Goal: Task Accomplishment & Management: Manage account settings

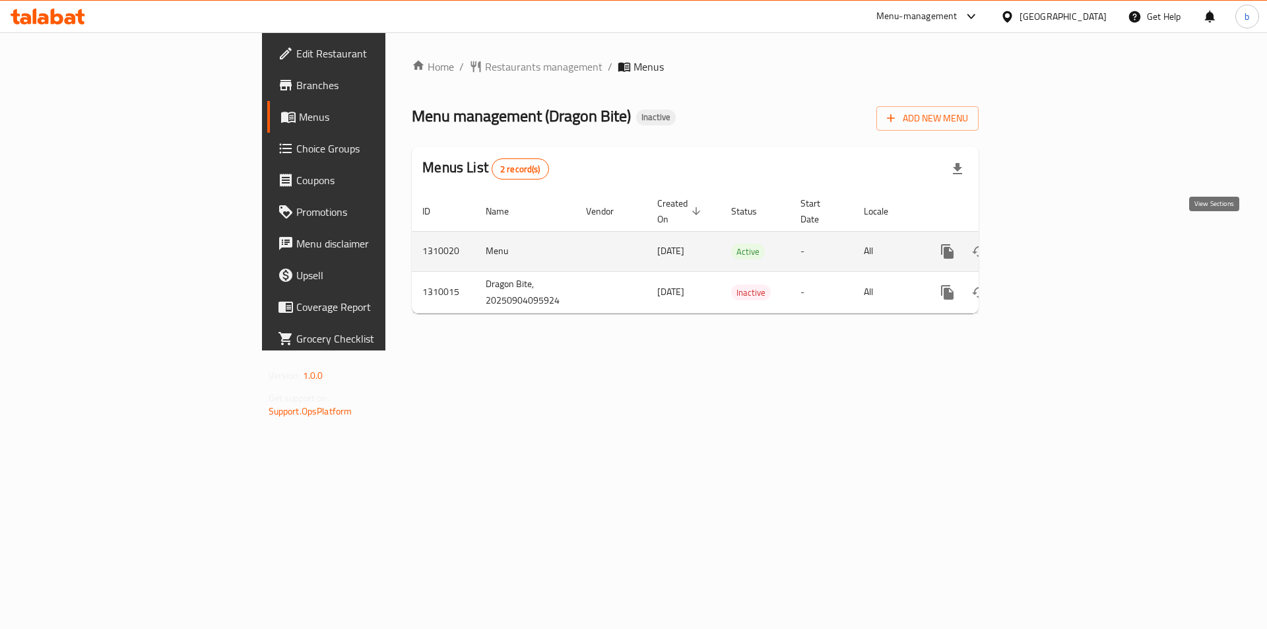
click at [1051, 244] on icon "enhanced table" at bounding box center [1043, 252] width 16 height 16
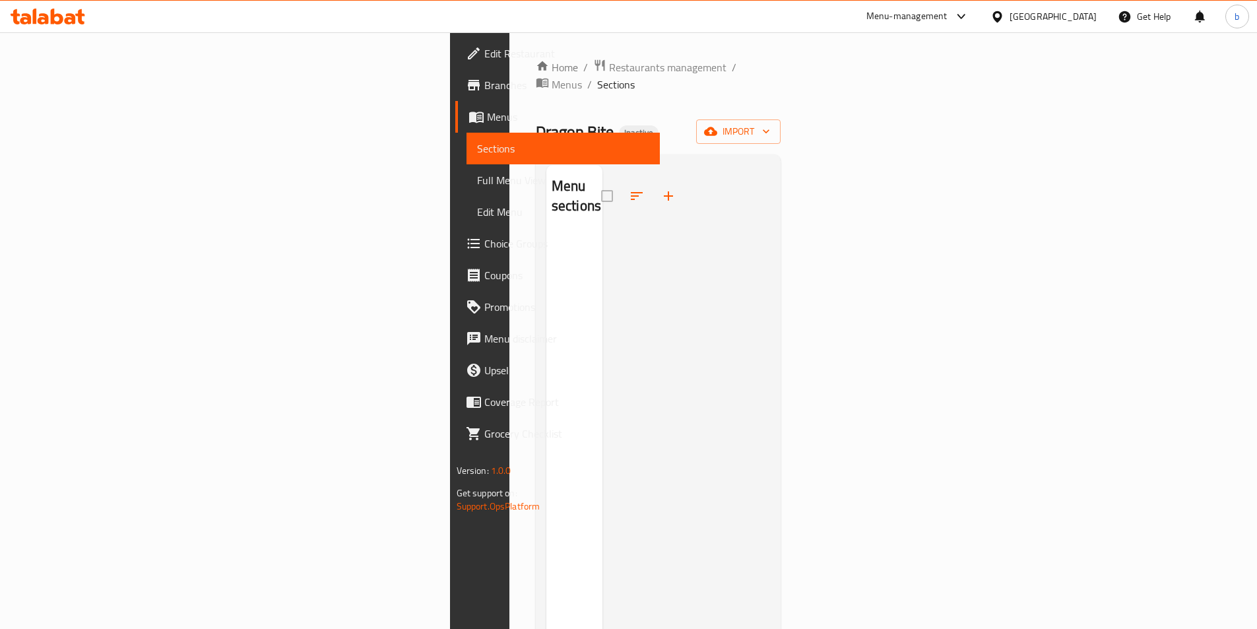
click at [477, 149] on span "Sections" at bounding box center [563, 149] width 172 height 16
click at [487, 114] on span "Menus" at bounding box center [568, 117] width 162 height 16
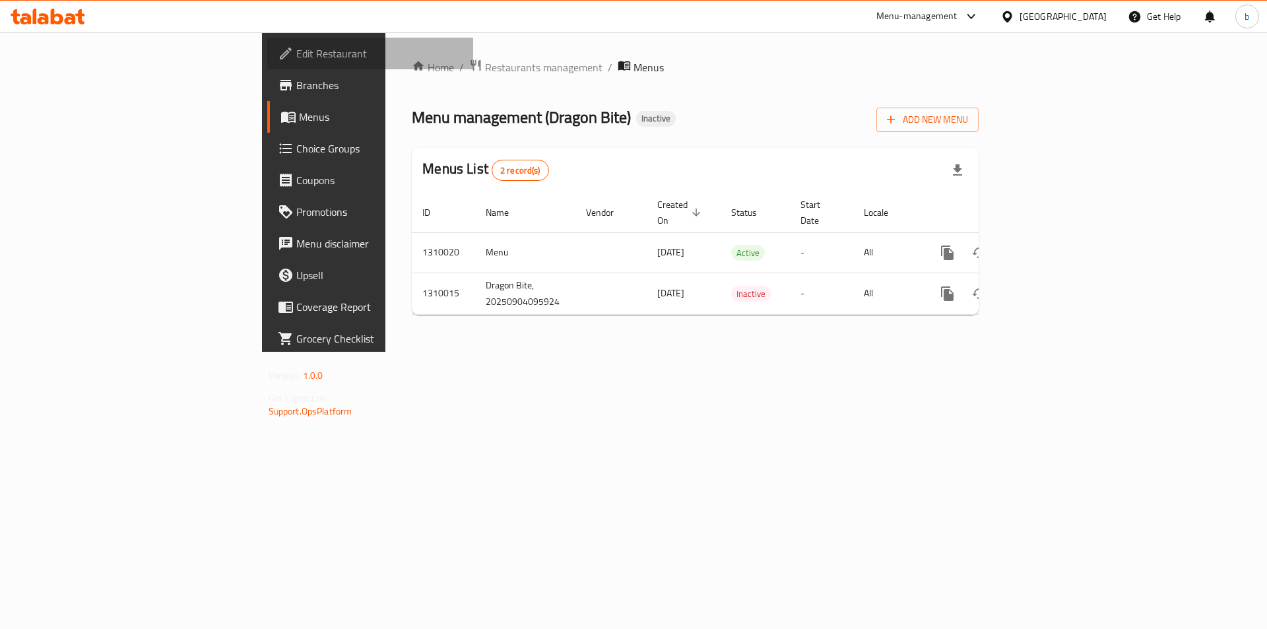
click at [296, 46] on span "Edit Restaurant" at bounding box center [379, 54] width 167 height 16
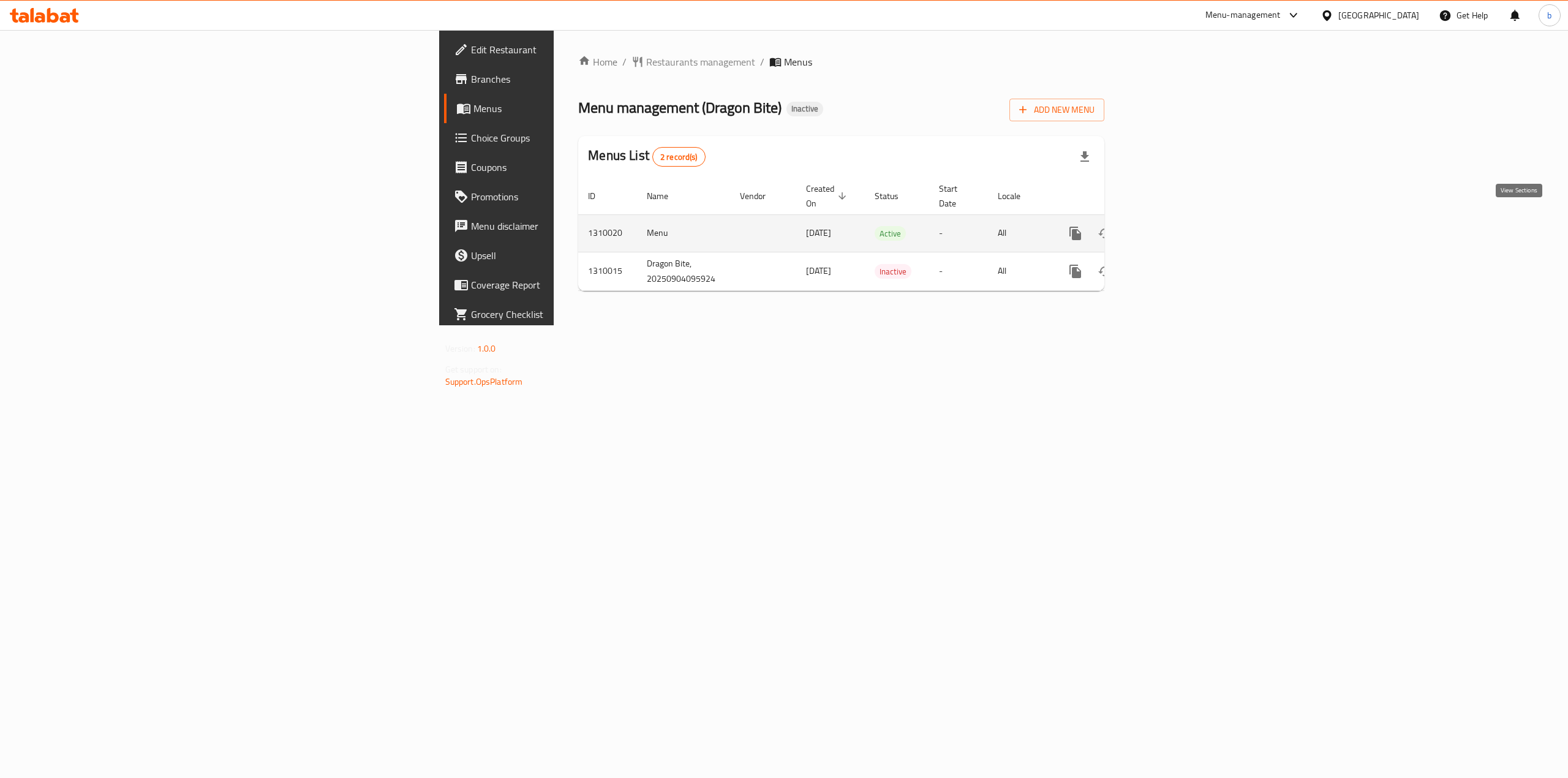
click at [1178, 219] on link "enhanced table" at bounding box center [1163, 234] width 30 height 30
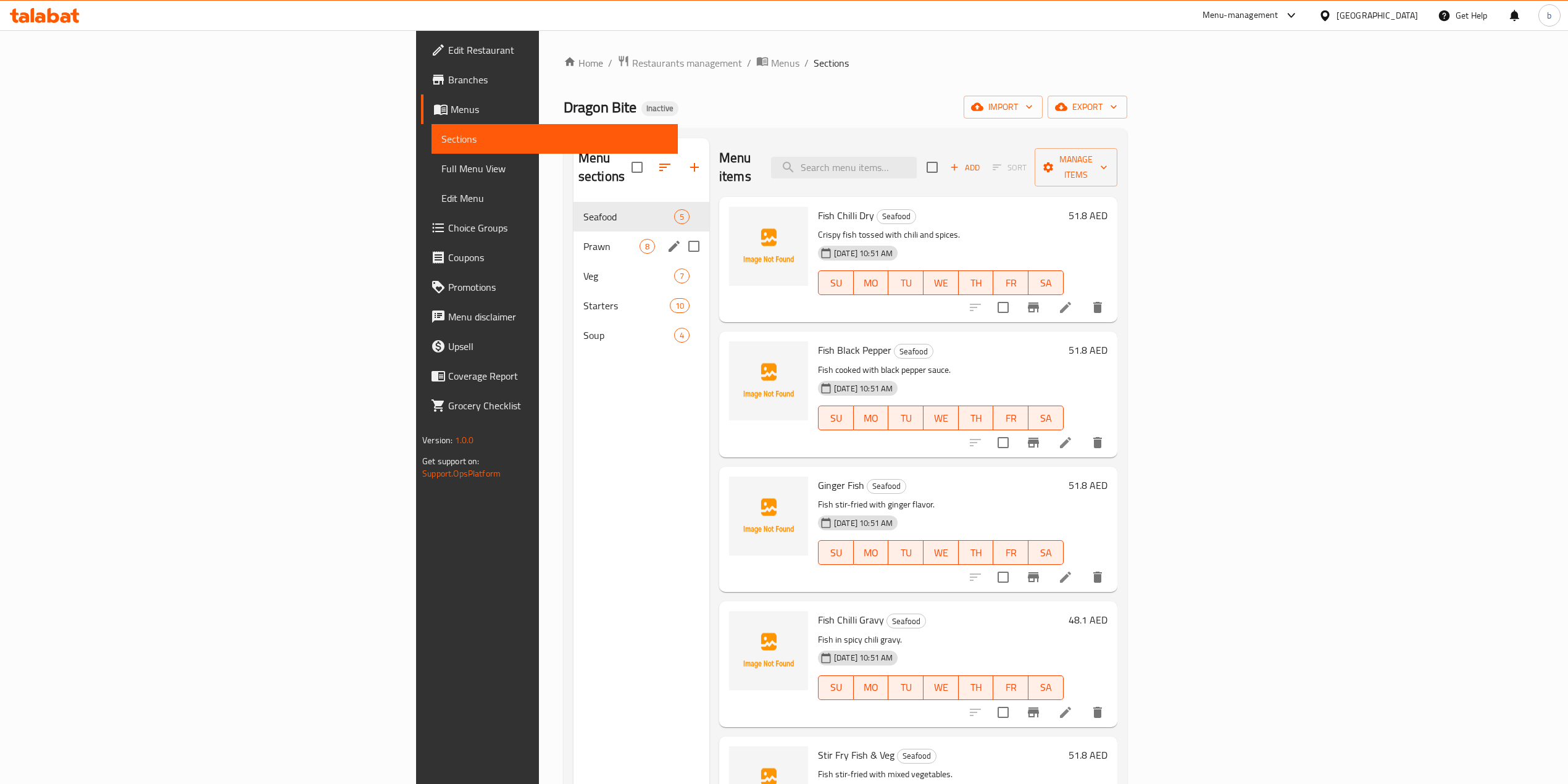
click at [573, 232] on div "Prawn 8" at bounding box center [641, 247] width 136 height 30
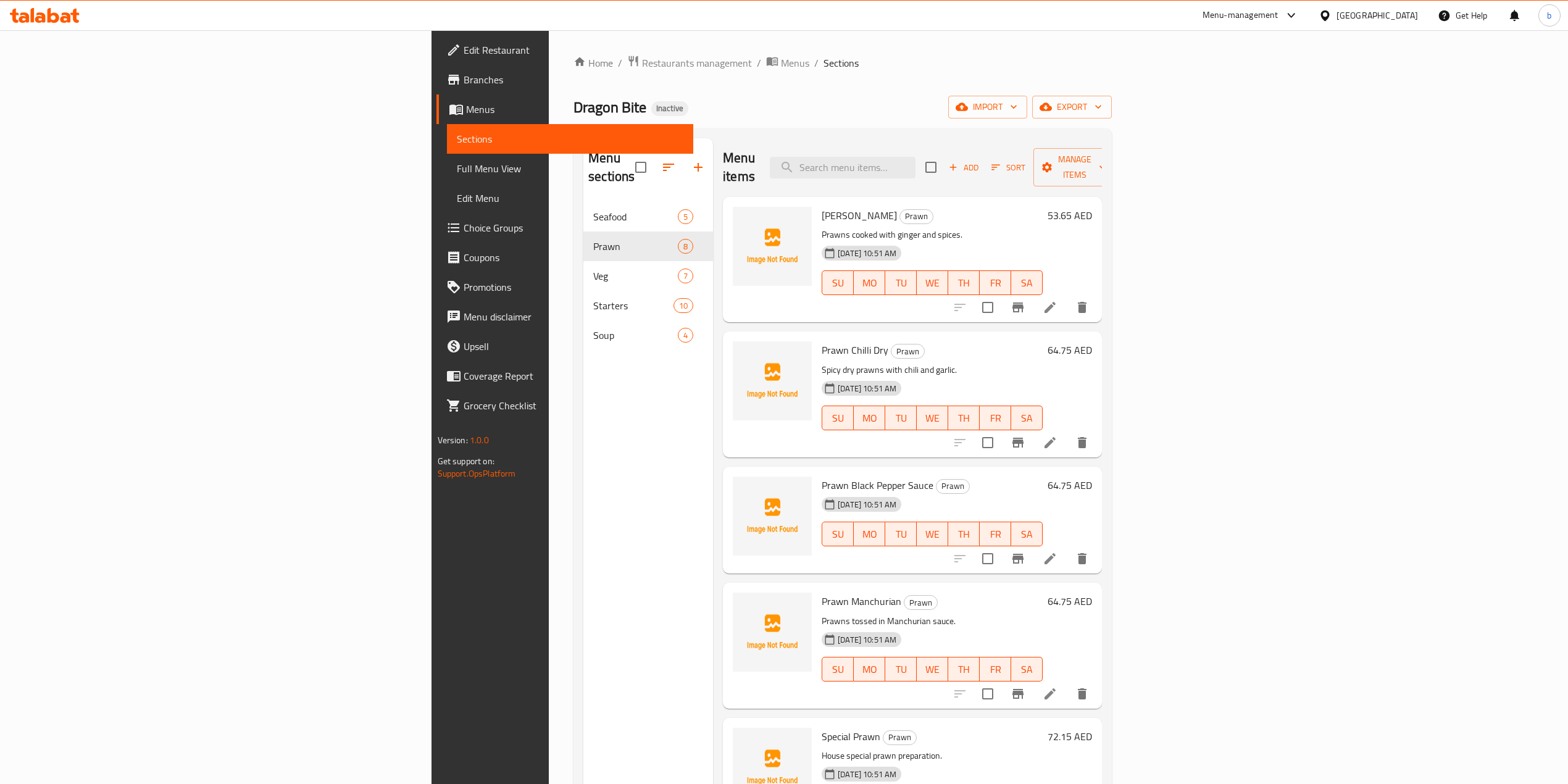
click at [1104, 72] on div "Home / Restaurants management / Menus / Sections Dragon Bite Inactive import ex…" at bounding box center [843, 494] width 539 height 878
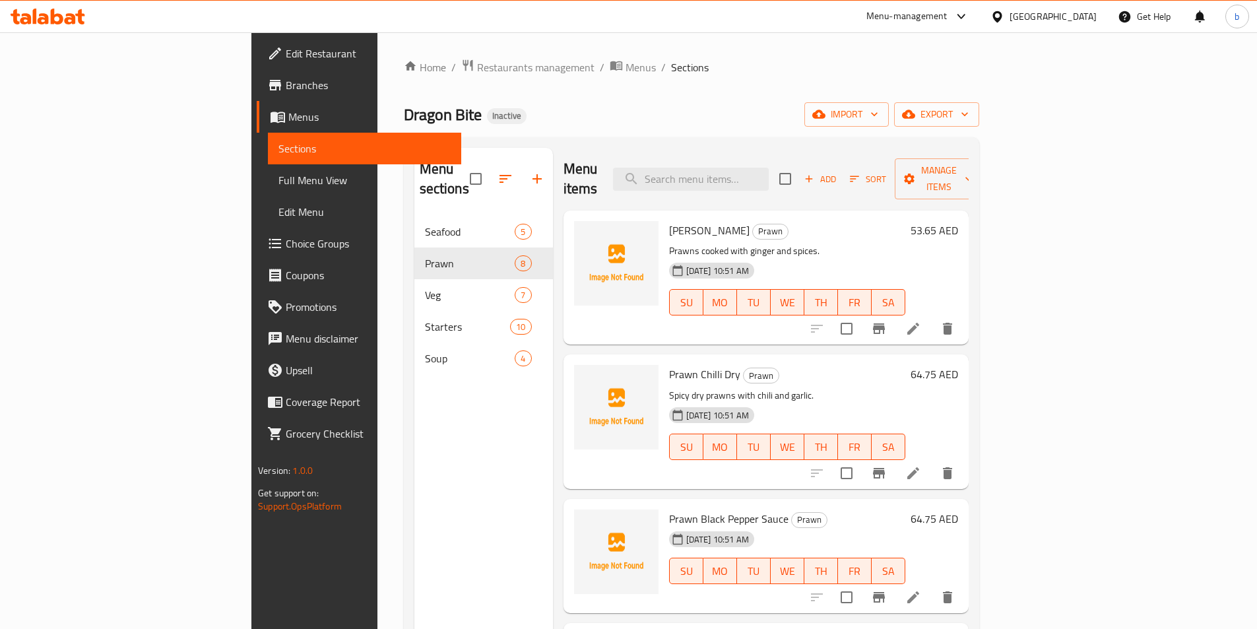
click at [288, 119] on span "Menus" at bounding box center [369, 117] width 162 height 16
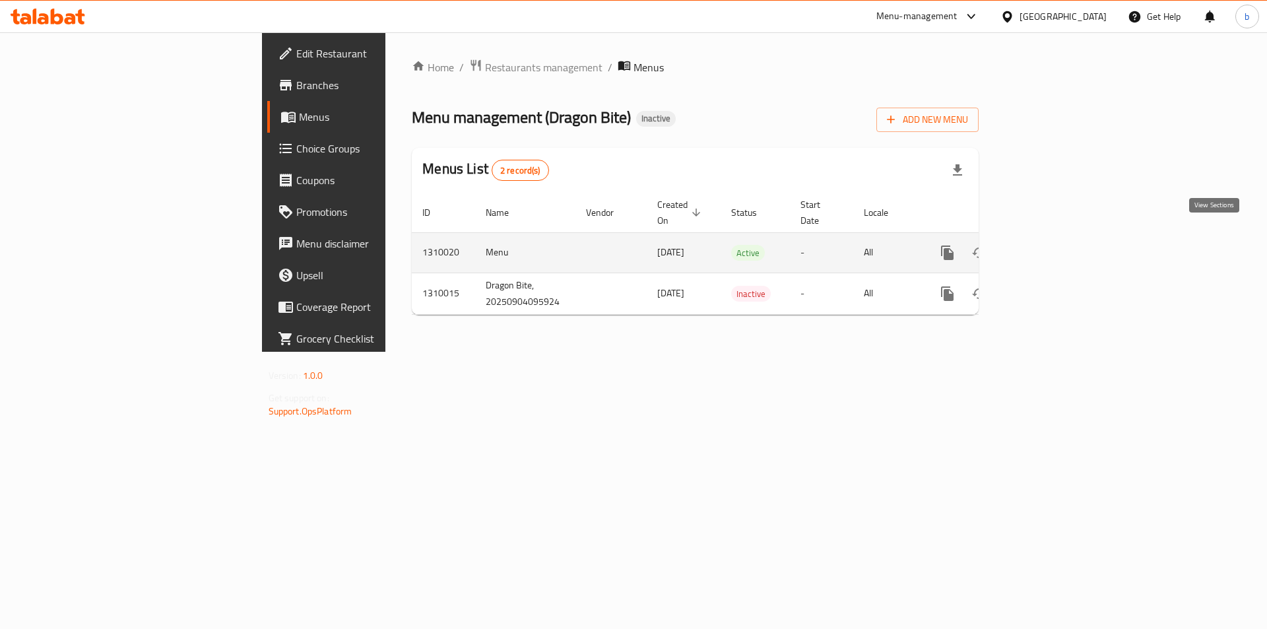
click at [1059, 246] on link "enhanced table" at bounding box center [1043, 253] width 32 height 32
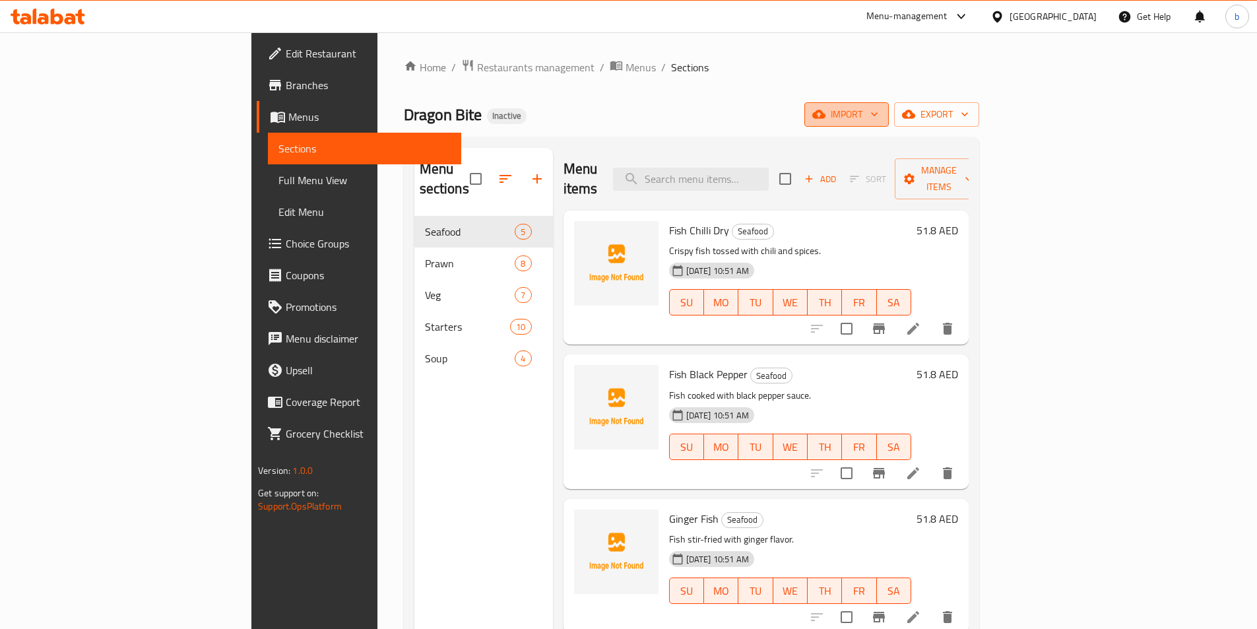
click at [889, 125] on button "import" at bounding box center [847, 114] width 84 height 24
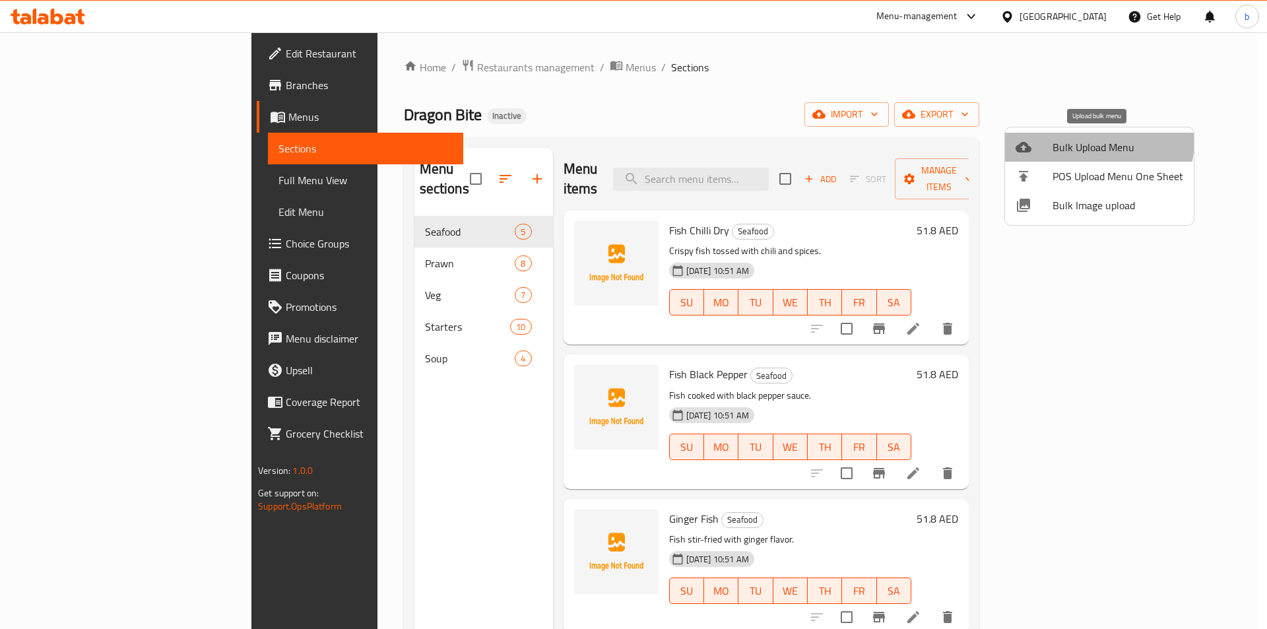
click at [1077, 139] on span "Bulk Upload Menu" at bounding box center [1118, 147] width 131 height 16
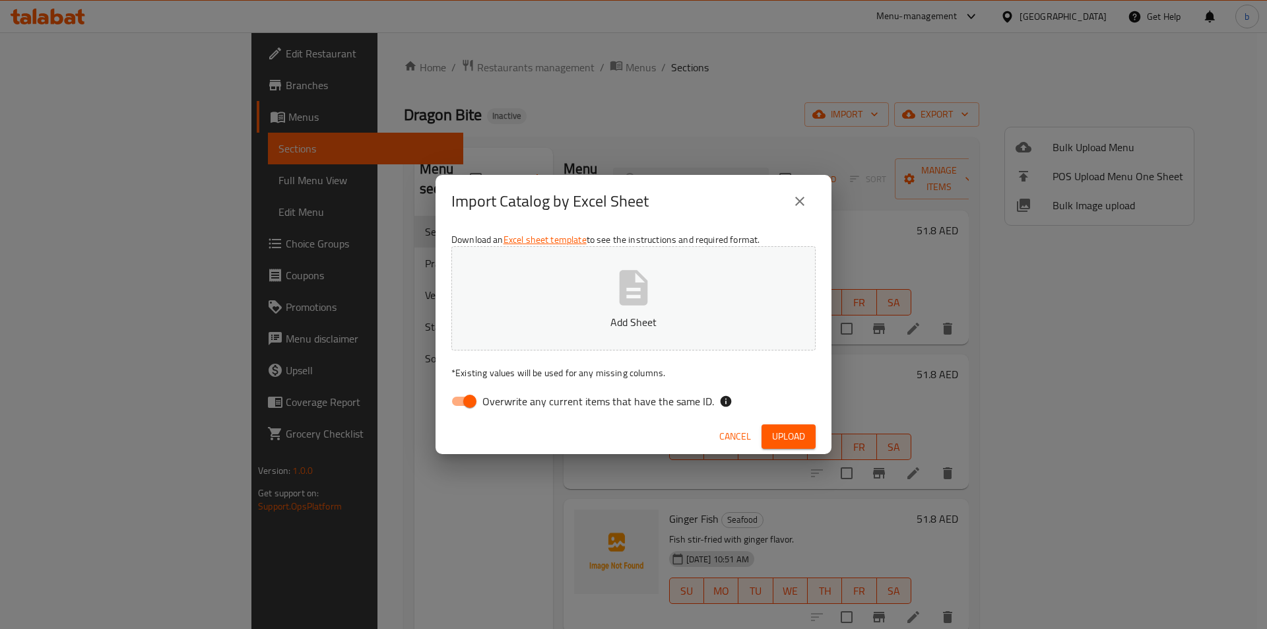
click at [461, 406] on input "Overwrite any current items that have the same ID." at bounding box center [469, 401] width 75 height 25
checkbox input "false"
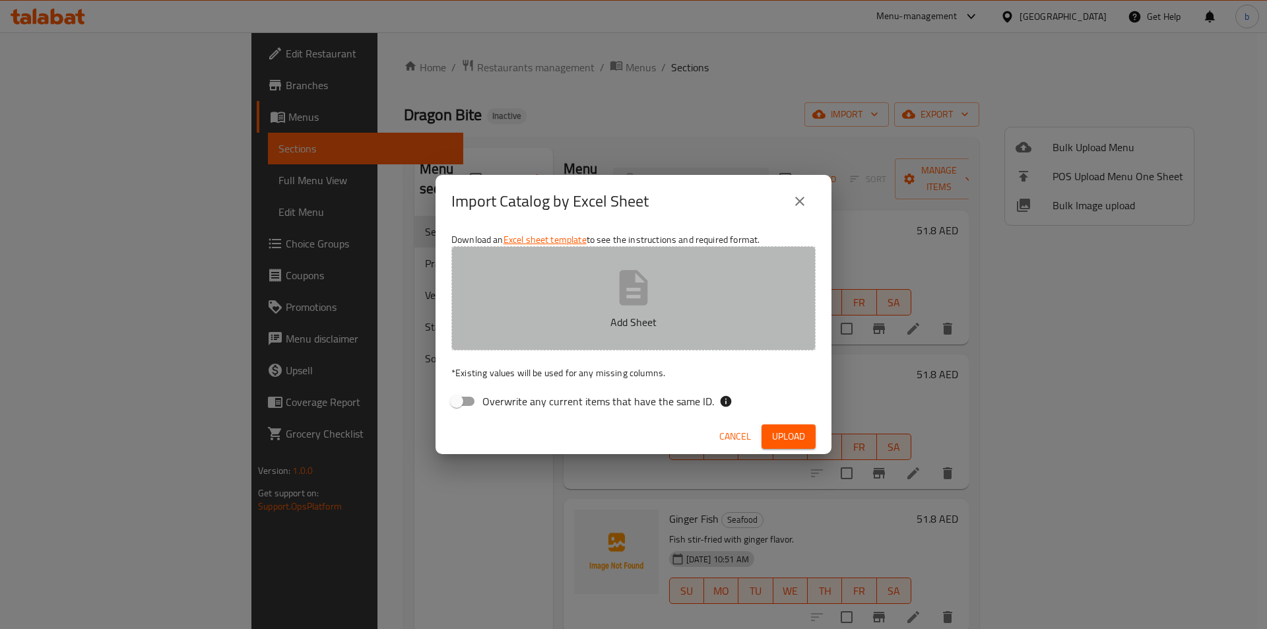
click at [582, 328] on p "Add Sheet" at bounding box center [633, 322] width 323 height 16
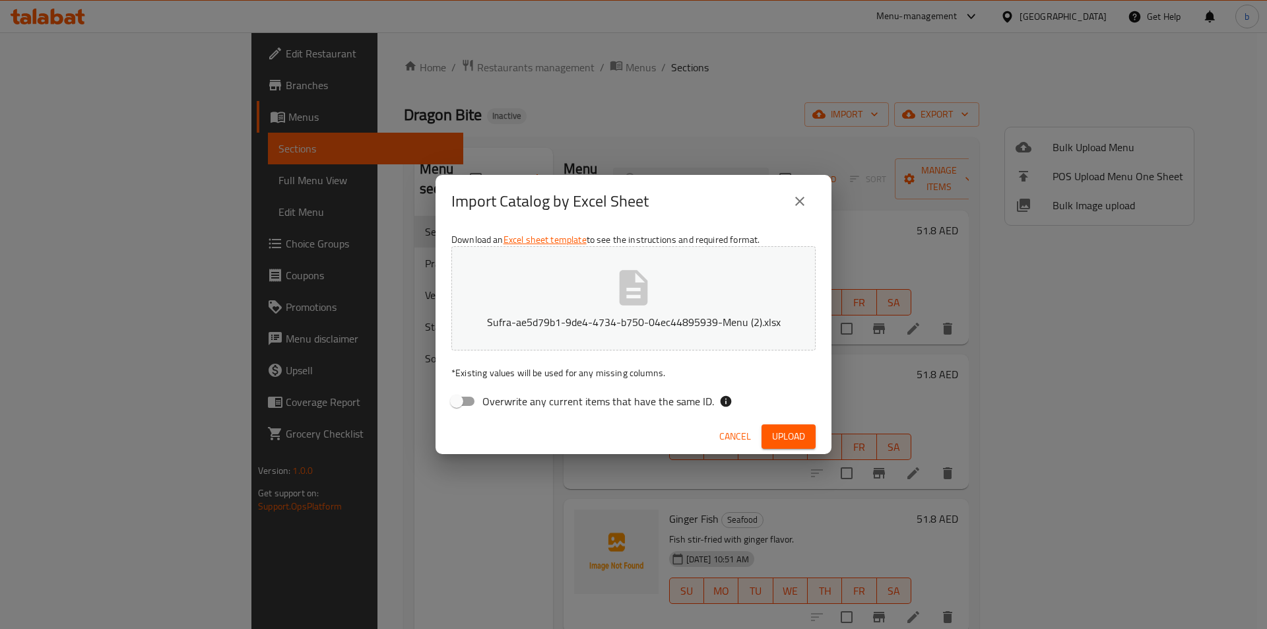
click at [779, 442] on span "Upload" at bounding box center [788, 436] width 33 height 17
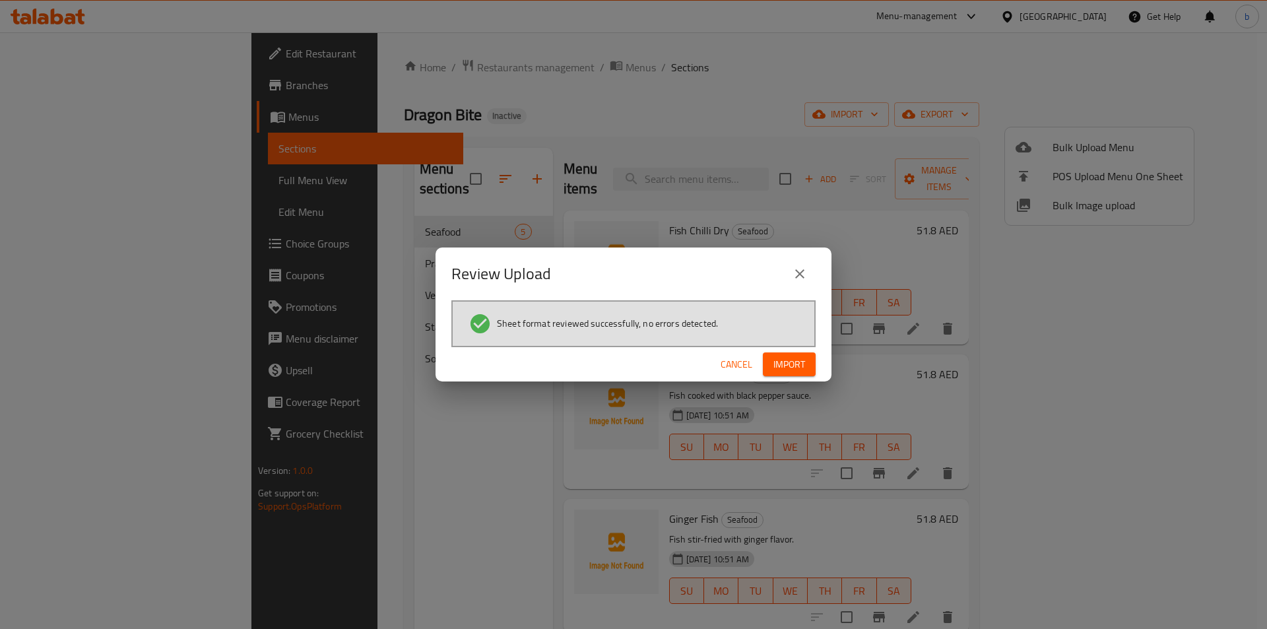
click at [775, 368] on span "Import" at bounding box center [790, 364] width 32 height 17
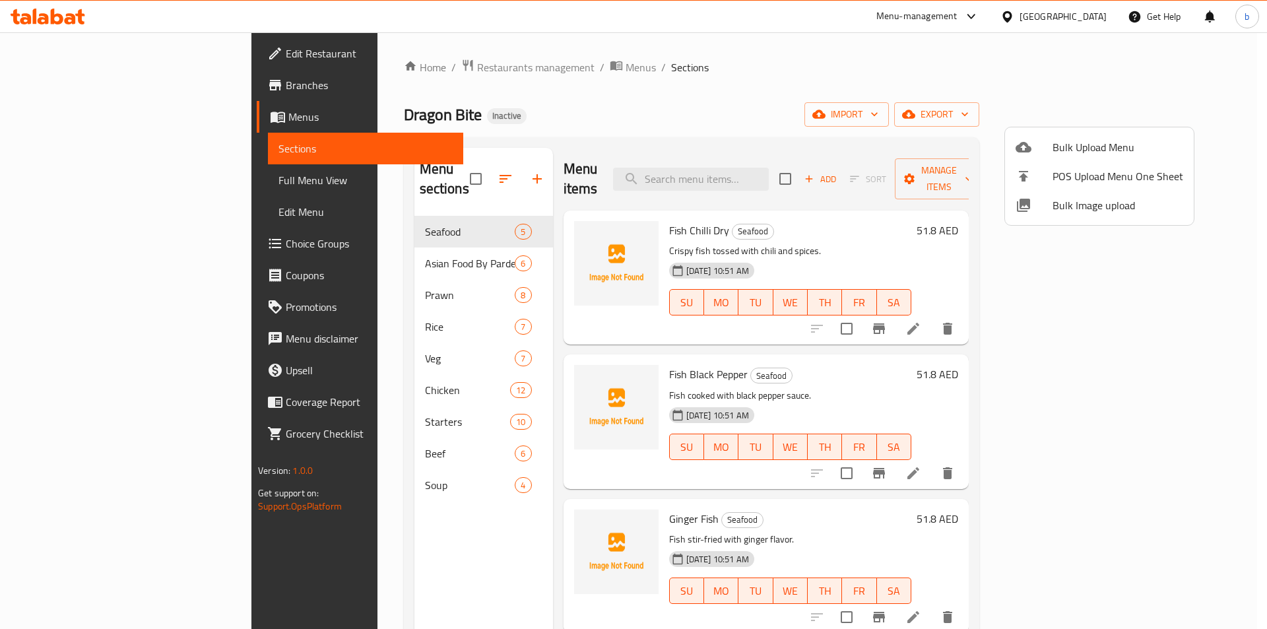
click at [370, 248] on div at bounding box center [633, 314] width 1267 height 629
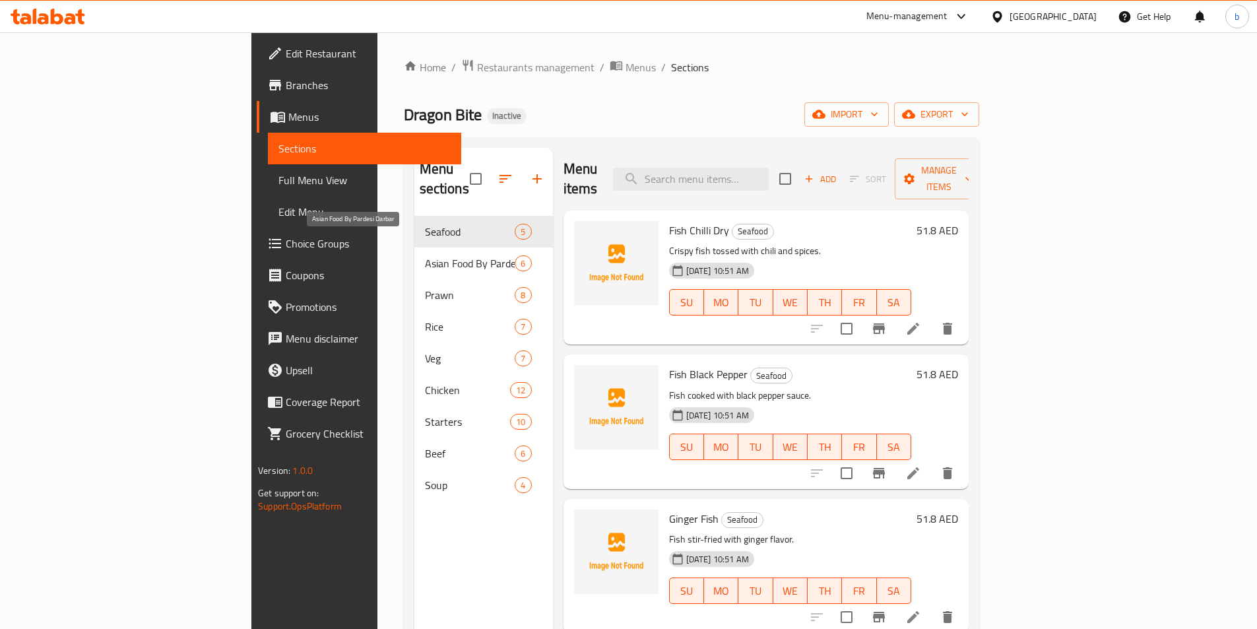
click at [425, 255] on span "Asian Food By Pardesi Darbar" at bounding box center [470, 263] width 90 height 16
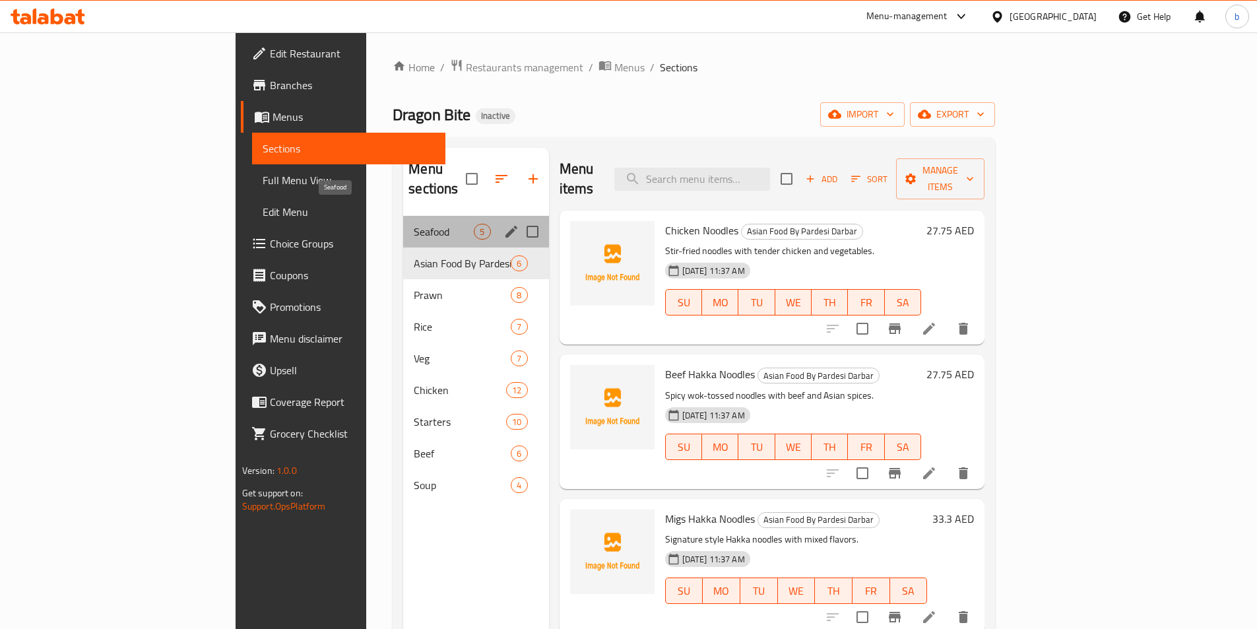
click at [414, 224] on span "Seafood" at bounding box center [444, 232] width 60 height 16
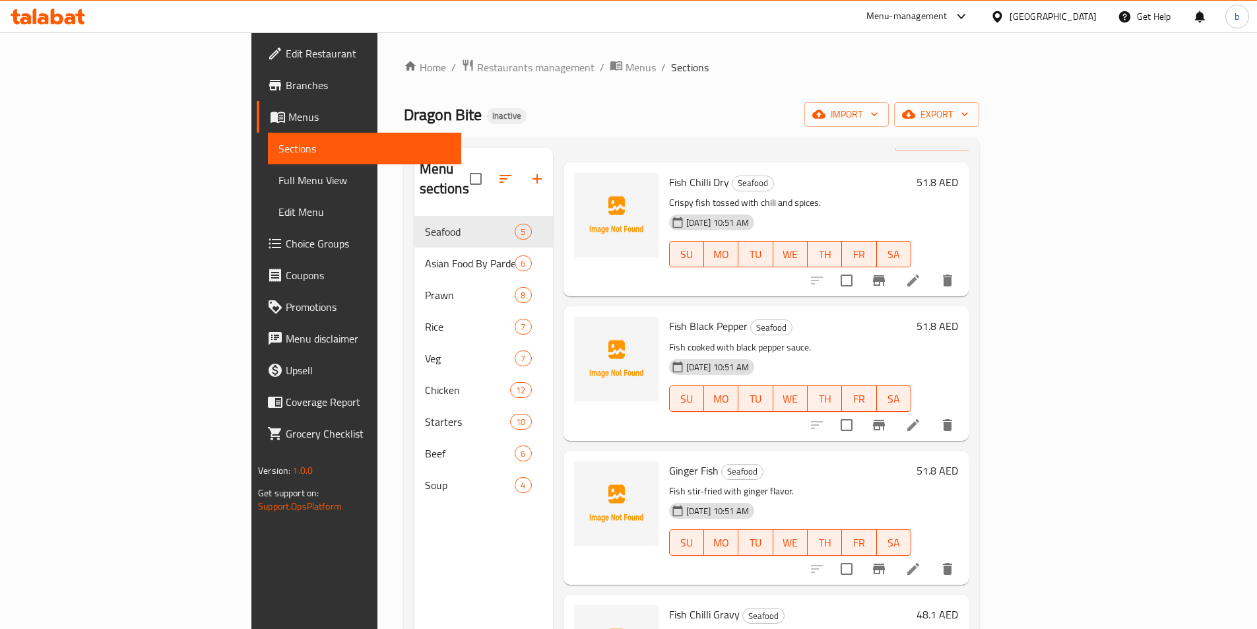
scroll to position [125, 0]
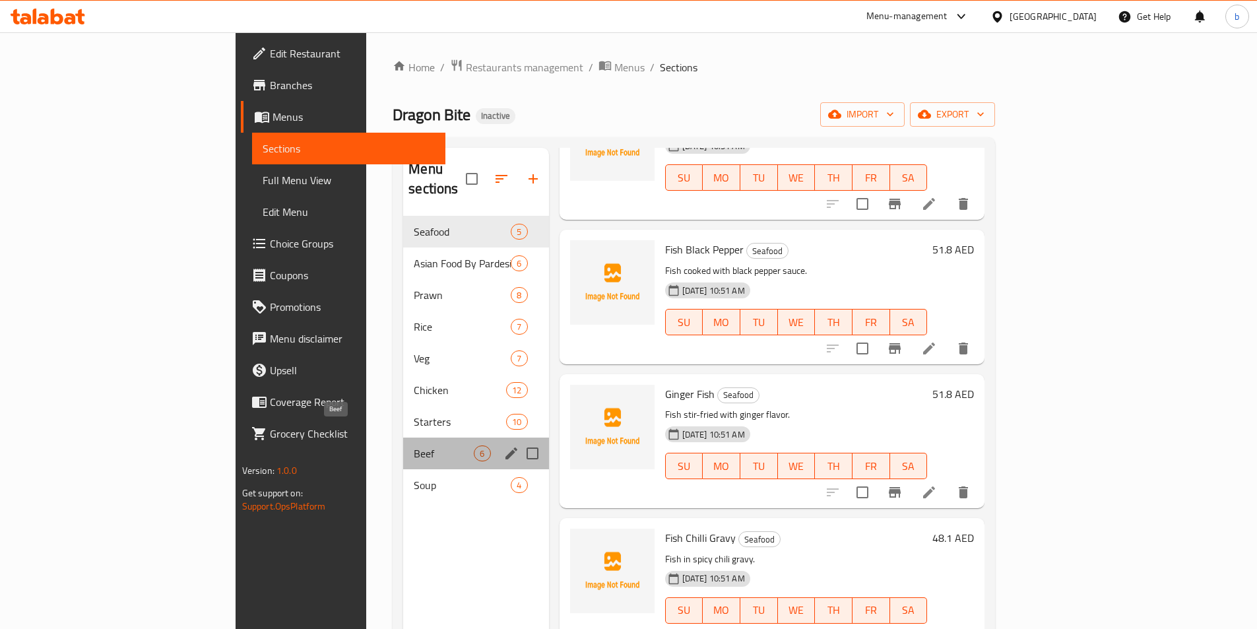
click at [414, 446] on span "Beef" at bounding box center [444, 454] width 60 height 16
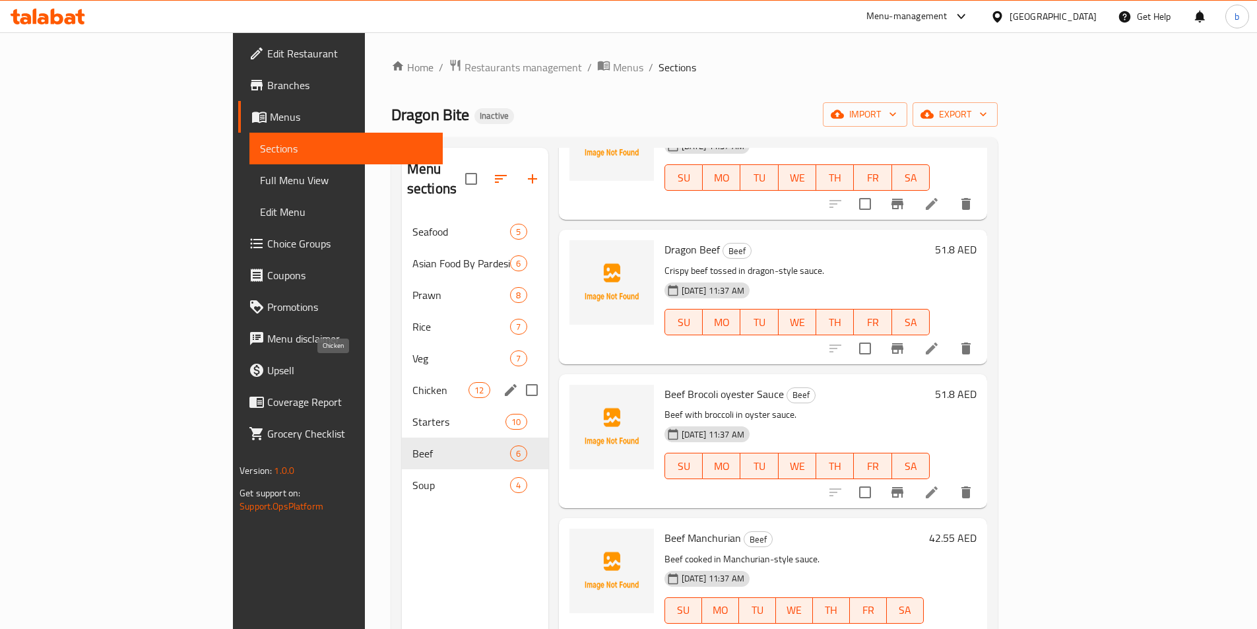
click at [413, 382] on span "Chicken" at bounding box center [441, 390] width 56 height 16
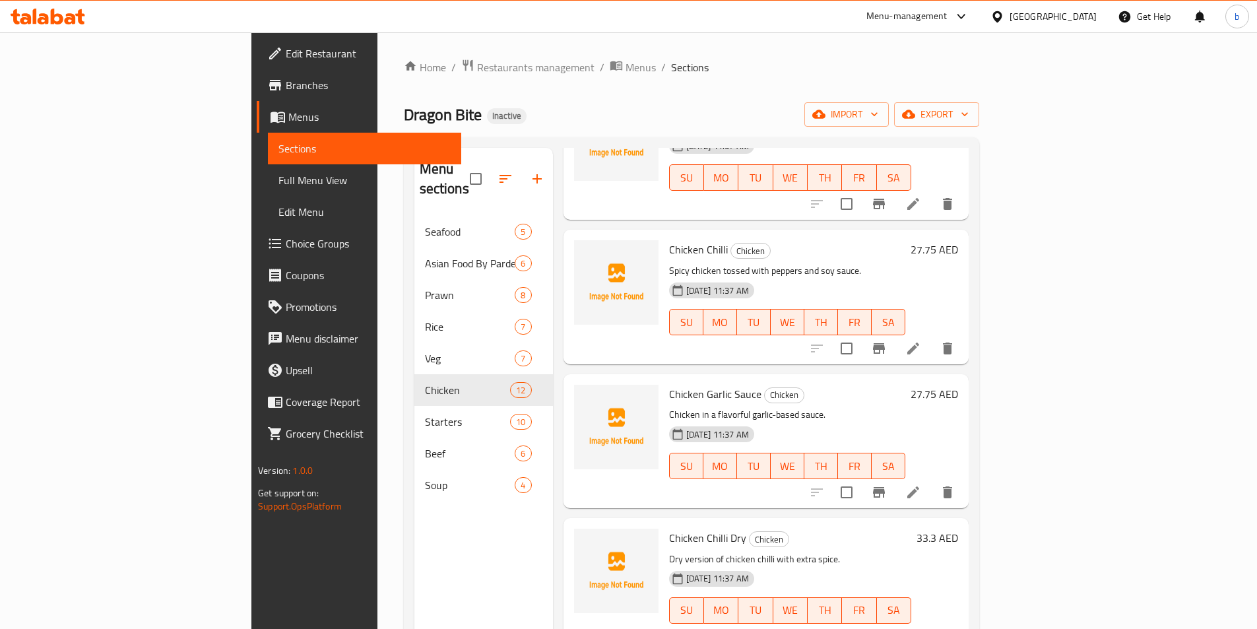
click at [279, 188] on span "Full Menu View" at bounding box center [365, 180] width 172 height 16
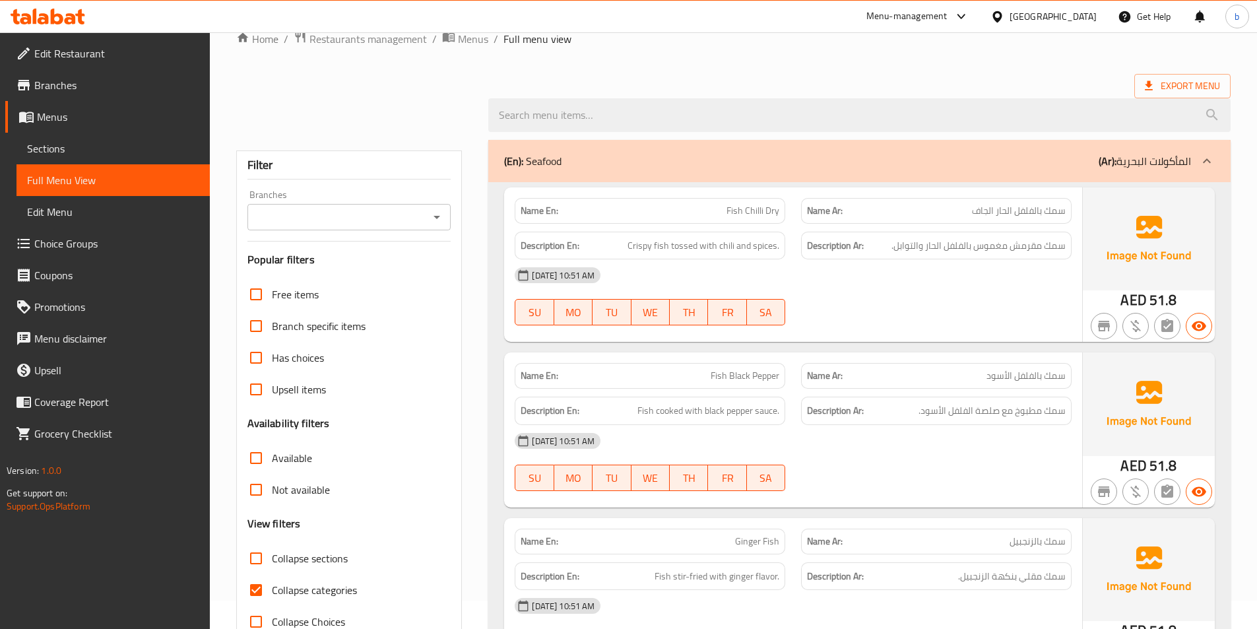
scroll to position [198, 0]
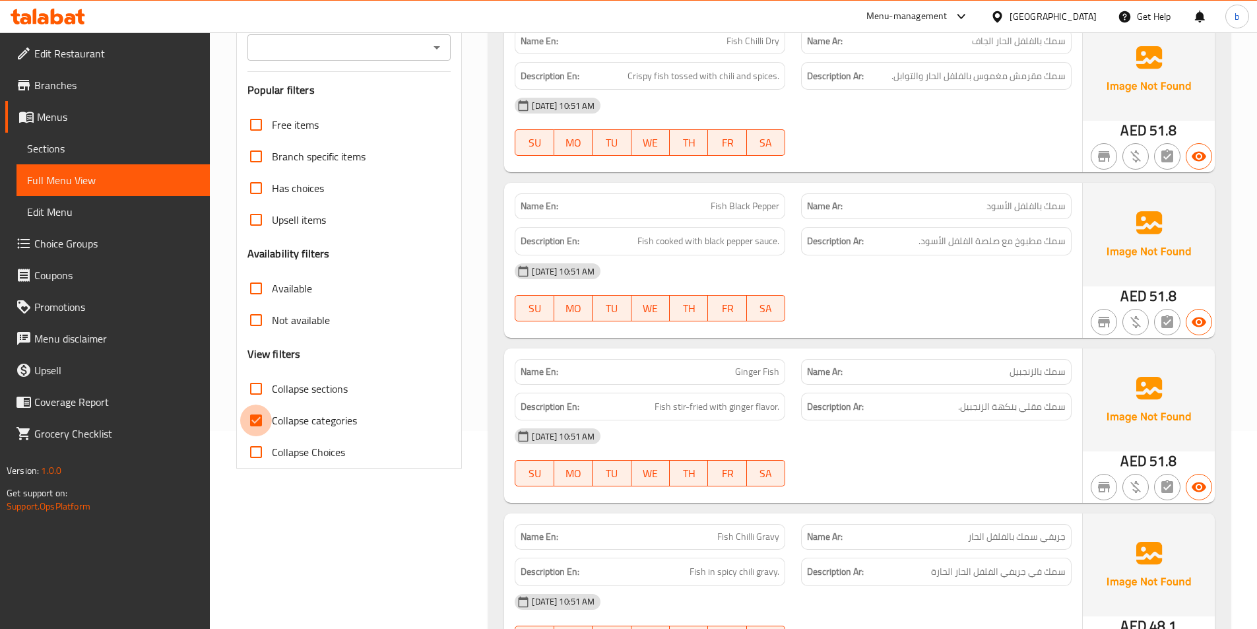
click at [271, 432] on input "Collapse categories" at bounding box center [256, 421] width 32 height 32
checkbox input "false"
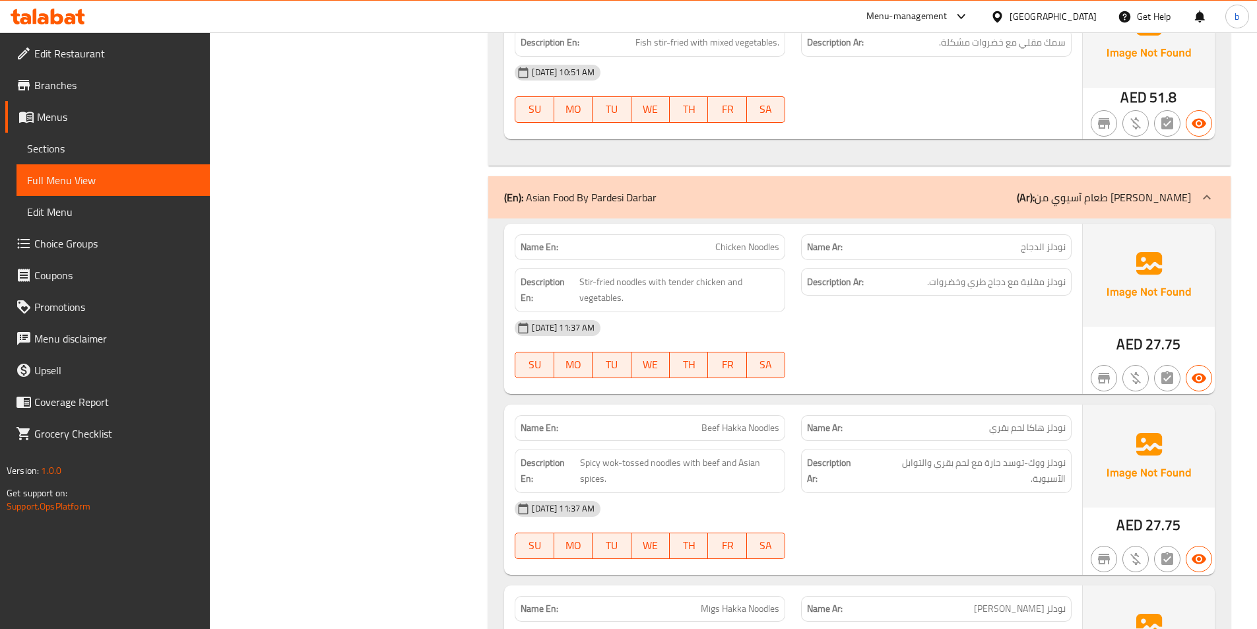
scroll to position [924, 0]
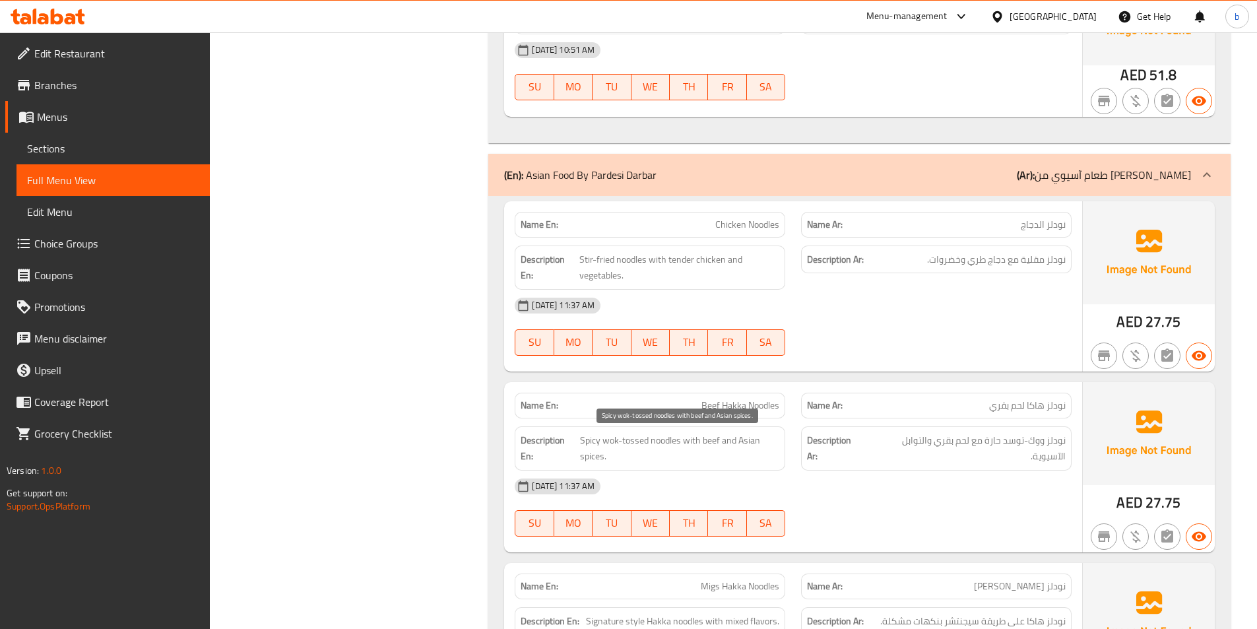
click at [581, 433] on span "Spicy wok-tossed noodles with beef and Asian spices." at bounding box center [680, 448] width 200 height 32
click at [698, 446] on span "Spicy wok-tossed noodles with beef and Asian spices." at bounding box center [680, 448] width 200 height 32
click at [692, 445] on span "Spicy wok-tossed noodles with beef and Asian spices." at bounding box center [680, 448] width 200 height 32
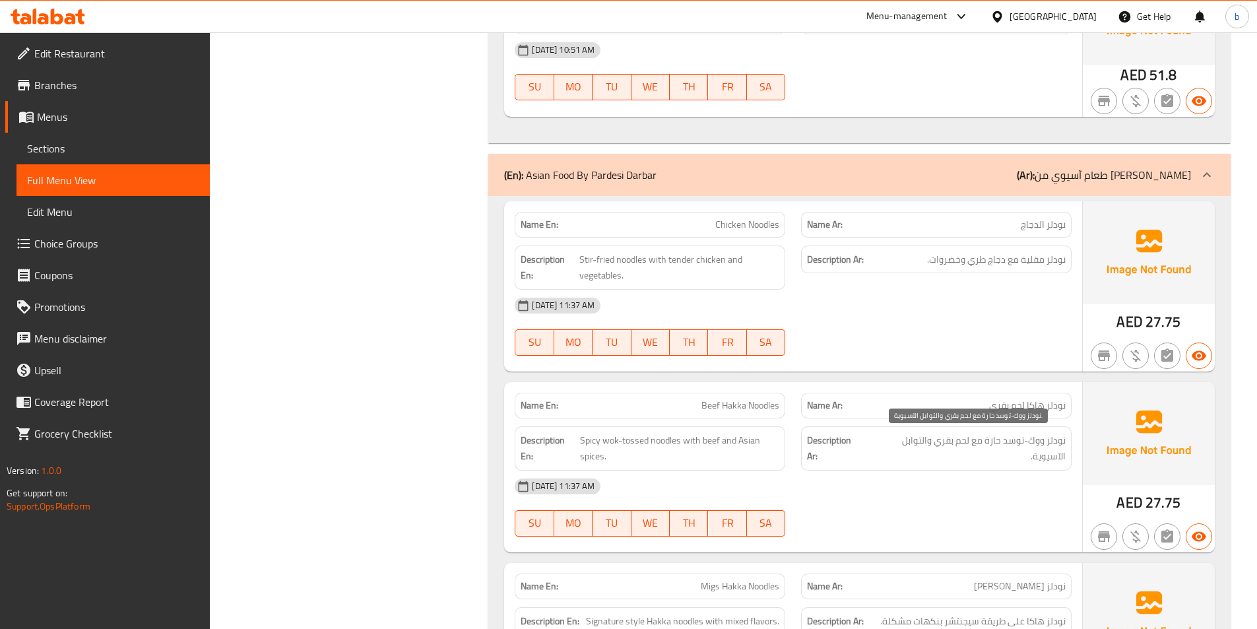
click at [976, 444] on span "نودلز ووك-توسد حارة مع لحم بقري والتوابل الآسيوية." at bounding box center [966, 448] width 199 height 32
click at [708, 442] on span "Spicy wok-tossed noodles with beef and Asian spices." at bounding box center [680, 448] width 200 height 32
click at [948, 438] on span "نودلز ووك-توسد حارة مع لحم بقري والتوابل الآسيوية." at bounding box center [966, 448] width 199 height 32
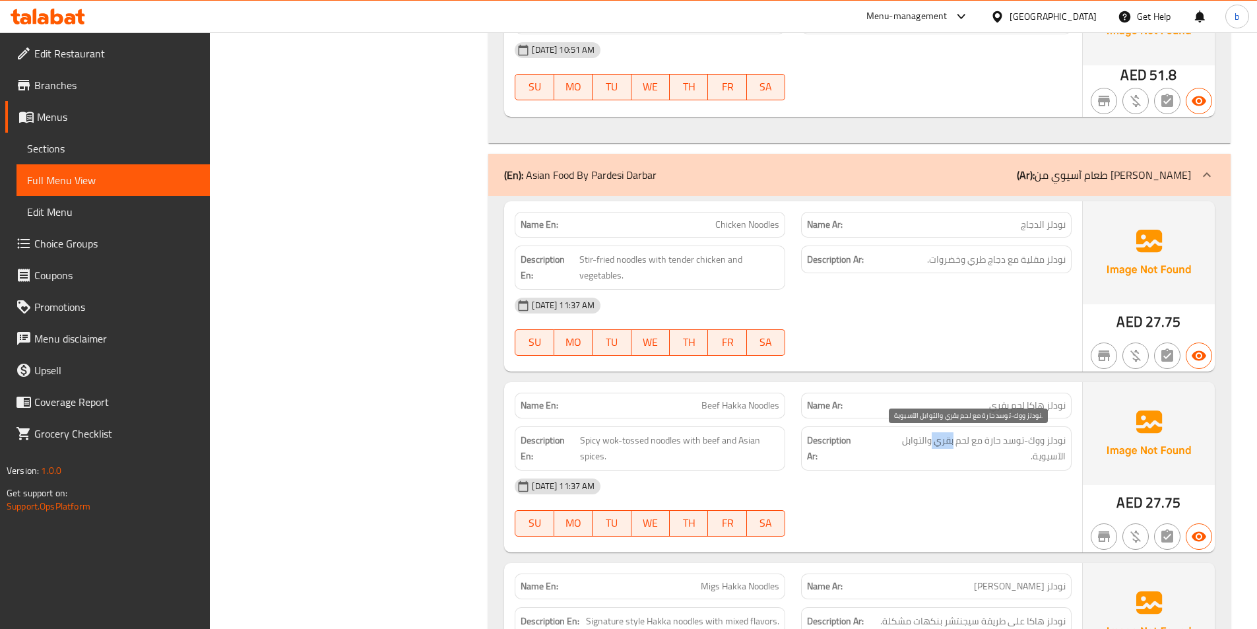
click at [948, 438] on span "نودلز ووك-توسد حارة مع لحم بقري والتوابل الآسيوية." at bounding box center [966, 448] width 199 height 32
click at [755, 431] on div "Description En: Spicy wok-tossed noodles with beef and Asian spices." at bounding box center [650, 448] width 271 height 44
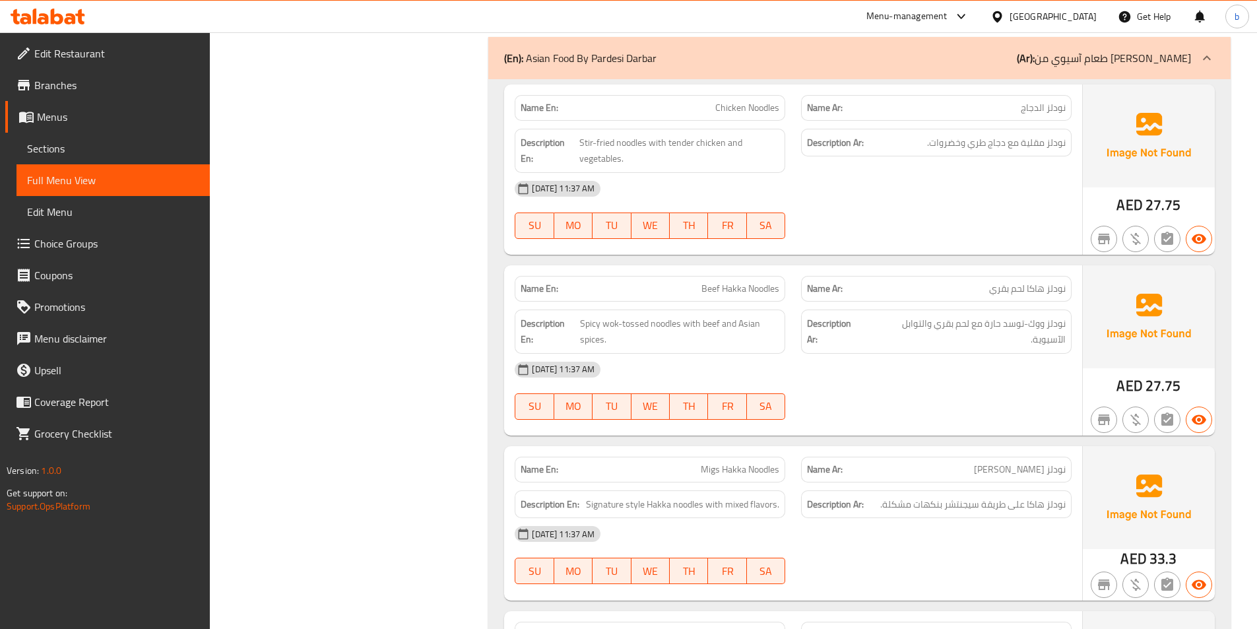
scroll to position [1056, 0]
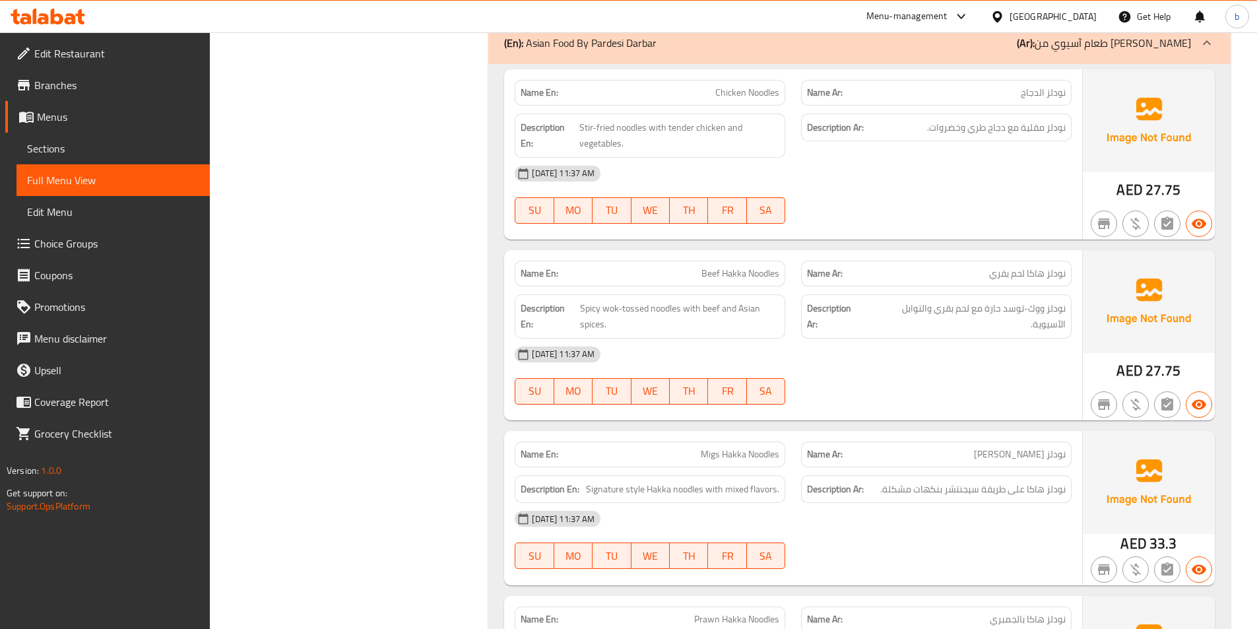
click at [711, 457] on span "Migs Hakka Noodles" at bounding box center [740, 454] width 79 height 14
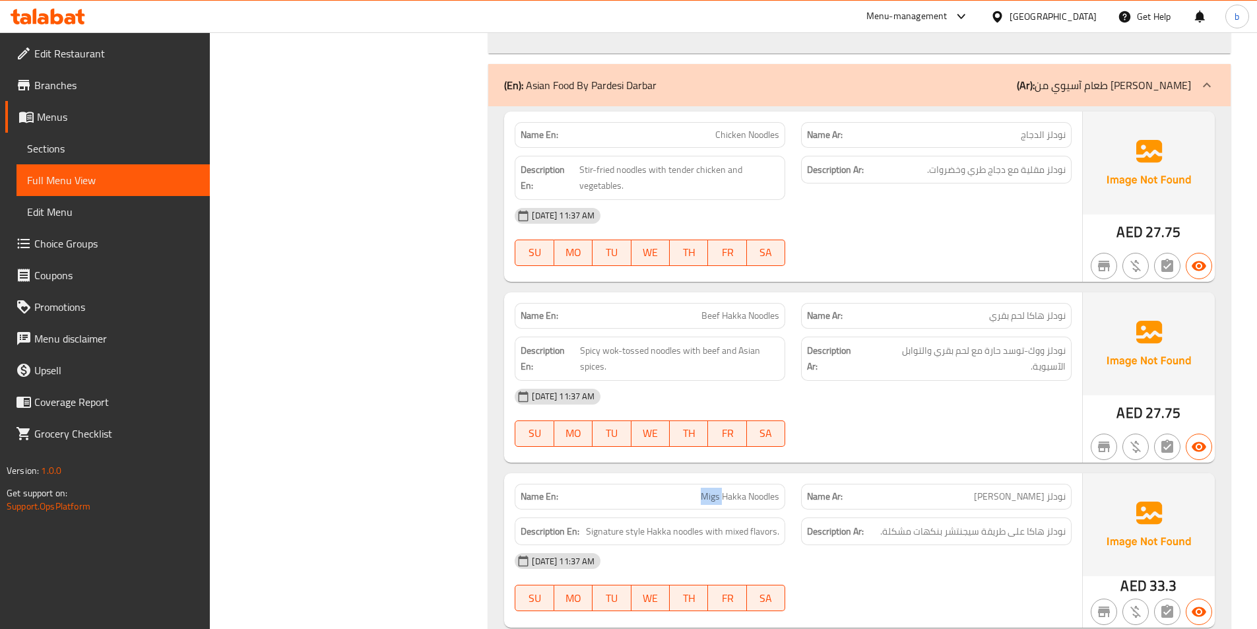
scroll to position [990, 0]
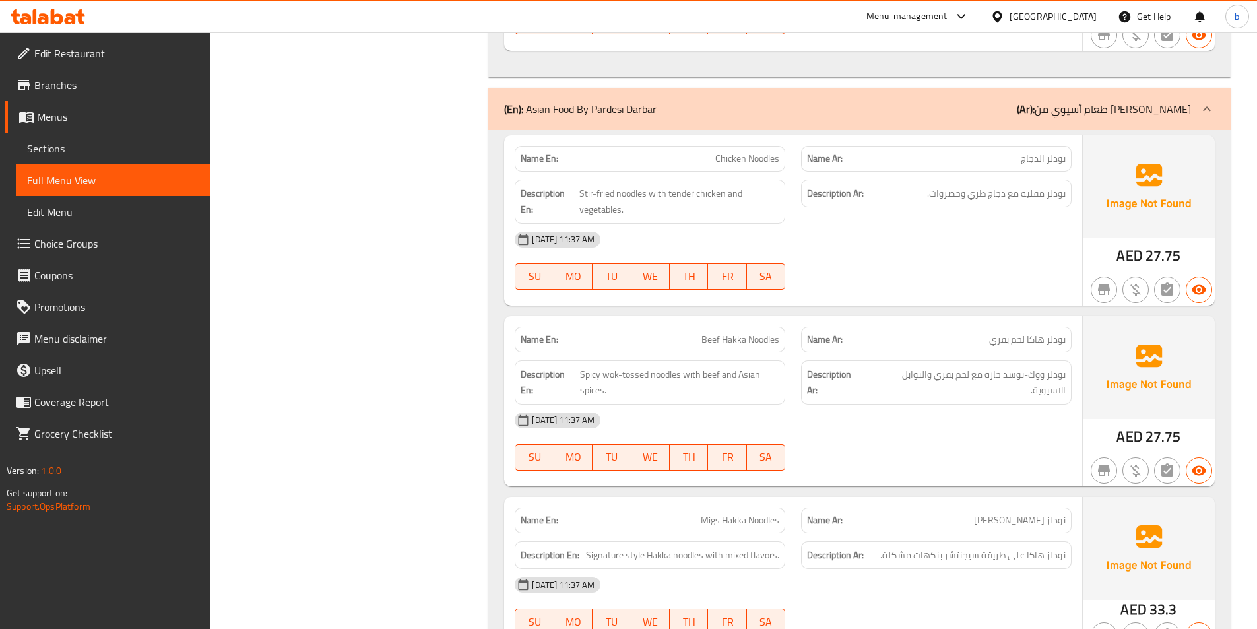
click at [734, 519] on span "Migs Hakka Noodles" at bounding box center [740, 520] width 79 height 14
click at [603, 555] on span "Signature style Hakka noodles with mixed flavors." at bounding box center [682, 555] width 193 height 17
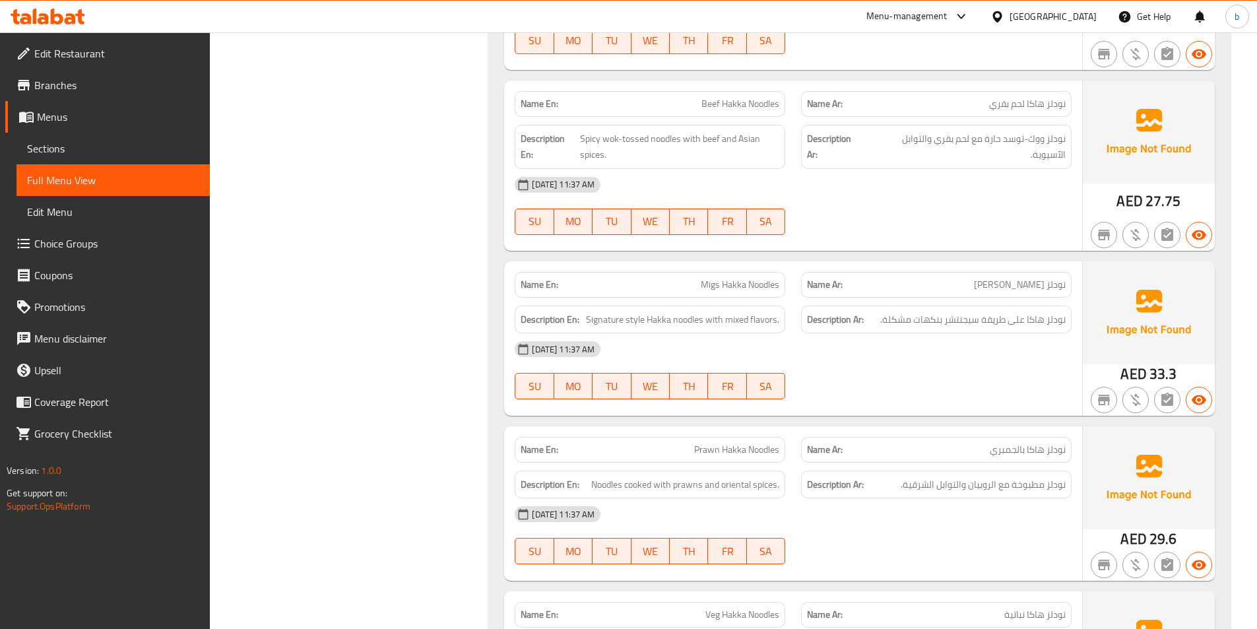
scroll to position [1254, 0]
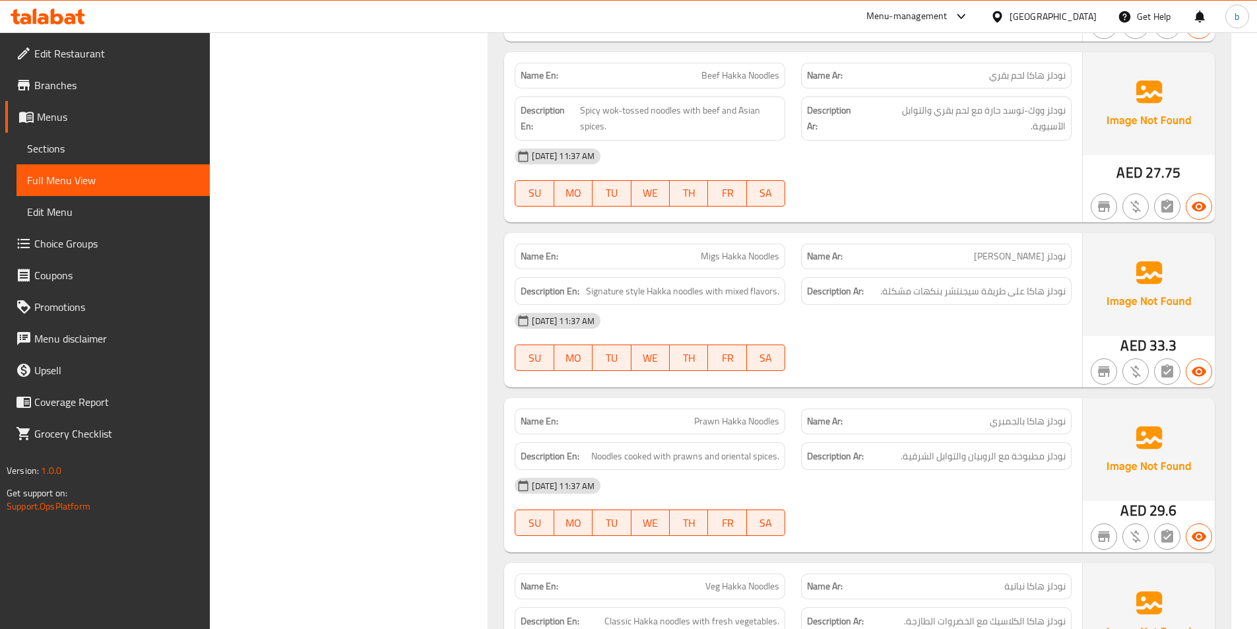
click at [706, 420] on span "Prawn Hakka Noodles" at bounding box center [736, 421] width 85 height 14
click at [1053, 427] on span "نودلز هاكا بالجمبري" at bounding box center [1028, 421] width 76 height 14
click at [602, 459] on span "Noodles cooked with prawns and oriental spices." at bounding box center [685, 456] width 188 height 17
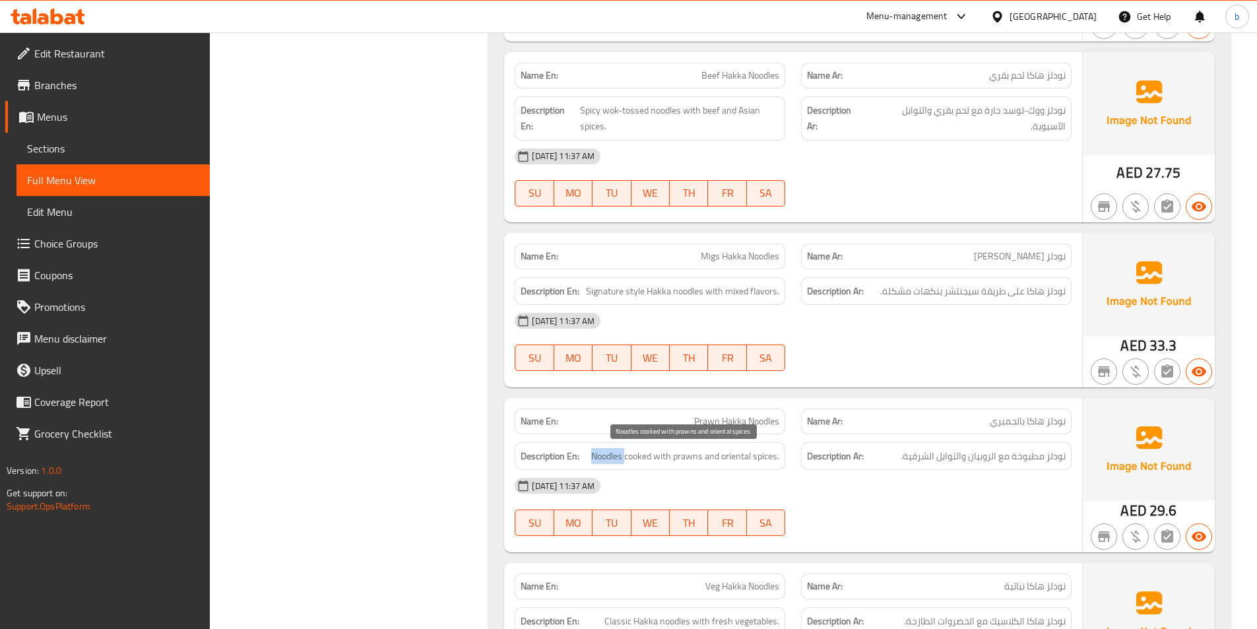
click at [602, 459] on span "Noodles cooked with prawns and oriental spices." at bounding box center [685, 456] width 188 height 17
click at [1055, 459] on span "نودلز مطبوخة مع الروبيان والتوابل الشرقية." at bounding box center [983, 456] width 165 height 17
click at [643, 459] on span "Noodles cooked with prawns and oriental spices." at bounding box center [685, 456] width 188 height 17
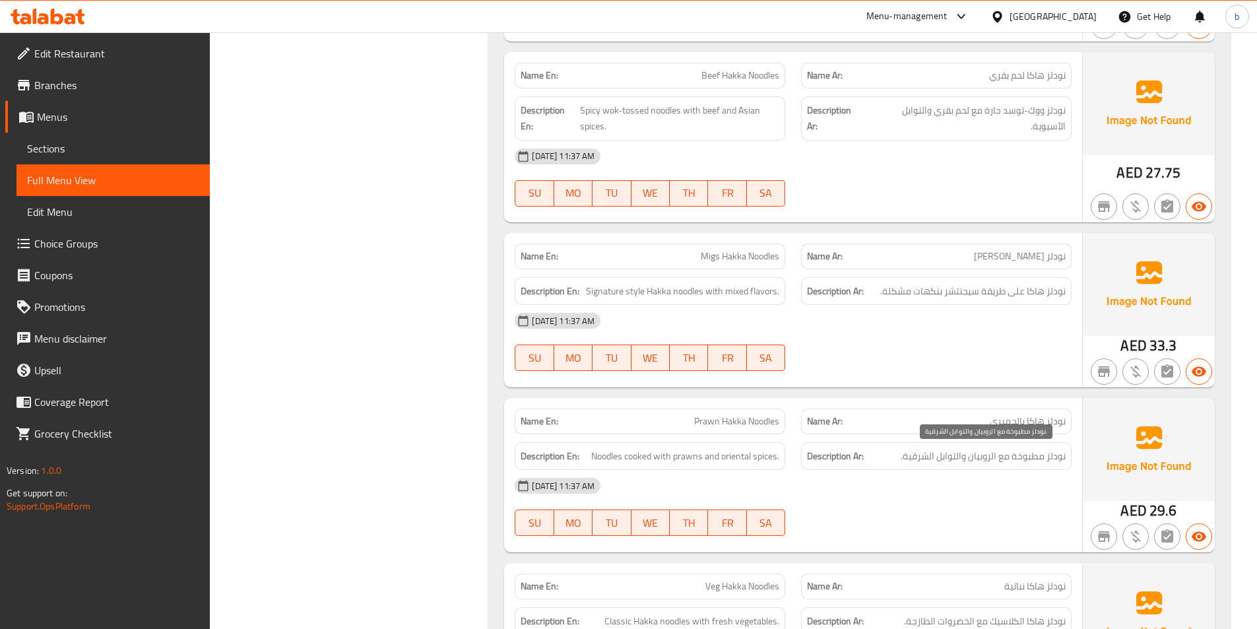
click at [1025, 453] on span "نودلز مطبوخة مع الروبيان والتوابل الشرقية." at bounding box center [983, 456] width 165 height 17
click at [659, 455] on span "Noodles cooked with prawns and oriental spices." at bounding box center [685, 456] width 188 height 17
click at [1002, 459] on span "نودلز مطبوخة مع الروبيان والتوابل الشرقية." at bounding box center [983, 456] width 165 height 17
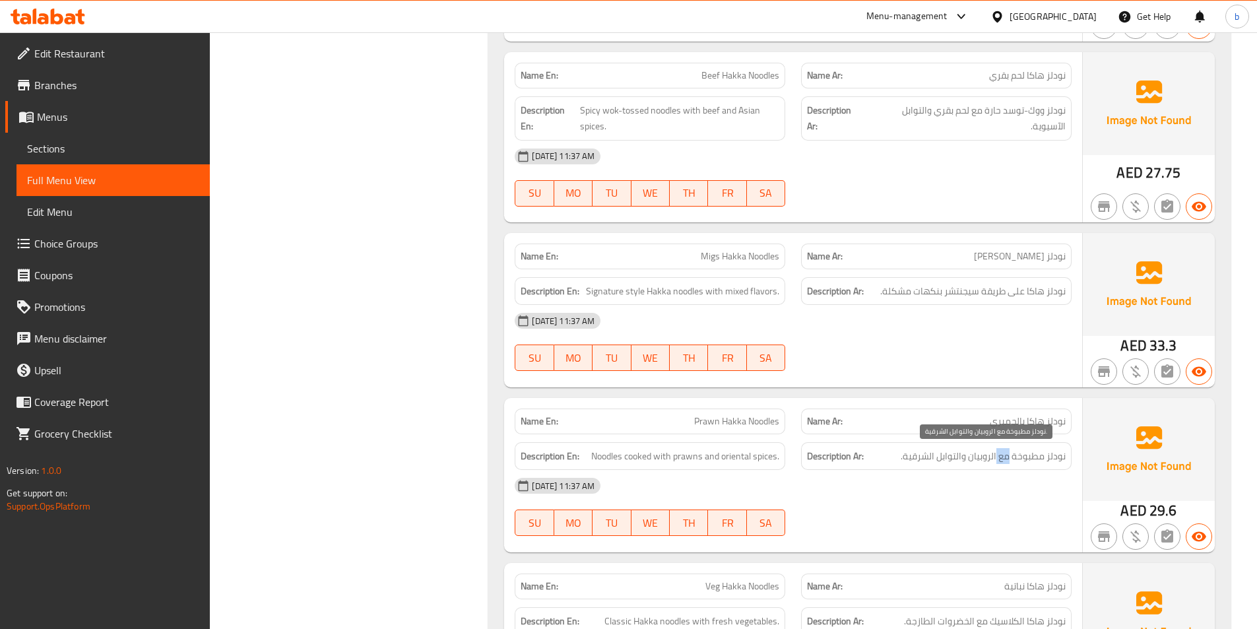
click at [1002, 459] on span "نودلز مطبوخة مع الروبيان والتوابل الشرقية." at bounding box center [983, 456] width 165 height 17
click at [695, 457] on span "Noodles cooked with prawns and oriental spices." at bounding box center [685, 456] width 188 height 17
click at [976, 461] on span "نودلز مطبوخة مع الروبيان والتوابل الشرقية." at bounding box center [983, 456] width 165 height 17
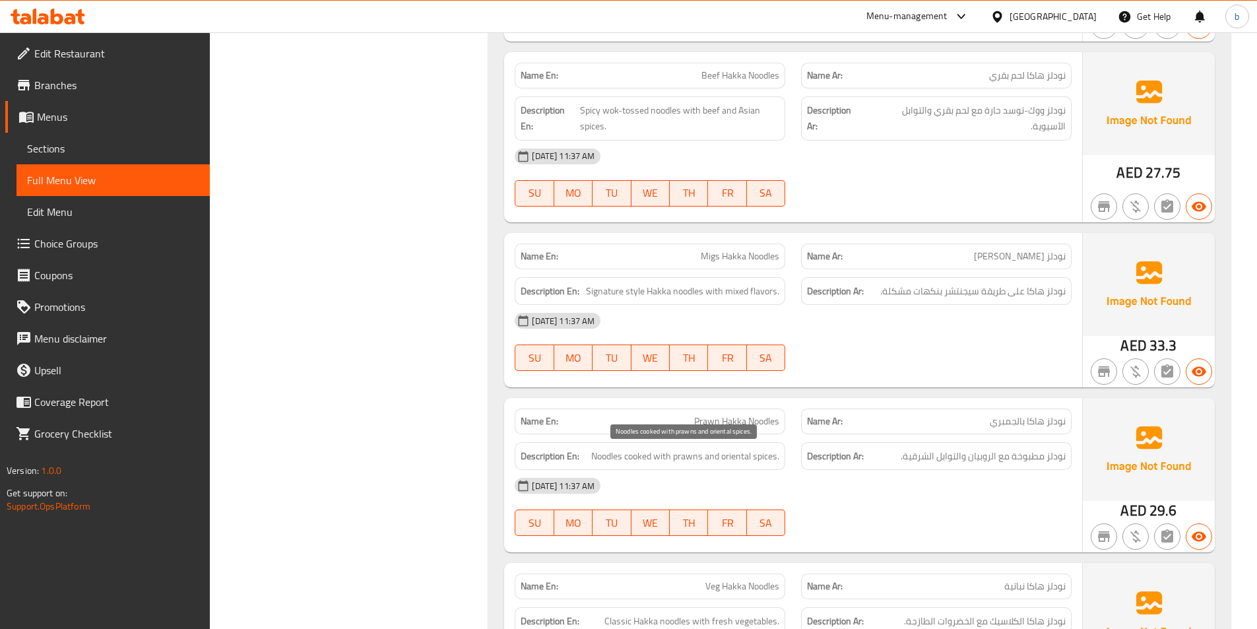
click at [726, 452] on span "Noodles cooked with prawns and oriental spices." at bounding box center [685, 456] width 188 height 17
click at [921, 457] on span "نودلز مطبوخة مع الروبيان والتوابل الشرقية." at bounding box center [983, 456] width 165 height 17
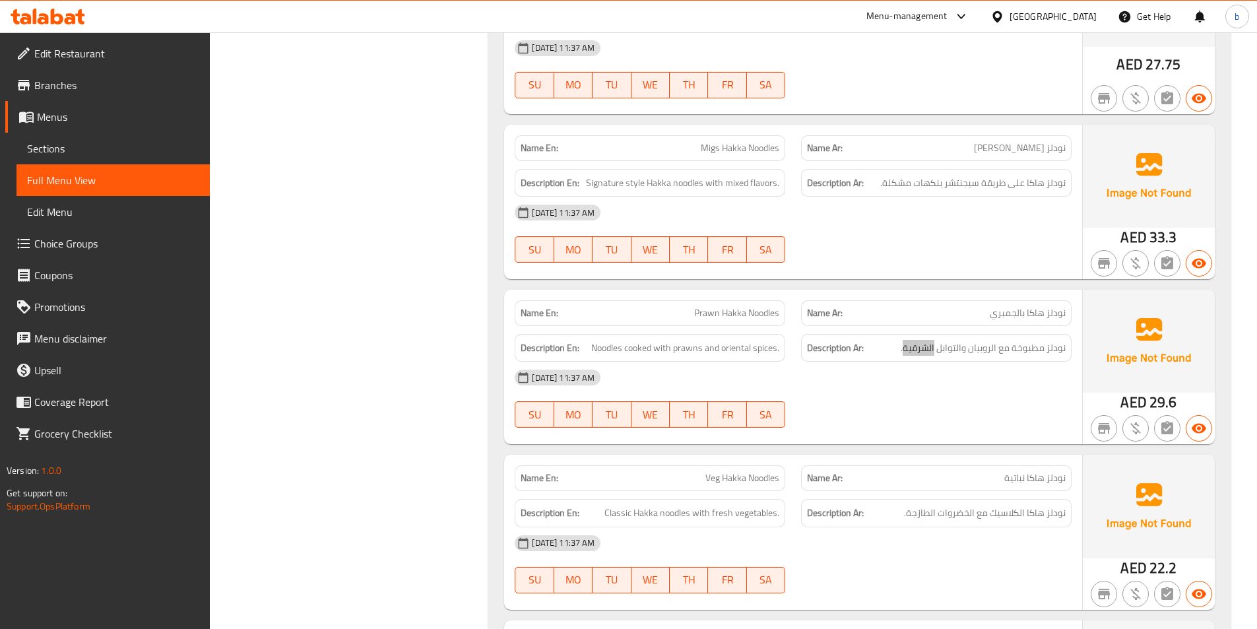
scroll to position [1386, 0]
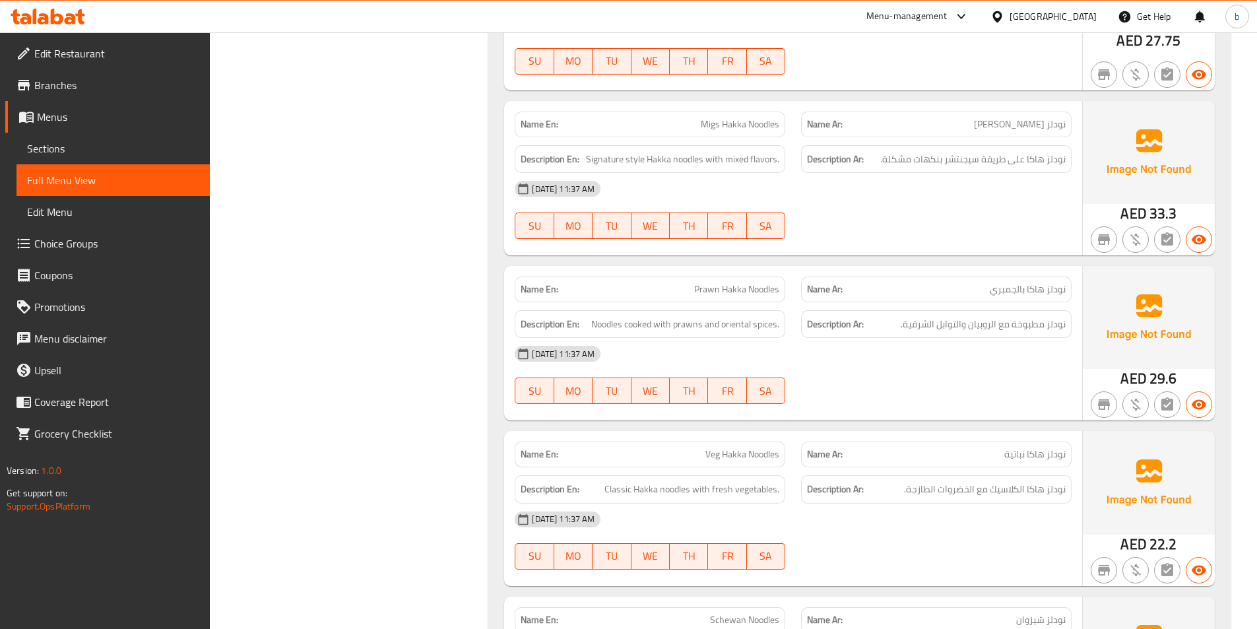
click at [712, 453] on span "Veg Hakka Noodles" at bounding box center [743, 454] width 74 height 14
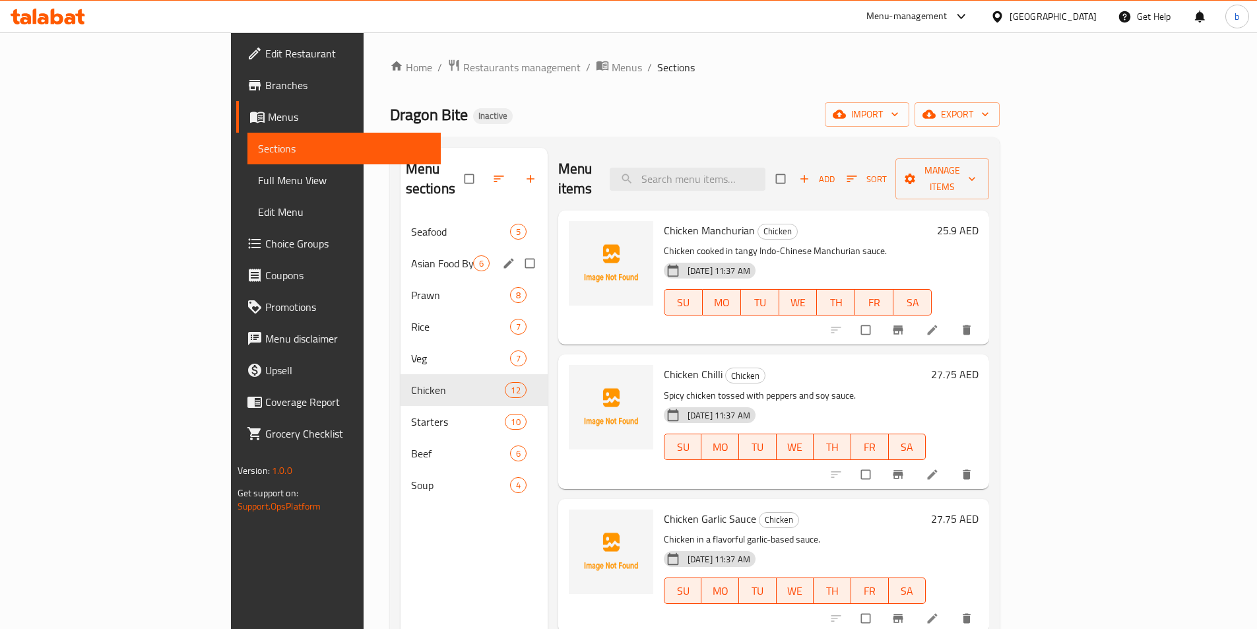
click at [401, 254] on div "Asian Food By Pardesi Darbar 6" at bounding box center [474, 264] width 147 height 32
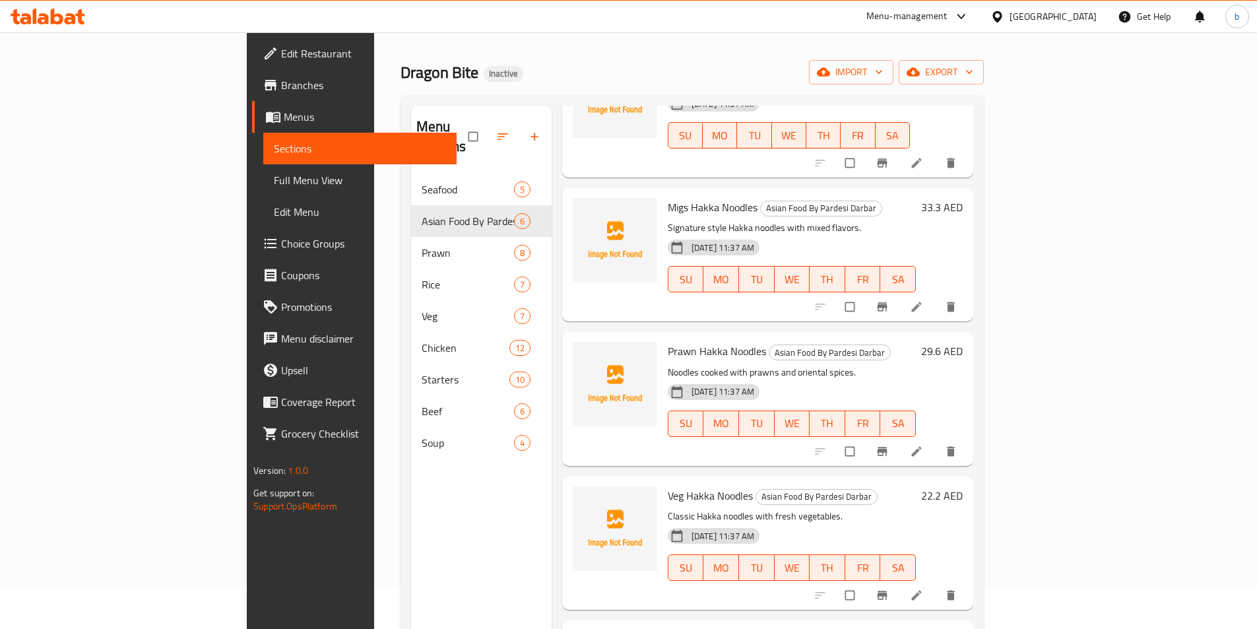
scroll to position [66, 0]
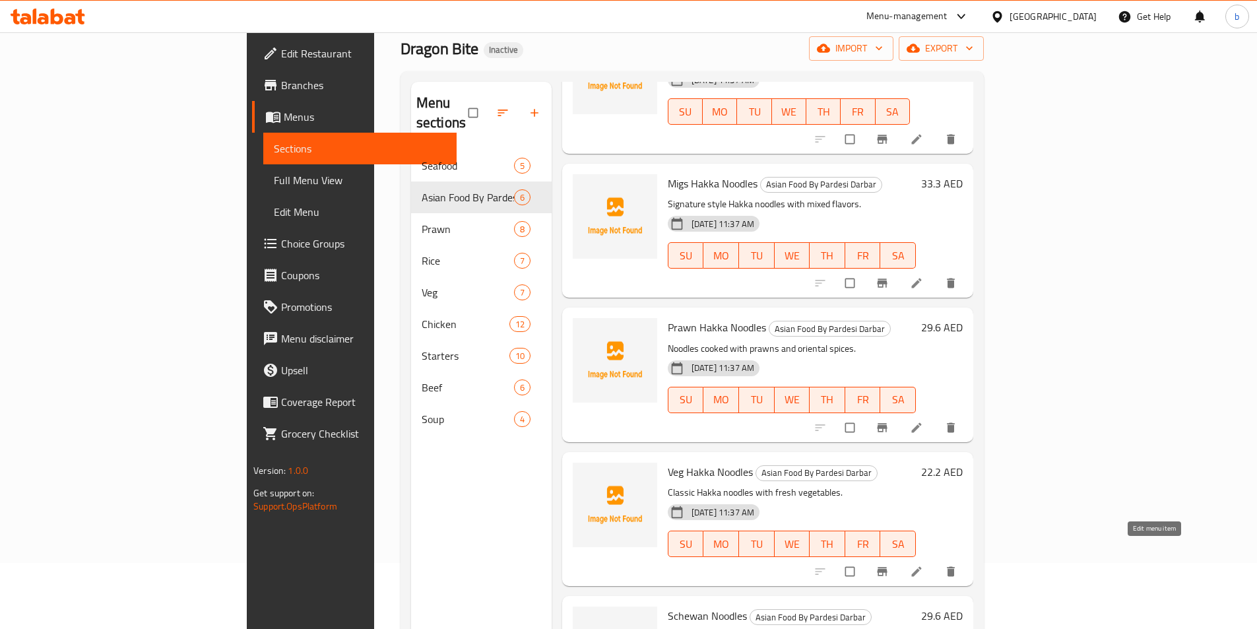
click at [923, 565] on icon at bounding box center [916, 571] width 13 height 13
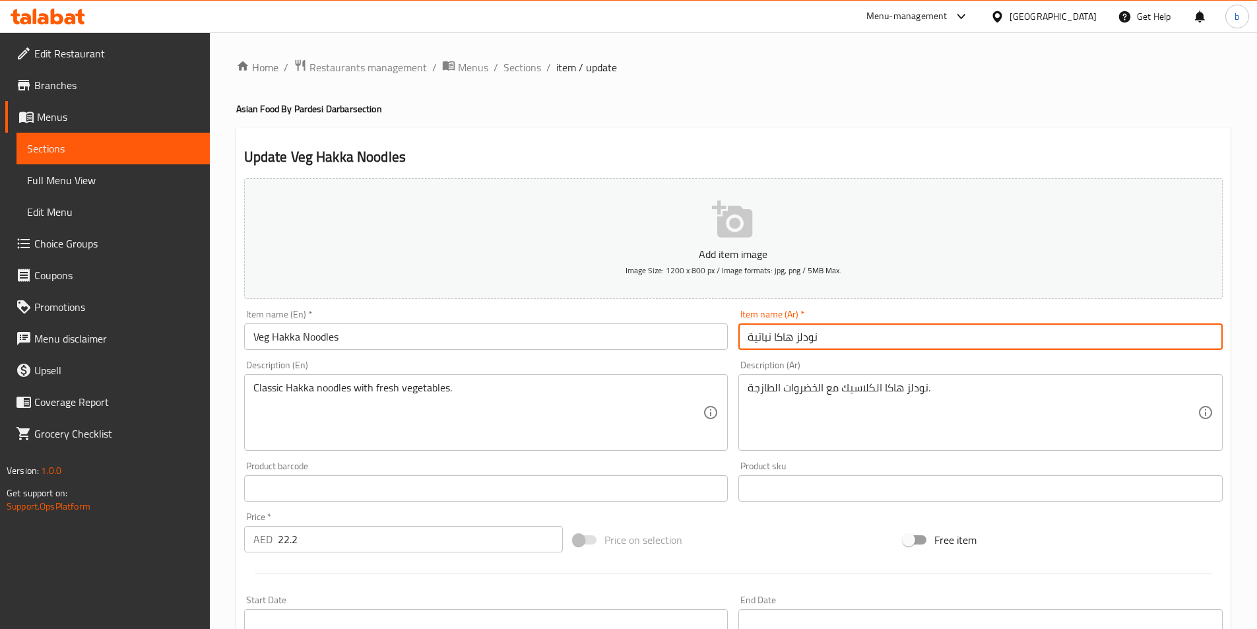
drag, startPoint x: 747, startPoint y: 333, endPoint x: 771, endPoint y: 335, distance: 23.9
click at [771, 335] on input "نودلز هاكا نباتية" at bounding box center [981, 336] width 484 height 26
type input "نودلز هاكا خضار"
click at [517, 69] on span "Sections" at bounding box center [523, 67] width 38 height 16
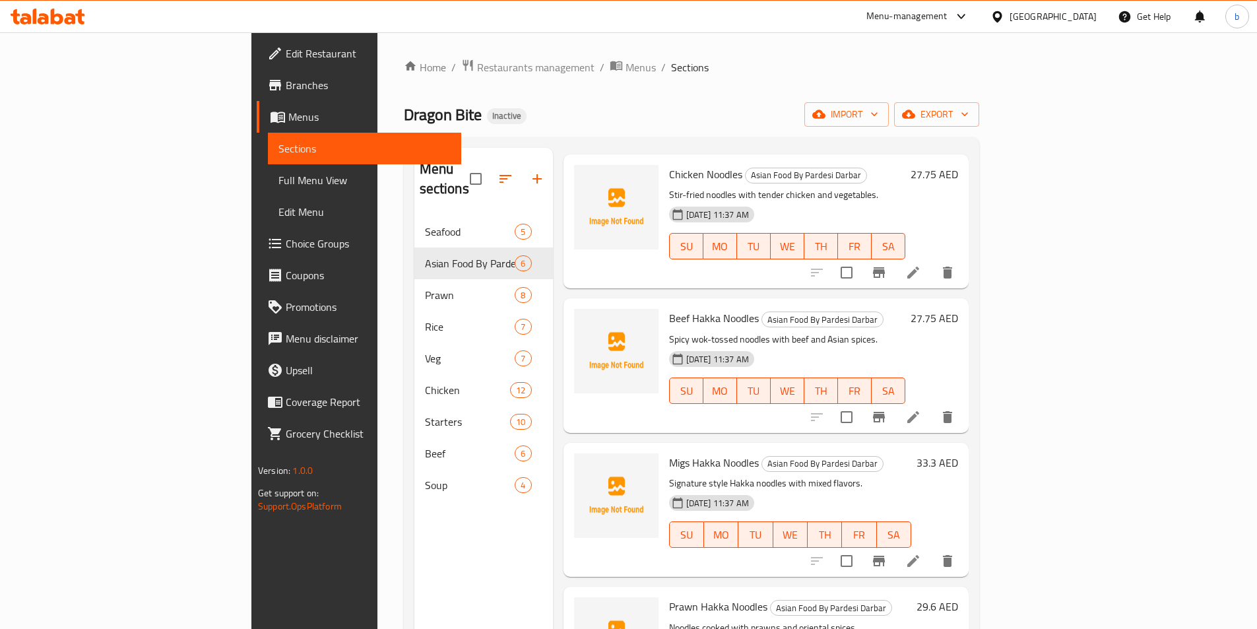
scroll to position [132, 0]
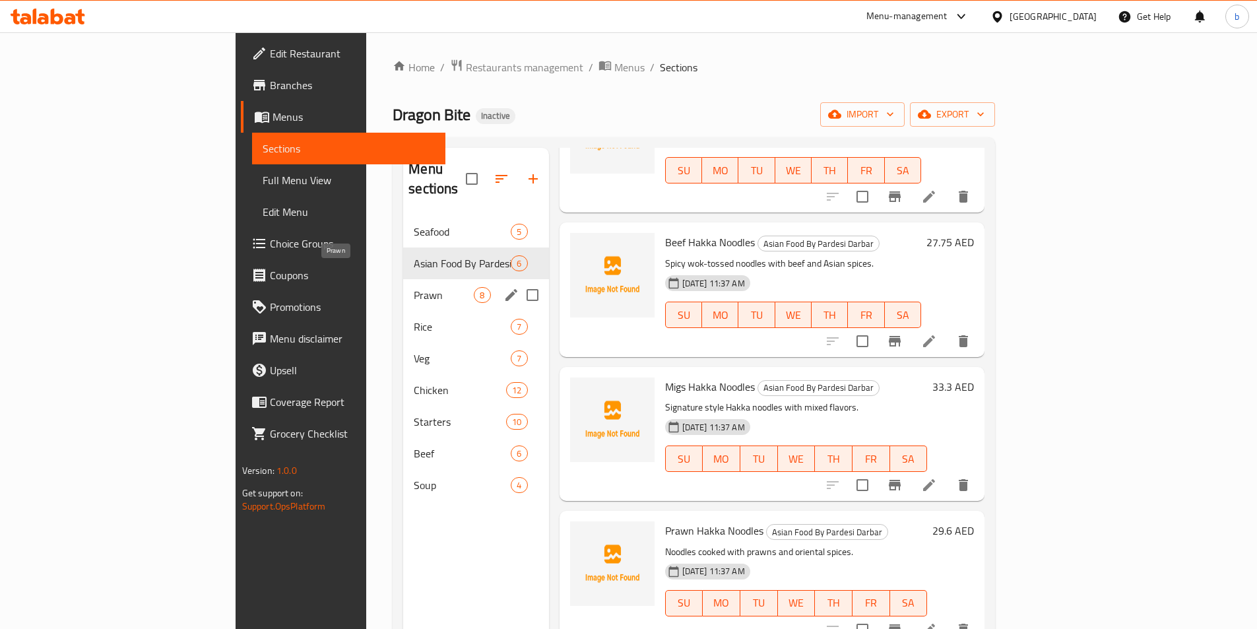
click at [414, 287] on span "Prawn" at bounding box center [444, 295] width 60 height 16
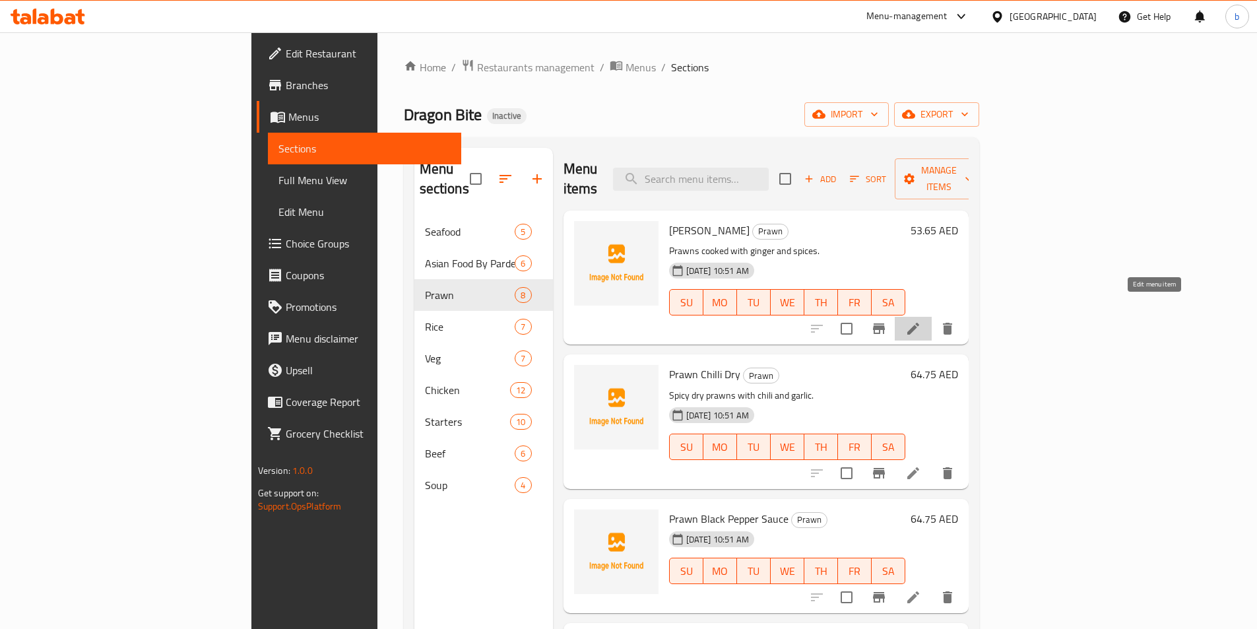
click at [921, 321] on icon at bounding box center [914, 329] width 16 height 16
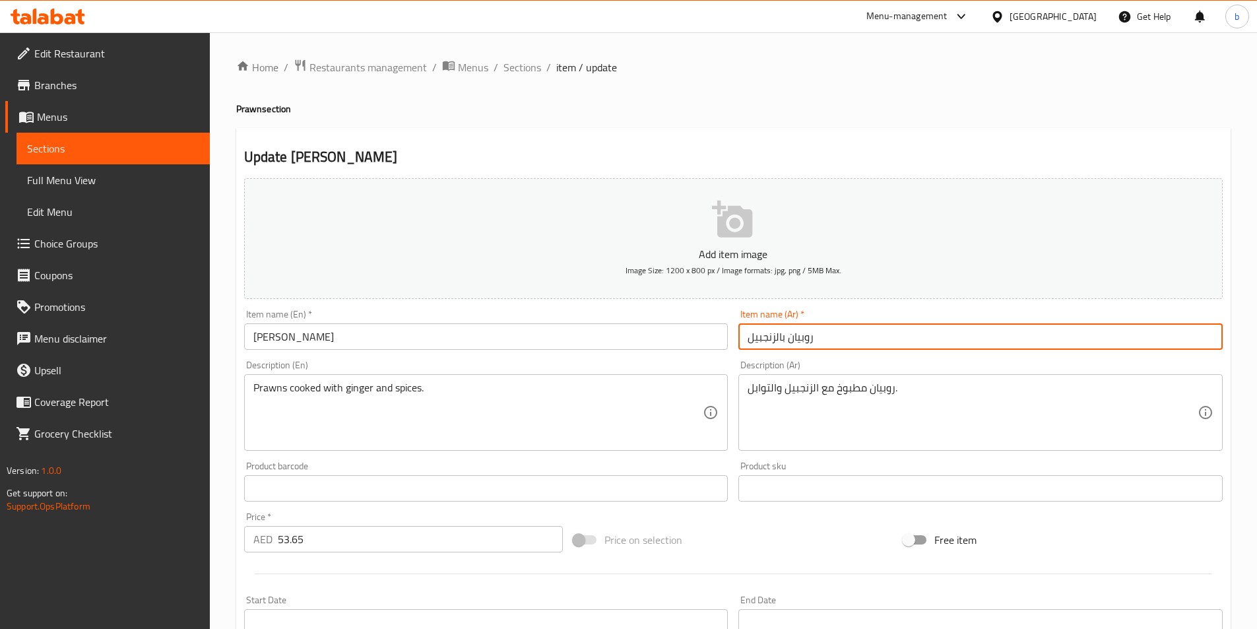
click at [787, 339] on input "روبيان بالزنجبيل" at bounding box center [981, 336] width 484 height 26
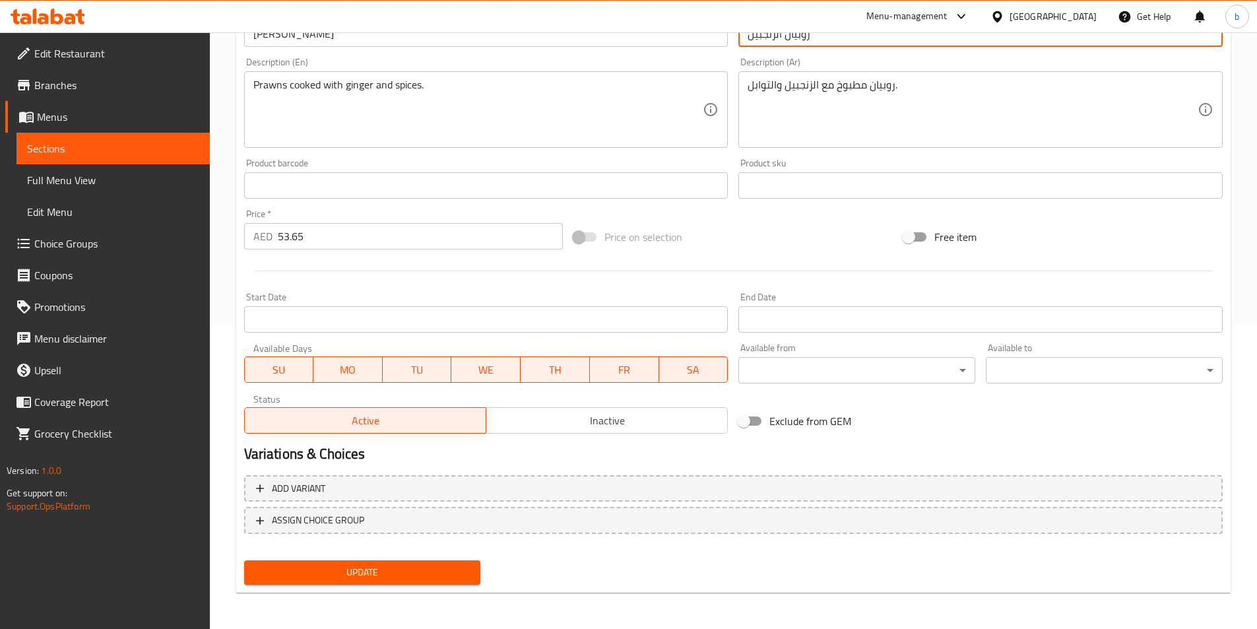
scroll to position [304, 0]
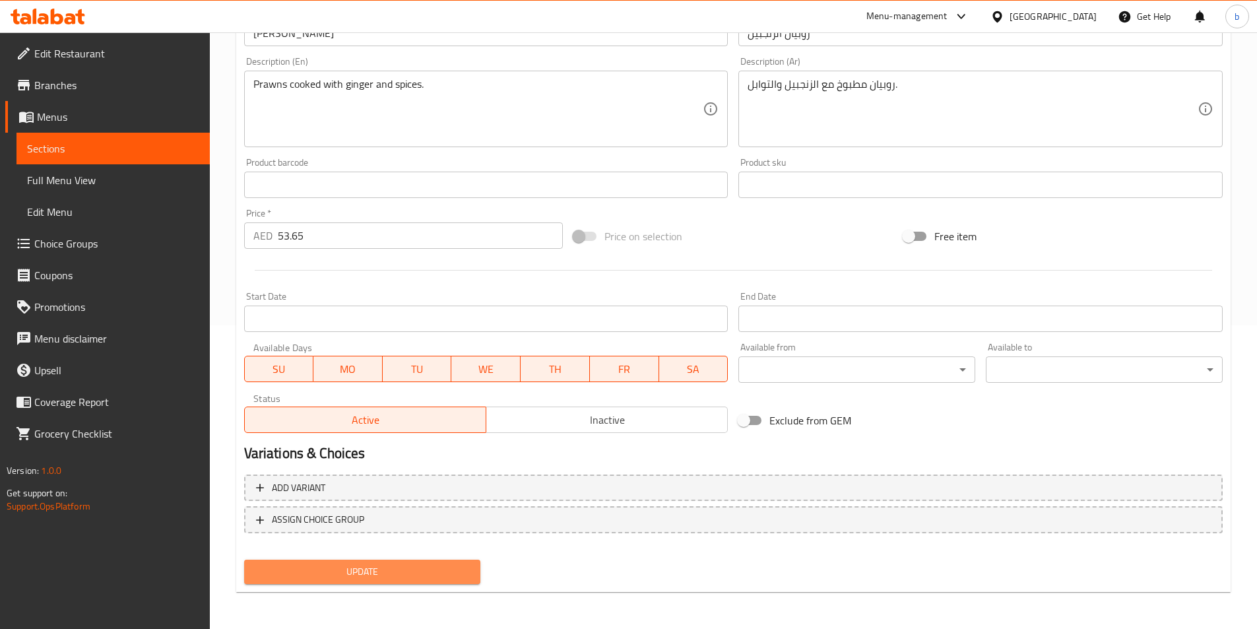
click at [377, 583] on button "Update" at bounding box center [362, 572] width 237 height 24
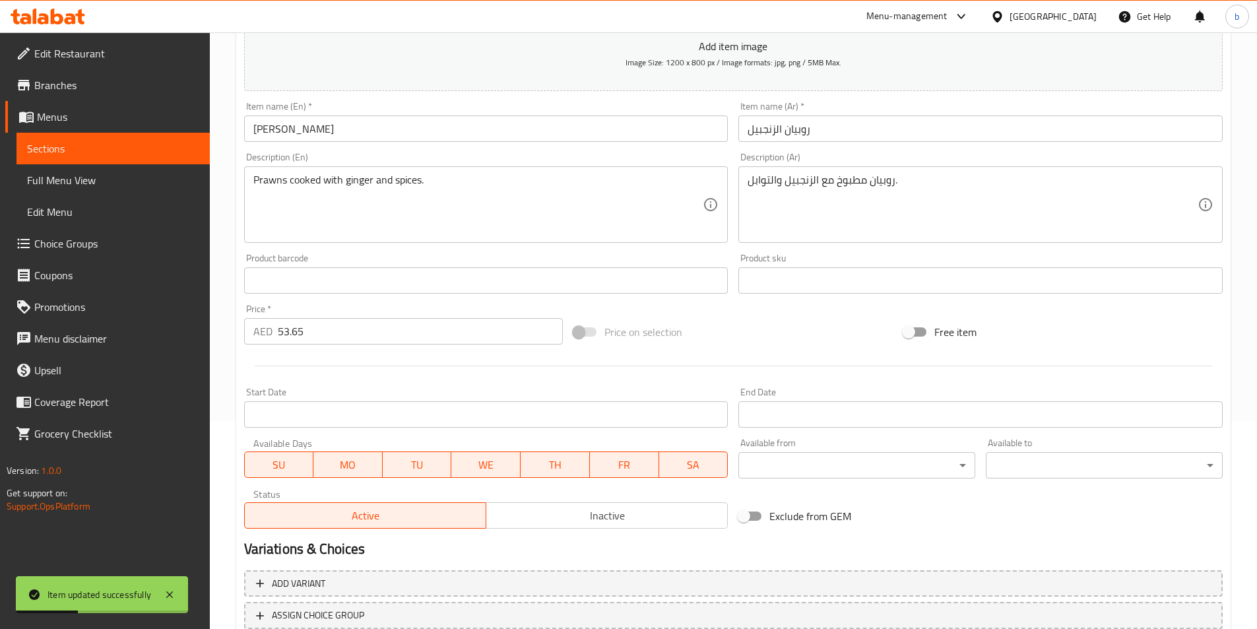
scroll to position [106, 0]
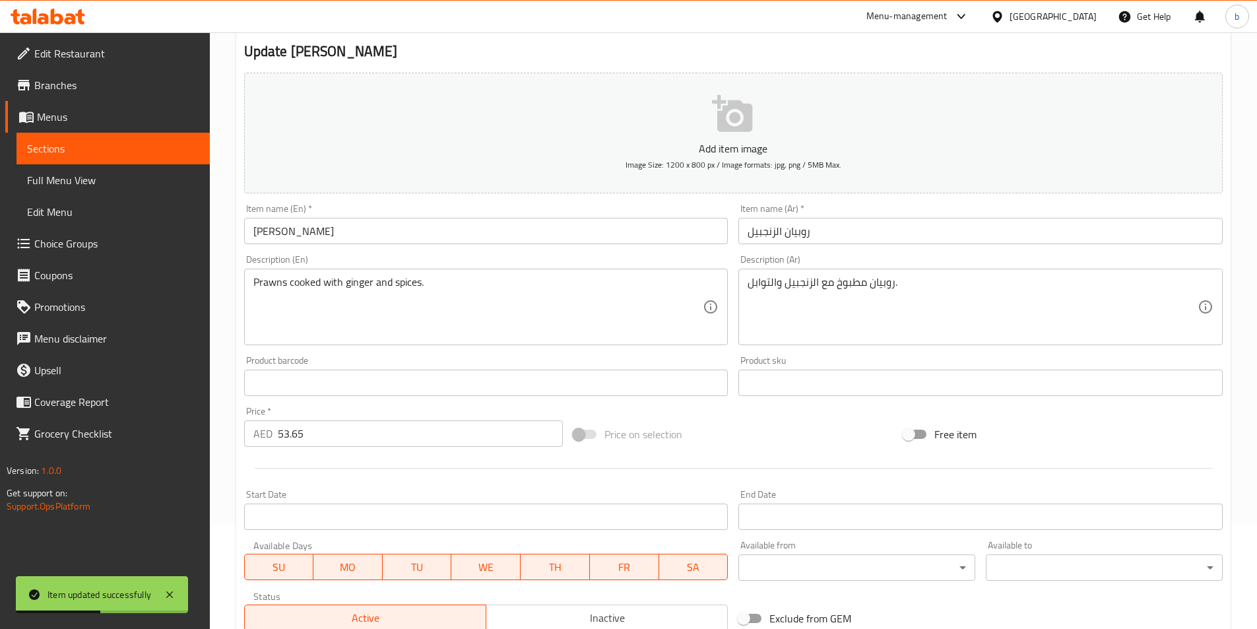
click at [782, 233] on input "روبيان الزنجبيل" at bounding box center [981, 231] width 484 height 26
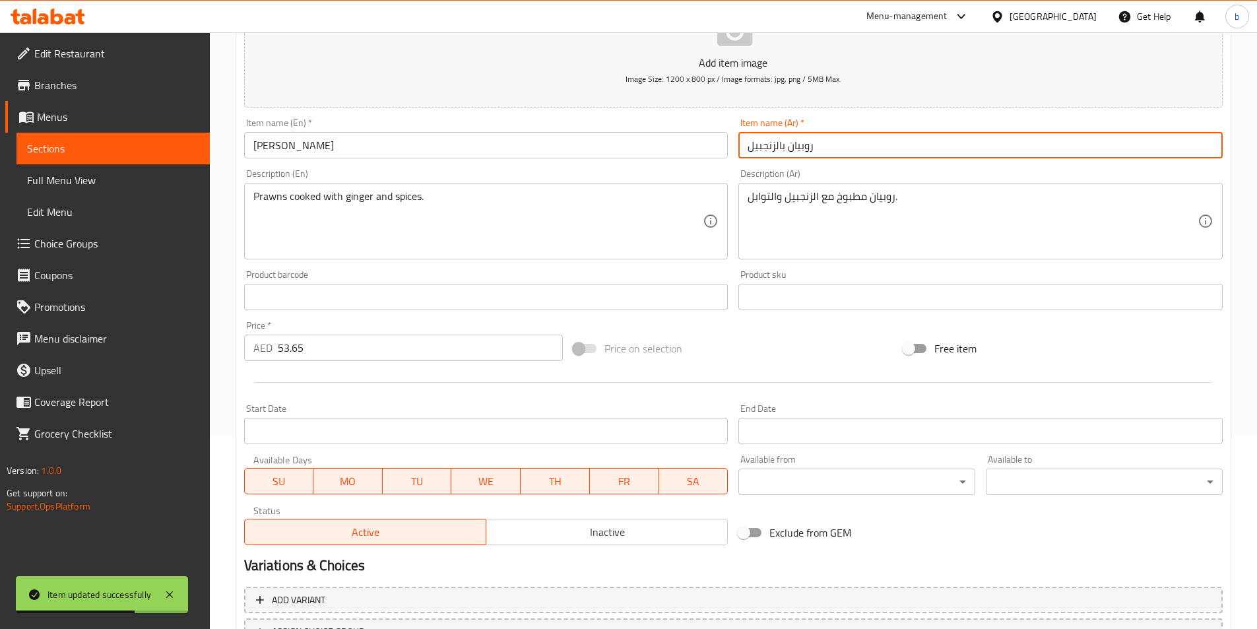
scroll to position [304, 0]
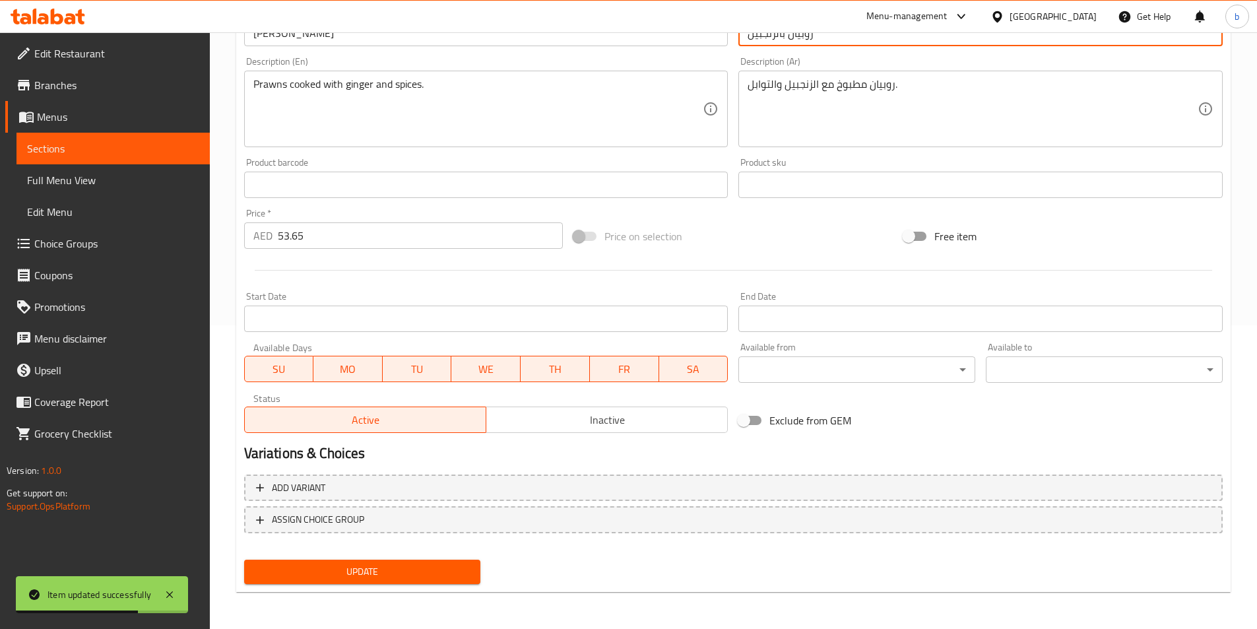
type input "روبيان بالزنجبيل"
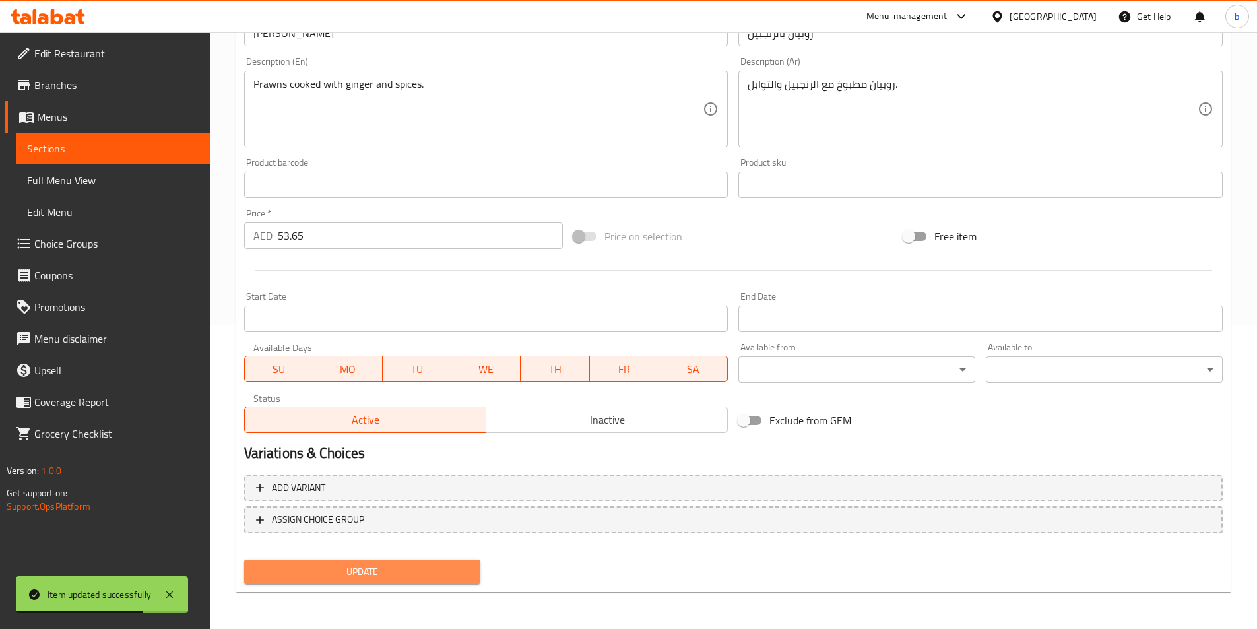
click at [430, 560] on button "Update" at bounding box center [362, 572] width 237 height 24
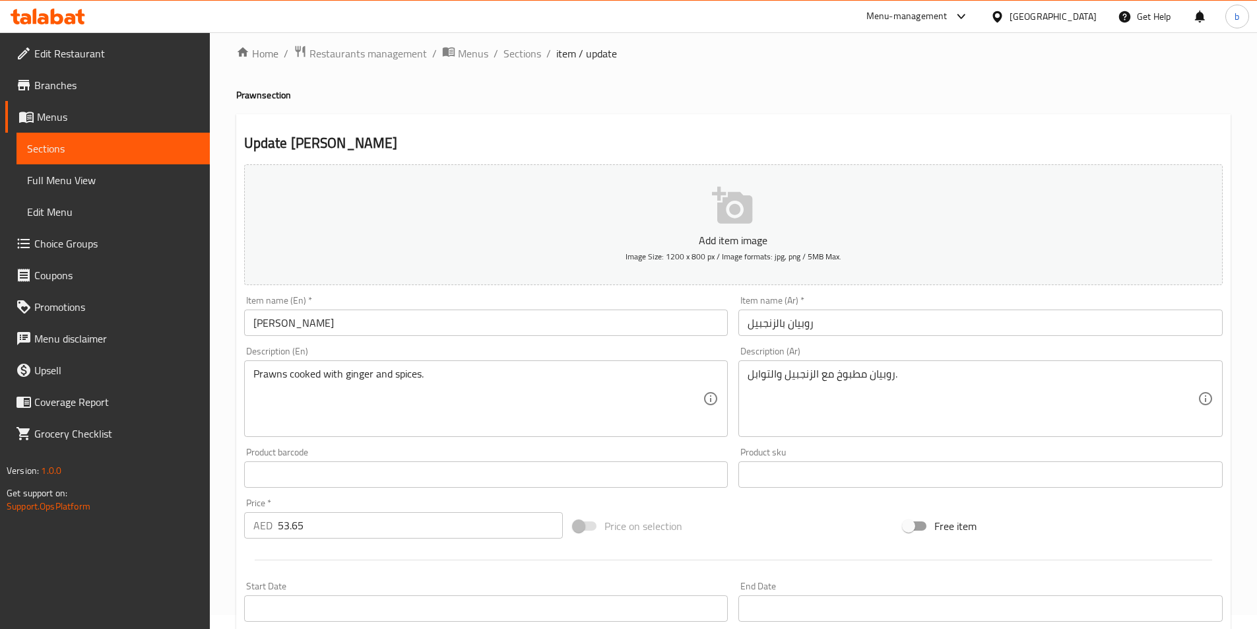
scroll to position [0, 0]
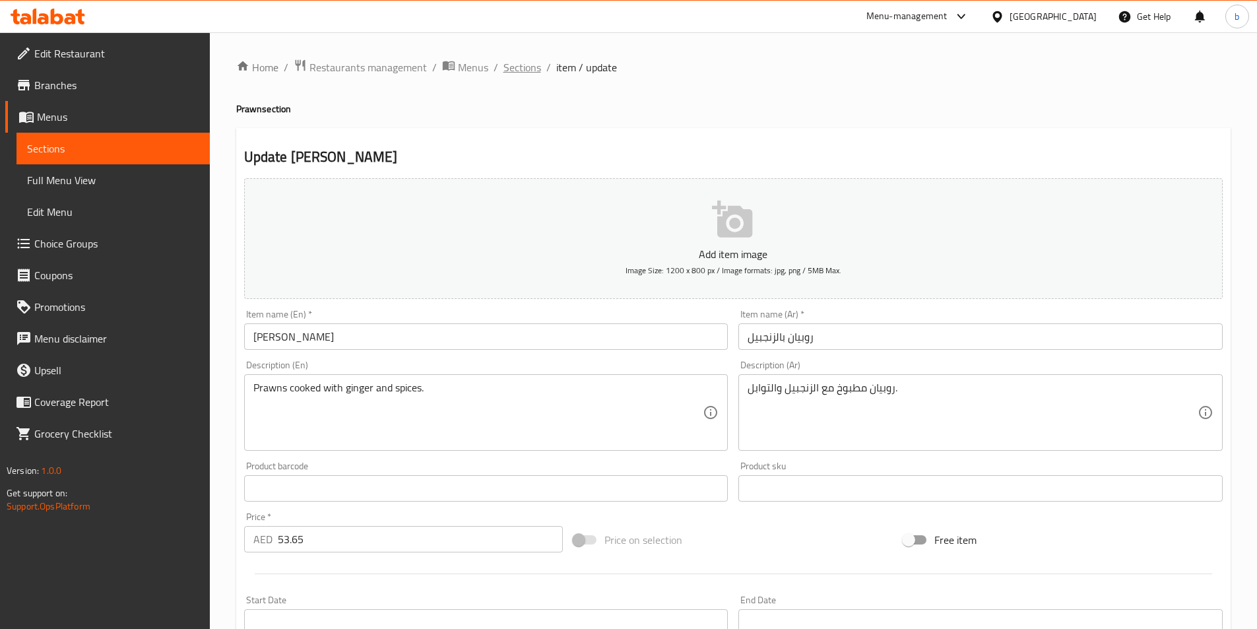
click at [506, 65] on span "Sections" at bounding box center [523, 67] width 38 height 16
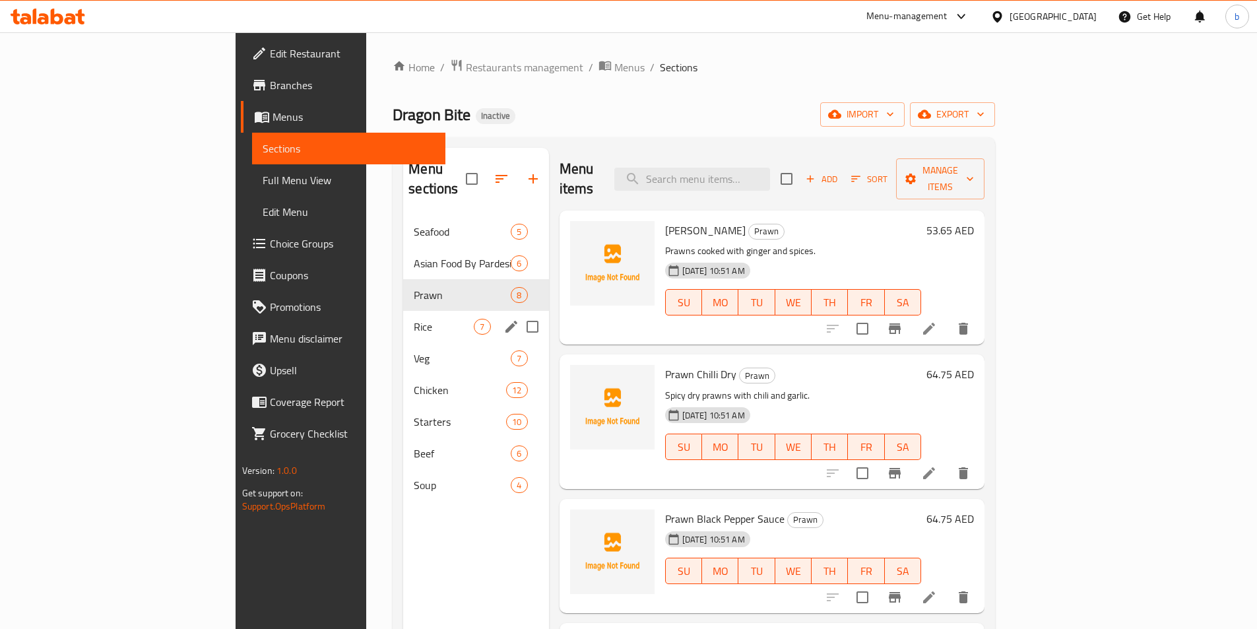
click at [403, 311] on div "Rice 7" at bounding box center [475, 327] width 145 height 32
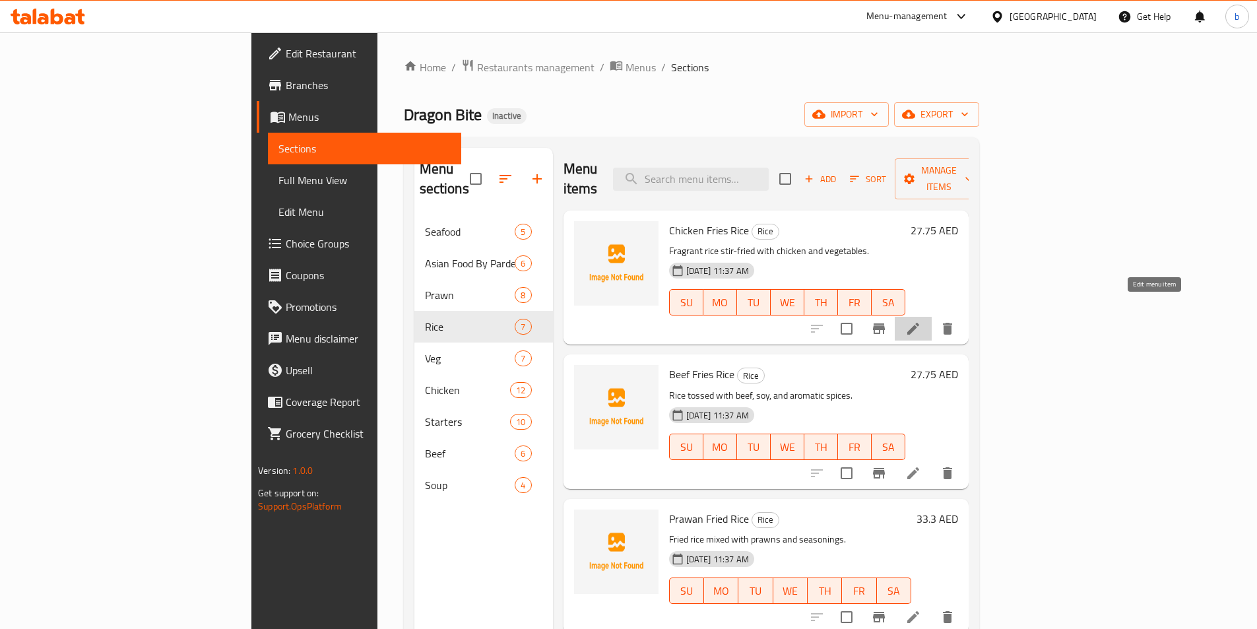
click at [921, 321] on icon at bounding box center [914, 329] width 16 height 16
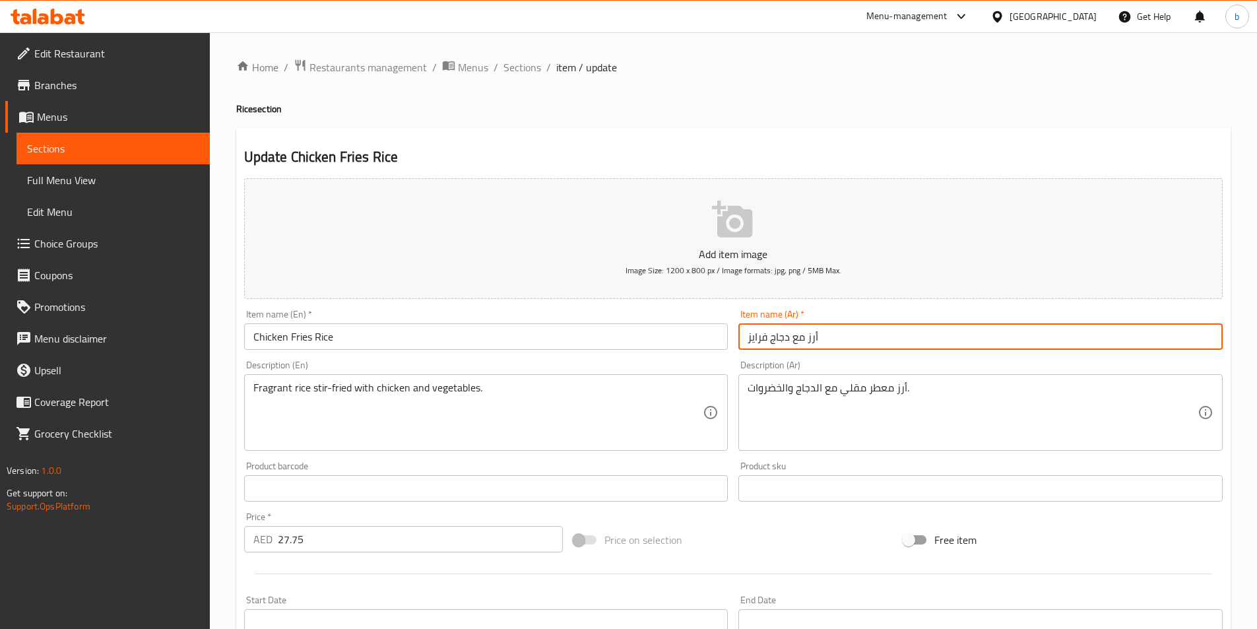
drag, startPoint x: 747, startPoint y: 335, endPoint x: 768, endPoint y: 335, distance: 21.1
click at [768, 335] on input "أرز مع دجاج فرايز" at bounding box center [981, 336] width 484 height 26
click at [770, 346] on input "أرز مع دجاج" at bounding box center [981, 336] width 484 height 26
click at [768, 339] on input "أرز مع بطاطس دجاج" at bounding box center [981, 336] width 484 height 26
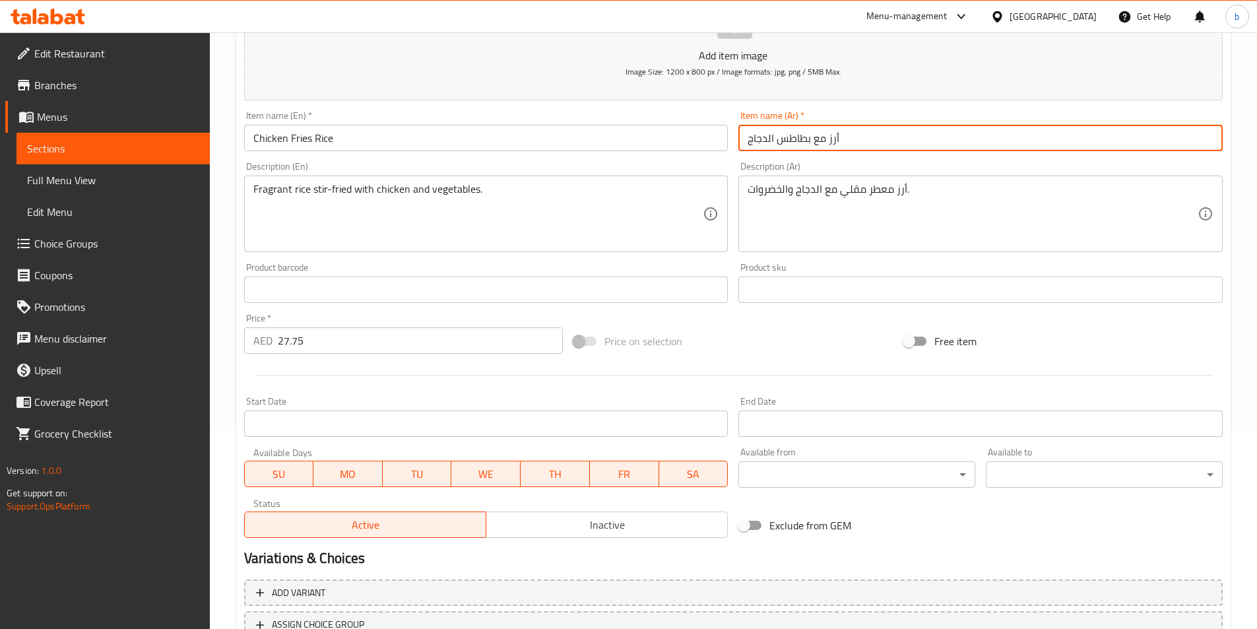
scroll to position [304, 0]
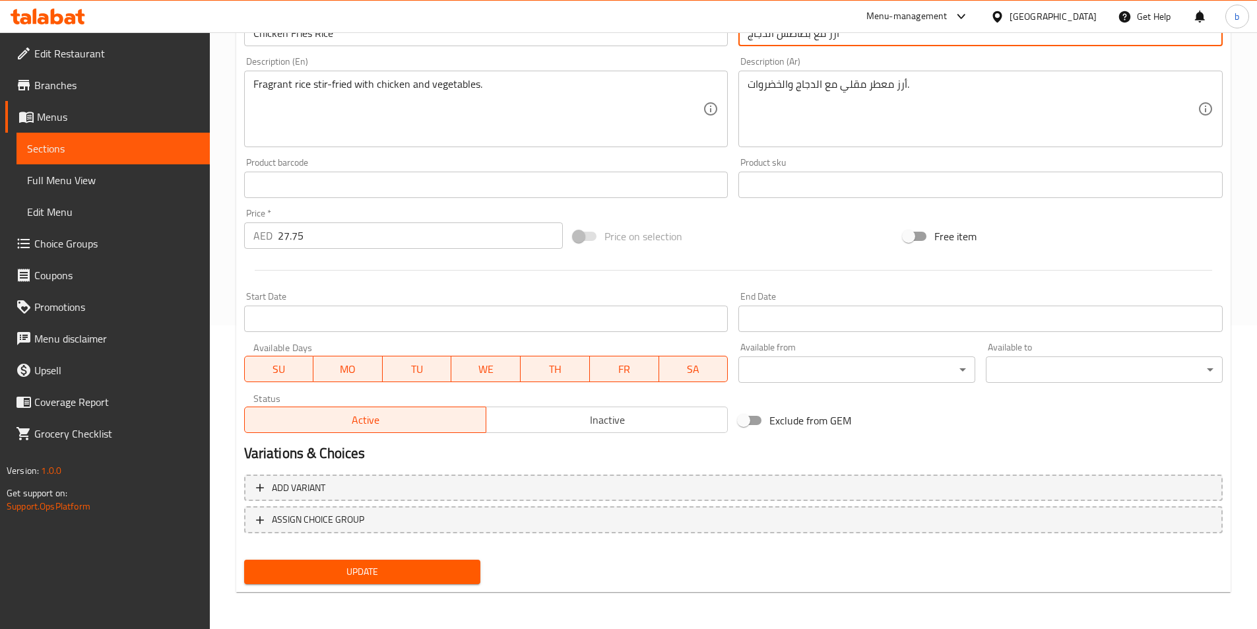
type input "أرز مع بطاطس الدجاج"
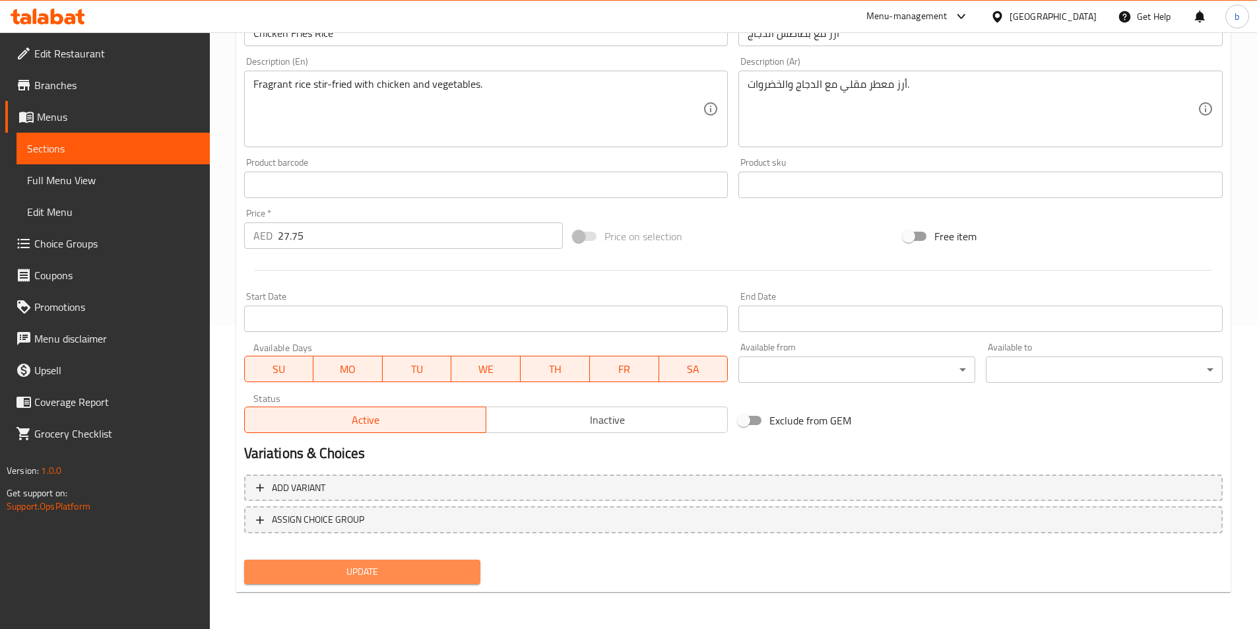
click at [360, 579] on span "Update" at bounding box center [363, 572] width 216 height 17
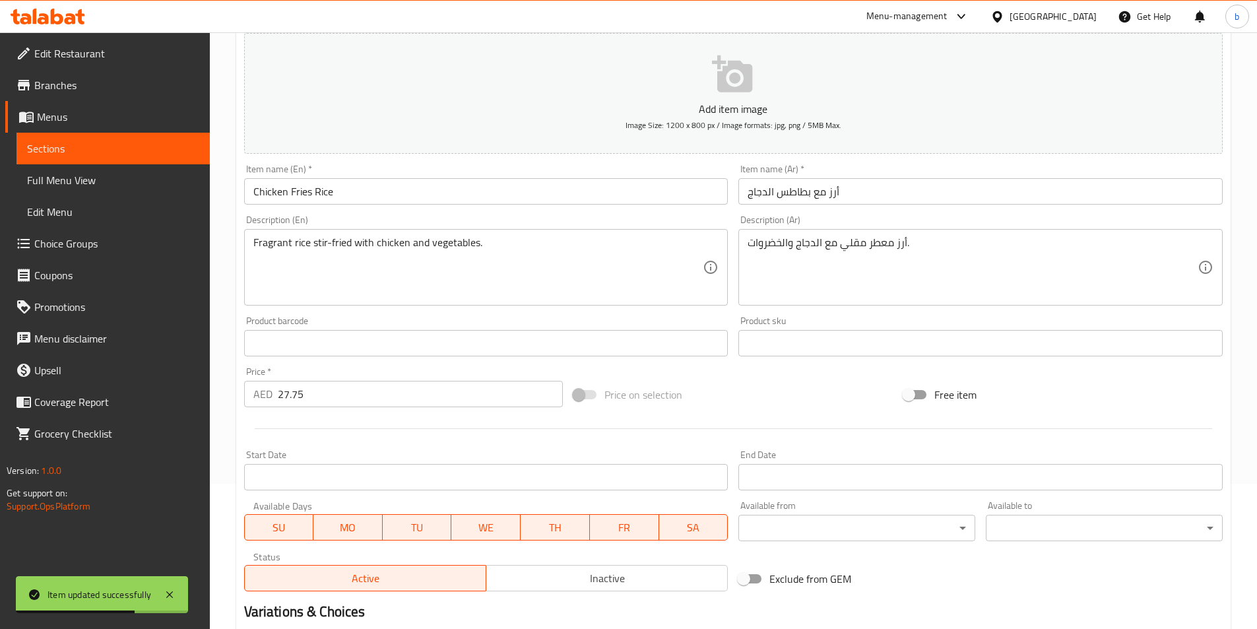
scroll to position [0, 0]
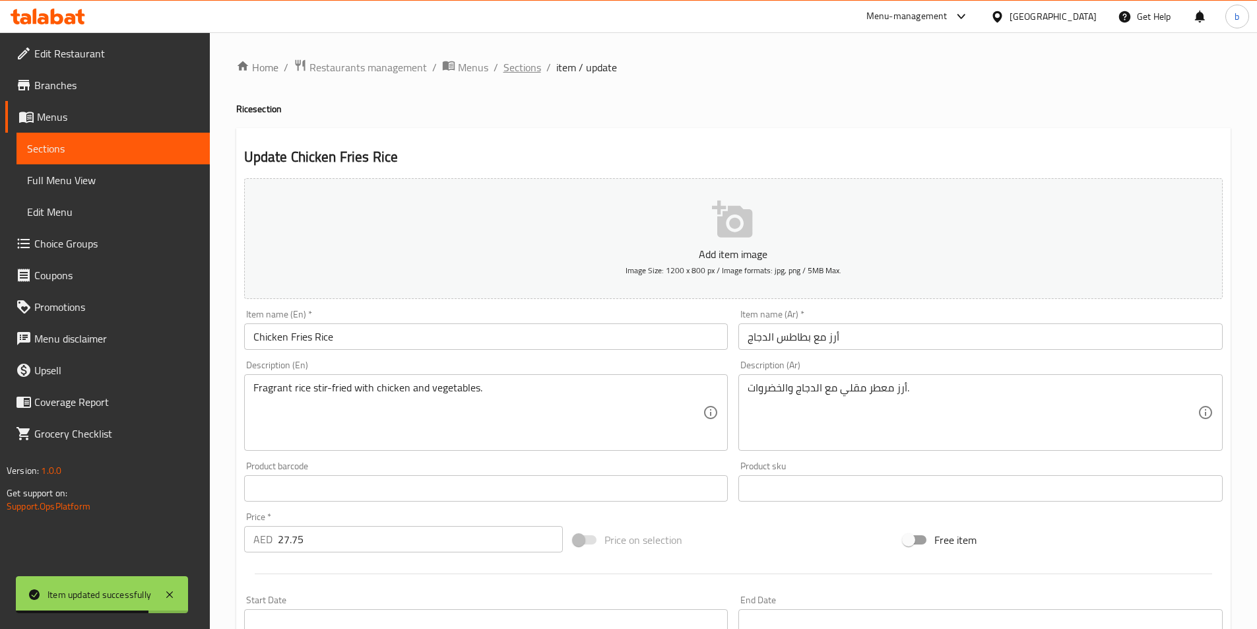
click at [506, 70] on span "Sections" at bounding box center [523, 67] width 38 height 16
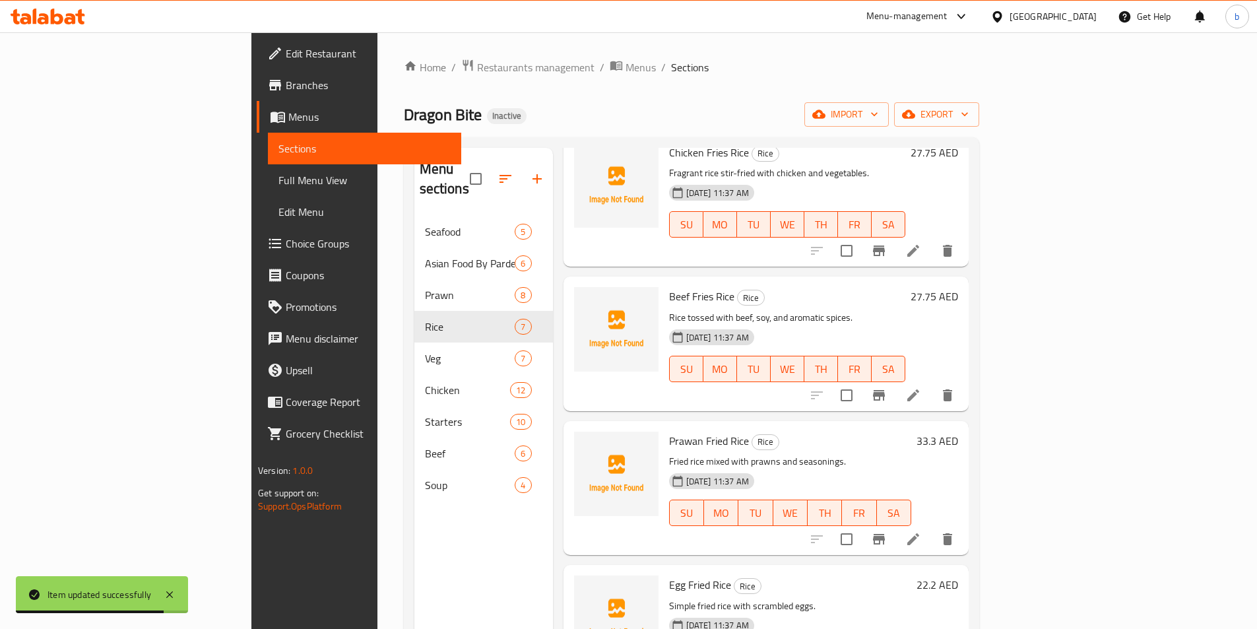
scroll to position [132, 0]
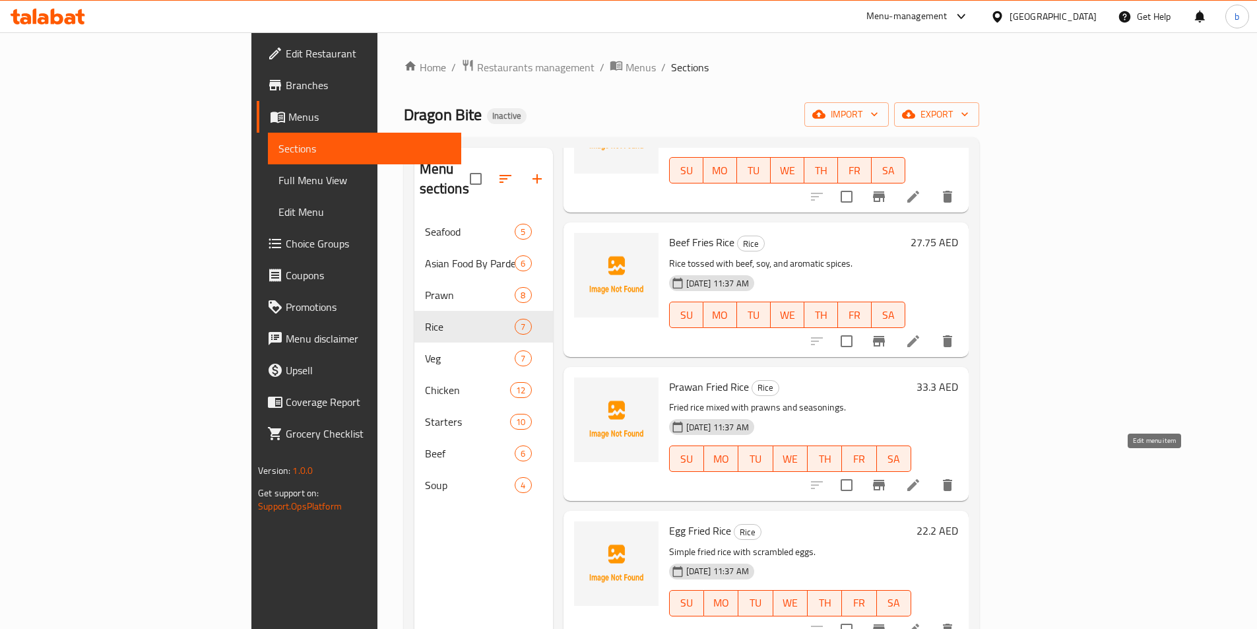
click at [919, 479] on icon at bounding box center [914, 485] width 12 height 12
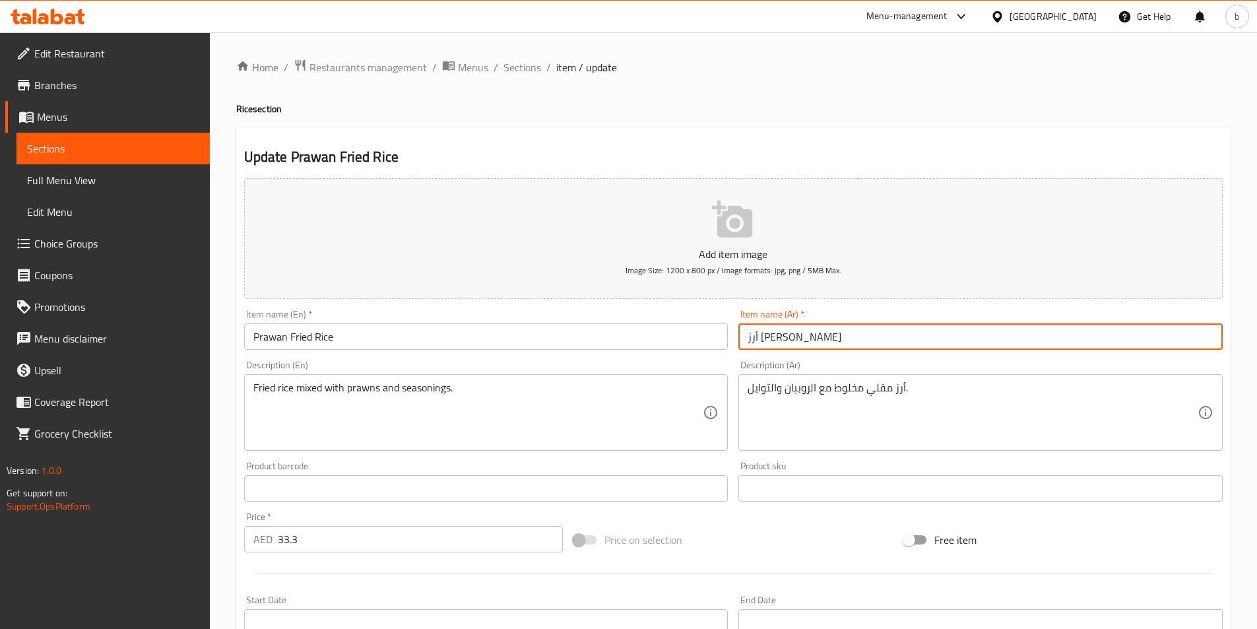
drag, startPoint x: 746, startPoint y: 337, endPoint x: 770, endPoint y: 359, distance: 32.2
click at [770, 359] on div "Add item image Image Size: 1200 x 800 px / Image formats: jpg, png / 5MB Max. I…" at bounding box center [733, 457] width 989 height 569
type input "أرز مقلي بالروبيان"
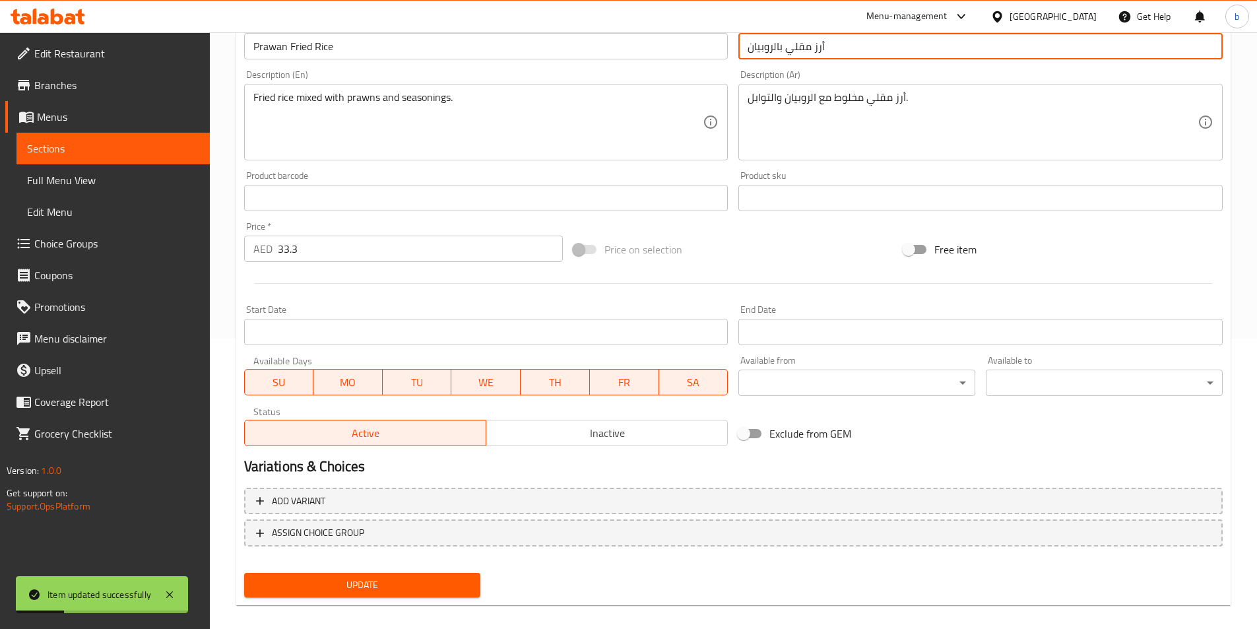
scroll to position [304, 0]
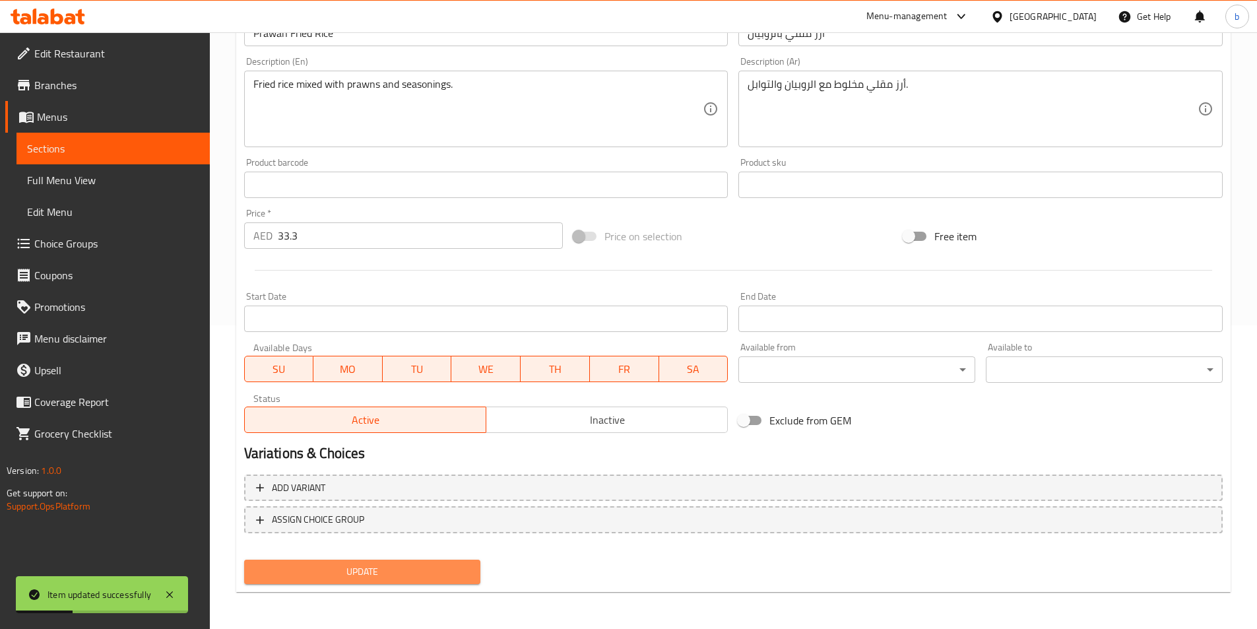
drag, startPoint x: 423, startPoint y: 576, endPoint x: 469, endPoint y: 505, distance: 84.4
click at [424, 571] on span "Update" at bounding box center [363, 572] width 216 height 17
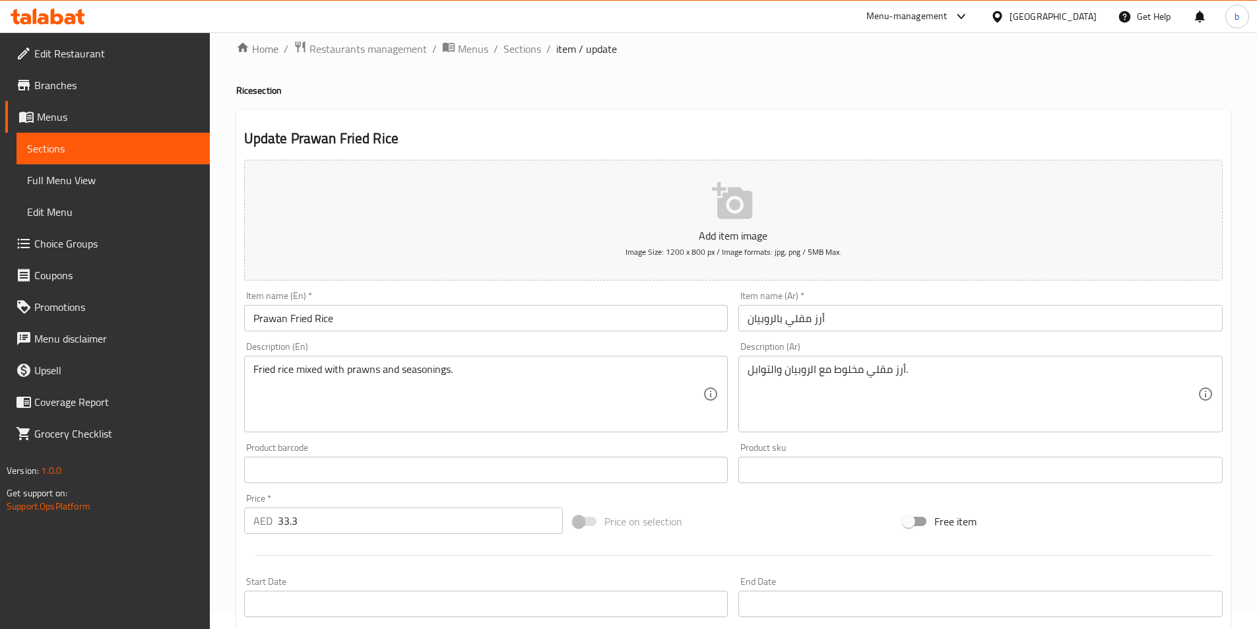
scroll to position [0, 0]
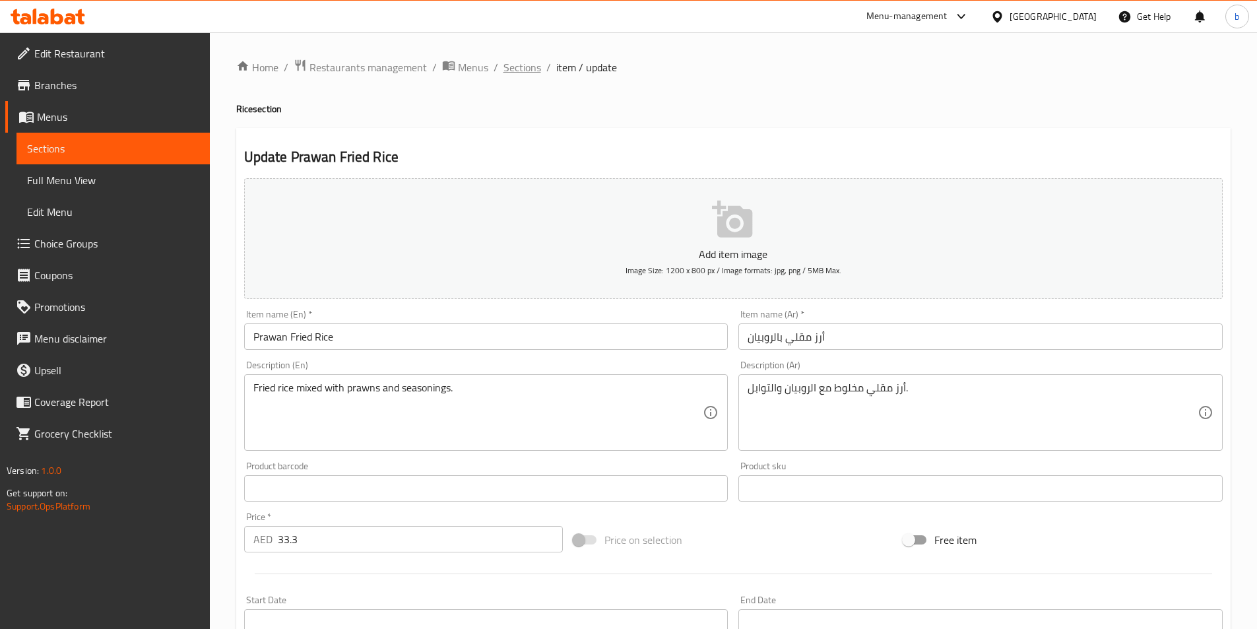
click at [524, 75] on span "Sections" at bounding box center [523, 67] width 38 height 16
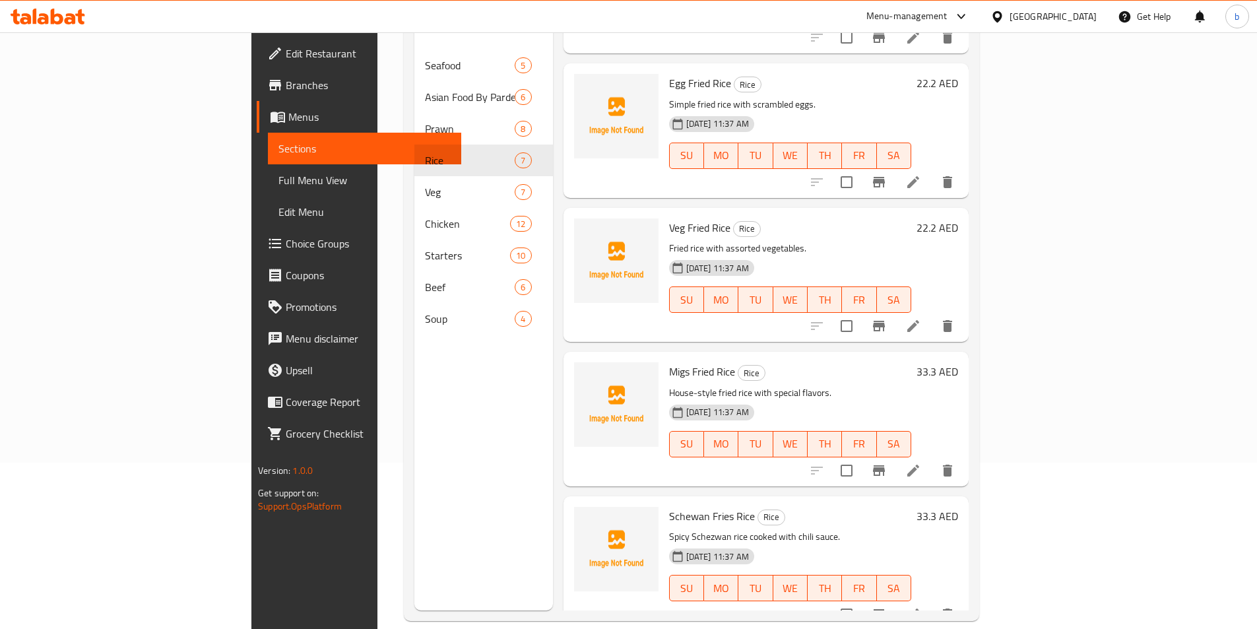
scroll to position [185, 0]
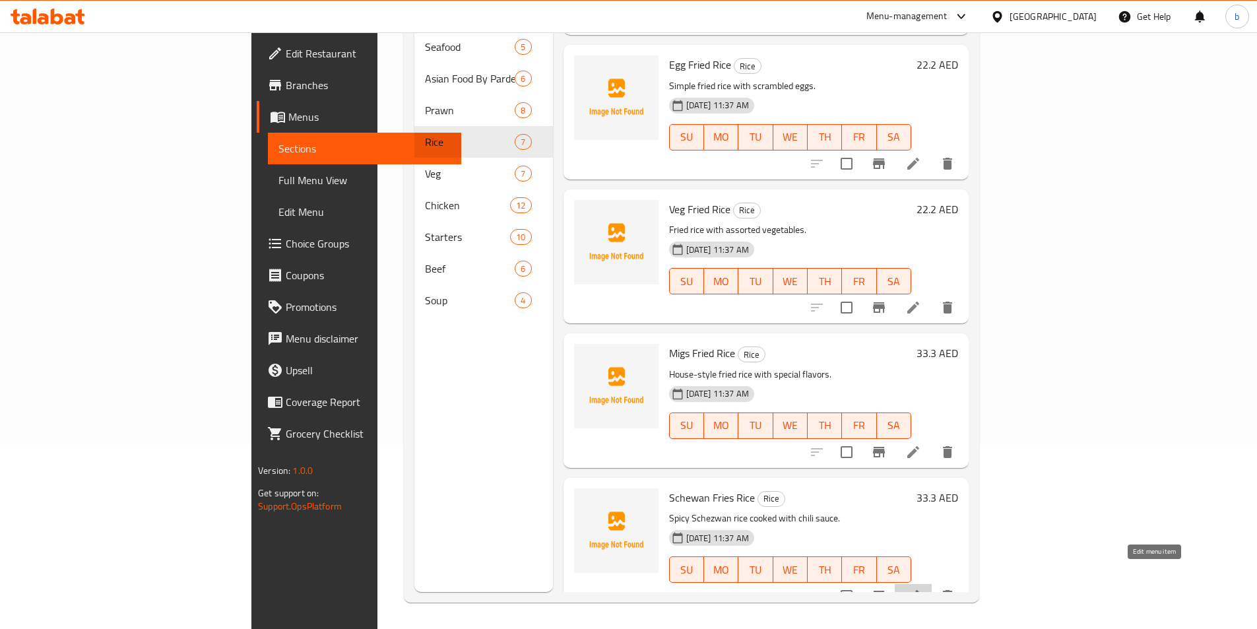
click at [921, 588] on icon at bounding box center [914, 596] width 16 height 16
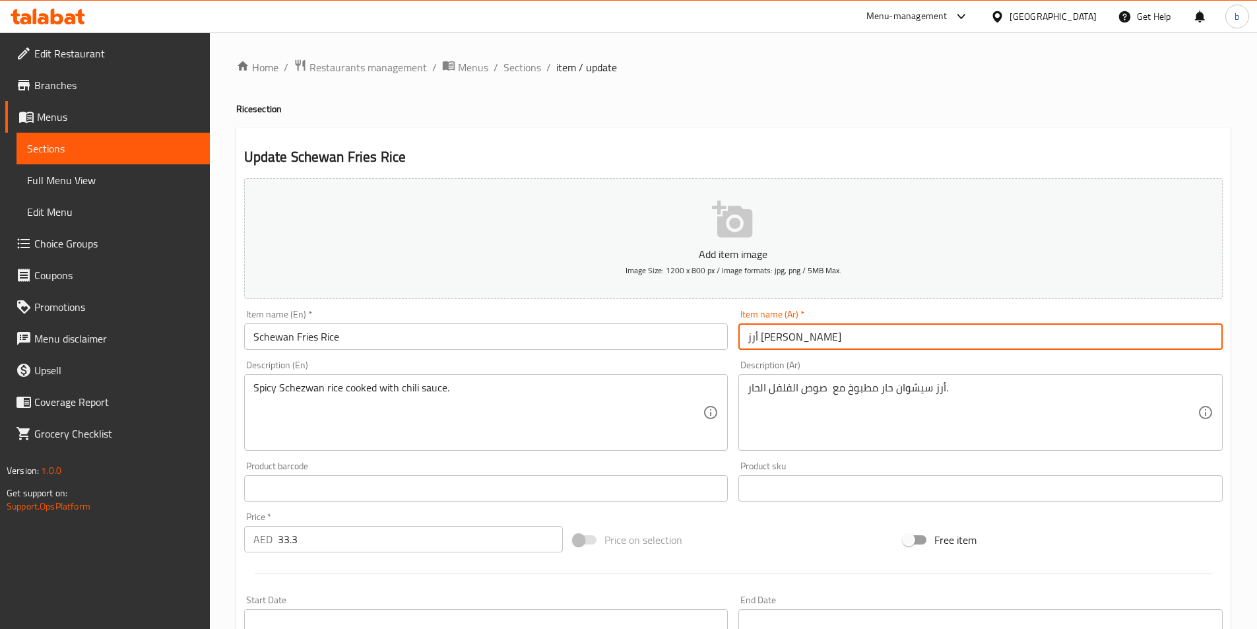
drag, startPoint x: 746, startPoint y: 336, endPoint x: 768, endPoint y: 335, distance: 21.2
click at [768, 335] on input "أرز سيشوان فرايز" at bounding box center [981, 336] width 484 height 26
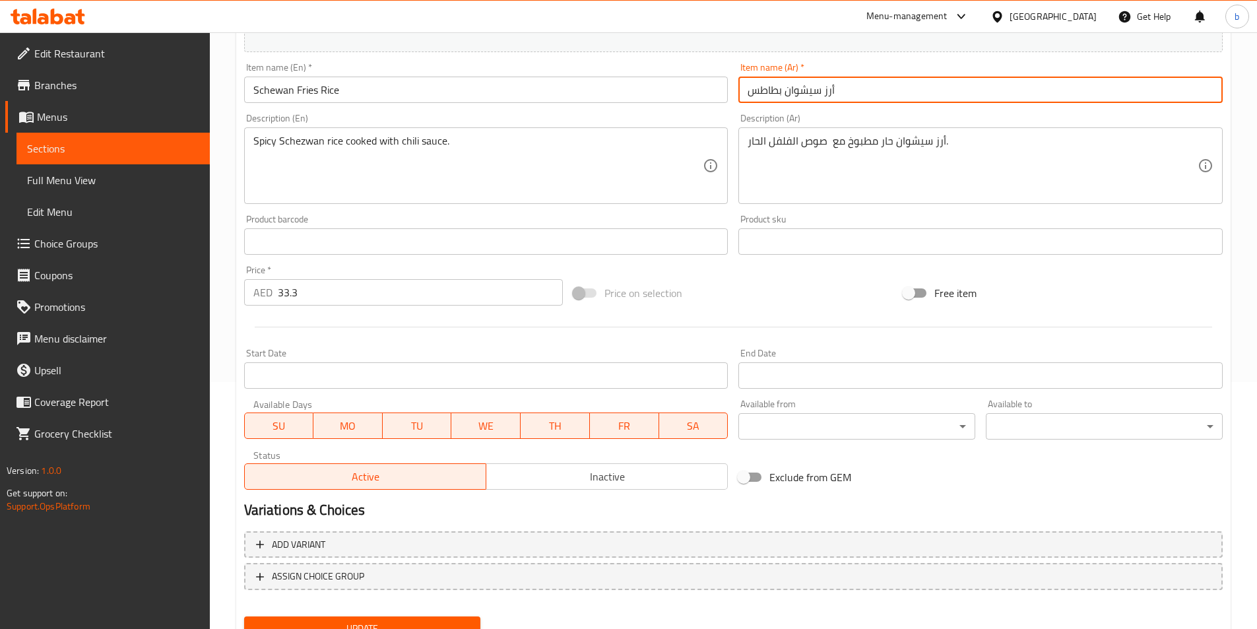
scroll to position [304, 0]
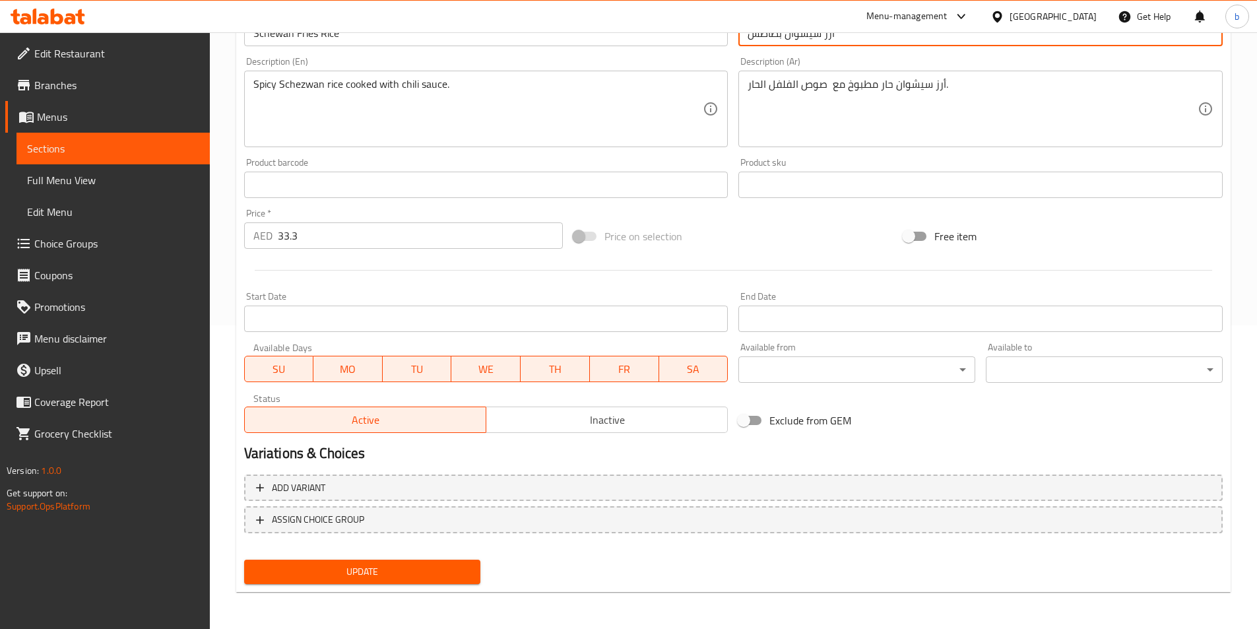
type input "أرز سيشوان بطاطس"
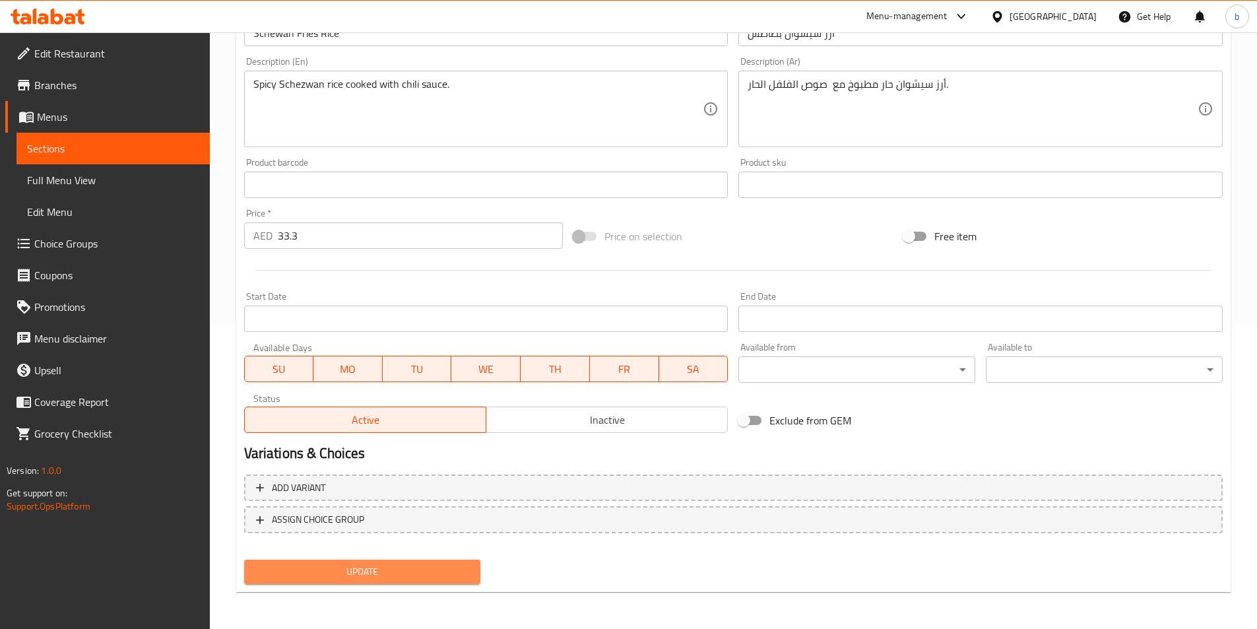
click at [408, 569] on span "Update" at bounding box center [363, 572] width 216 height 17
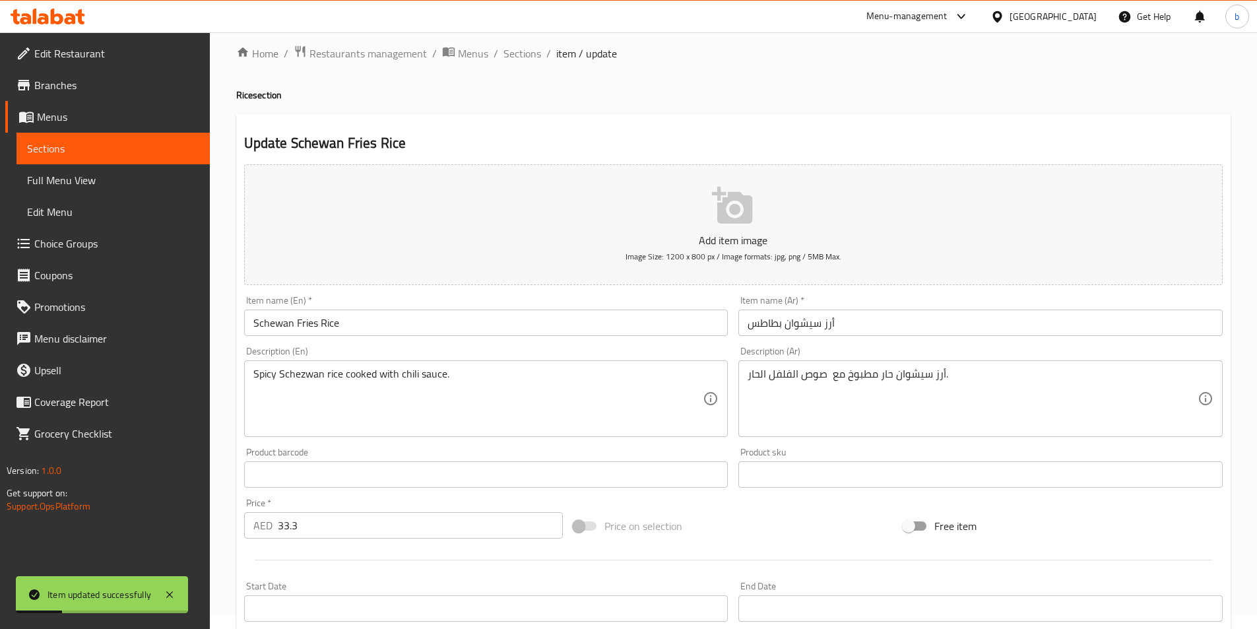
scroll to position [0, 0]
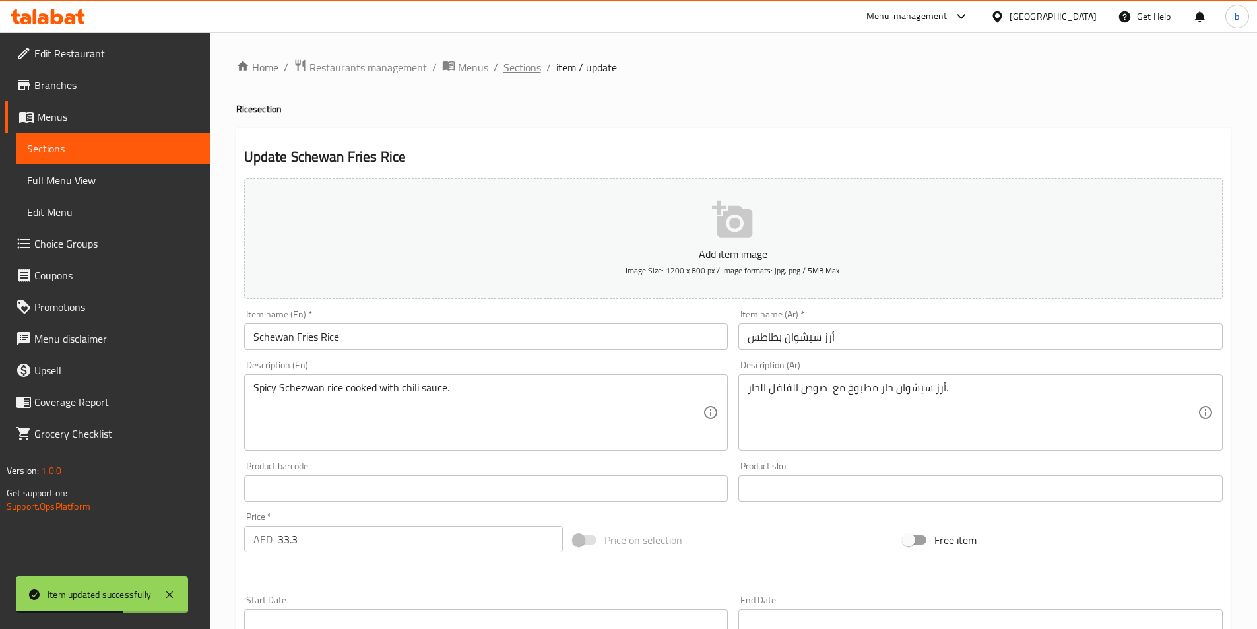
click at [527, 69] on span "Sections" at bounding box center [523, 67] width 38 height 16
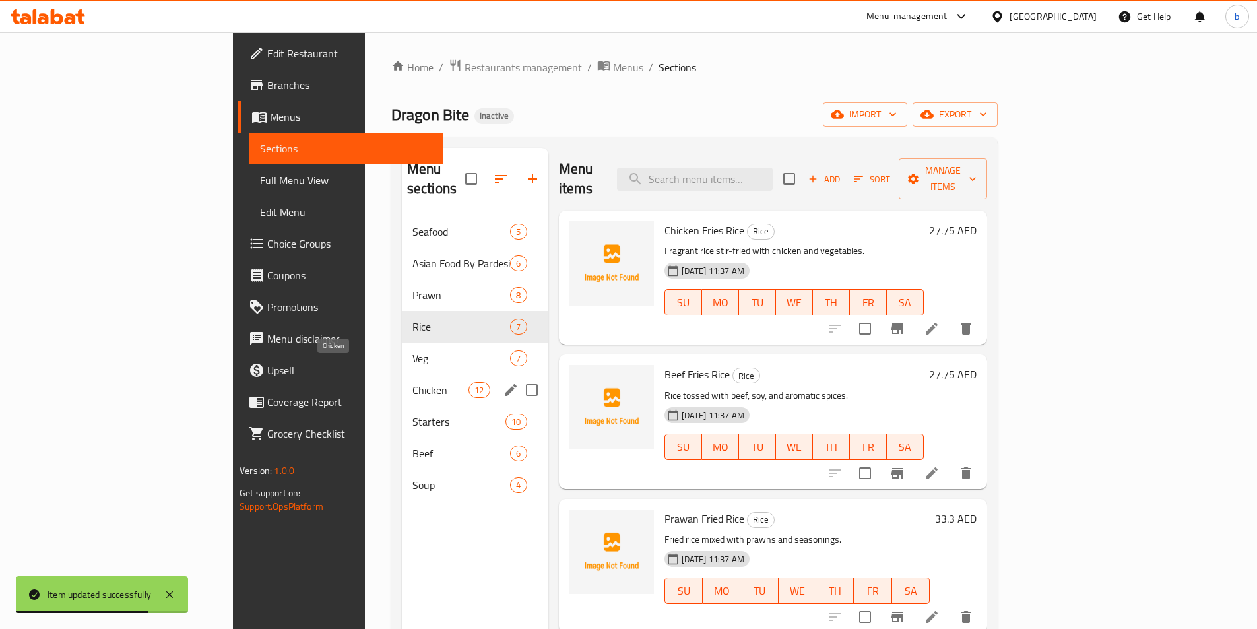
drag, startPoint x: 352, startPoint y: 365, endPoint x: 378, endPoint y: 366, distance: 25.7
click at [413, 382] on span "Chicken" at bounding box center [441, 390] width 56 height 16
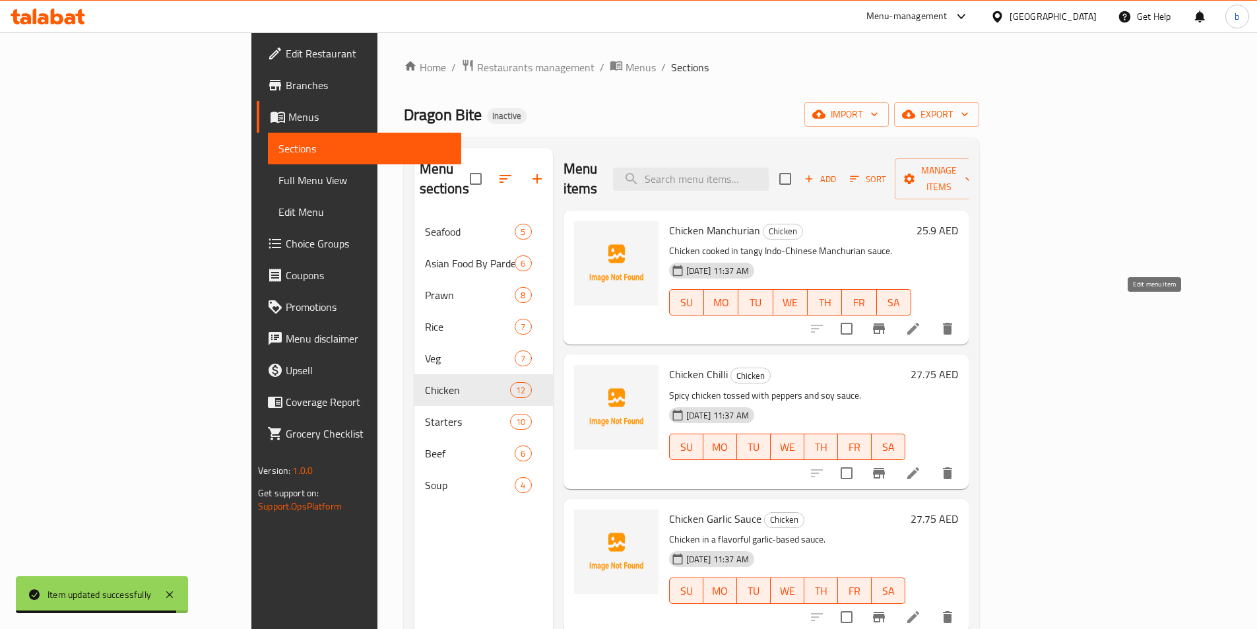
click at [919, 323] on icon at bounding box center [914, 329] width 12 height 12
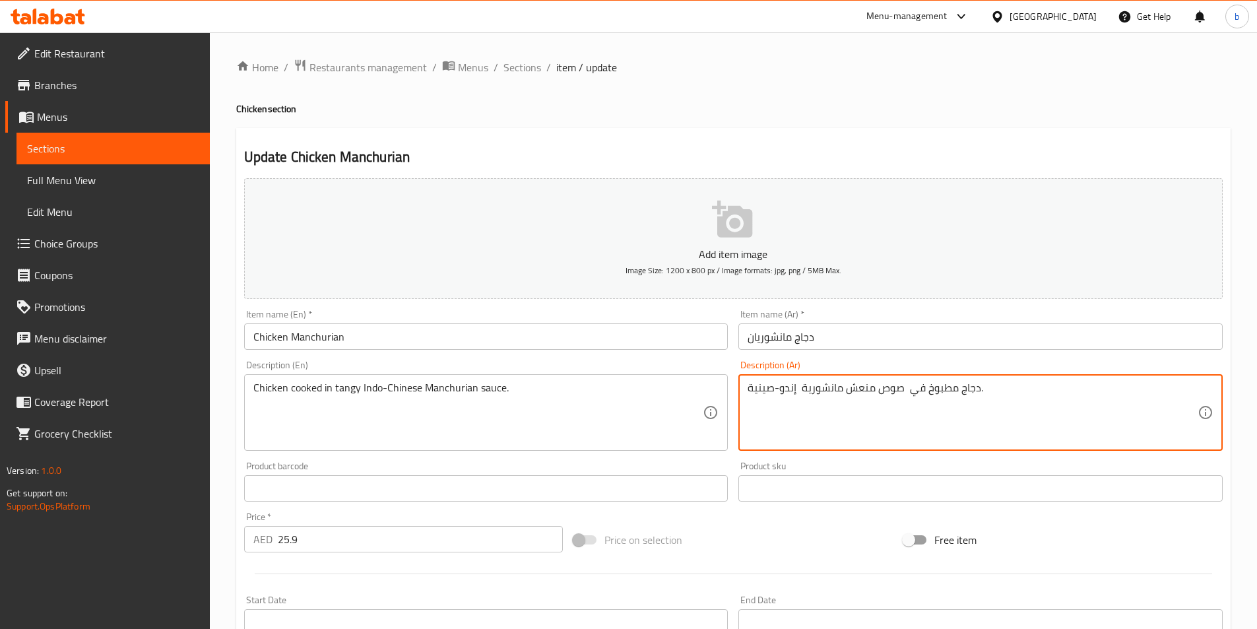
drag, startPoint x: 799, startPoint y: 389, endPoint x: 806, endPoint y: 387, distance: 7.7
click at [603, 328] on input "Chicken Manchurian" at bounding box center [486, 336] width 484 height 26
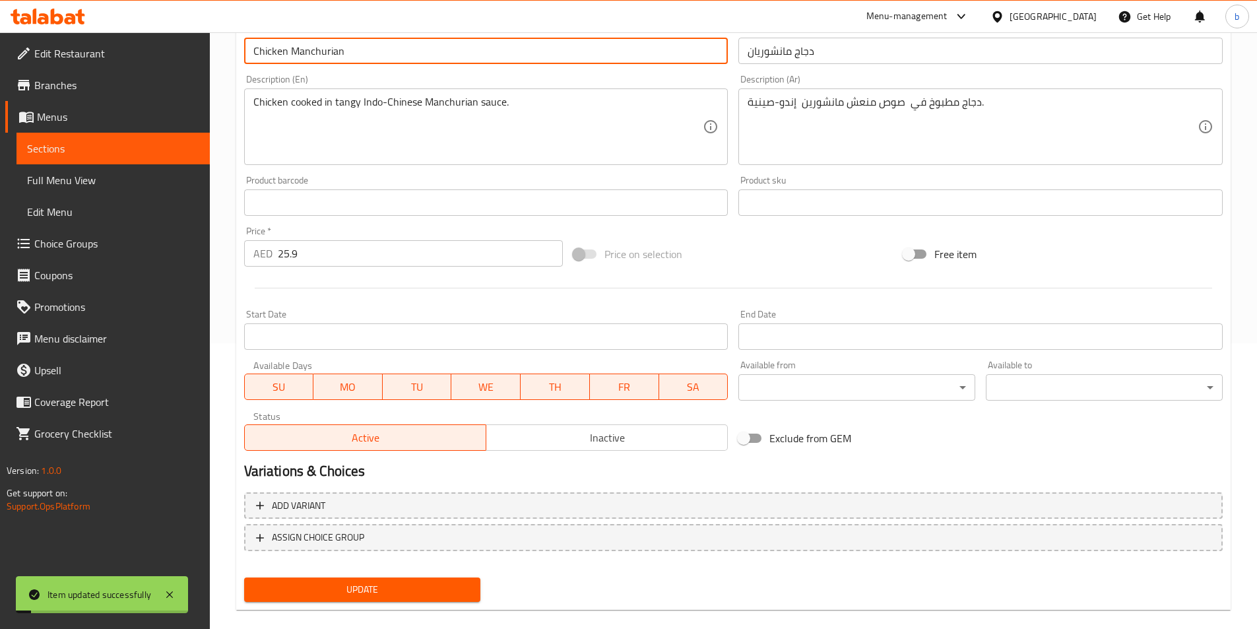
scroll to position [304, 0]
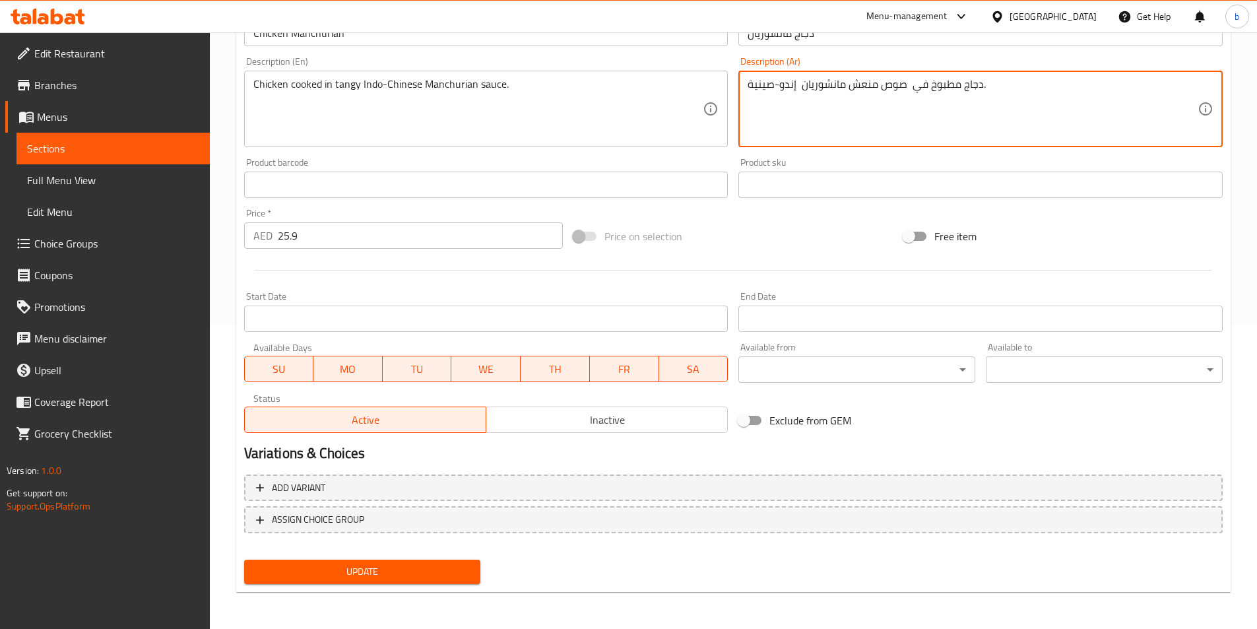
type textarea "دجاج مطبوخ في صوص منعش مانشوريان إندو-صينية."
click at [363, 565] on span "Update" at bounding box center [363, 572] width 216 height 17
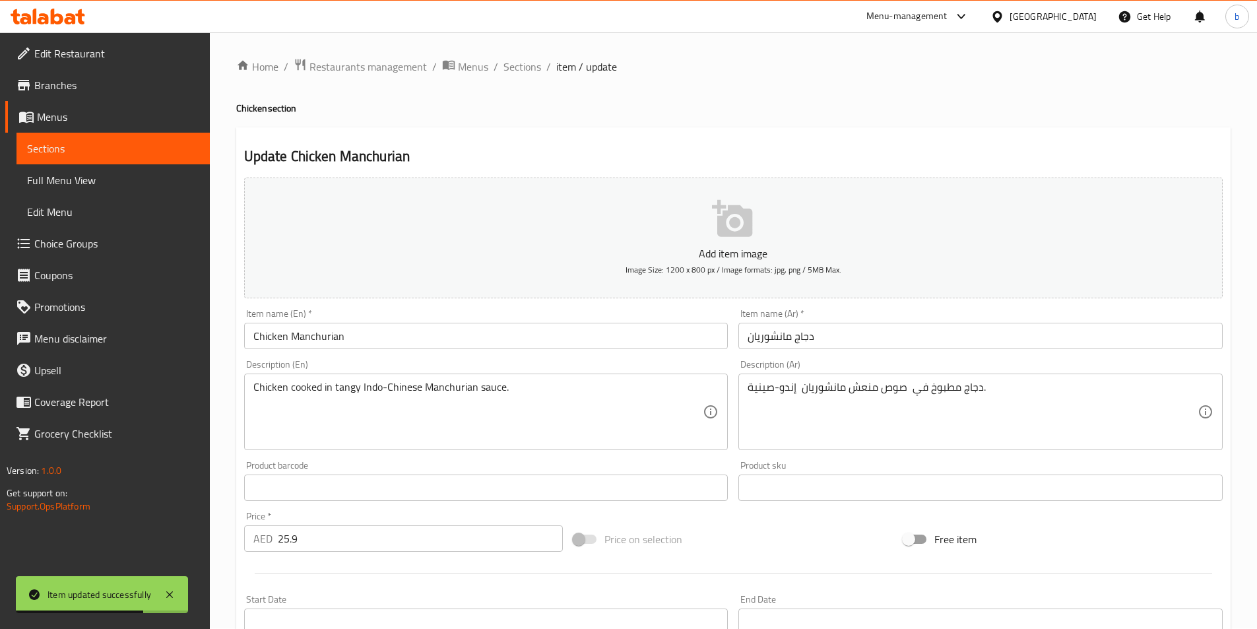
scroll to position [0, 0]
click at [519, 75] on span "Sections" at bounding box center [523, 67] width 38 height 16
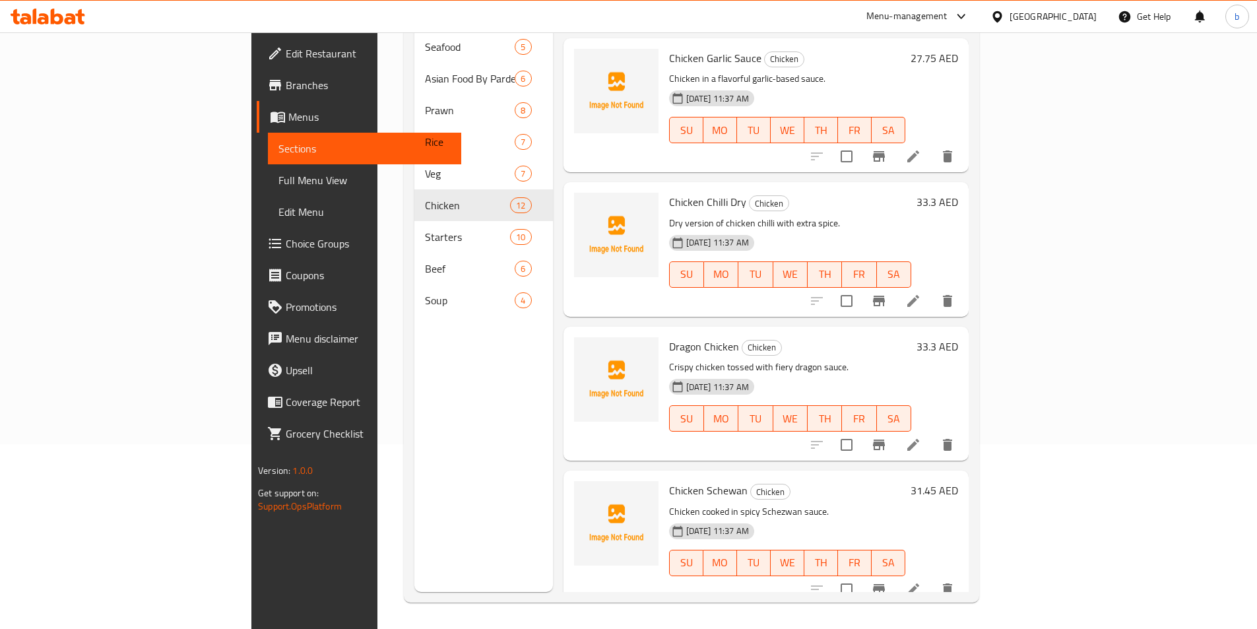
scroll to position [210, 0]
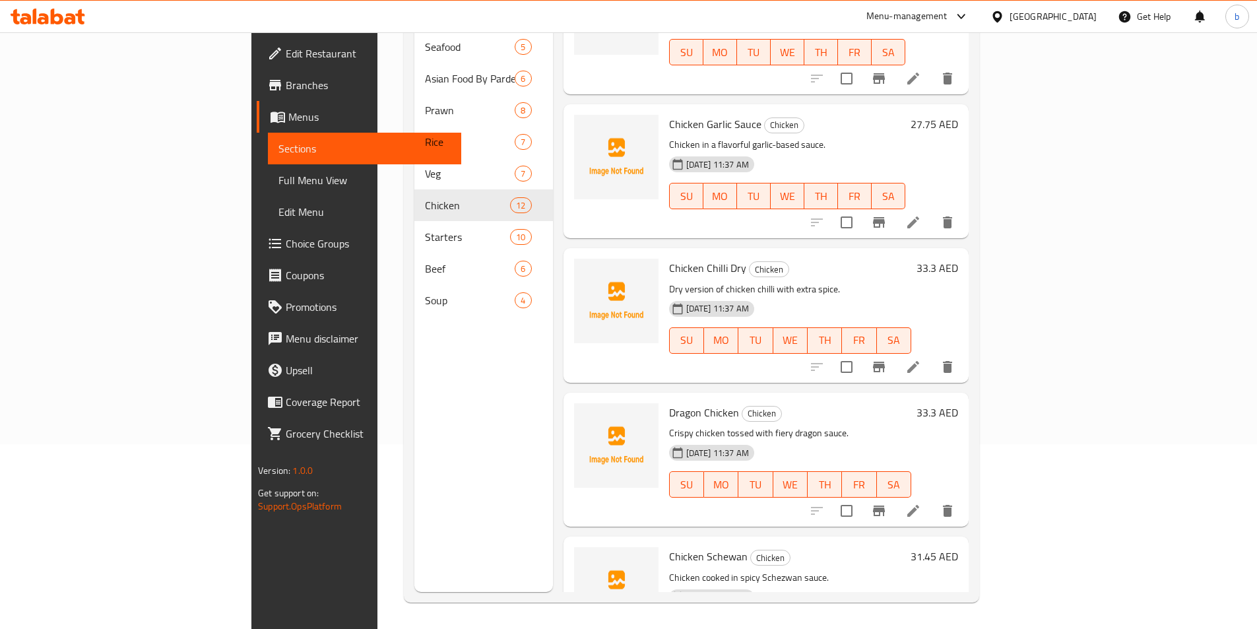
click at [932, 499] on li at bounding box center [913, 511] width 37 height 24
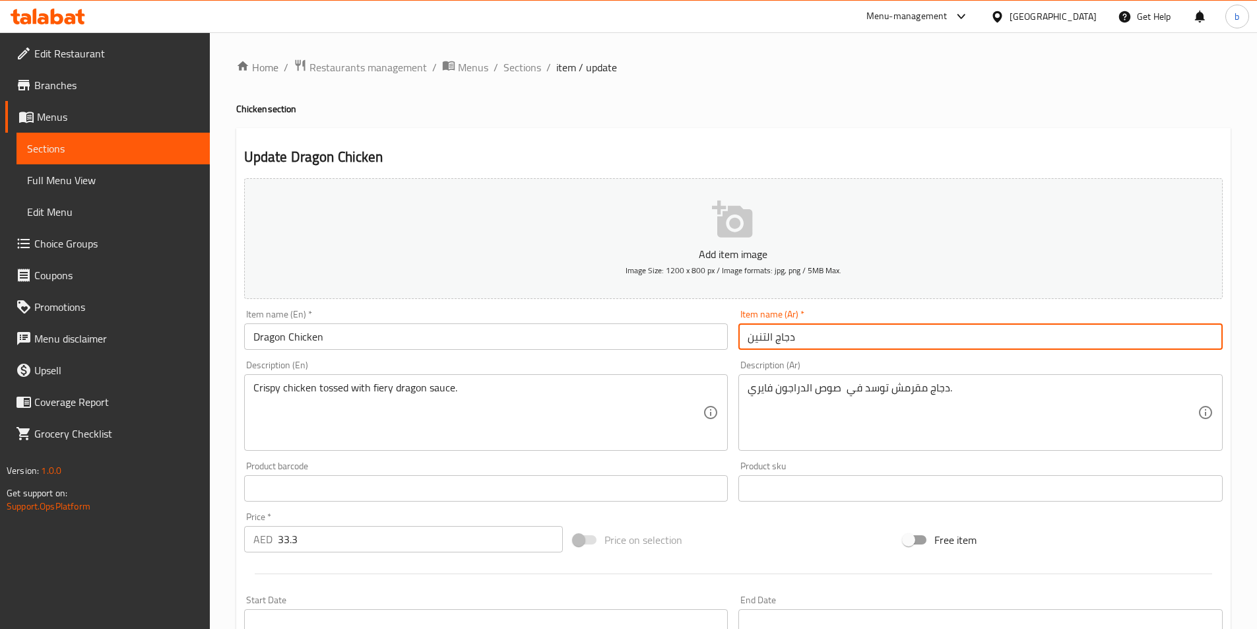
drag, startPoint x: 750, startPoint y: 337, endPoint x: 766, endPoint y: 343, distance: 17.2
click at [766, 343] on input "دجاج التنين" at bounding box center [981, 336] width 484 height 26
type input "دجاج الراجون"
click at [515, 67] on span "Sections" at bounding box center [523, 67] width 38 height 16
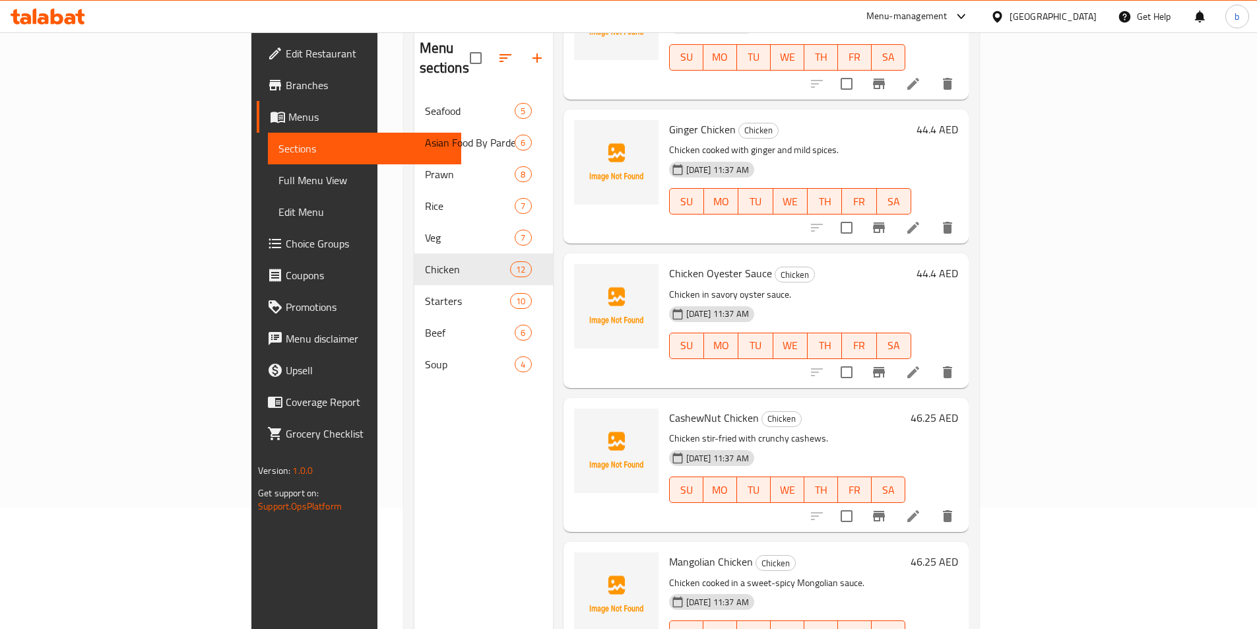
scroll to position [132, 0]
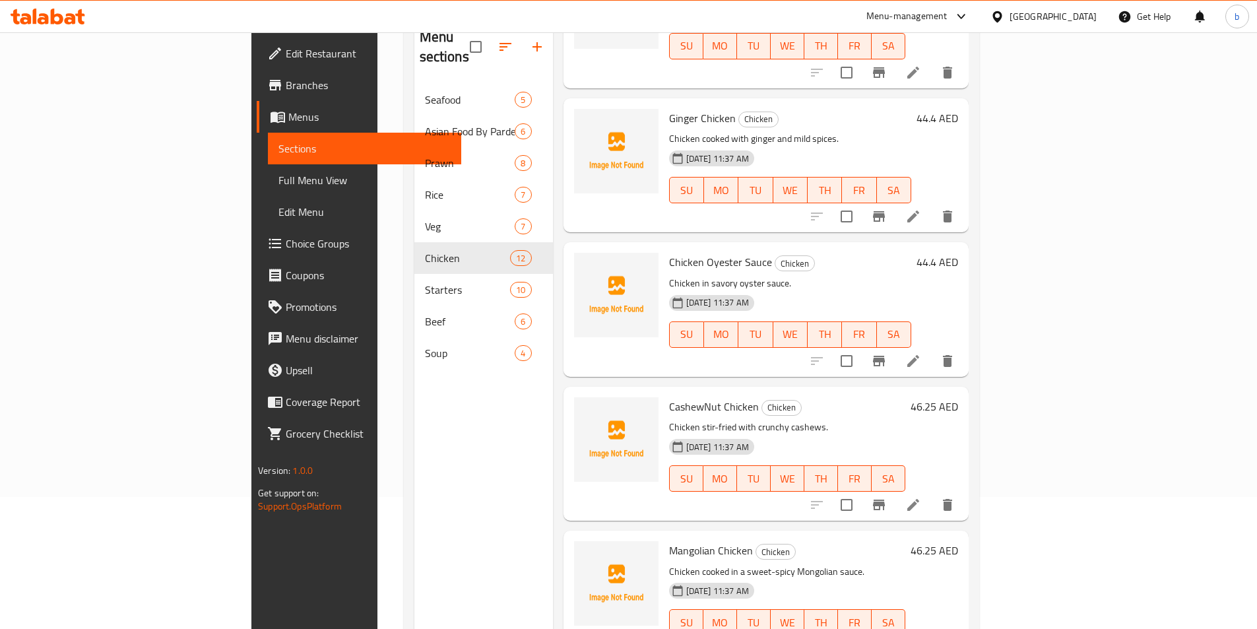
click at [921, 497] on icon at bounding box center [914, 505] width 16 height 16
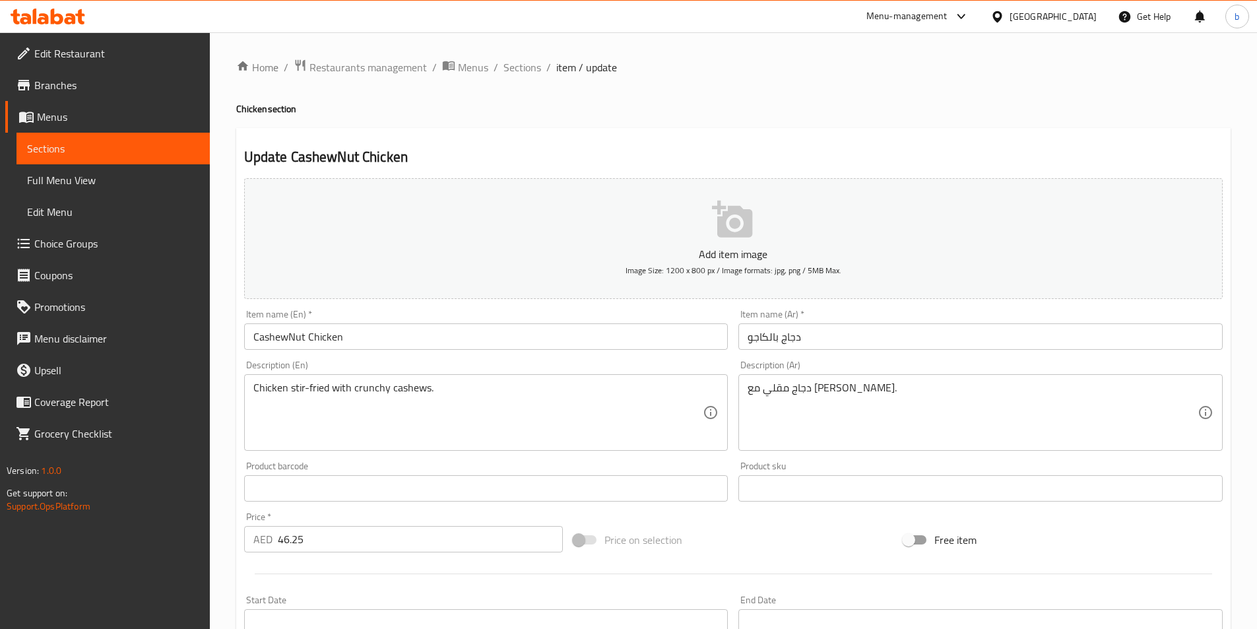
click at [774, 337] on input "دجاج بالكاجو" at bounding box center [981, 336] width 484 height 26
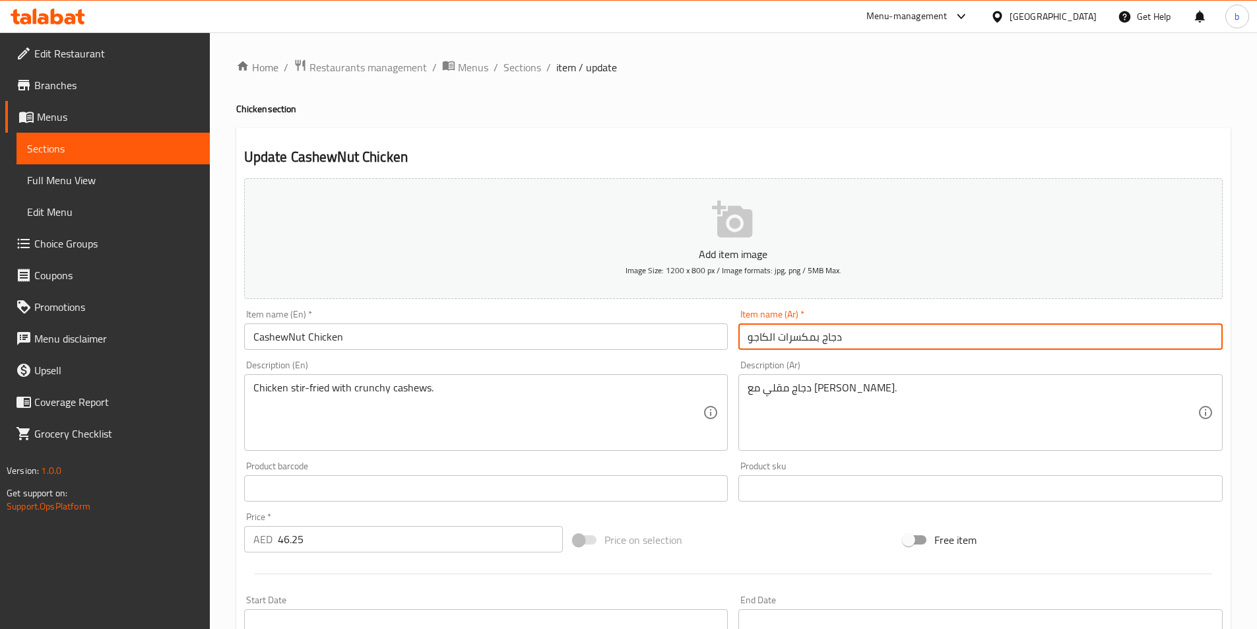
type input "دجاج بمكسرات الكاجو"
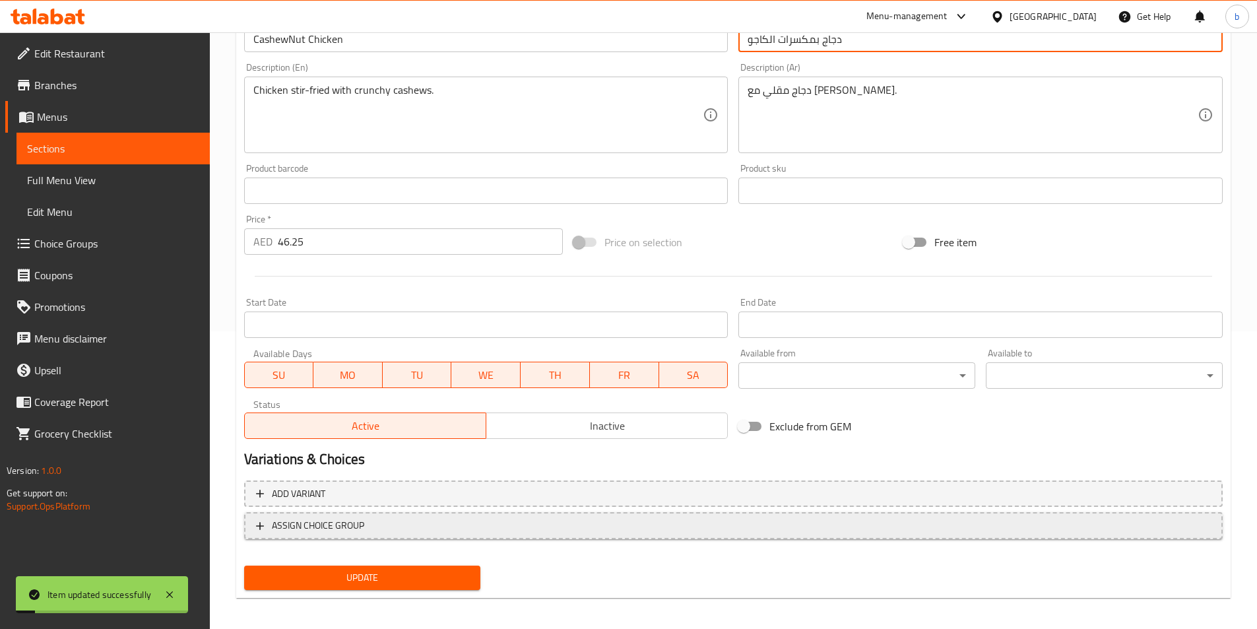
scroll to position [304, 0]
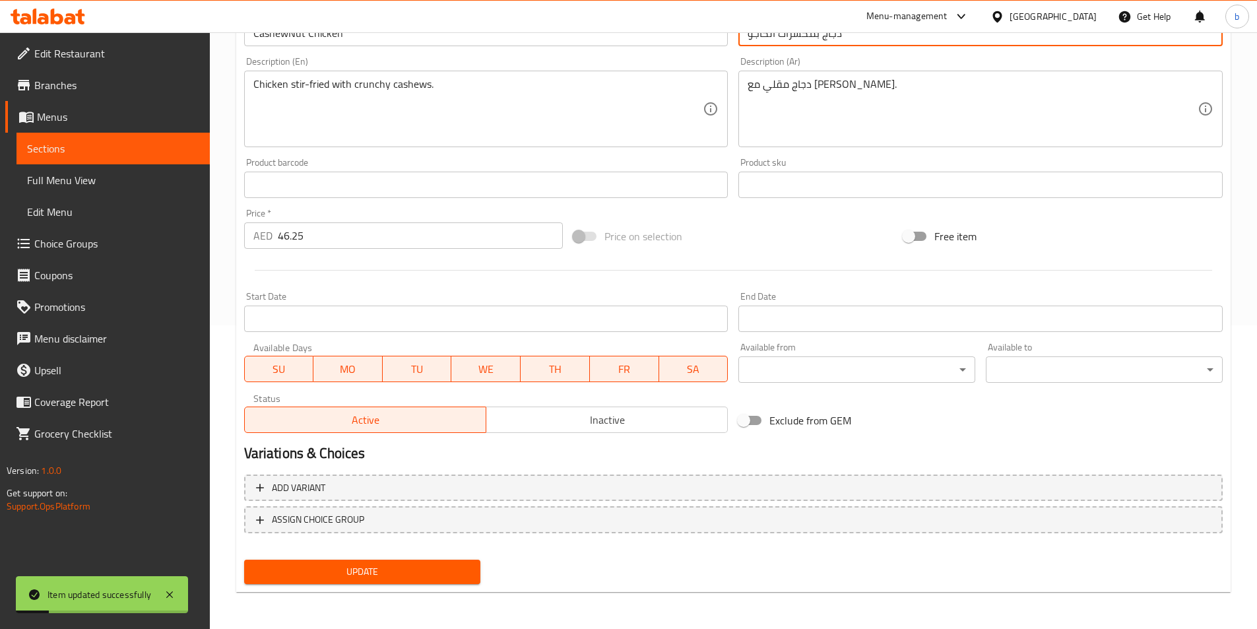
click at [334, 575] on span "Update" at bounding box center [363, 572] width 216 height 17
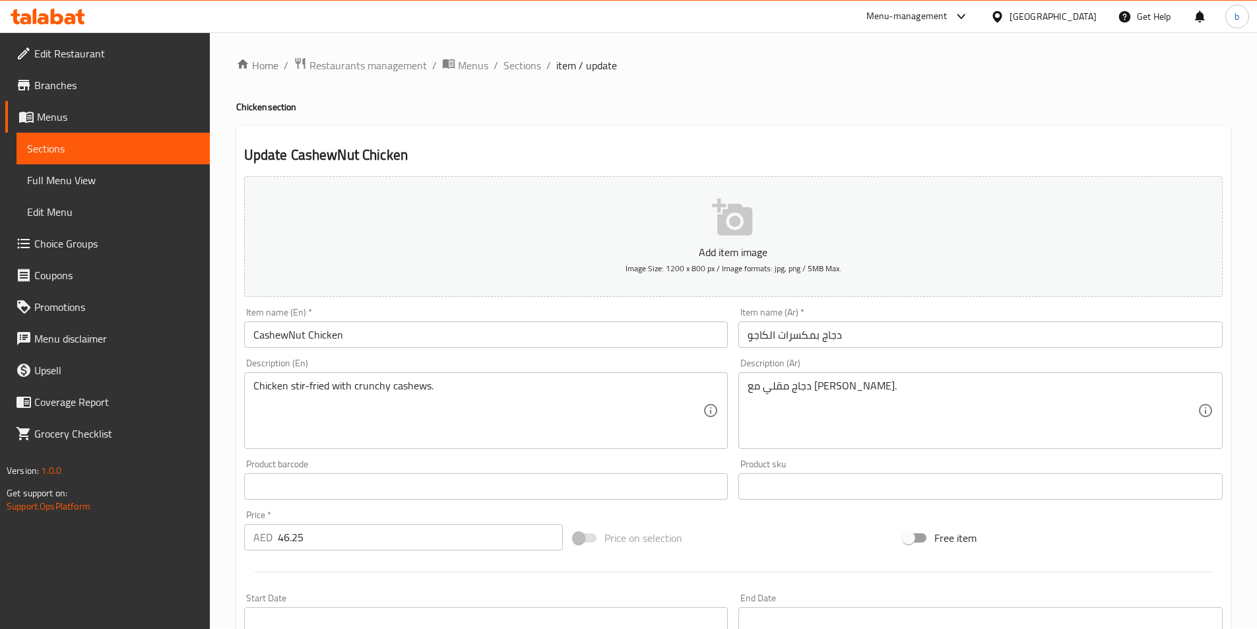
scroll to position [0, 0]
click at [528, 67] on span "Sections" at bounding box center [523, 67] width 38 height 16
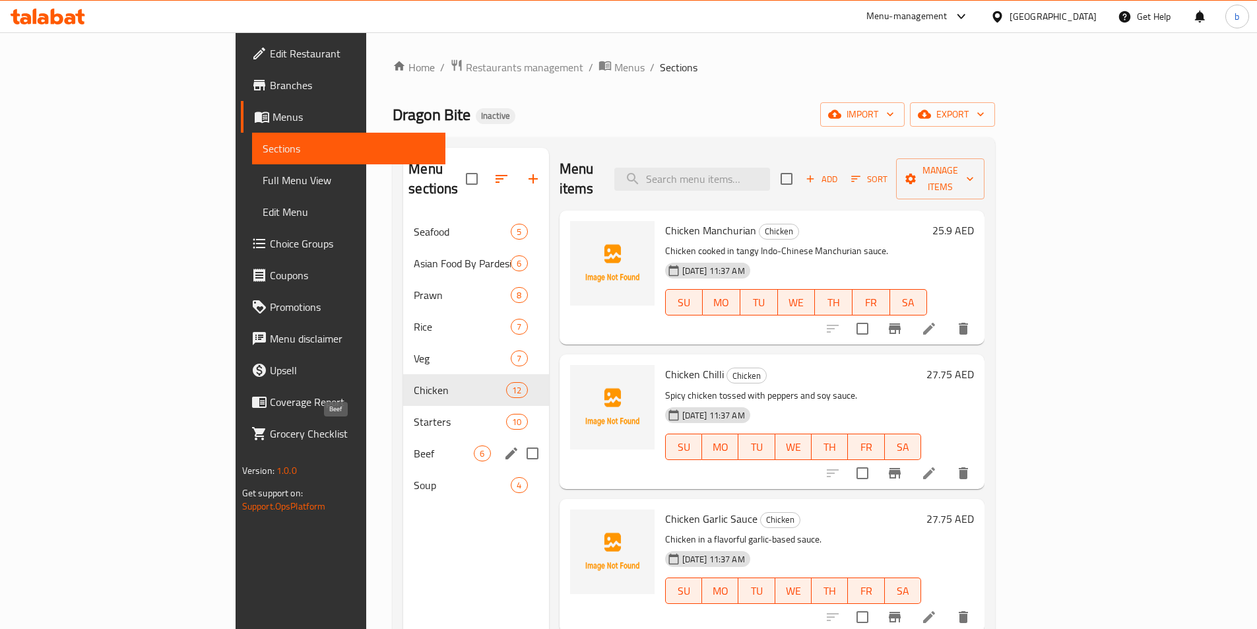
click at [414, 446] on span "Beef" at bounding box center [444, 454] width 60 height 16
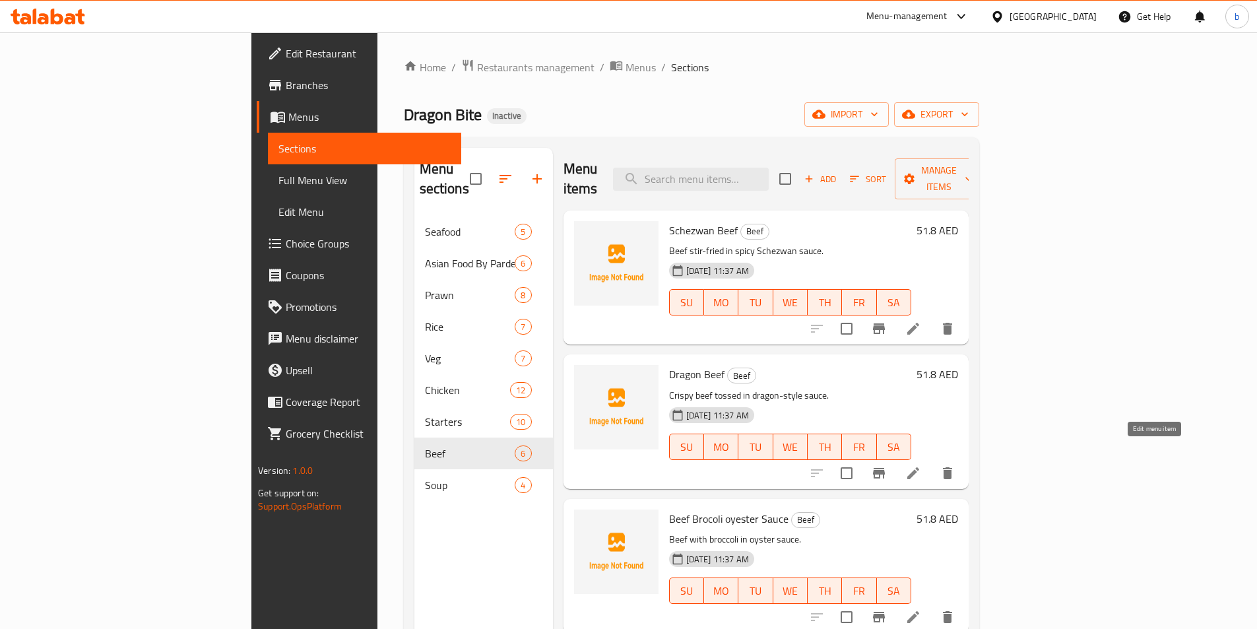
click at [921, 465] on icon at bounding box center [914, 473] width 16 height 16
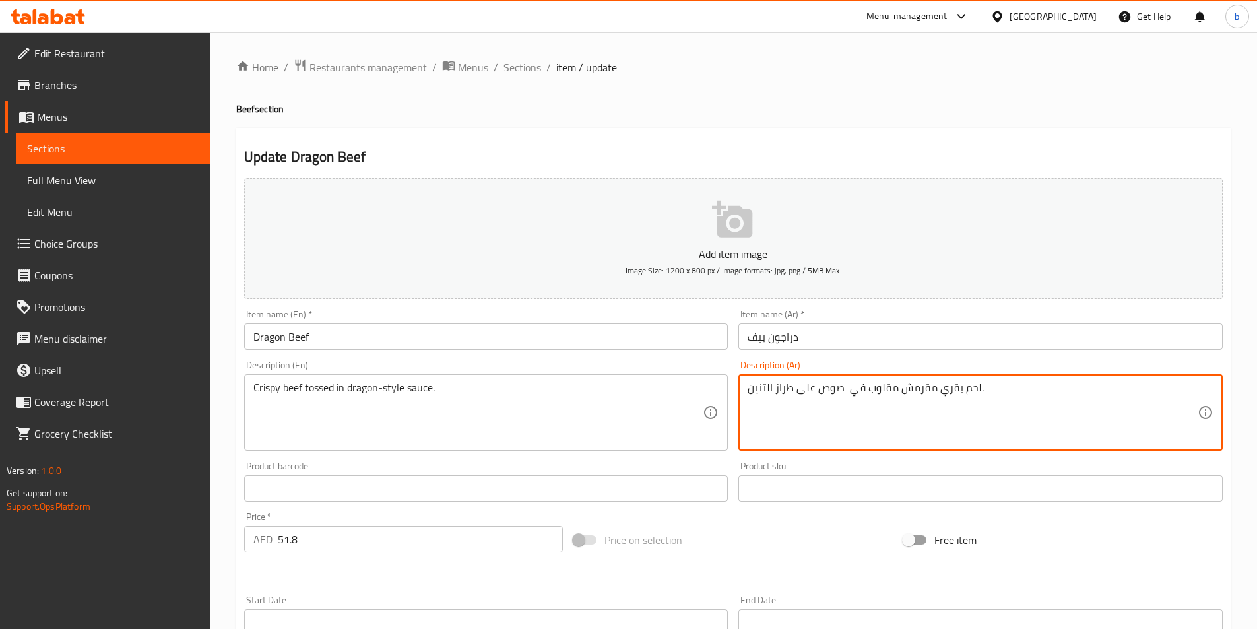
drag, startPoint x: 869, startPoint y: 386, endPoint x: 896, endPoint y: 389, distance: 27.9
drag, startPoint x: 775, startPoint y: 387, endPoint x: 791, endPoint y: 393, distance: 17.8
click at [791, 393] on textarea "لحم بقري مقرمش توسد في صوص على طراز التنين." at bounding box center [973, 412] width 450 height 63
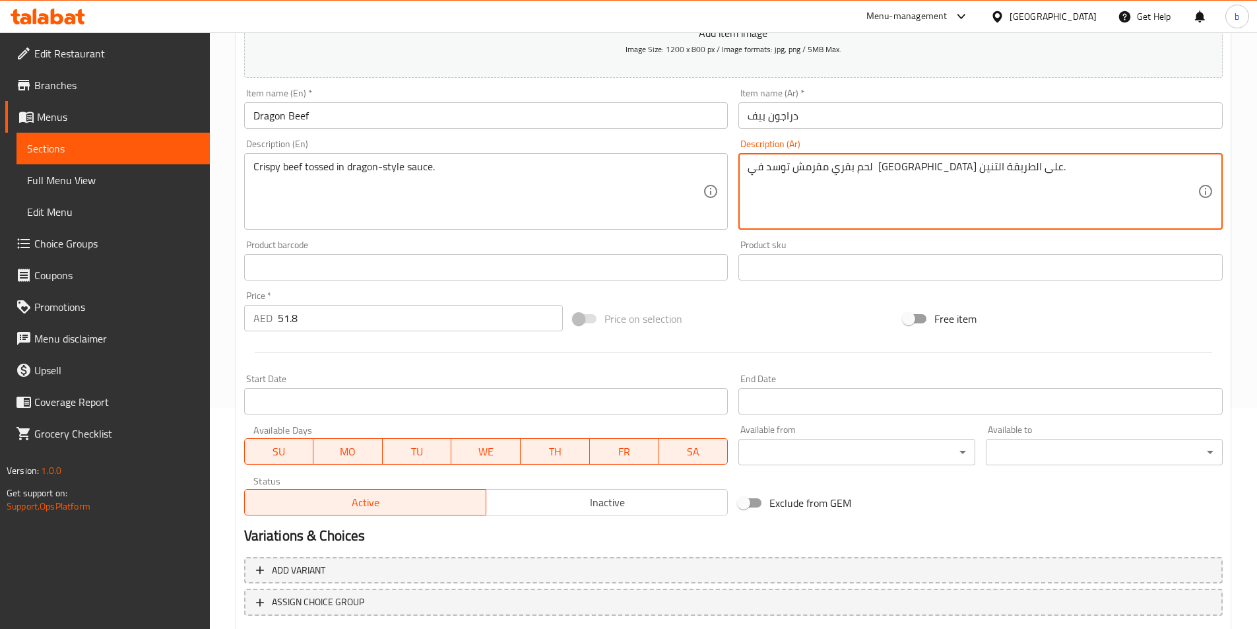
scroll to position [304, 0]
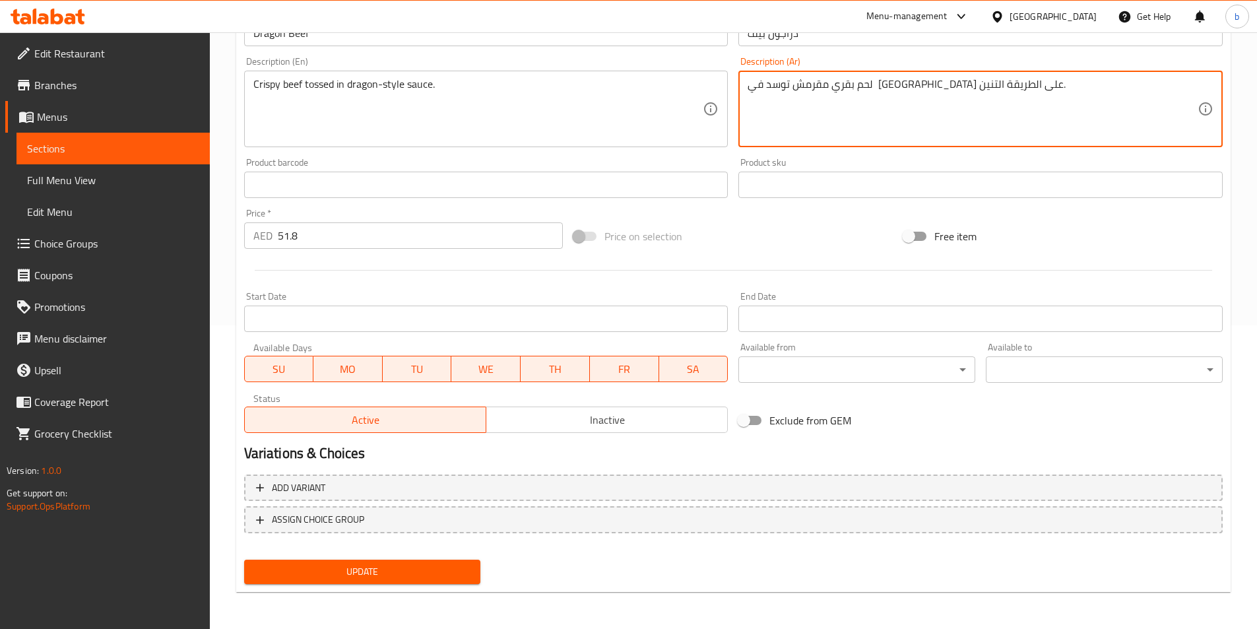
type textarea "لحم بقري مقرمش توسد في [GEOGRAPHIC_DATA] على الطريقة التنين."
click at [420, 568] on span "Update" at bounding box center [363, 572] width 216 height 17
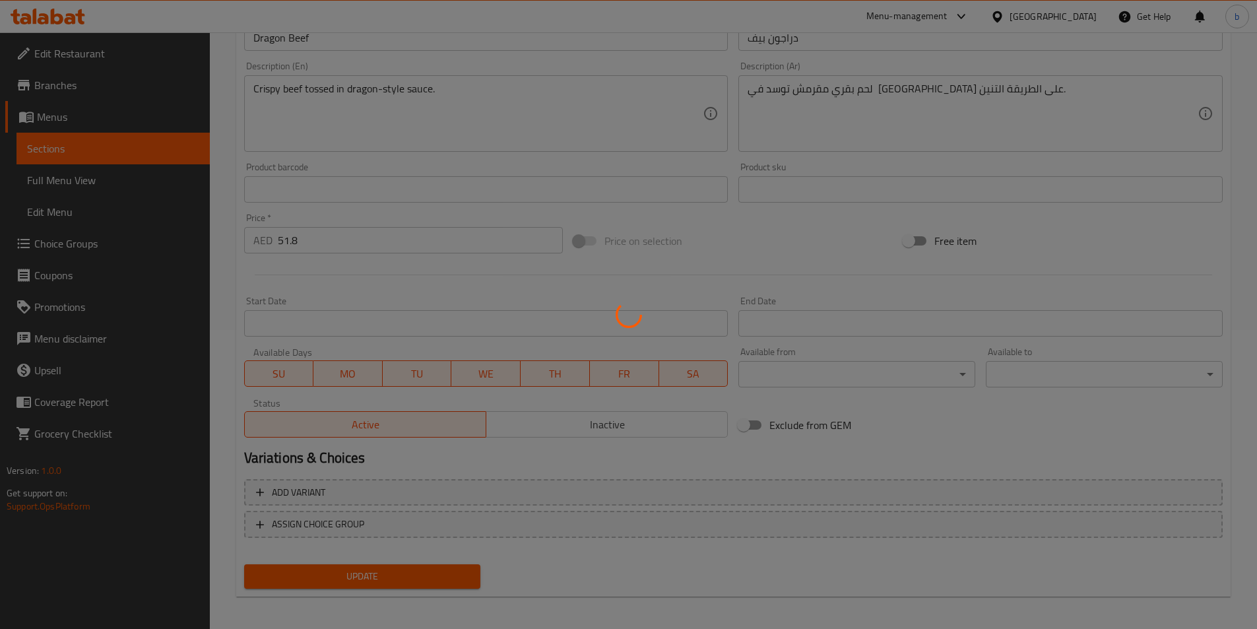
scroll to position [0, 0]
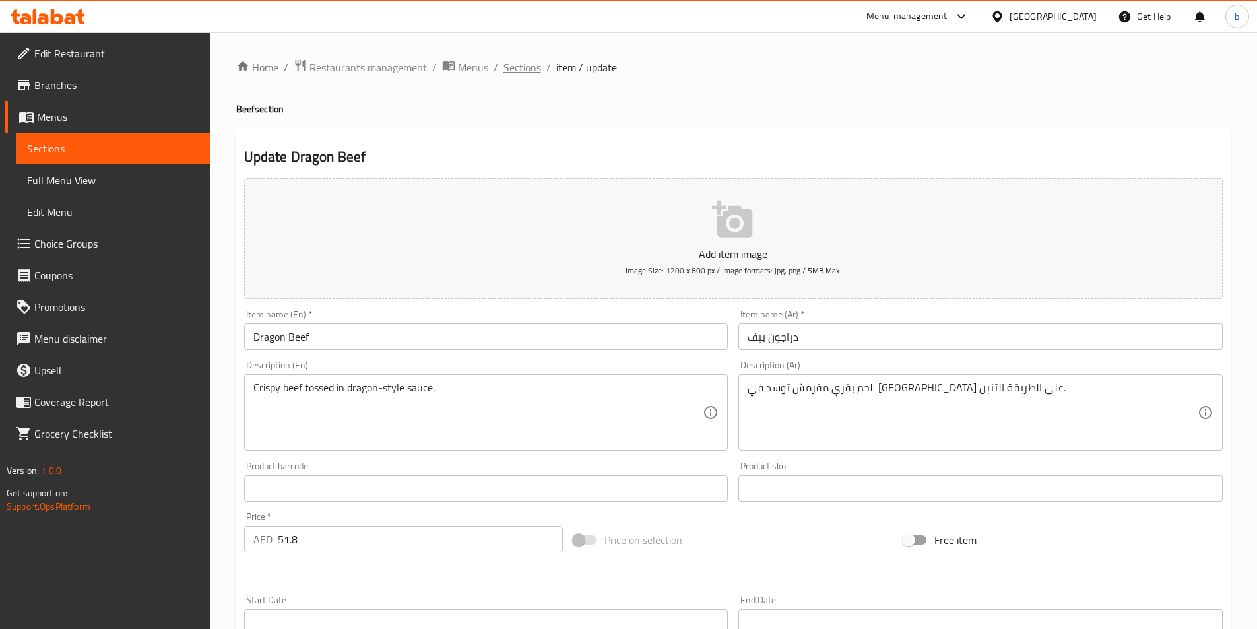
click at [531, 63] on span "Sections" at bounding box center [523, 67] width 38 height 16
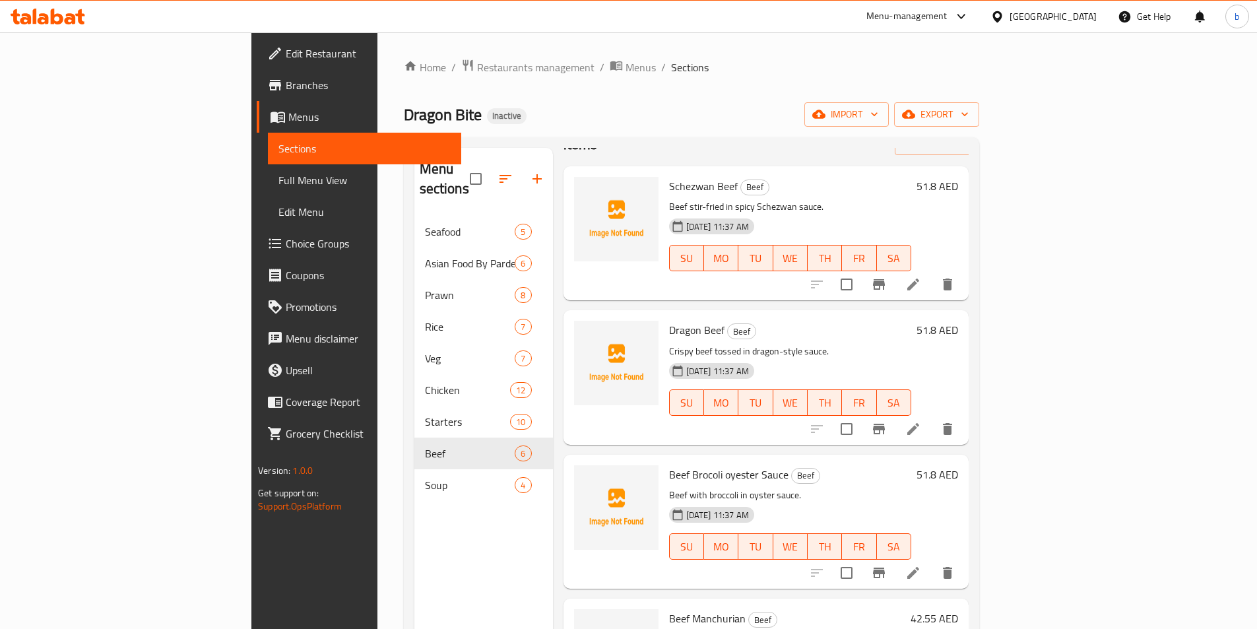
scroll to position [66, 0]
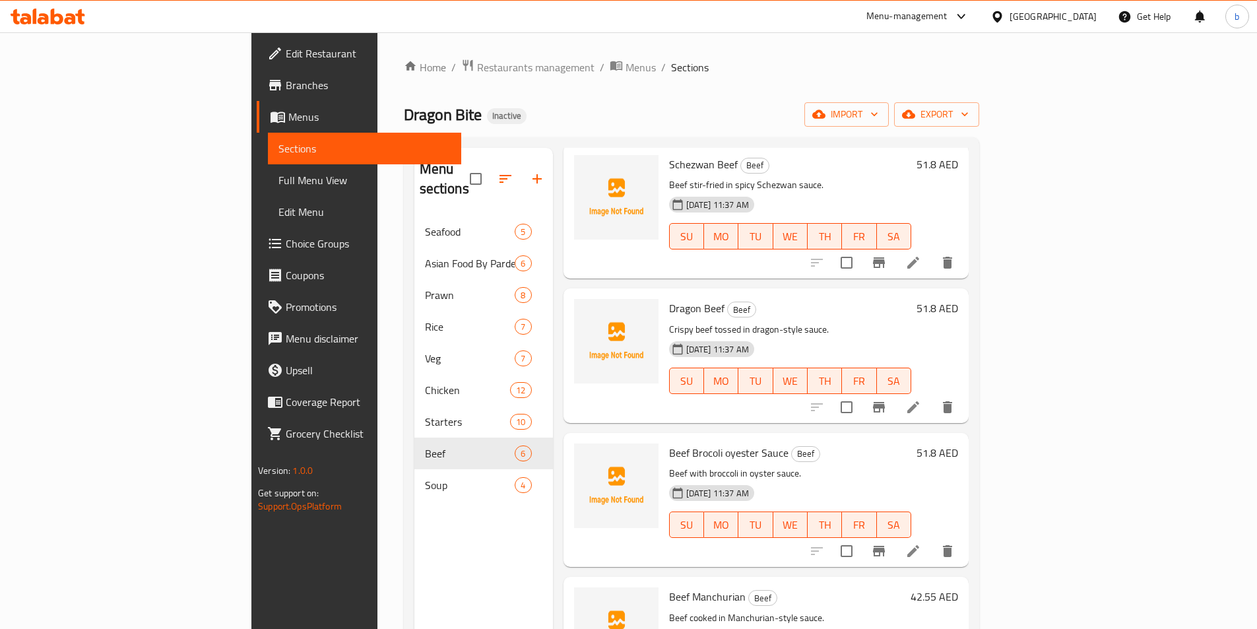
click at [932, 539] on li at bounding box center [913, 551] width 37 height 24
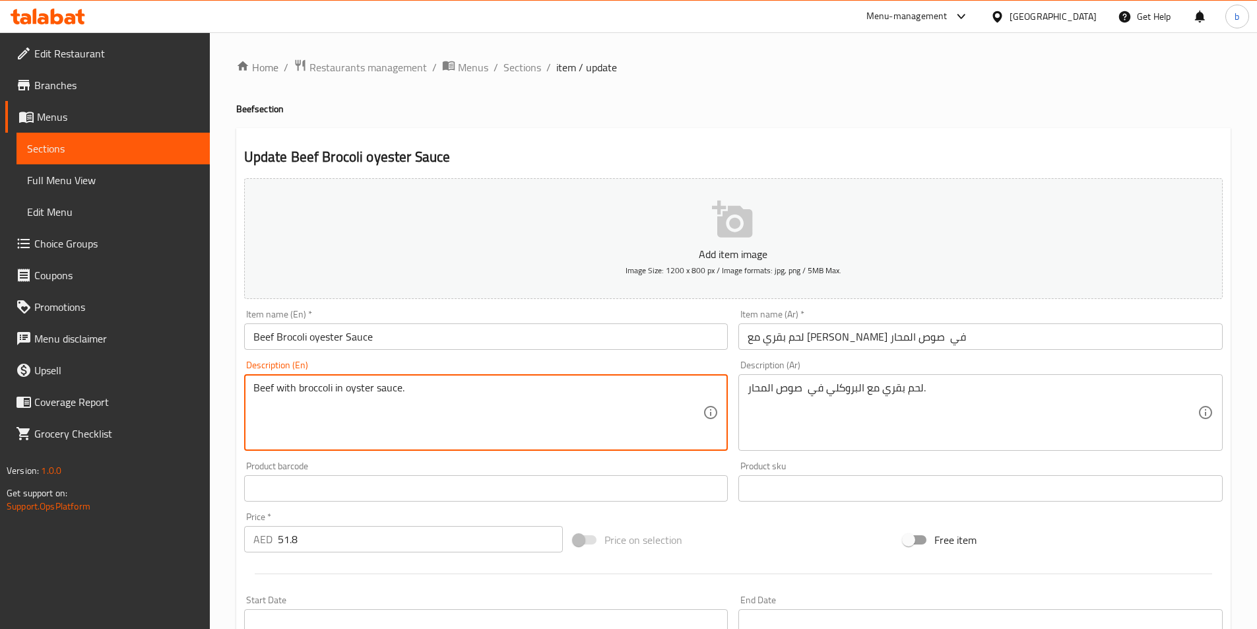
drag, startPoint x: 424, startPoint y: 383, endPoint x: 131, endPoint y: 347, distance: 295.9
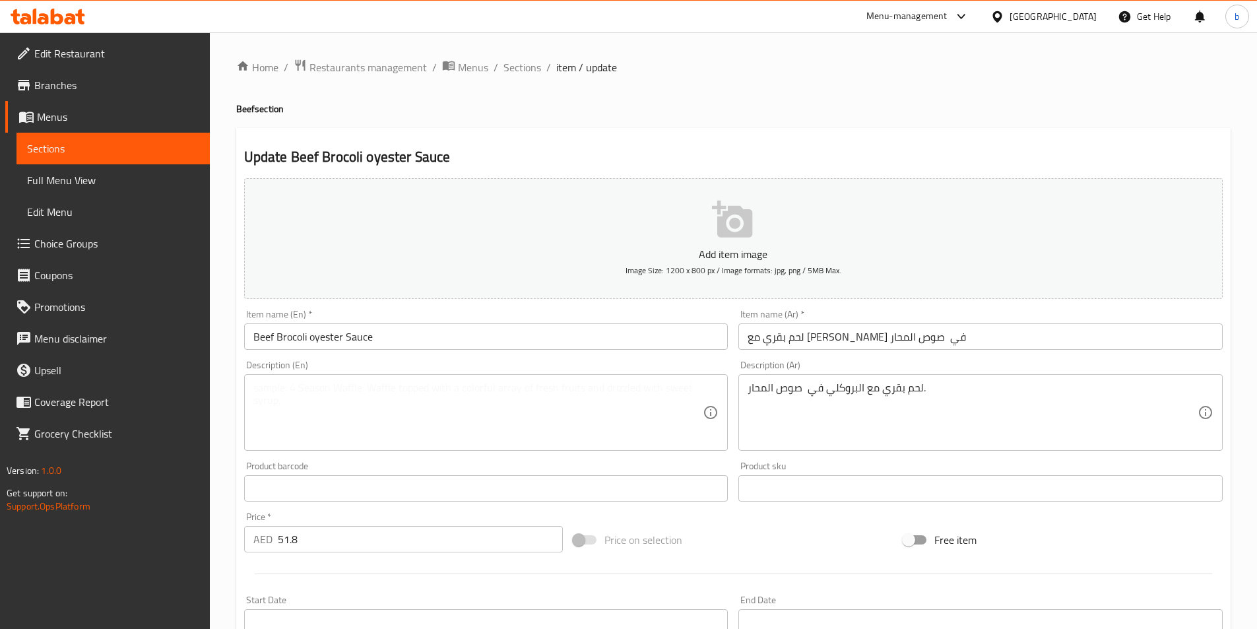
drag, startPoint x: 741, startPoint y: 392, endPoint x: 1103, endPoint y: 408, distance: 362.0
click at [1117, 412] on div "لحم بقري مع البروكلي في صوص المحار. Description (Ar)" at bounding box center [981, 412] width 484 height 77
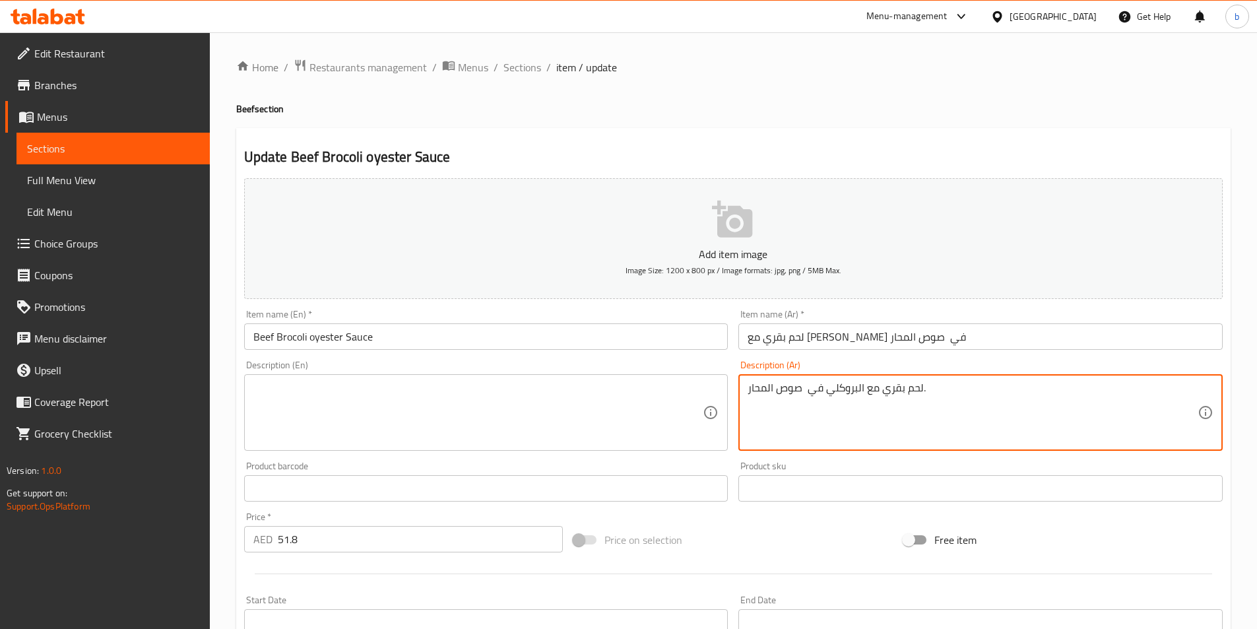
drag, startPoint x: 750, startPoint y: 384, endPoint x: 1057, endPoint y: 393, distance: 307.0
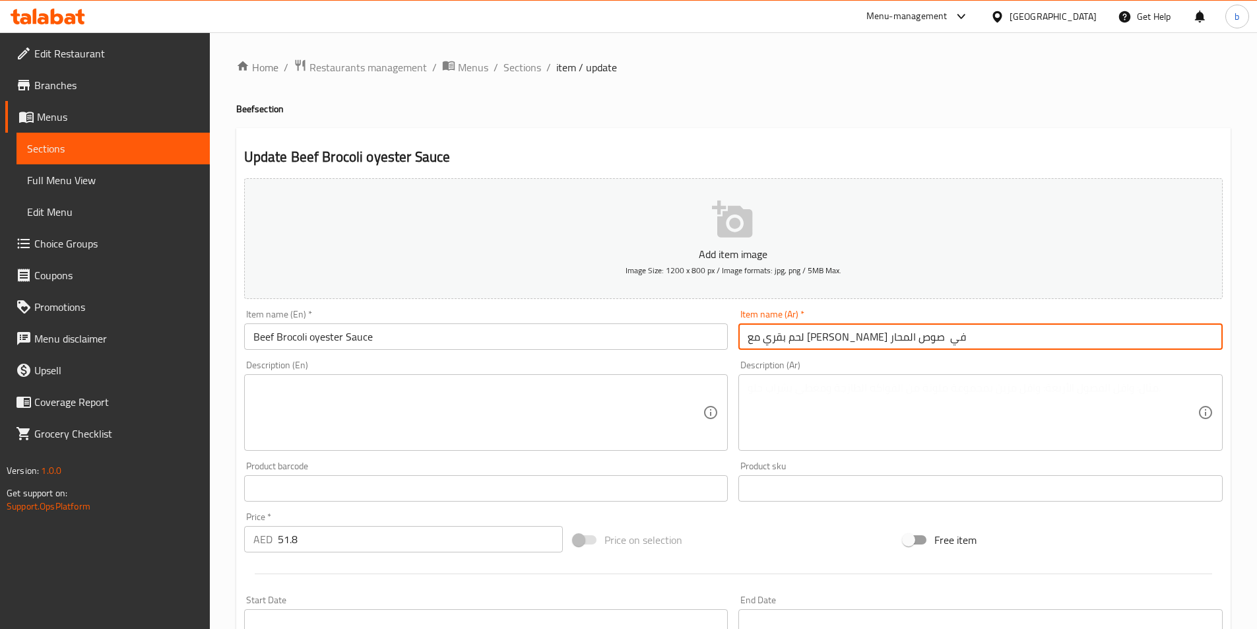
drag, startPoint x: 749, startPoint y: 337, endPoint x: 765, endPoint y: 343, distance: 16.9
click at [765, 343] on input "لحم بقري مع بروكلي في صوص المحار" at bounding box center [981, 336] width 484 height 26
click at [758, 333] on input "لحم بقري مع بروكلي في صوص المحار" at bounding box center [981, 336] width 484 height 26
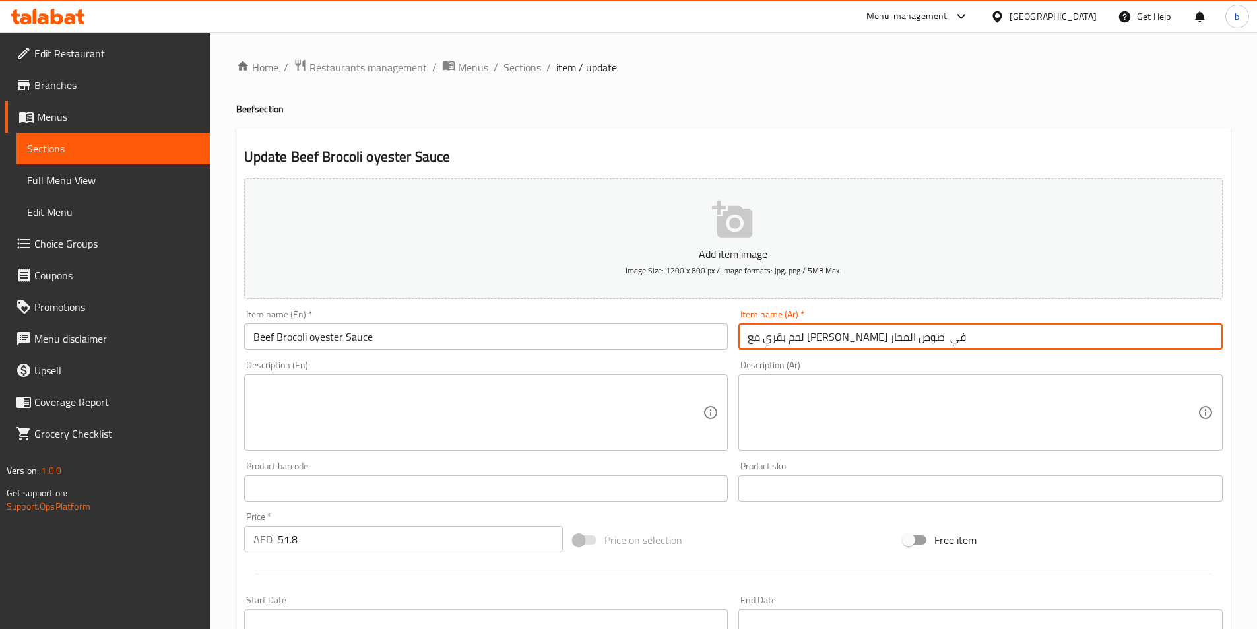
click at [758, 333] on input "لحم بقري مع بروكلي في صوص المحار" at bounding box center [981, 336] width 484 height 26
drag, startPoint x: 748, startPoint y: 339, endPoint x: 799, endPoint y: 331, distance: 51.5
click at [799, 331] on input "لحم بقري مع بروكلي في صوص المحار" at bounding box center [981, 336] width 484 height 26
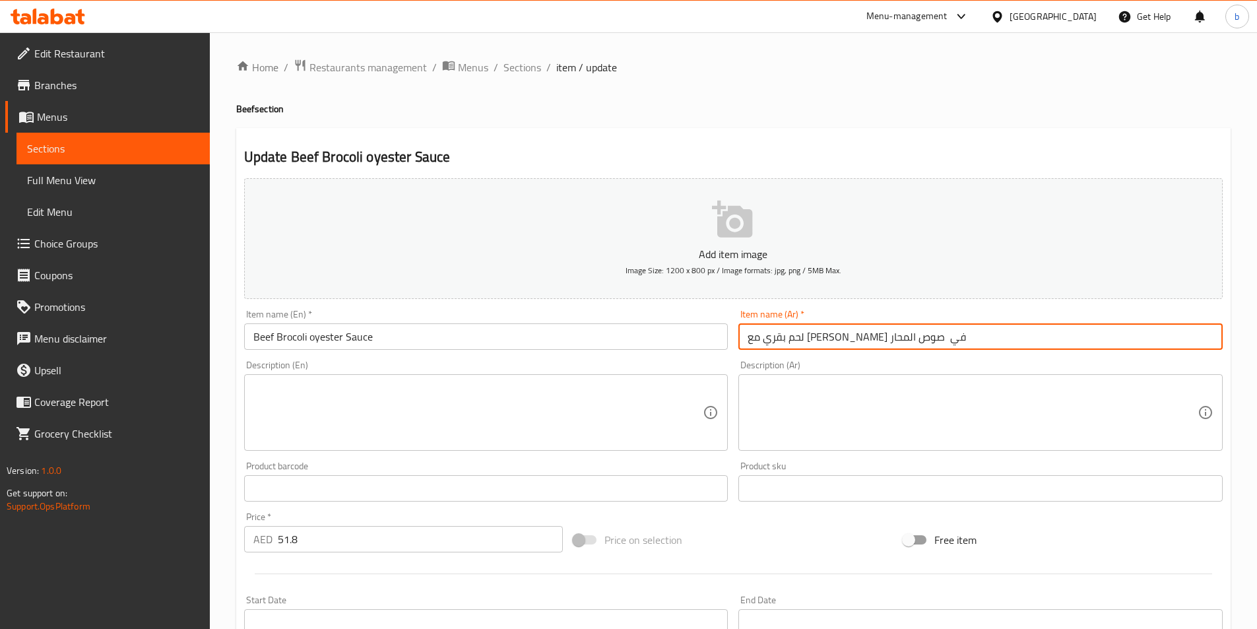
paste input "ويست"
drag, startPoint x: 811, startPoint y: 339, endPoint x: 824, endPoint y: 341, distance: 13.3
click at [824, 341] on input "لحم بقري مع بروكلي في صوص أويستر" at bounding box center [981, 336] width 484 height 26
drag, startPoint x: 846, startPoint y: 343, endPoint x: 860, endPoint y: 339, distance: 14.2
click at [860, 339] on input "لحم بقري بروكلي صوص أويستر" at bounding box center [981, 336] width 484 height 26
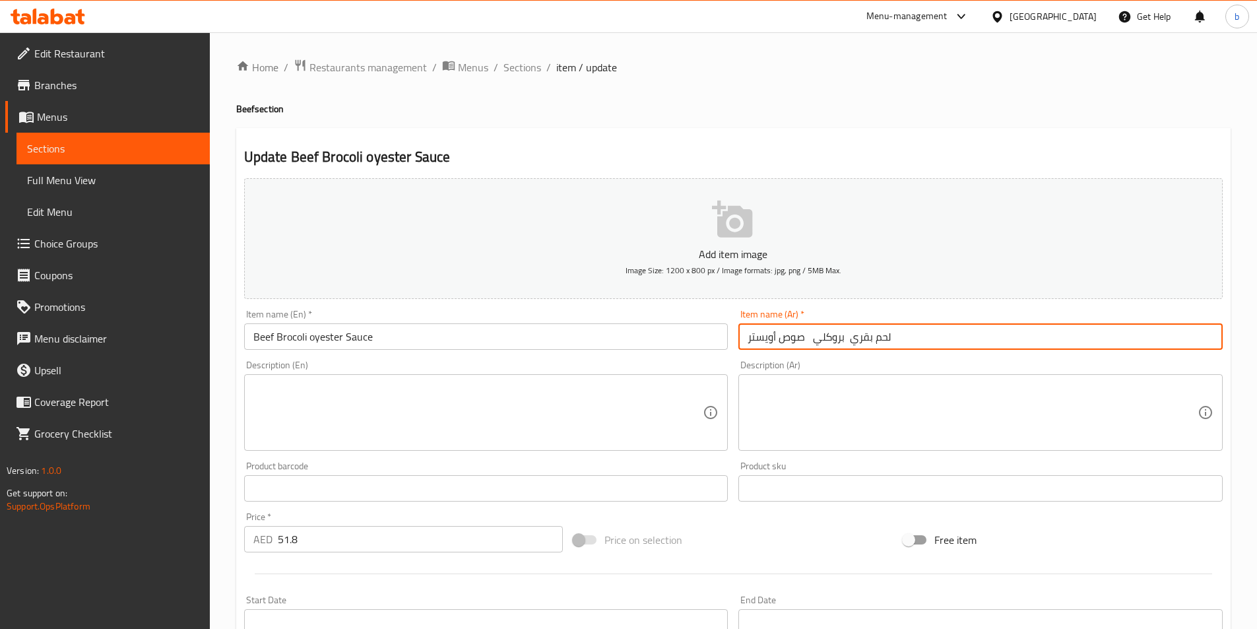
click at [842, 341] on input "لحم بقري بروكلي صوص أويستر" at bounding box center [981, 336] width 484 height 26
click at [805, 339] on input "لحم بقري بروكلي صوص أويستر" at bounding box center [981, 336] width 484 height 26
click at [841, 337] on input "لحم بقري بروكلي صوص أويستر" at bounding box center [981, 336] width 484 height 26
click at [777, 341] on input "لحم بقري و بروكلي صوص أويستر" at bounding box center [981, 336] width 484 height 26
click at [780, 336] on input "لحم بقري و بروكلي صوص أويستر" at bounding box center [981, 336] width 484 height 26
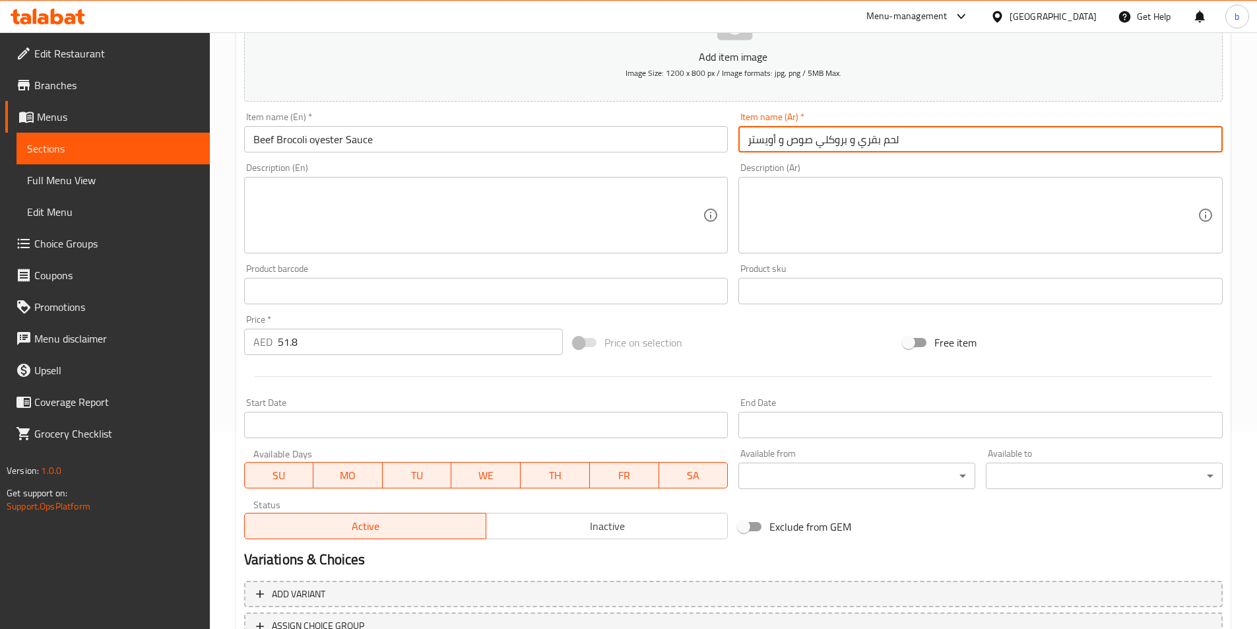
scroll to position [198, 0]
click at [809, 139] on input "لحم بقري و بروكلي صوص أويستر" at bounding box center [981, 138] width 484 height 26
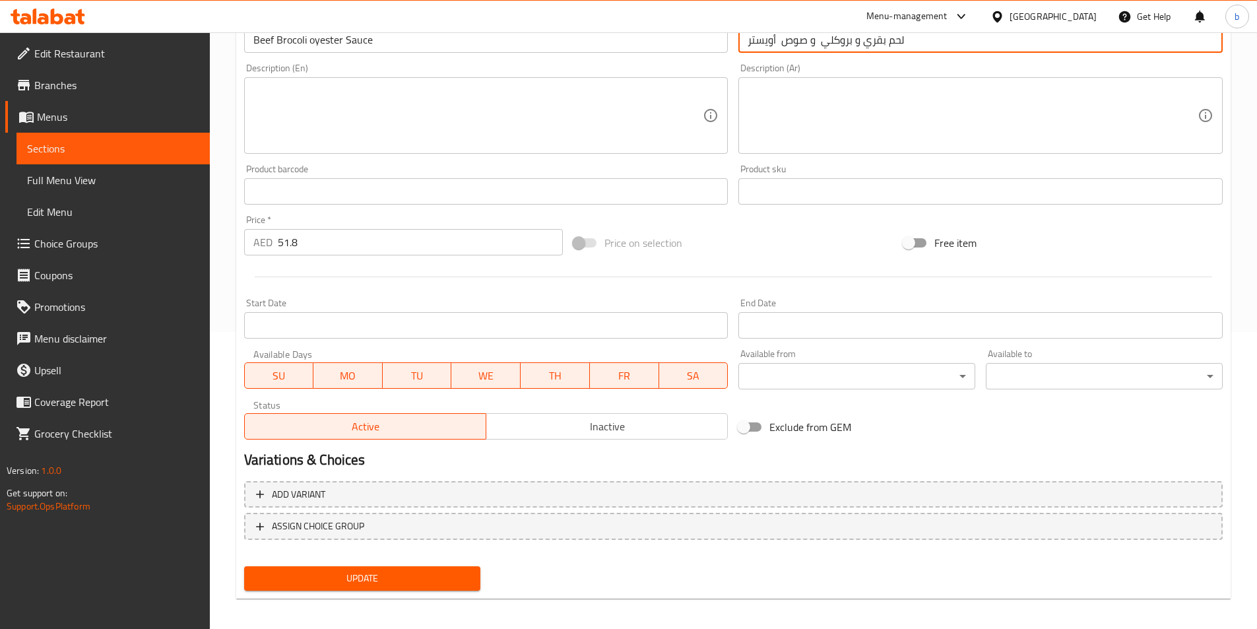
scroll to position [304, 0]
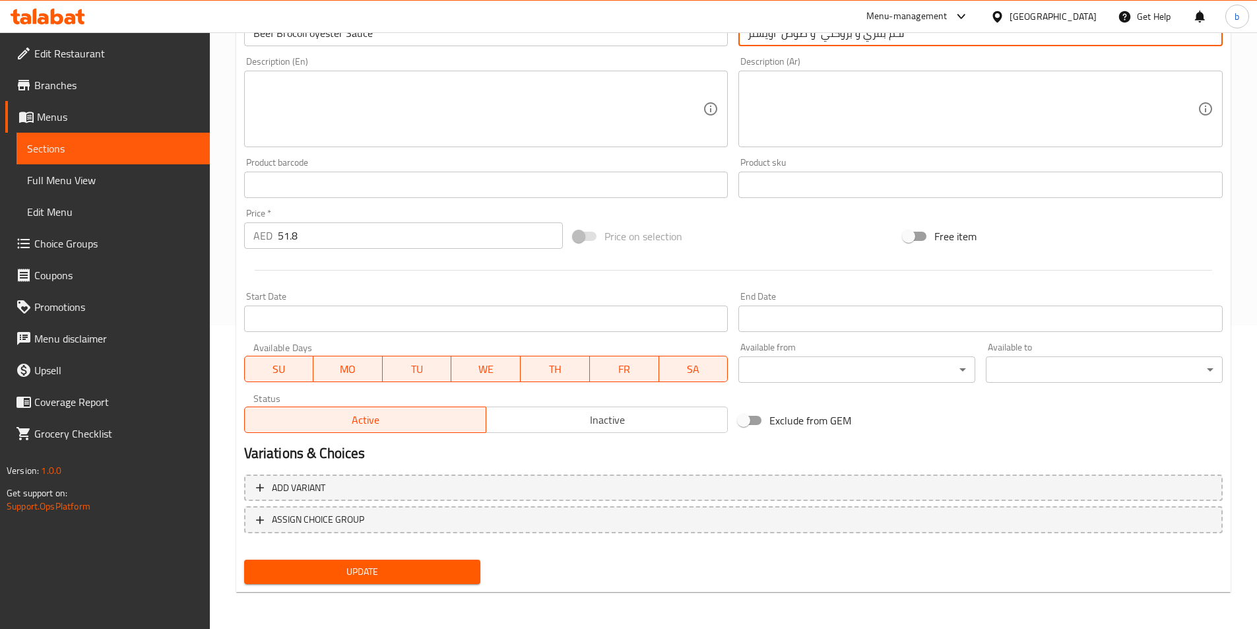
type input "لحم بقري و بروكلي و صوص أويستر"
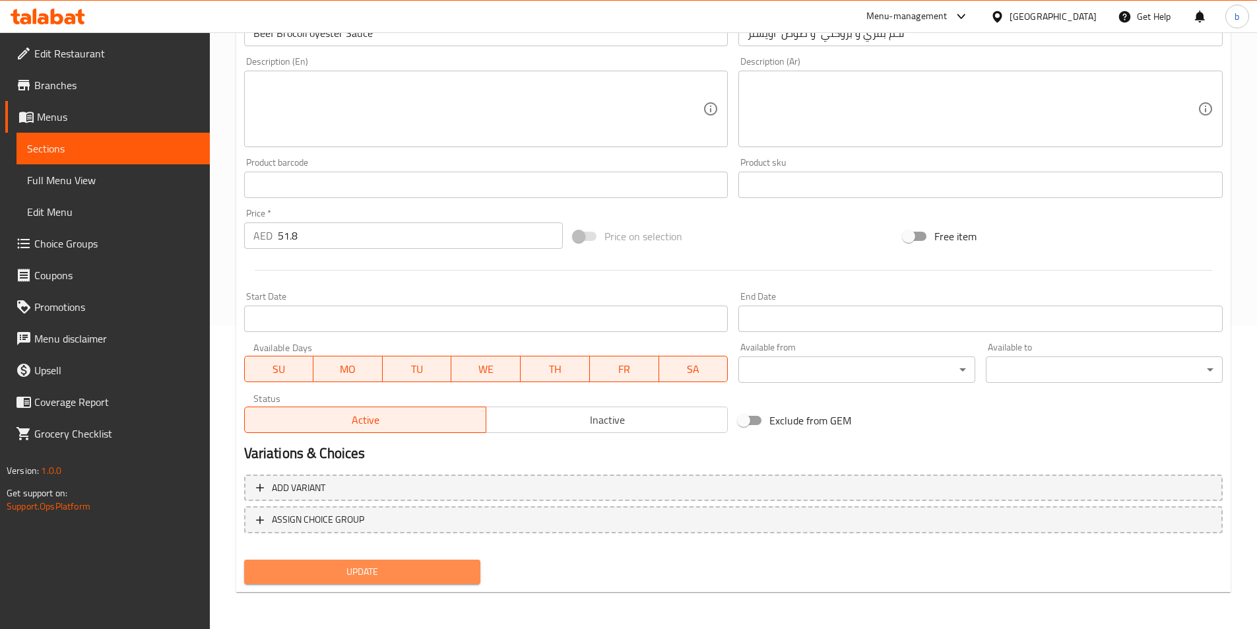
click at [416, 567] on span "Update" at bounding box center [363, 572] width 216 height 17
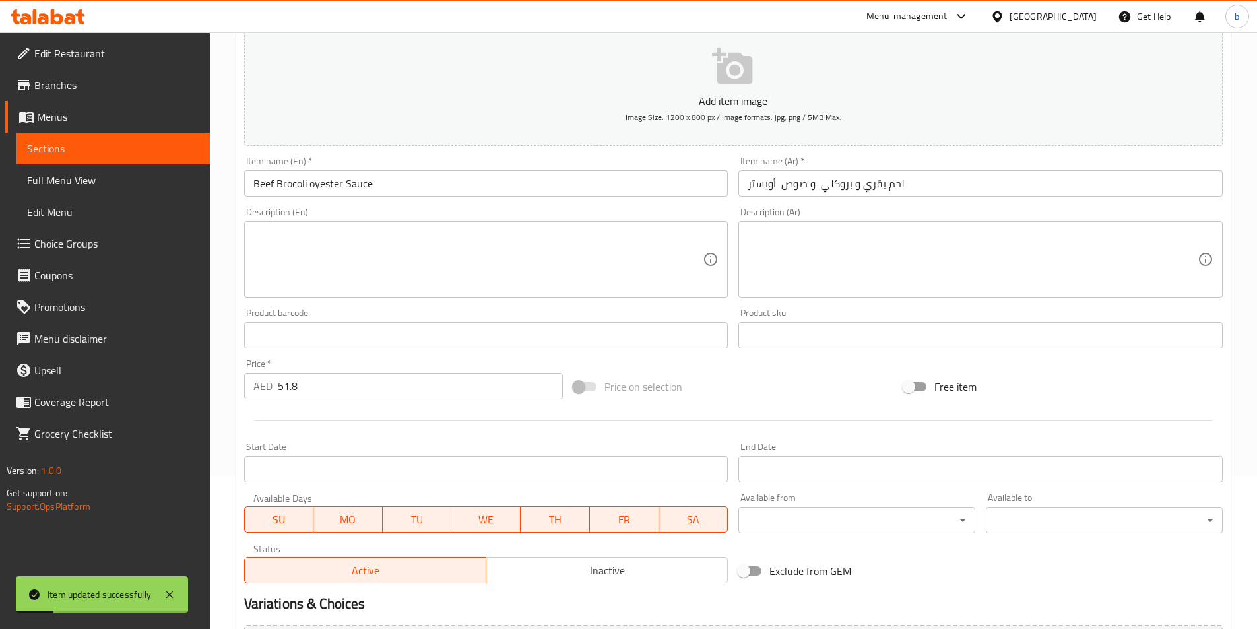
scroll to position [0, 0]
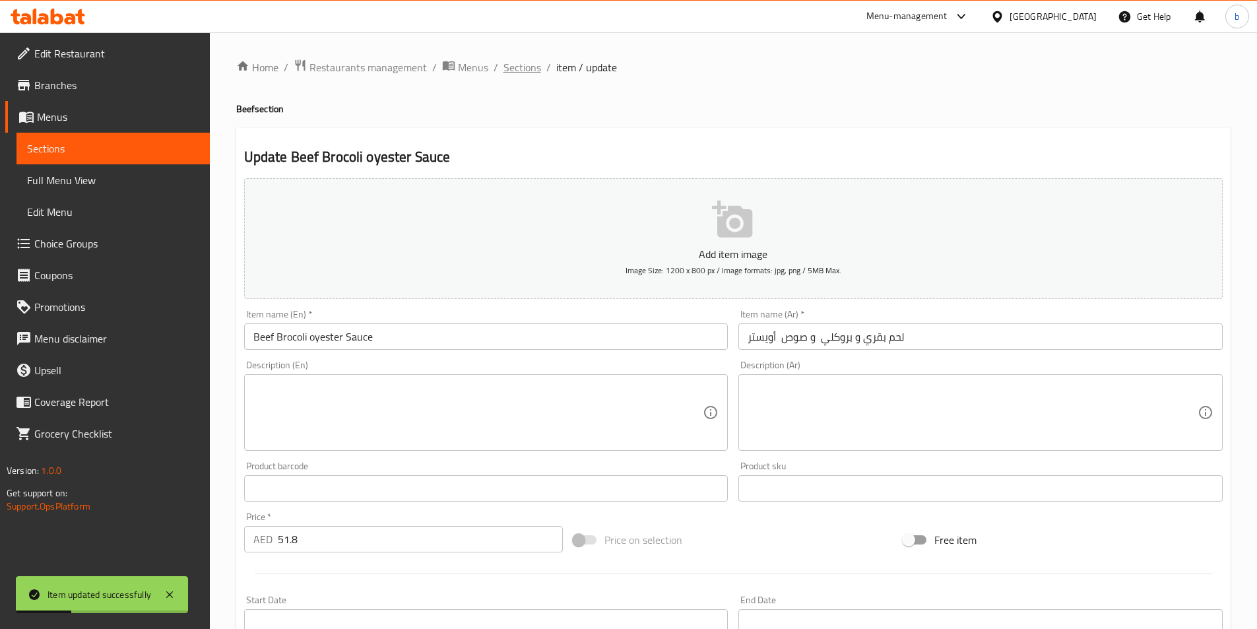
click at [523, 61] on span "Sections" at bounding box center [523, 67] width 38 height 16
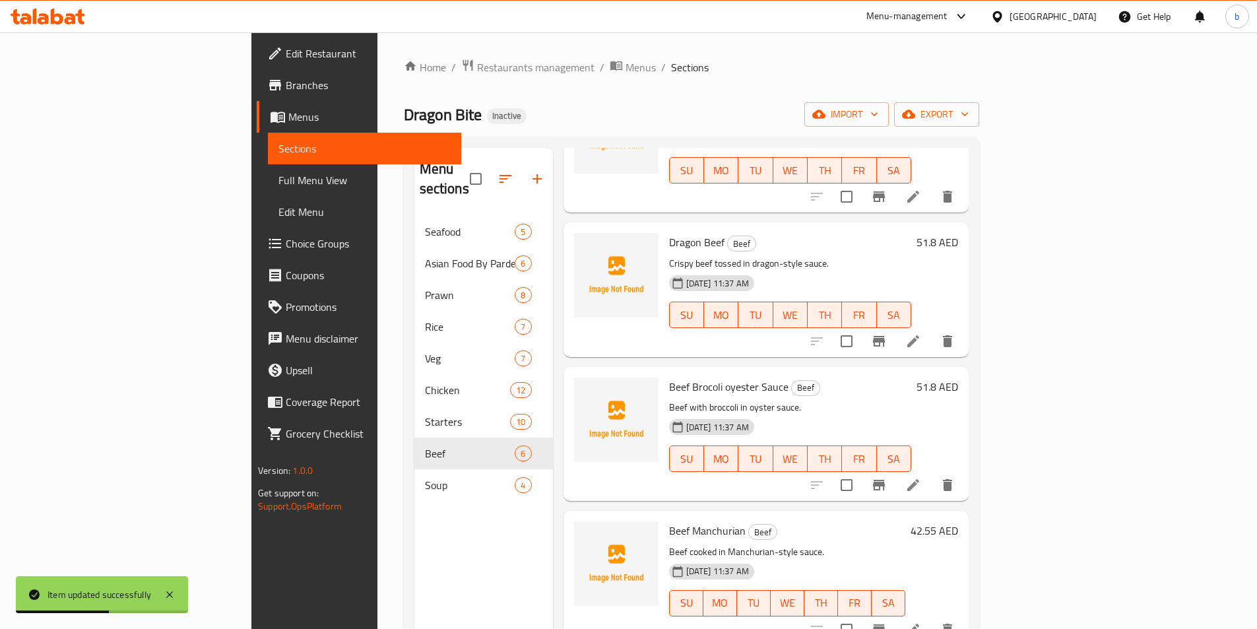
scroll to position [198, 0]
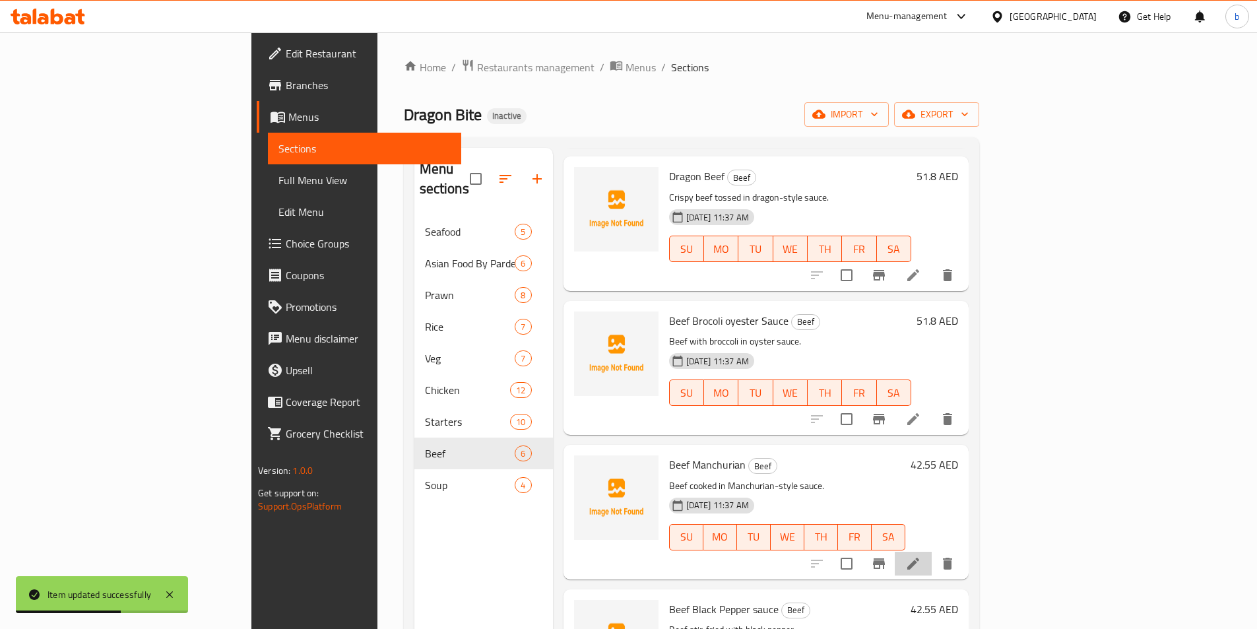
click at [932, 552] on li at bounding box center [913, 564] width 37 height 24
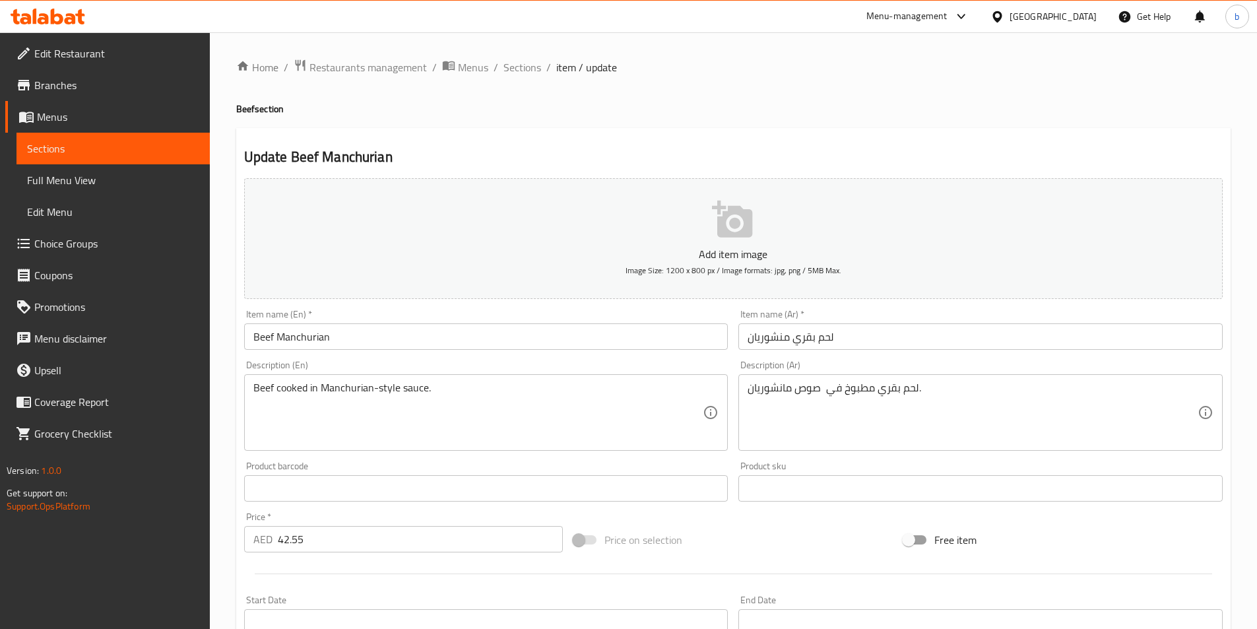
drag, startPoint x: 793, startPoint y: 387, endPoint x: 830, endPoint y: 387, distance: 36.3
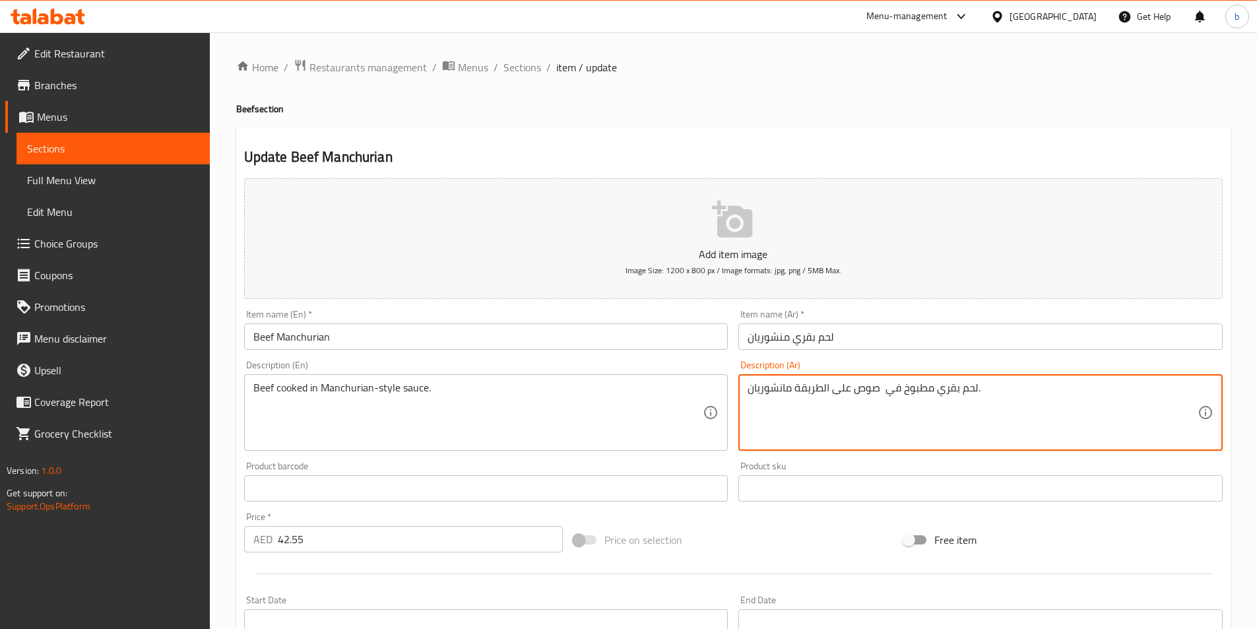
click at [791, 385] on textarea "لحم بقري مطبوخ في صوص على الطريقة مانشوريان." at bounding box center [973, 412] width 450 height 63
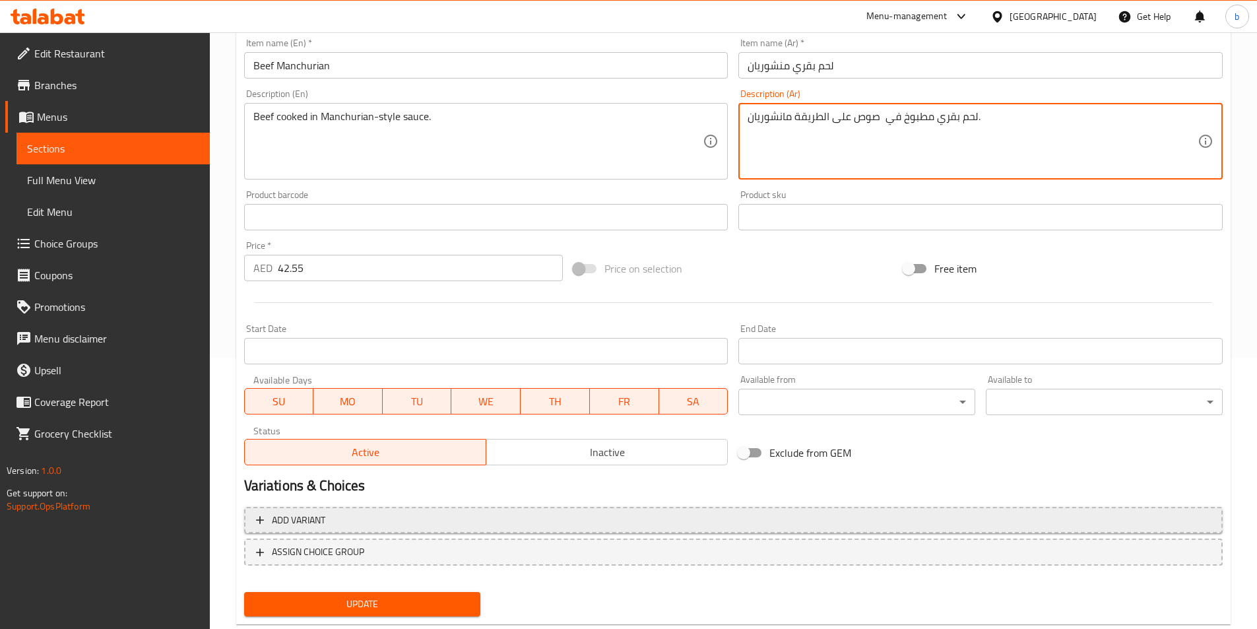
scroll to position [304, 0]
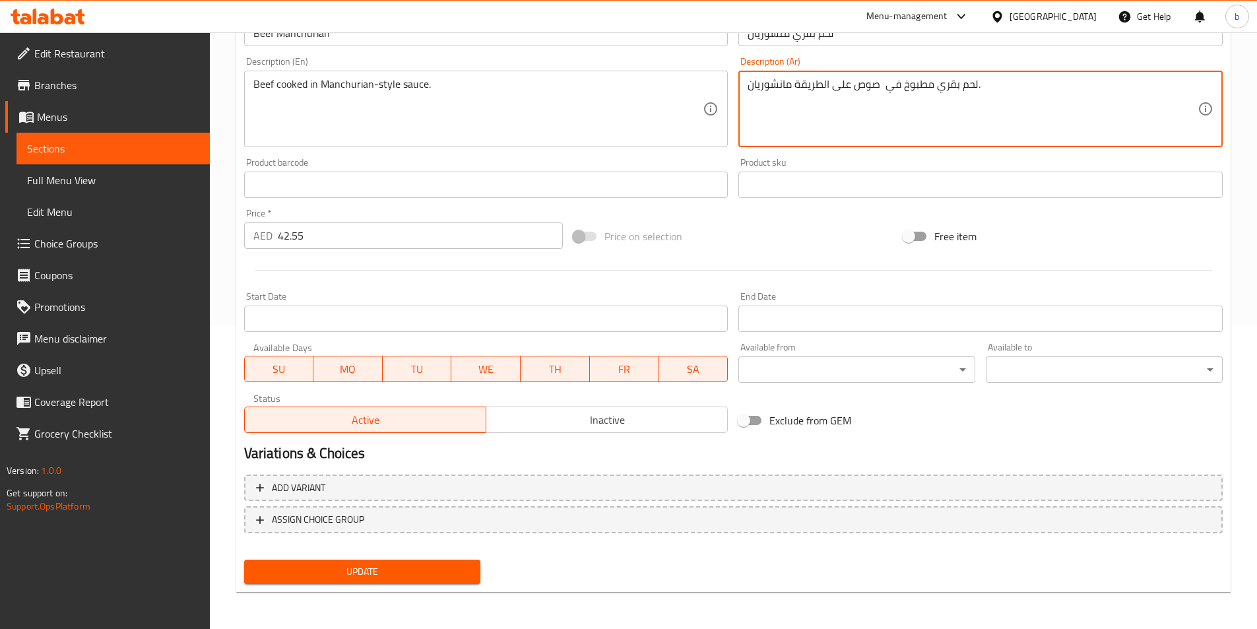
type textarea "لحم بقري مطبوخ في صوص على الطريقة مانشوريان."
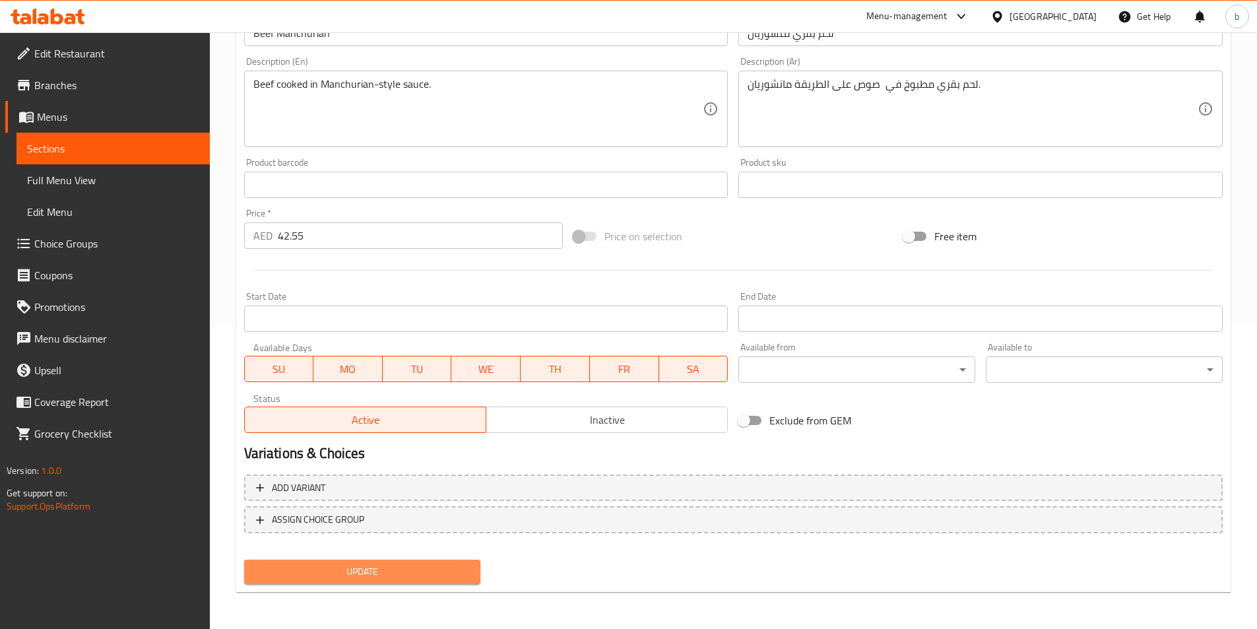
click at [405, 572] on span "Update" at bounding box center [363, 572] width 216 height 17
click at [399, 572] on span "Update" at bounding box center [363, 572] width 216 height 17
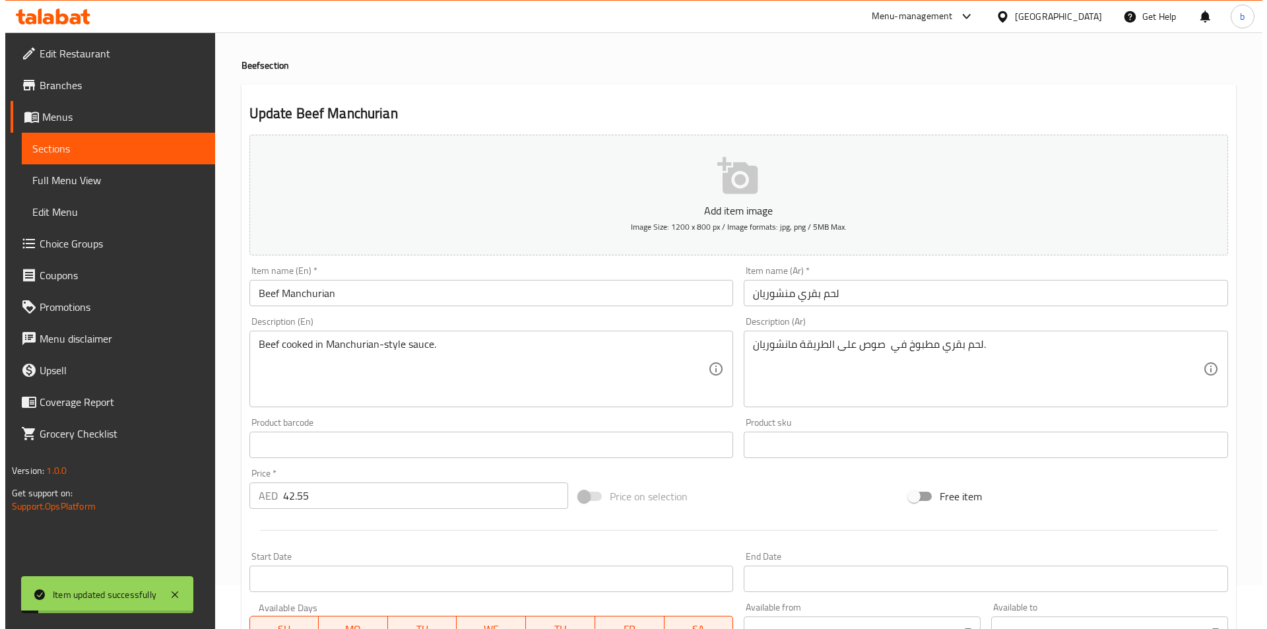
scroll to position [0, 0]
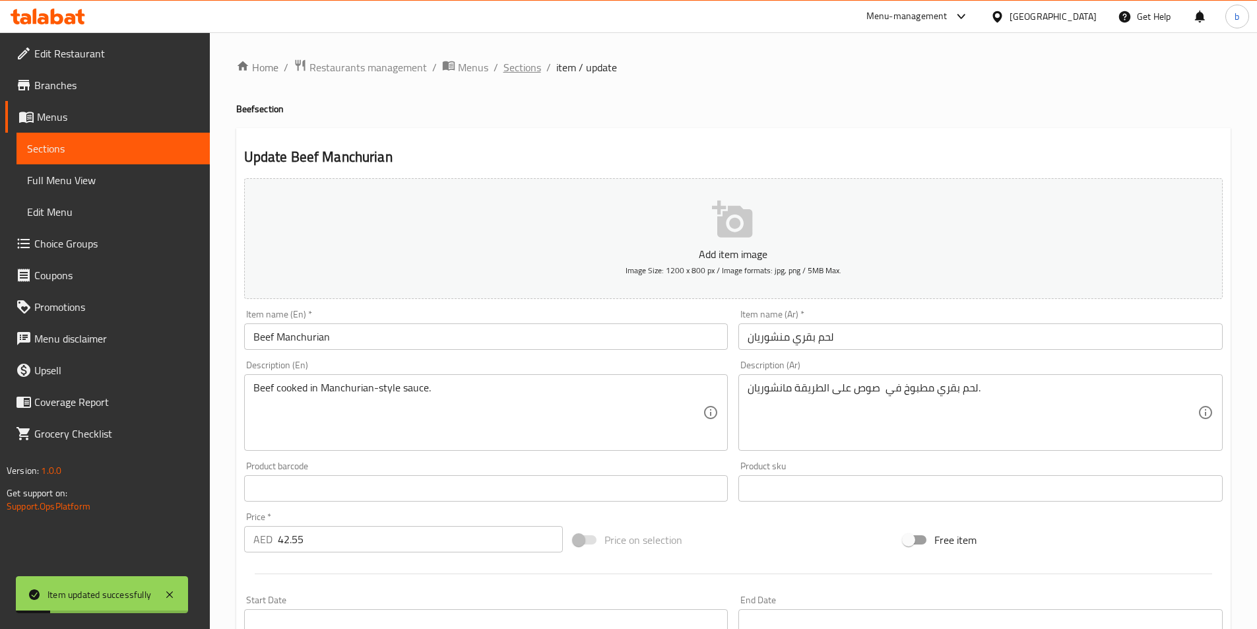
click at [527, 63] on span "Sections" at bounding box center [523, 67] width 38 height 16
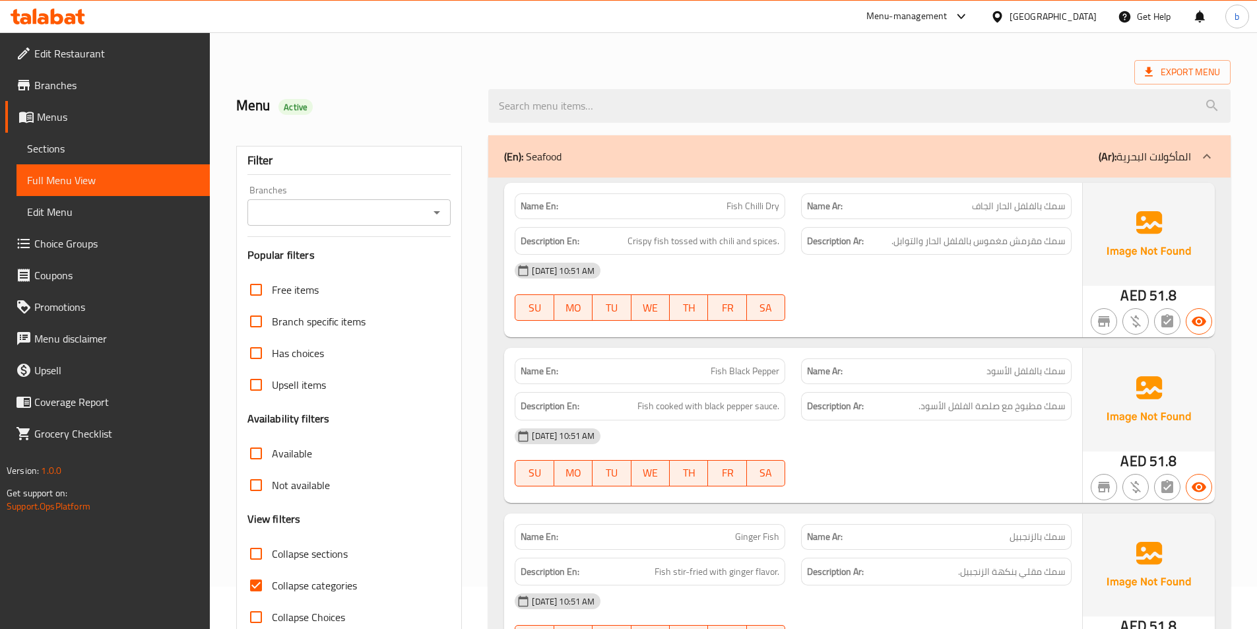
scroll to position [66, 0]
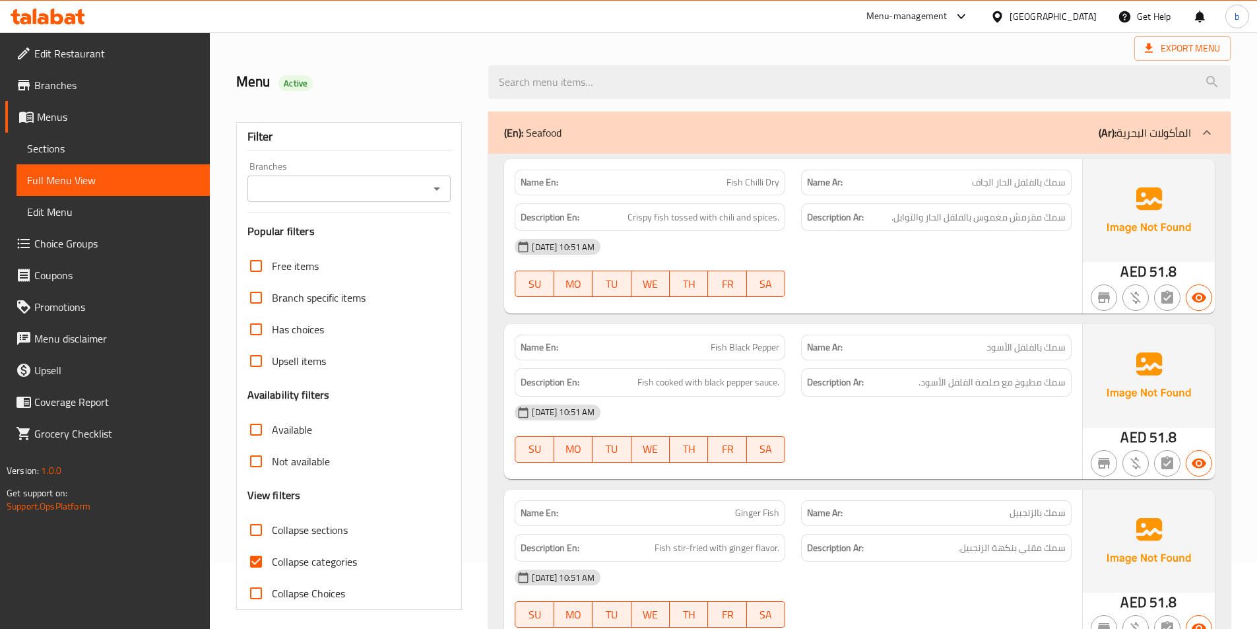
click at [264, 563] on input "Collapse categories" at bounding box center [256, 562] width 32 height 32
checkbox input "false"
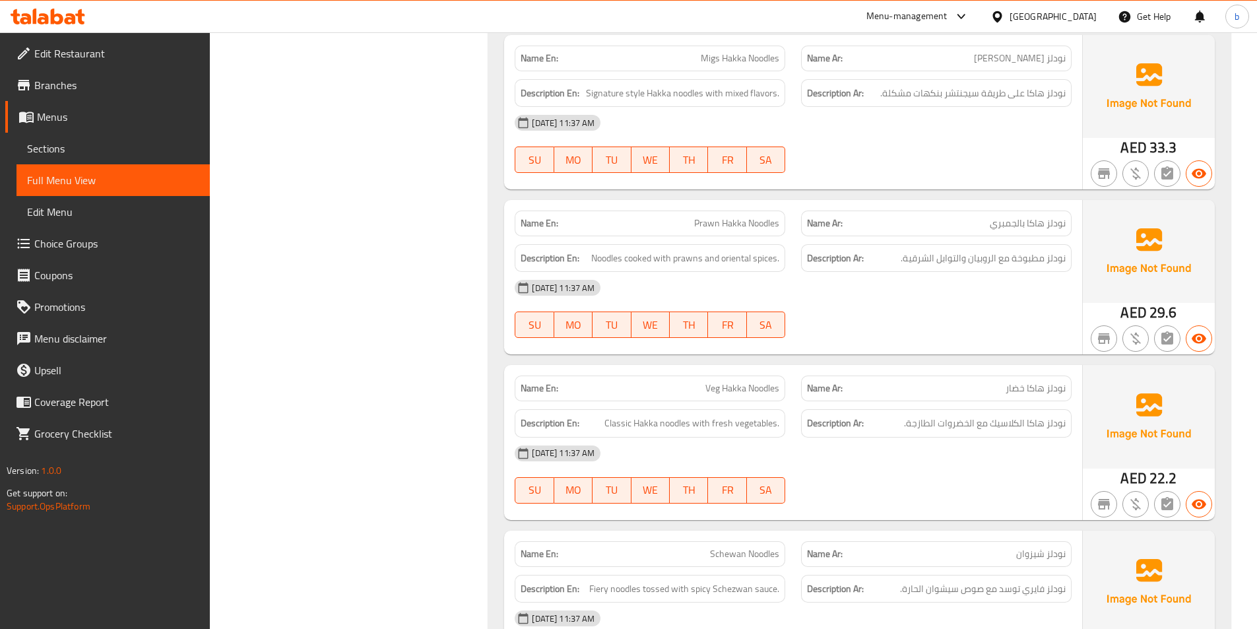
scroll to position [1518, 0]
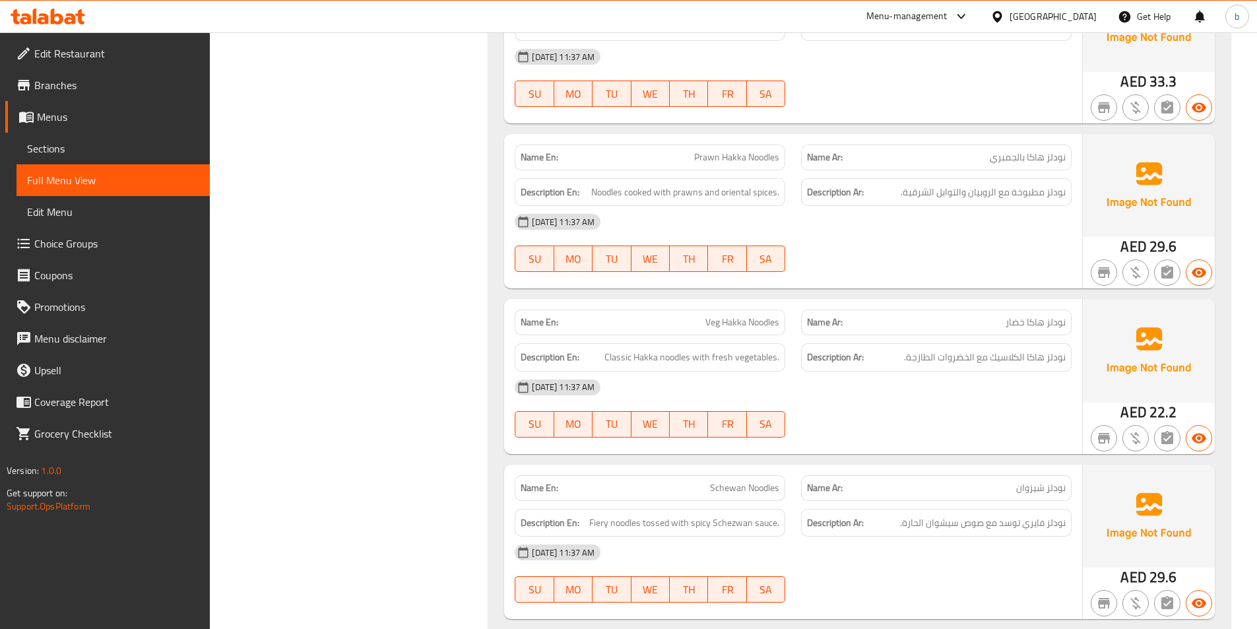
click at [725, 490] on span "Schewan Noodles" at bounding box center [744, 488] width 69 height 14
copy span "Schewan"
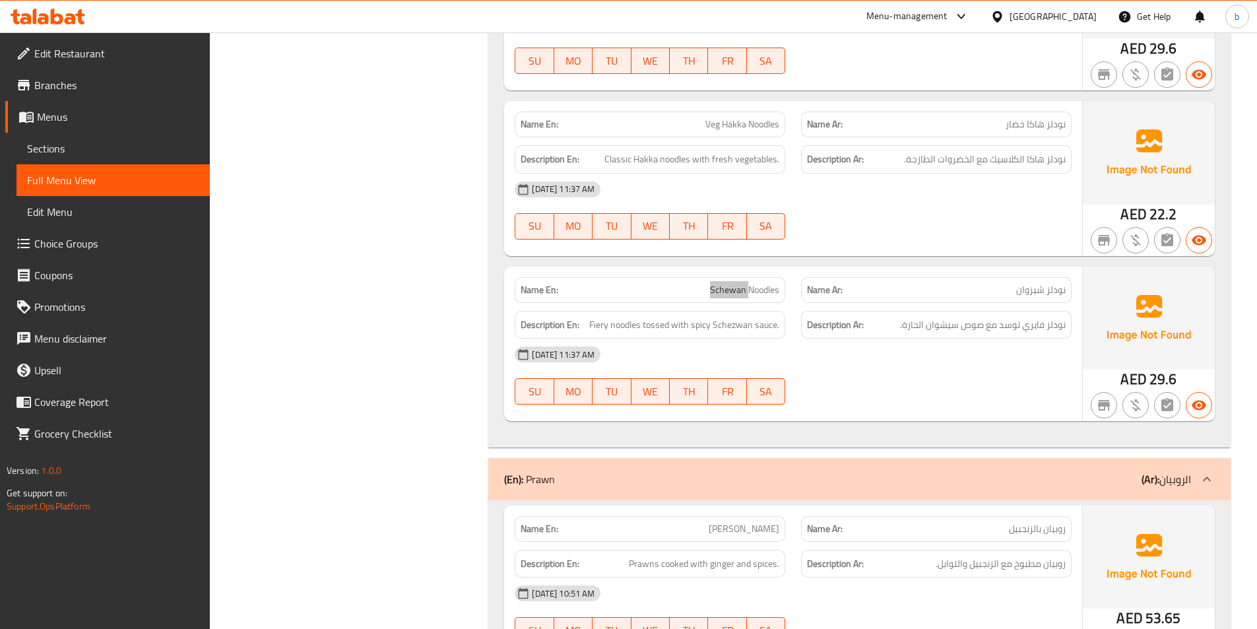
scroll to position [1782, 0]
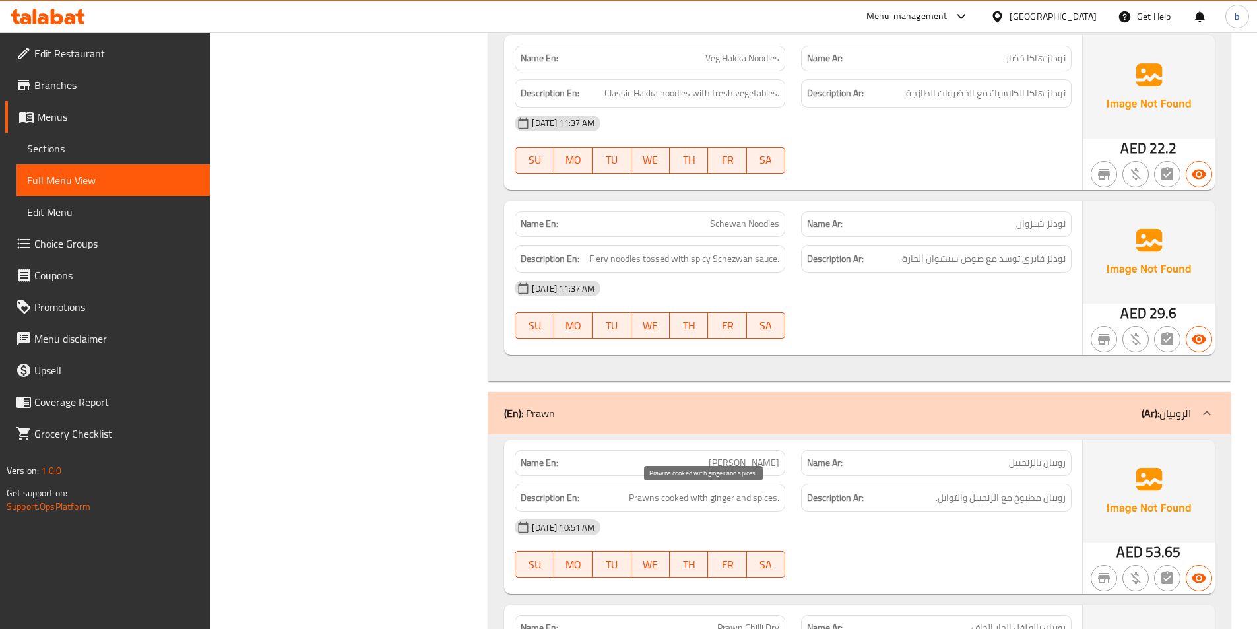
click at [648, 500] on span "Prawns cooked with ginger and spices." at bounding box center [704, 498] width 150 height 17
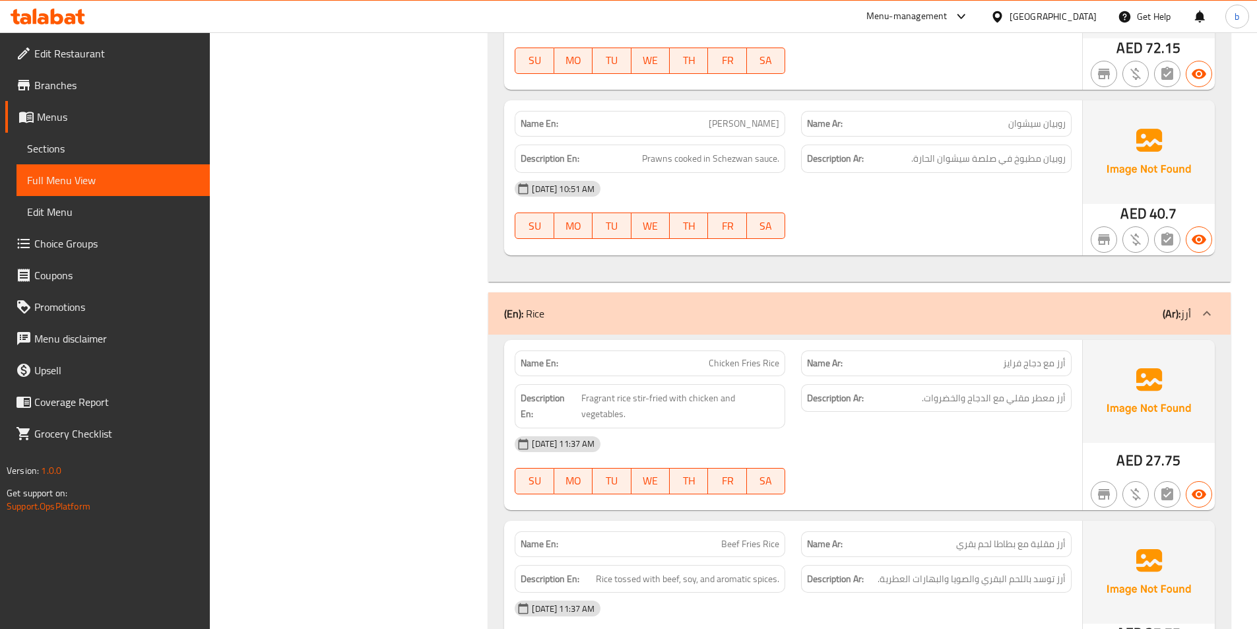
scroll to position [3300, 0]
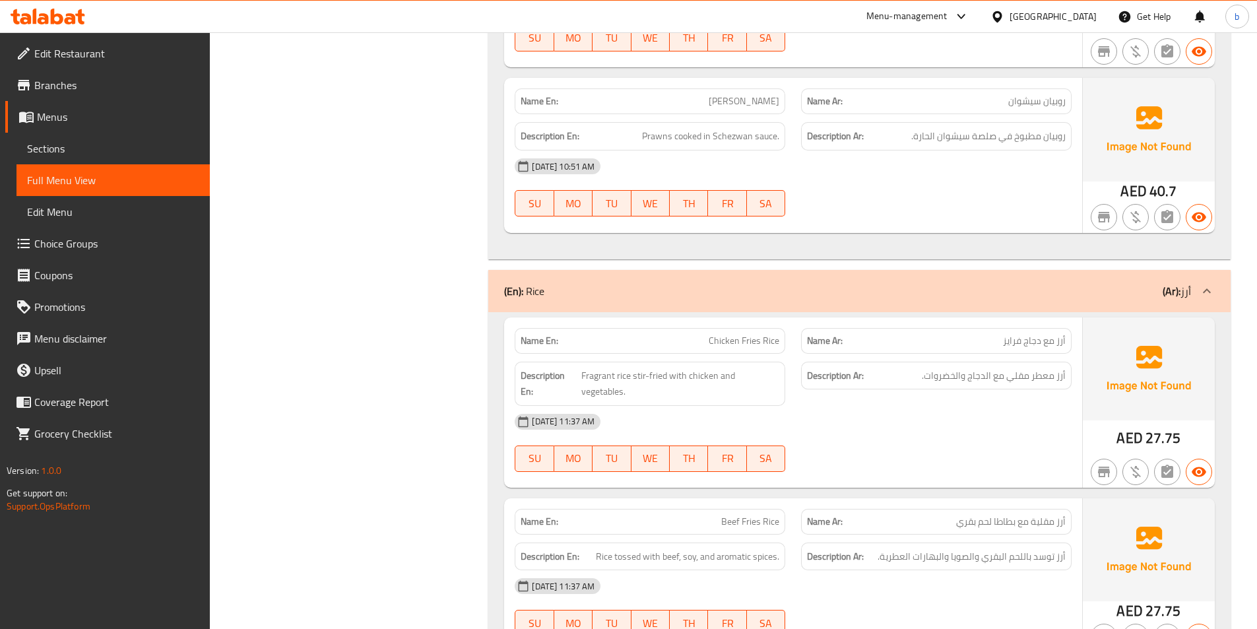
click at [750, 342] on span "Chicken Fries Rice" at bounding box center [744, 341] width 71 height 14
copy span "Fries"
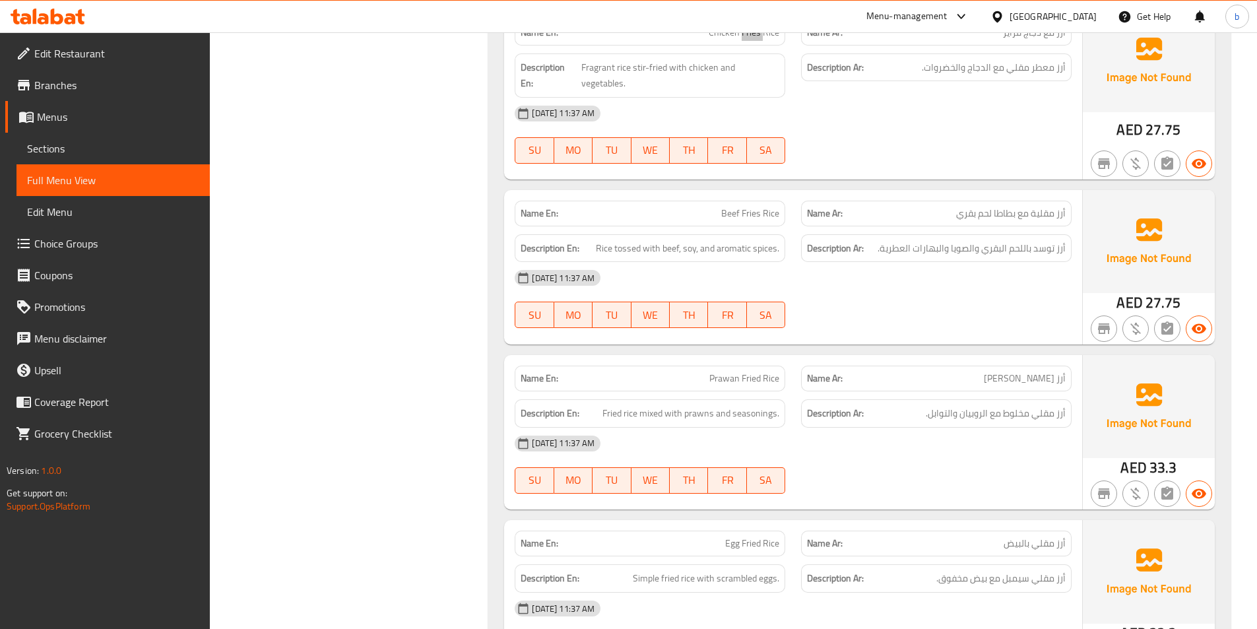
scroll to position [3696, 0]
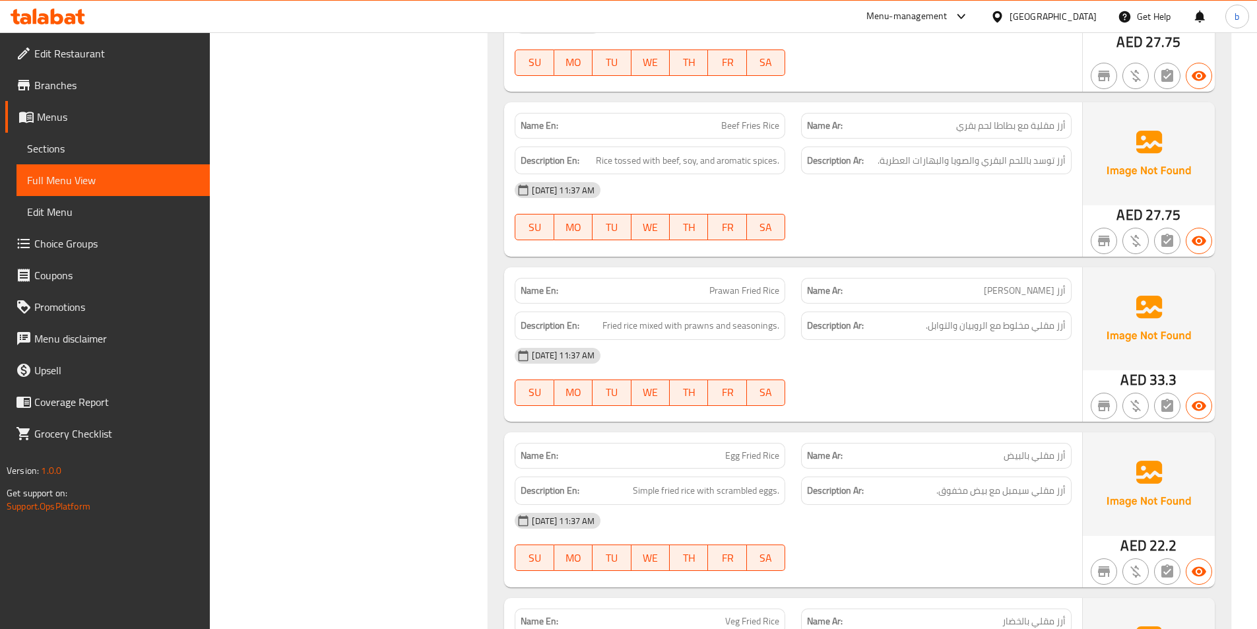
click at [722, 288] on span "Prawan Fried Rice" at bounding box center [745, 291] width 70 height 14
click at [725, 288] on span "Prawan Fried Rice" at bounding box center [745, 291] width 70 height 14
click at [712, 285] on span "Prawan Fried Rice" at bounding box center [745, 291] width 70 height 14
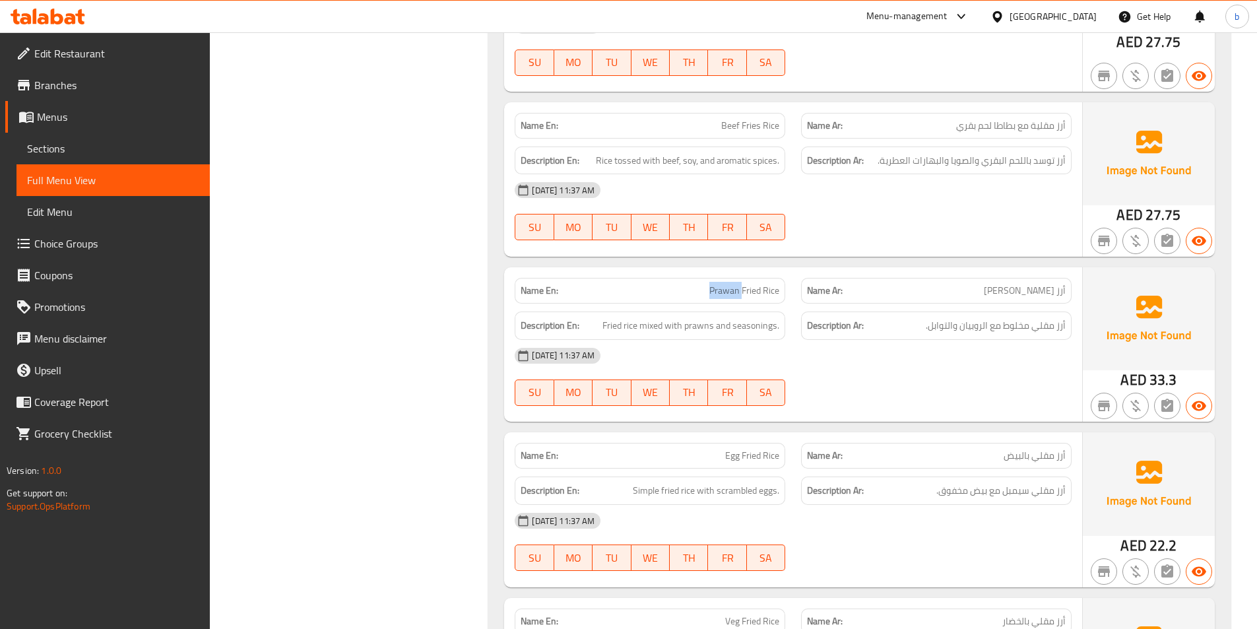
copy span "Prawan"
click at [1005, 490] on span "أرز مقلي سيمبل مع بيض مخفوق." at bounding box center [1001, 490] width 129 height 17
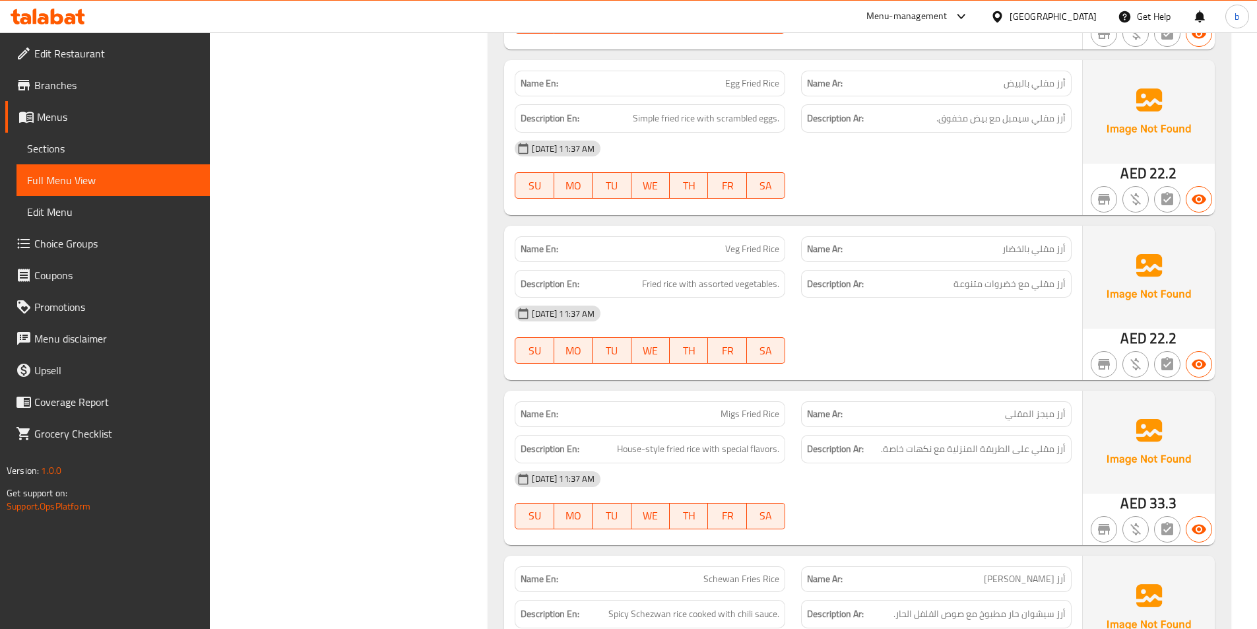
scroll to position [4092, 0]
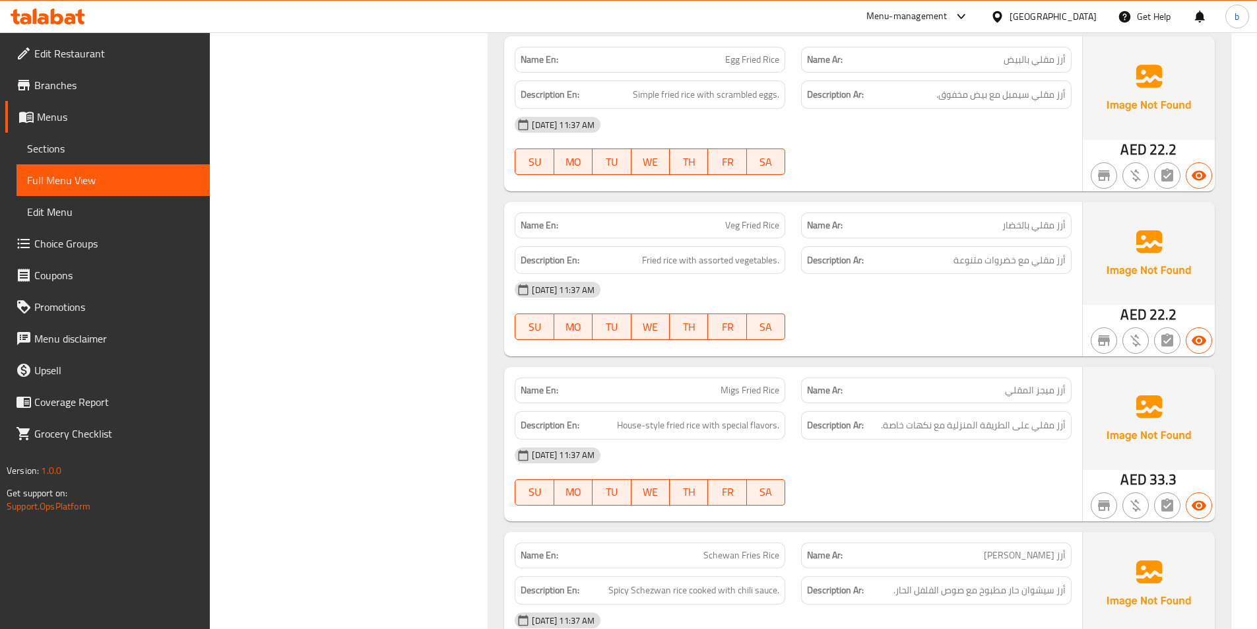
click at [1008, 552] on span "أرز سيشوان فرايز" at bounding box center [1025, 555] width 82 height 14
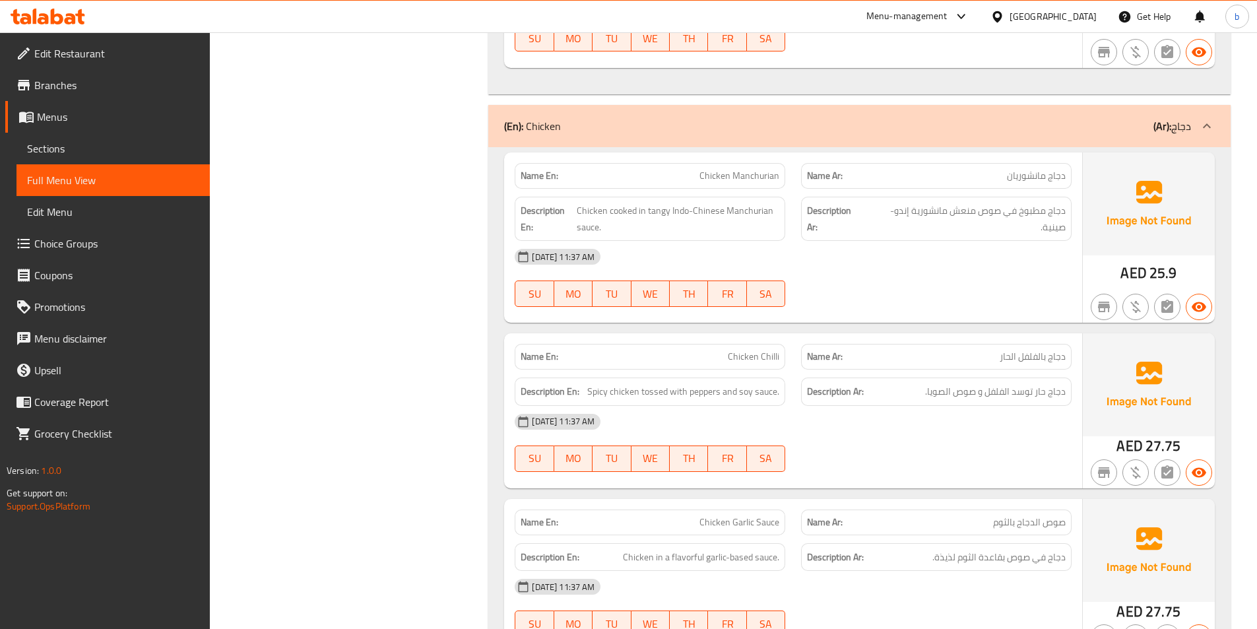
scroll to position [6006, 0]
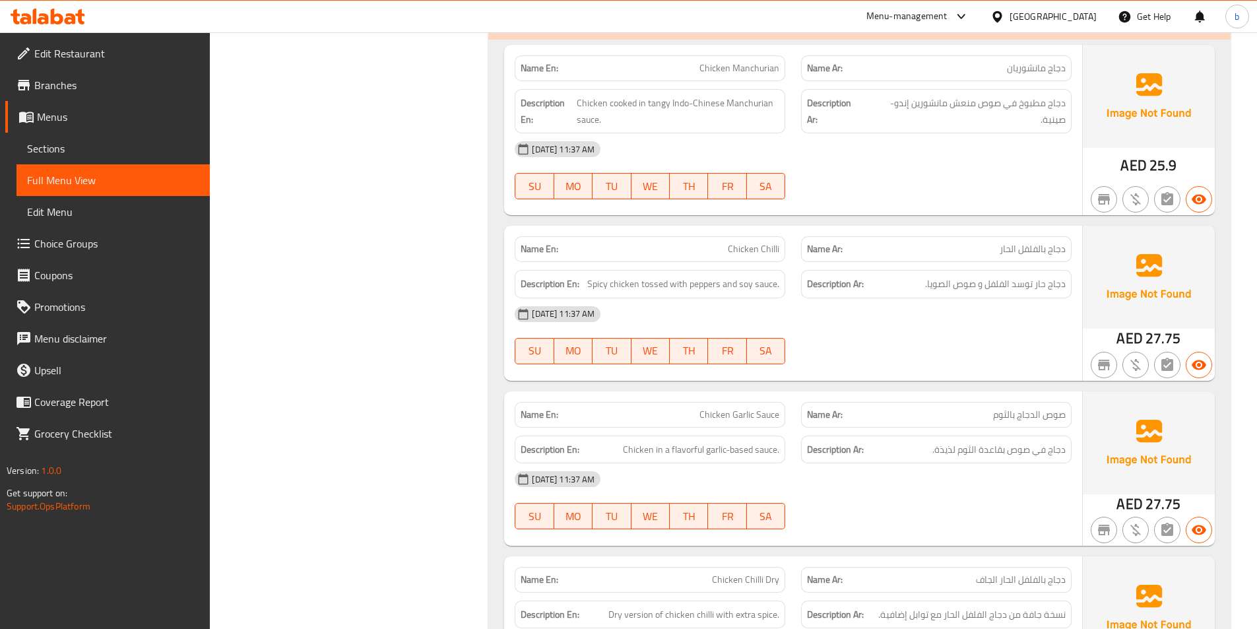
scroll to position [6072, 0]
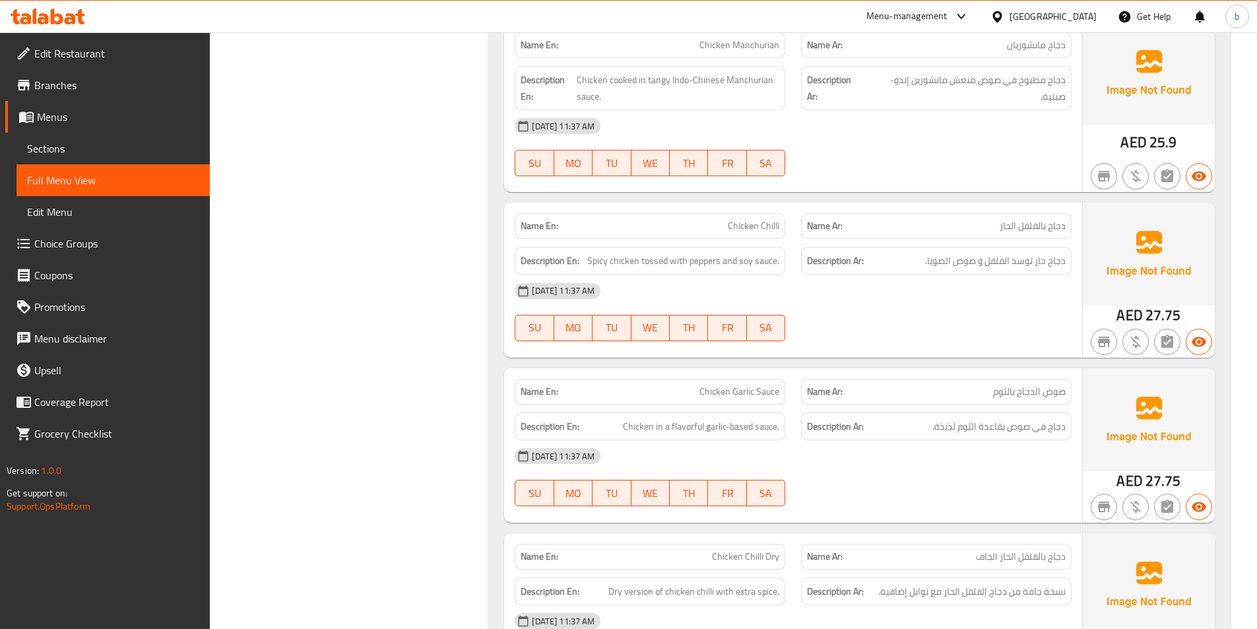
click at [756, 391] on span "Chicken Garlic Sauce" at bounding box center [740, 392] width 80 height 14
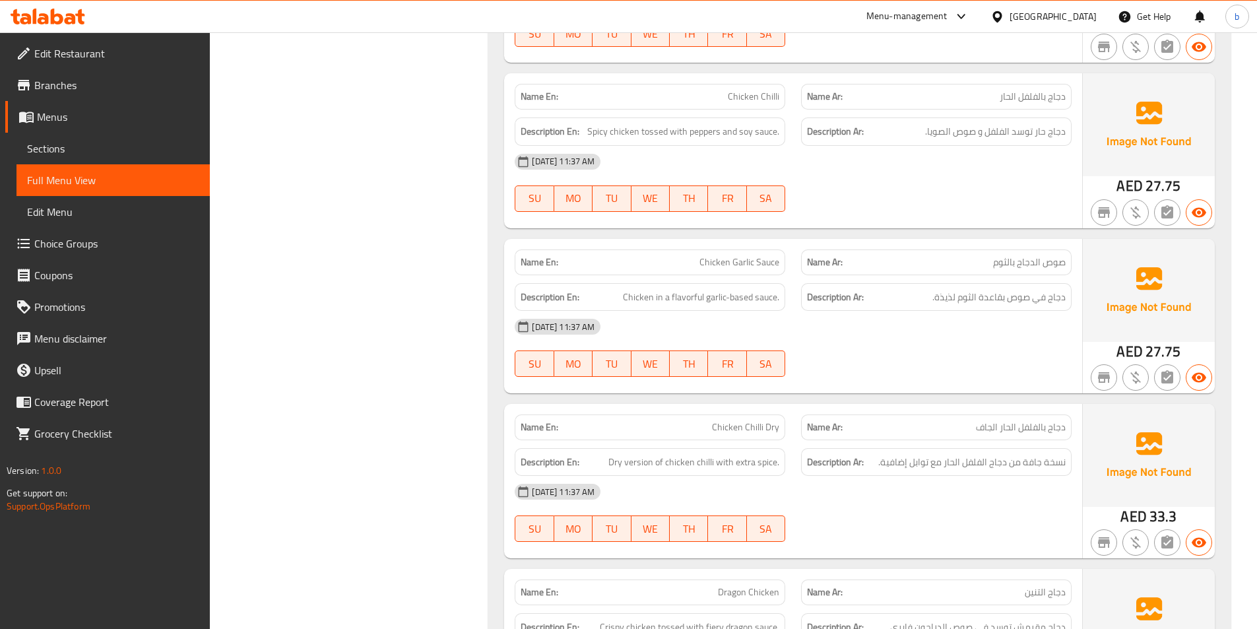
scroll to position [6204, 0]
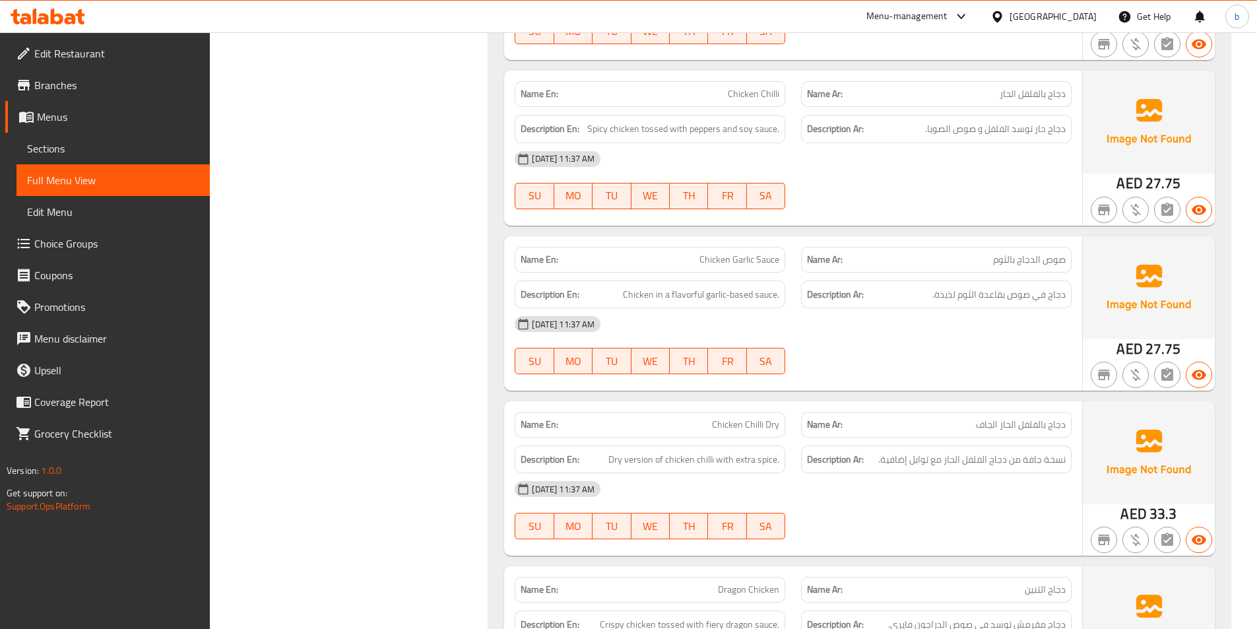
click at [737, 427] on span "Chicken Chilli Dry" at bounding box center [745, 425] width 67 height 14
click at [733, 425] on span "Chicken Chilli Dry" at bounding box center [745, 425] width 67 height 14
click at [647, 455] on span "Dry version of chicken chilli with extra spice." at bounding box center [694, 459] width 171 height 17
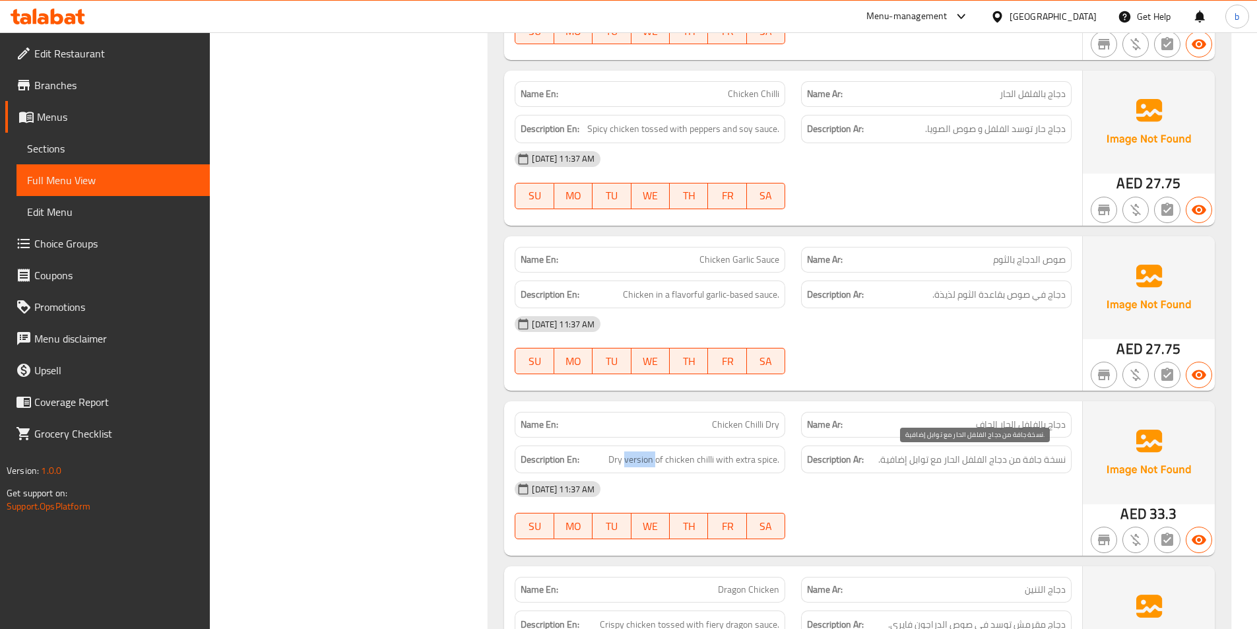
drag, startPoint x: 1055, startPoint y: 456, endPoint x: 1051, endPoint y: 477, distance: 20.7
click at [1051, 477] on div "Name En: Chicken Chilli Dry Name Ar: دجاج بالفلفل الحار الجاف Description En: D…" at bounding box center [793, 478] width 578 height 154
click at [1053, 462] on span "نسخة جافة من دجاج الفلفل الحار مع توابل إضافية." at bounding box center [971, 459] width 187 height 17
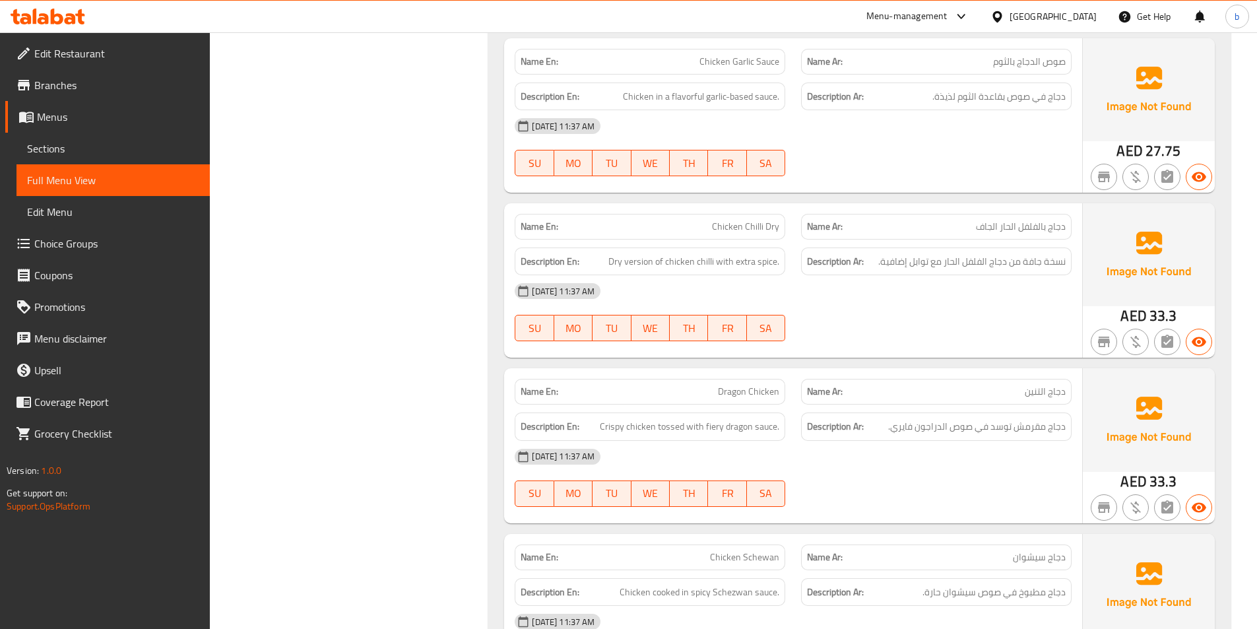
scroll to position [6468, 0]
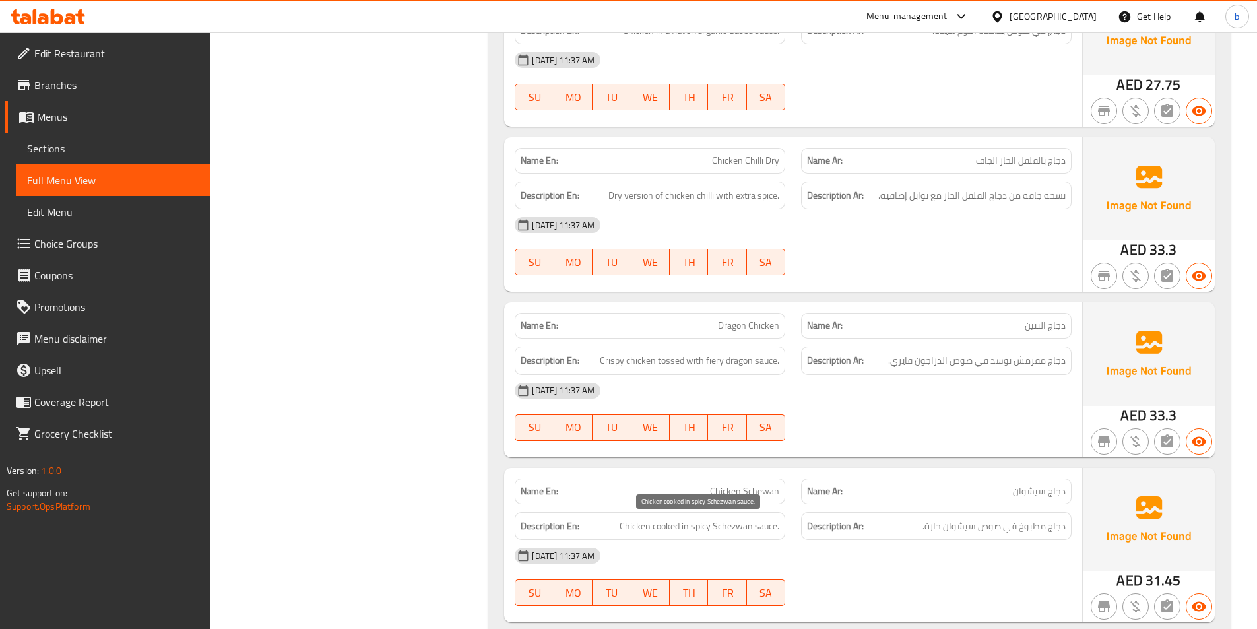
click at [628, 525] on span "Chicken cooked in spicy Schezwan sauce." at bounding box center [700, 526] width 160 height 17
click at [1053, 528] on span "دجاج مطبوخ في صوص سيشوان حارة." at bounding box center [994, 526] width 143 height 17
click at [666, 530] on span "Chicken cooked in spicy Schezwan sauce." at bounding box center [700, 526] width 160 height 17
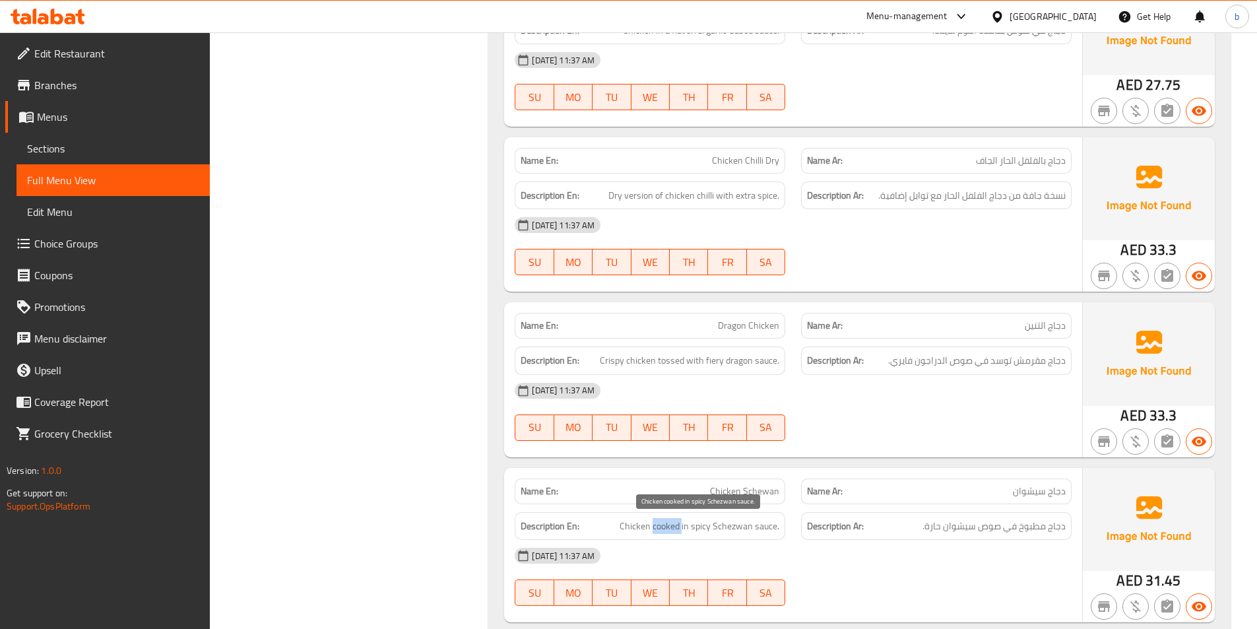
click at [666, 530] on span "Chicken cooked in spicy Schezwan sauce." at bounding box center [700, 526] width 160 height 17
click at [1032, 530] on span "دجاج مطبوخ في صوص سيشوان حارة." at bounding box center [994, 526] width 143 height 17
click at [694, 529] on span "Chicken cooked in spicy Schezwan sauce." at bounding box center [700, 526] width 160 height 17
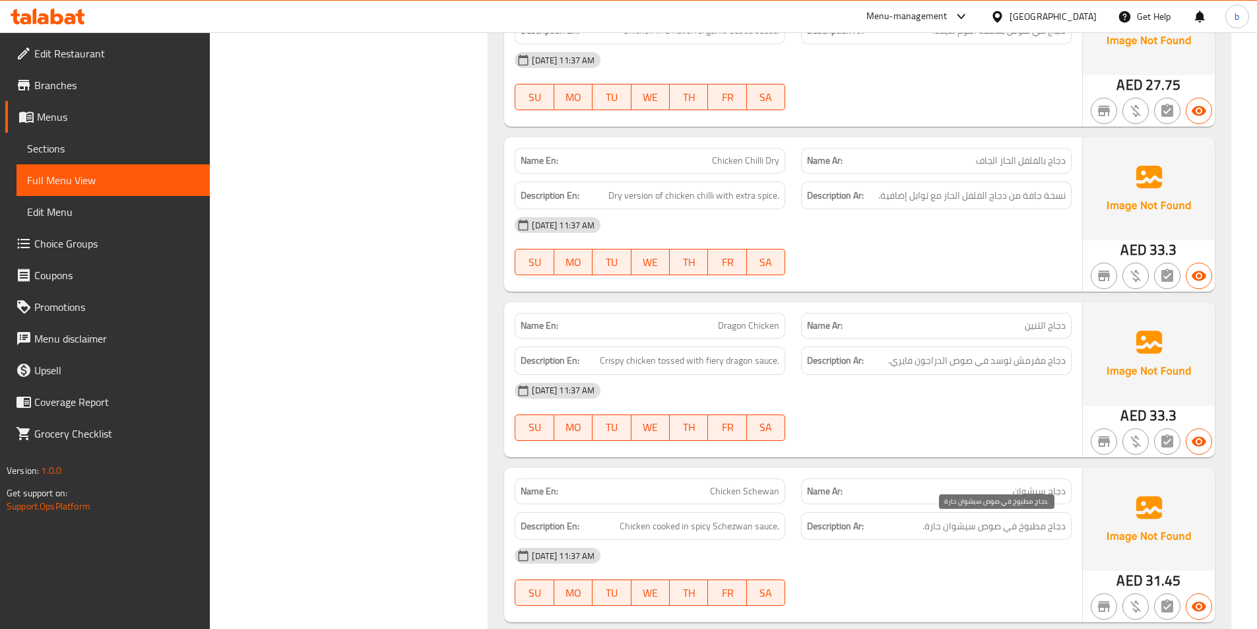
click at [991, 526] on span "دجاج مطبوخ في صوص سيشوان حارة." at bounding box center [994, 526] width 143 height 17
drag, startPoint x: 991, startPoint y: 526, endPoint x: 917, endPoint y: 531, distance: 74.8
click at [988, 527] on span "دجاج مطبوخ في صوص سيشوان حارة." at bounding box center [994, 526] width 143 height 17
click at [932, 530] on span "دجاج مطبوخ في صوص سيشوان حارة." at bounding box center [994, 526] width 143 height 17
drag, startPoint x: 932, startPoint y: 530, endPoint x: 921, endPoint y: 535, distance: 12.1
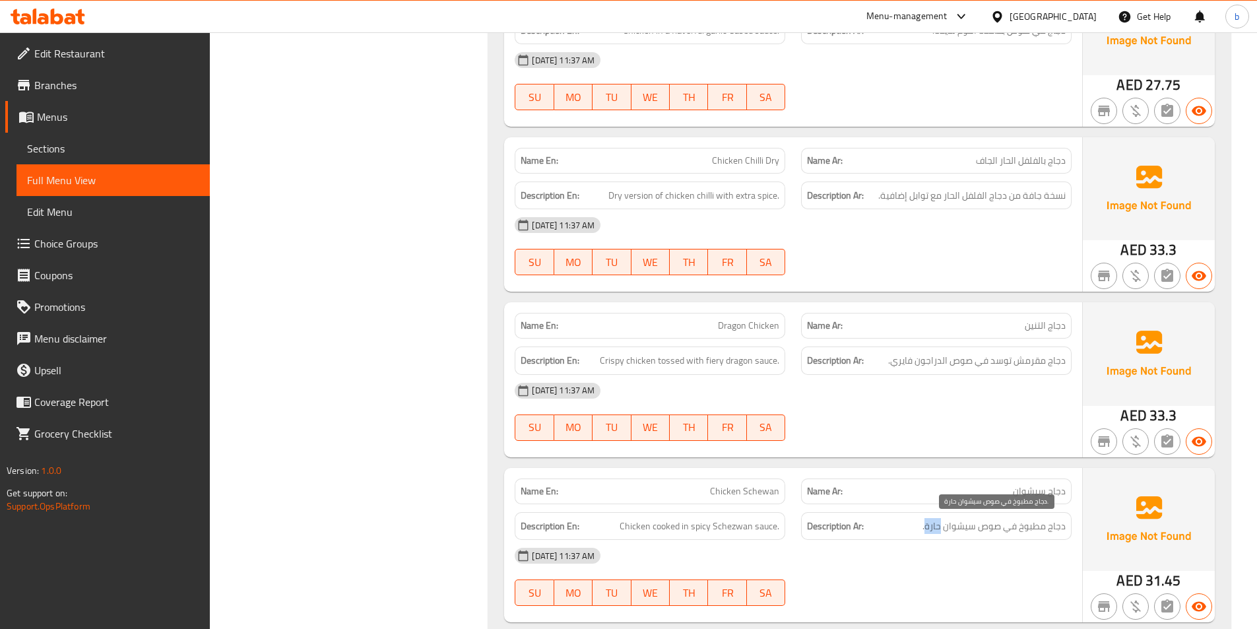
click at [927, 532] on span "دجاج مطبوخ في صوص سيشوان حارة." at bounding box center [994, 526] width 143 height 17
click at [727, 525] on span "Chicken cooked in spicy Schezwan sauce." at bounding box center [700, 526] width 160 height 17
click at [960, 523] on span "دجاج مطبوخ في صوص سيشوان حارة." at bounding box center [994, 526] width 143 height 17
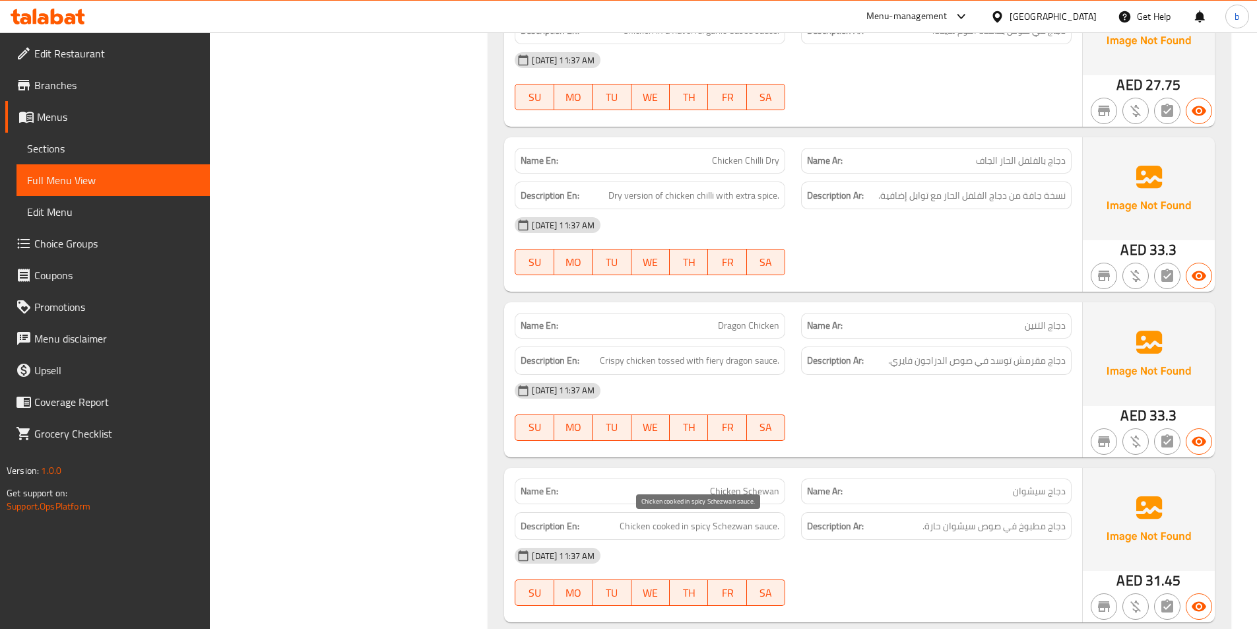
click at [764, 527] on span "Chicken cooked in spicy Schezwan sauce." at bounding box center [700, 526] width 160 height 17
click at [992, 533] on span "دجاج مطبوخ في صوص سيشوان حارة." at bounding box center [994, 526] width 143 height 17
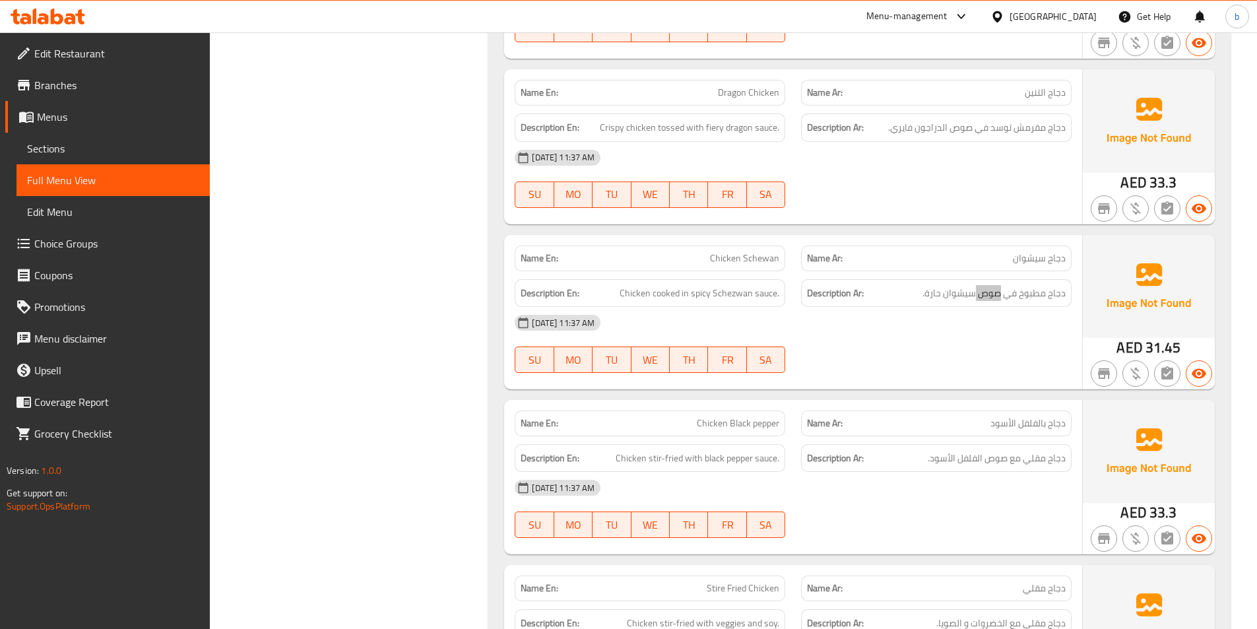
scroll to position [6798, 0]
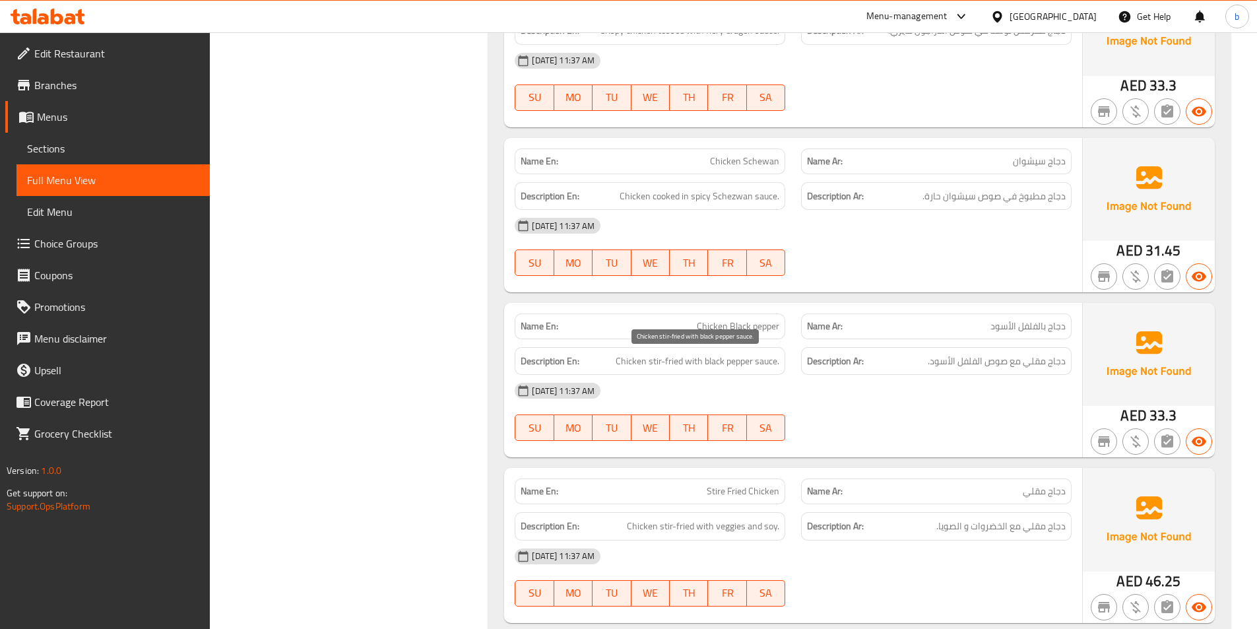
click at [632, 353] on span "Chicken stir-fried with black pepper sauce." at bounding box center [698, 361] width 164 height 17
click at [632, 360] on span "Chicken stir-fried with black pepper sauce." at bounding box center [698, 361] width 164 height 17
click at [1057, 362] on span "دجاج مقلي مع صوص الفلفل الأسود." at bounding box center [997, 361] width 138 height 17
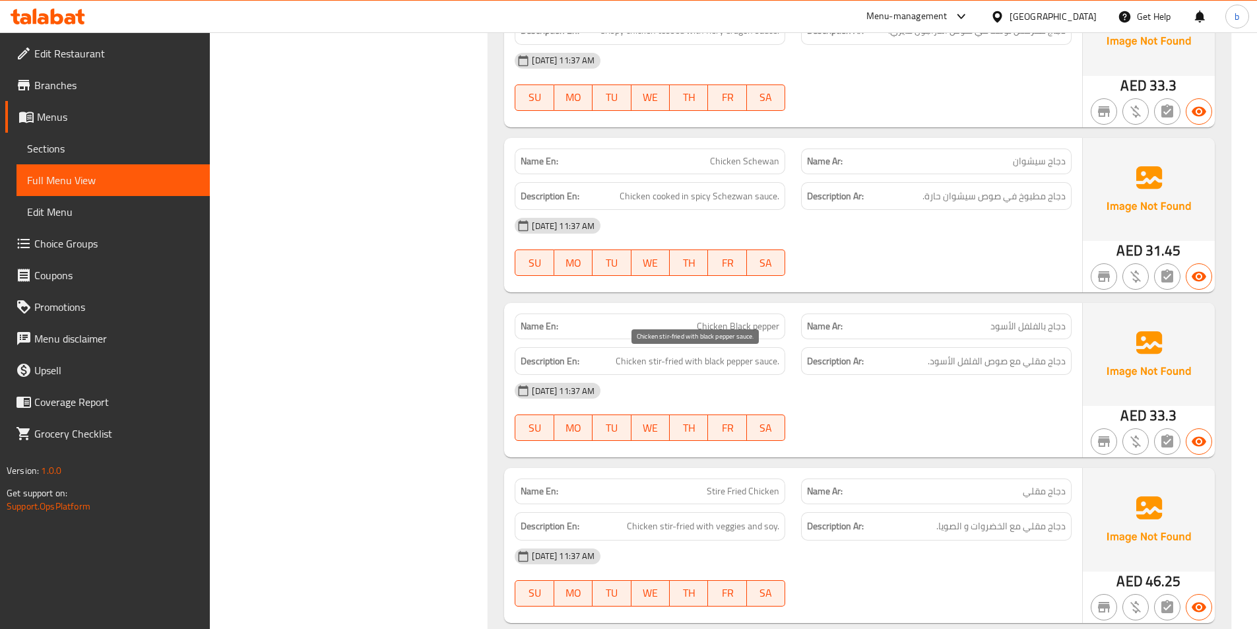
click at [663, 354] on span "Chicken stir-fried with black pepper sauce." at bounding box center [698, 361] width 164 height 17
click at [1033, 360] on span "دجاج مقلي مع صوص الفلفل الأسود." at bounding box center [997, 361] width 138 height 17
click at [688, 360] on span "Chicken stir-fried with black pepper sauce." at bounding box center [698, 361] width 164 height 17
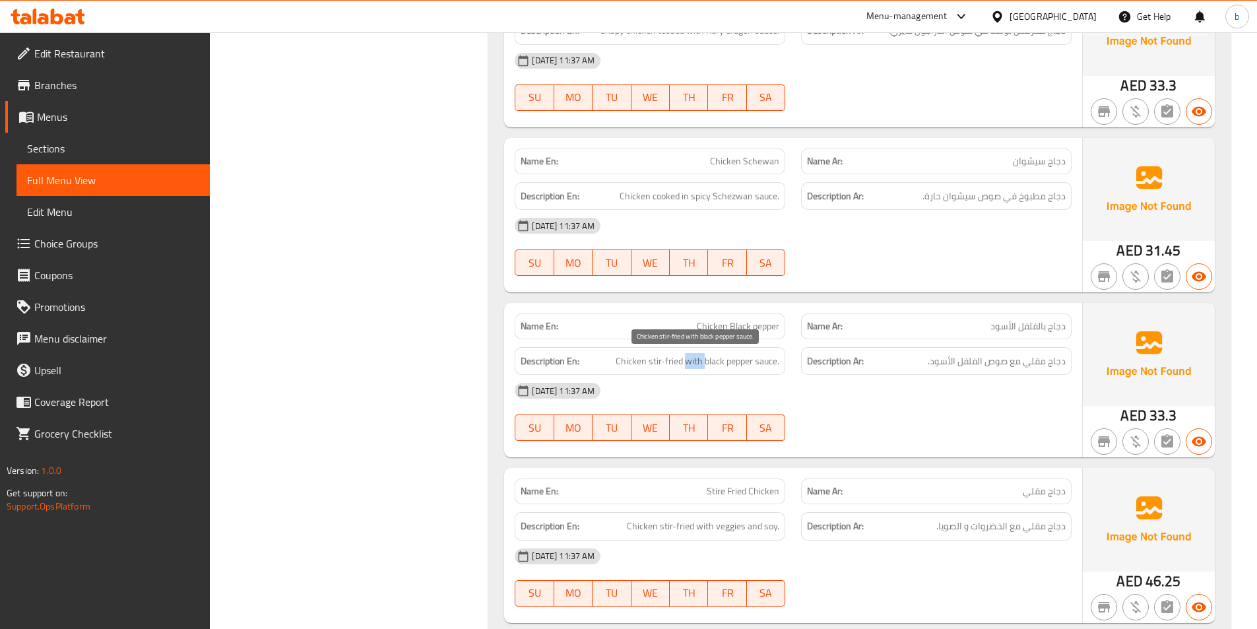
click at [688, 360] on span "Chicken stir-fried with black pepper sauce." at bounding box center [698, 361] width 164 height 17
click at [1015, 360] on span "دجاج مقلي مع صوص الفلفل الأسود." at bounding box center [997, 361] width 138 height 17
click at [731, 366] on span "Chicken stir-fried with black pepper sauce." at bounding box center [698, 361] width 164 height 17
click at [766, 363] on span "Chicken stir-fried with black pepper sauce." at bounding box center [698, 361] width 164 height 17
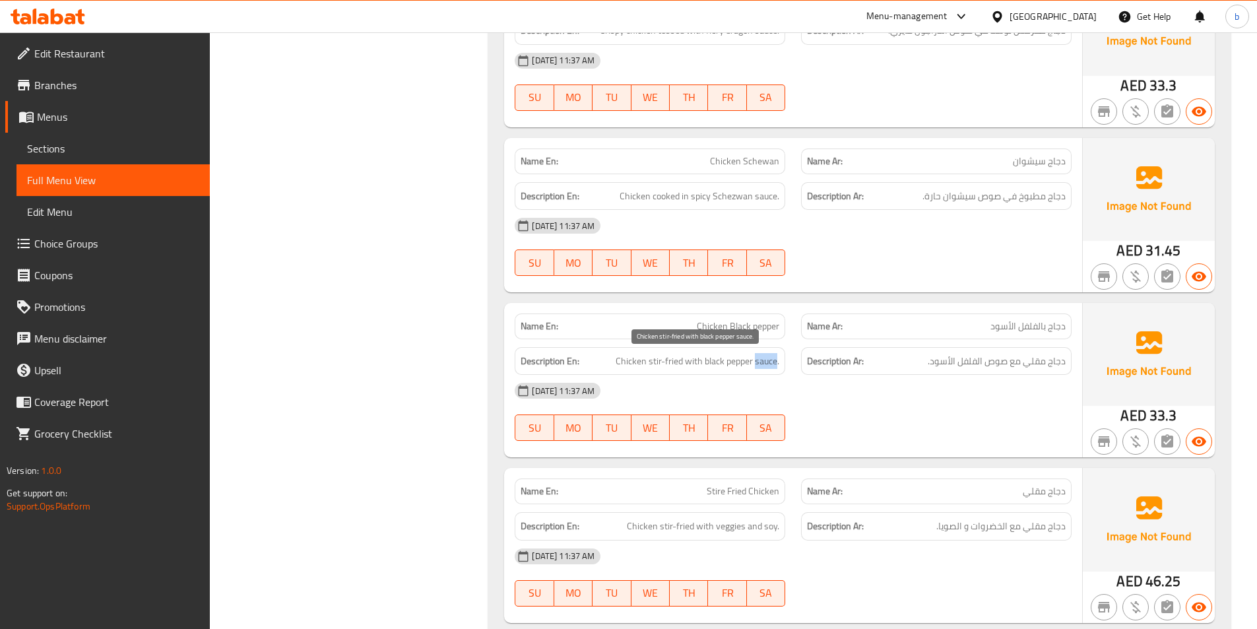
click at [766, 363] on span "Chicken stir-fried with black pepper sauce." at bounding box center [698, 361] width 164 height 17
click at [993, 356] on span "دجاج مقلي مع صوص الفلفل الأسود." at bounding box center [997, 361] width 138 height 17
click at [711, 364] on span "Chicken stir-fried with black pepper sauce." at bounding box center [698, 361] width 164 height 17
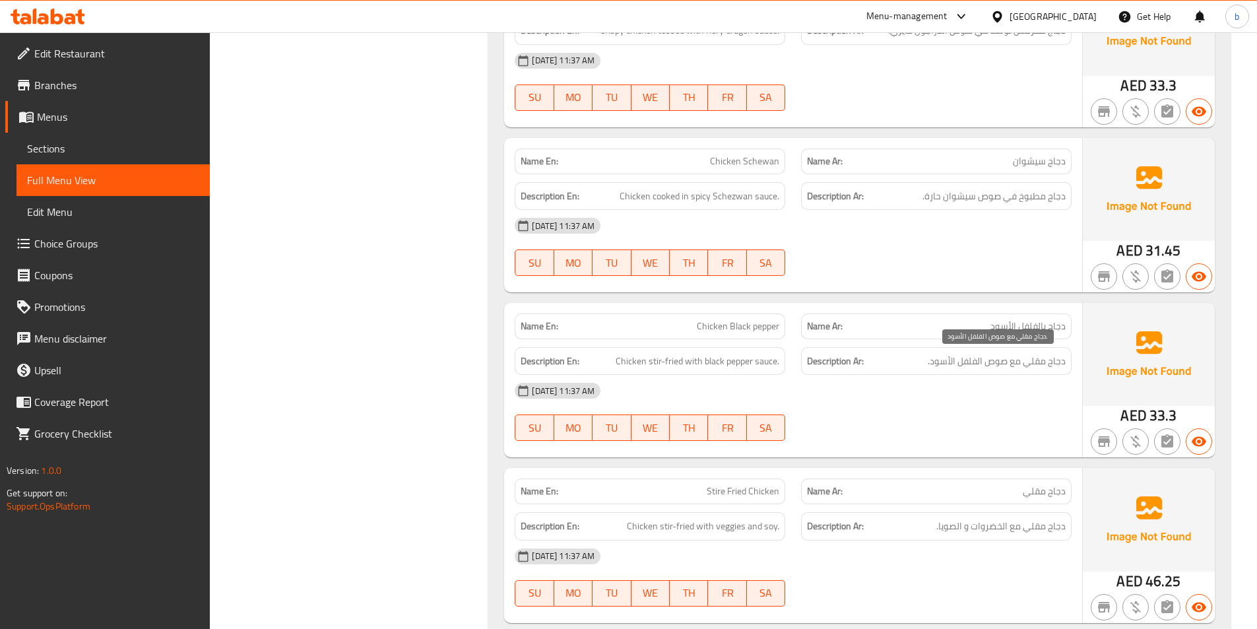
click at [963, 367] on span "دجاج مقلي مع صوص الفلفل الأسود." at bounding box center [997, 361] width 138 height 17
click at [948, 361] on span "دجاج مقلي مع صوص الفلفل الأسود." at bounding box center [997, 361] width 138 height 17
click at [744, 366] on span "Chicken stir-fried with black pepper sauce." at bounding box center [698, 361] width 164 height 17
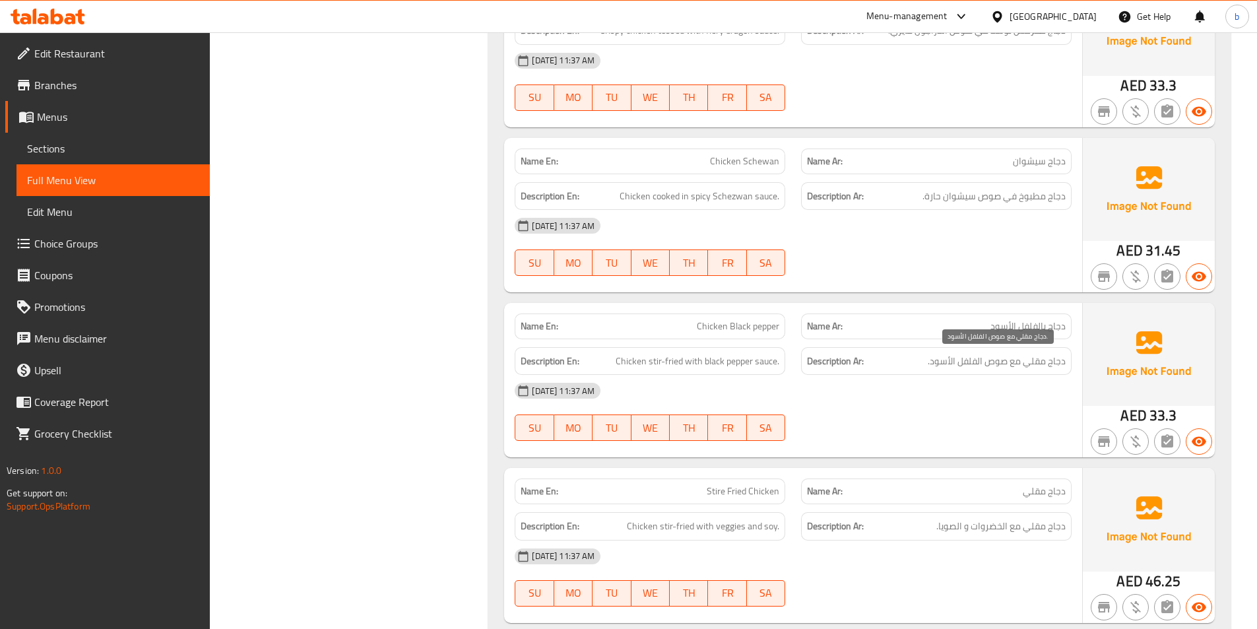
click at [964, 359] on span "دجاج مقلي مع صوص الفلفل الأسود." at bounding box center [997, 361] width 138 height 17
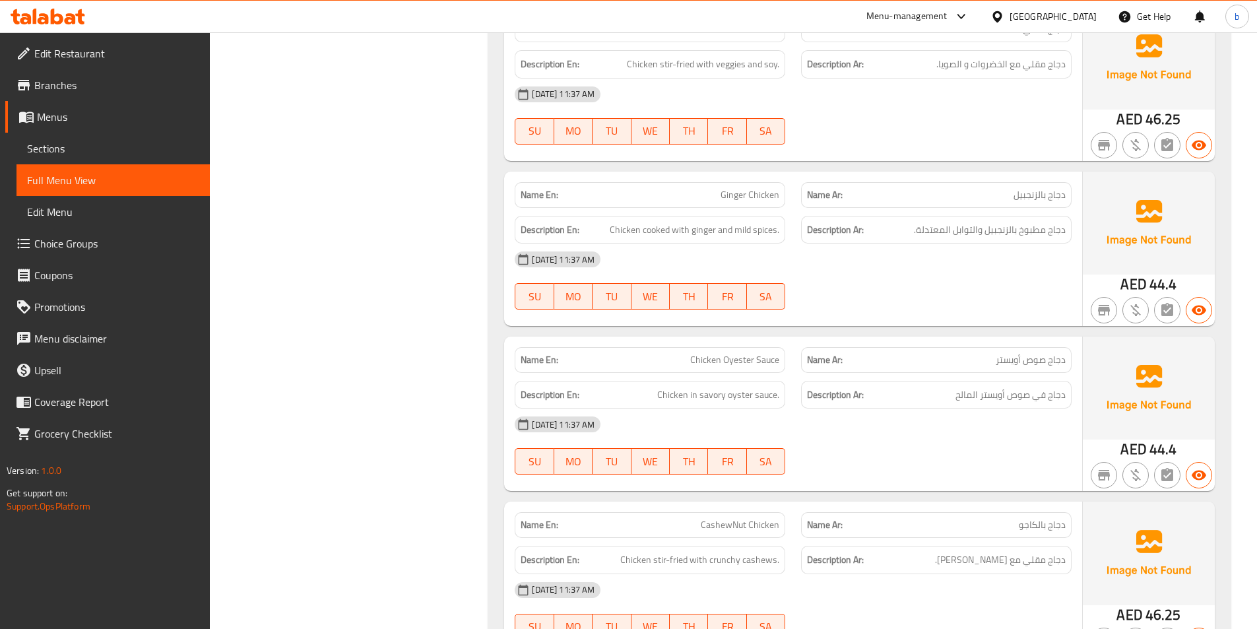
scroll to position [7326, 0]
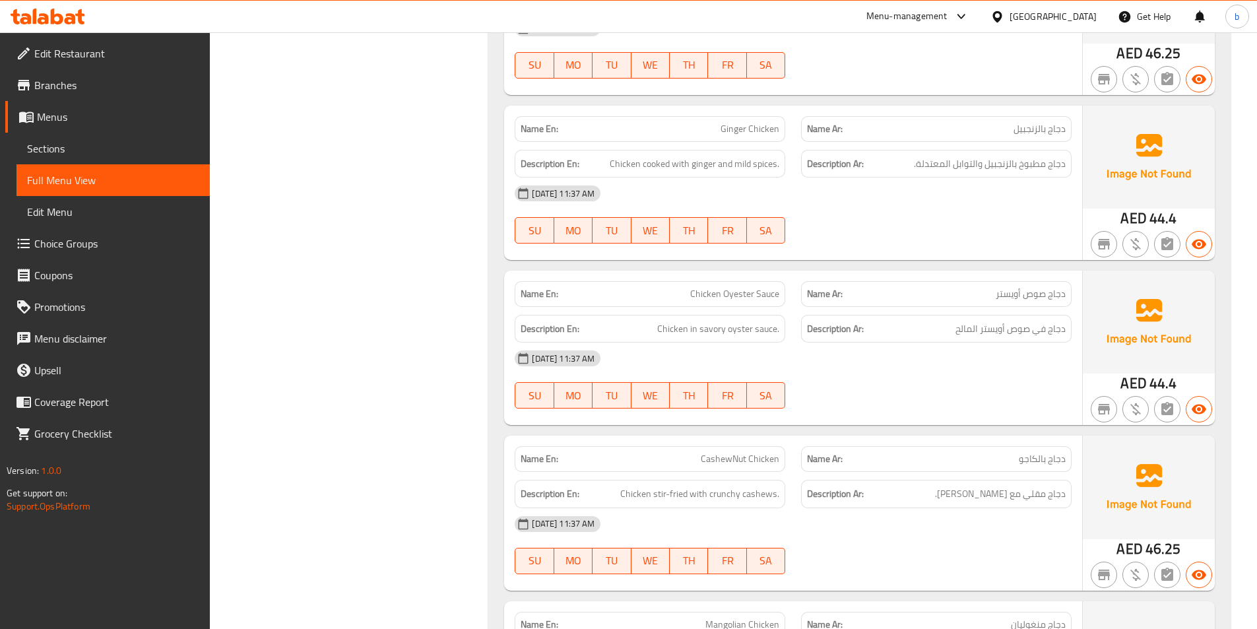
click at [726, 464] on span "CashewNut Chicken" at bounding box center [740, 459] width 79 height 14
copy span "CashewNut"
click at [710, 461] on span "CashewNut Chicken" at bounding box center [740, 459] width 79 height 14
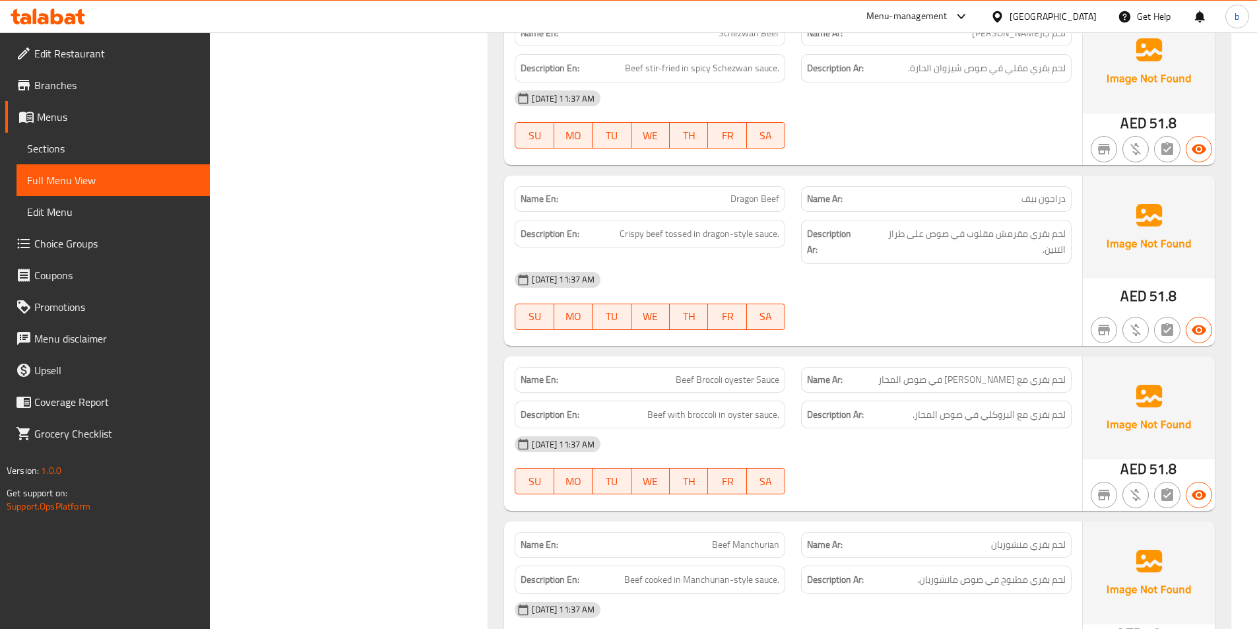
scroll to position [9900, 0]
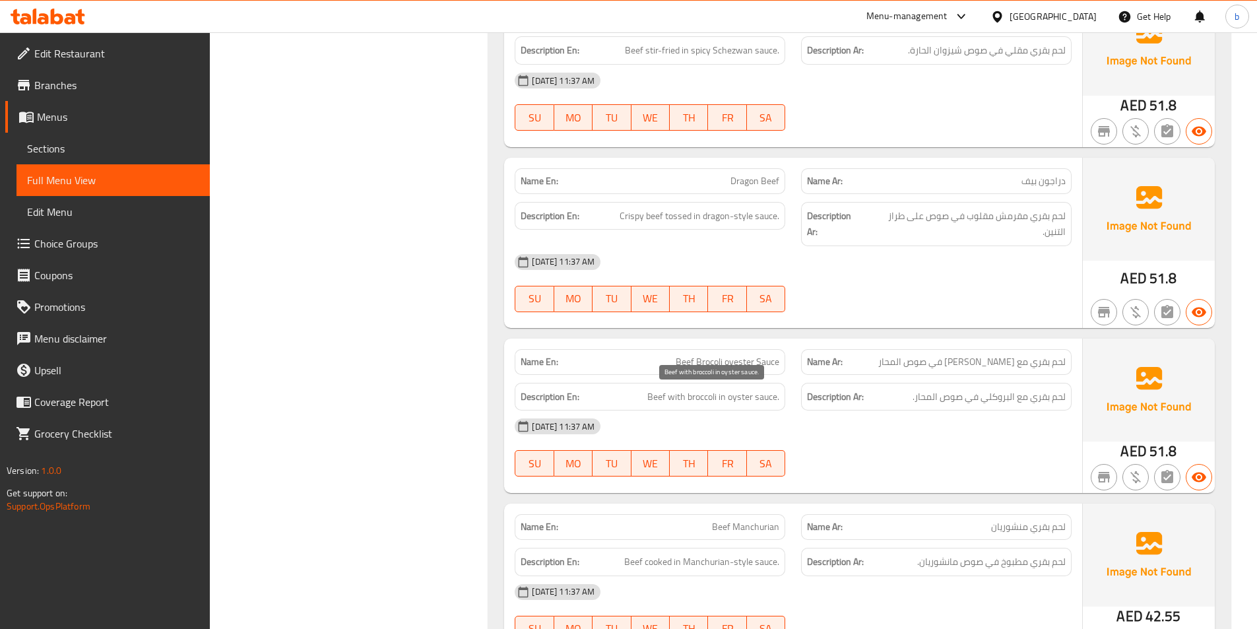
click at [718, 393] on span "Beef with broccoli in oyster sauce." at bounding box center [713, 397] width 132 height 17
click at [755, 394] on span "Beef with broccoli in oyster sauce." at bounding box center [713, 397] width 132 height 17
click at [722, 399] on span "Beef with broccoli in oyster sauce." at bounding box center [713, 397] width 132 height 17
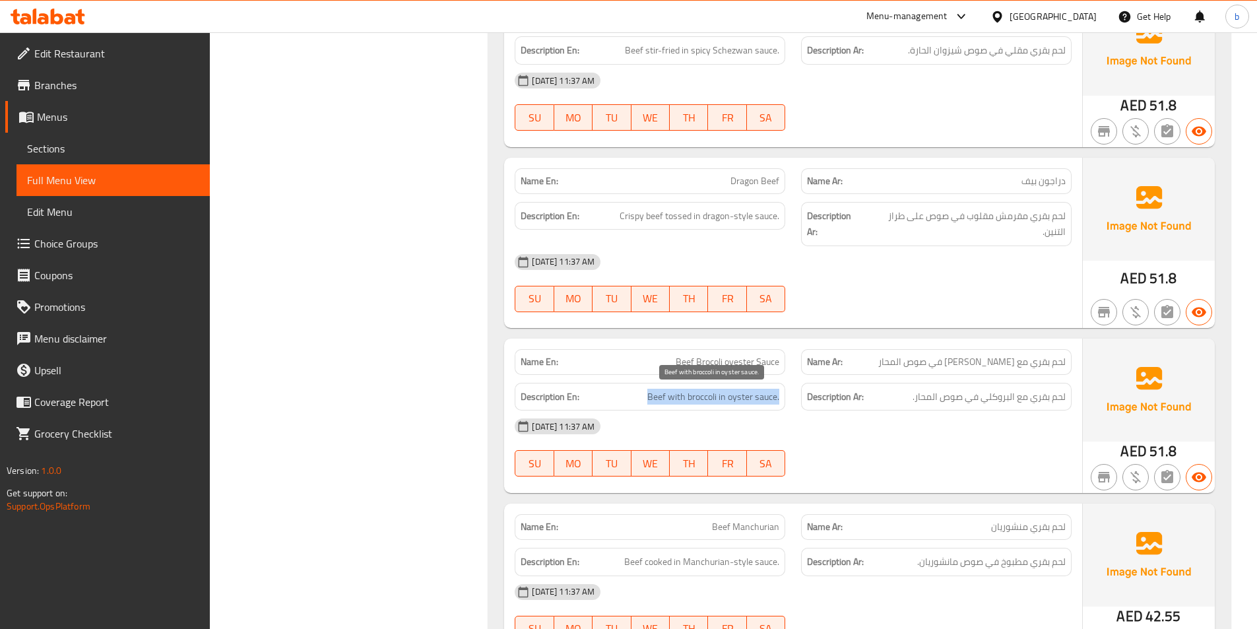
click at [722, 399] on span "Beef with broccoli in oyster sauce." at bounding box center [713, 397] width 132 height 17
click at [685, 393] on span "Beef with broccoli in oyster sauce." at bounding box center [713, 397] width 132 height 17
click at [723, 356] on span "Beef Brocoli oyester Sauce" at bounding box center [728, 362] width 104 height 14
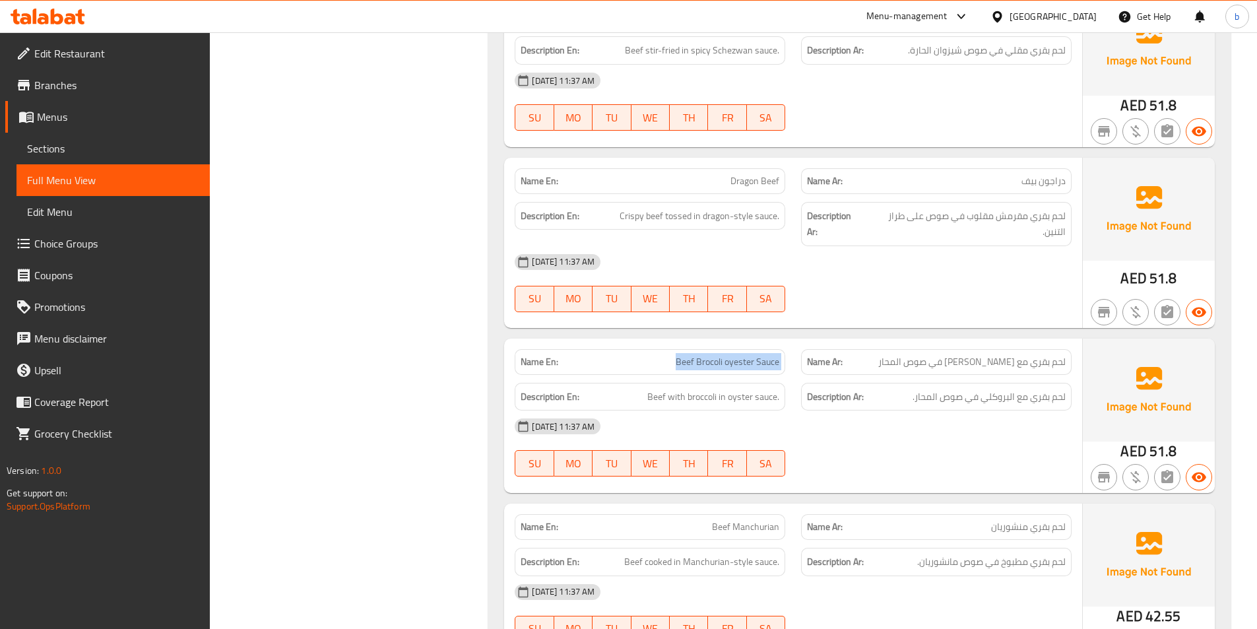
click at [723, 356] on span "Beef Brocoli oyester Sauce" at bounding box center [728, 362] width 104 height 14
copy span "Beef Brocoli oyester Sauce"
click at [720, 362] on span "Beef Brocoli oyester Sauce" at bounding box center [728, 362] width 104 height 14
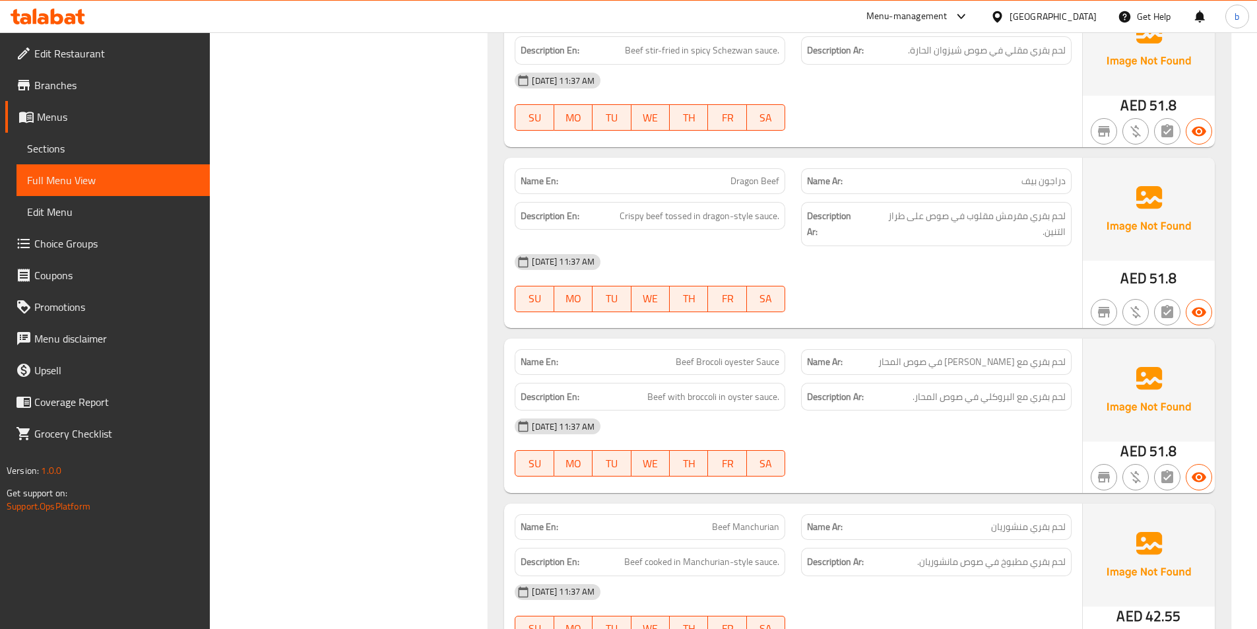
click at [628, 398] on h6 "Description En: Beef with broccoli in oyster sauce." at bounding box center [650, 397] width 259 height 17
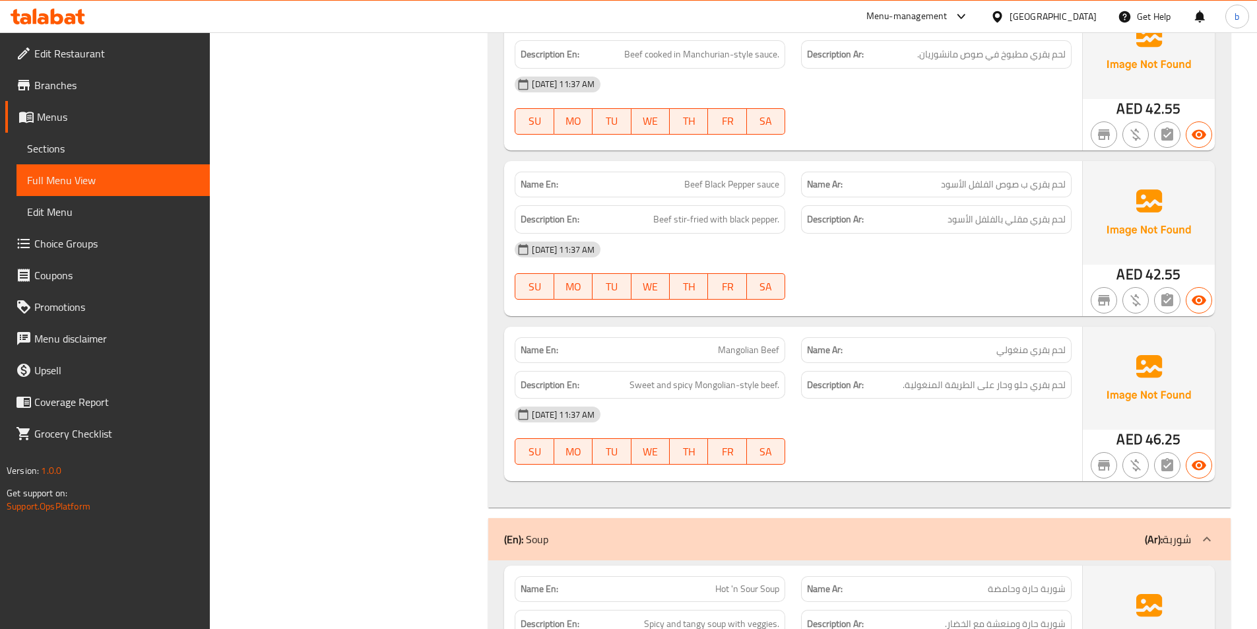
scroll to position [10428, 0]
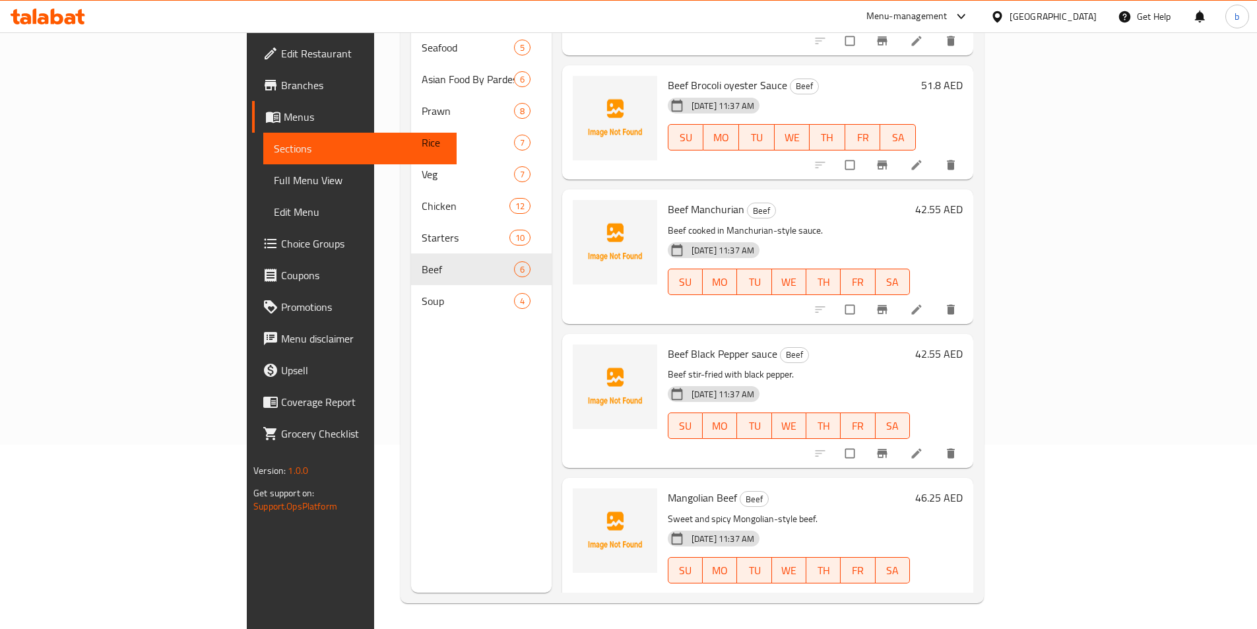
scroll to position [185, 0]
click at [923, 591] on icon at bounding box center [916, 597] width 13 height 13
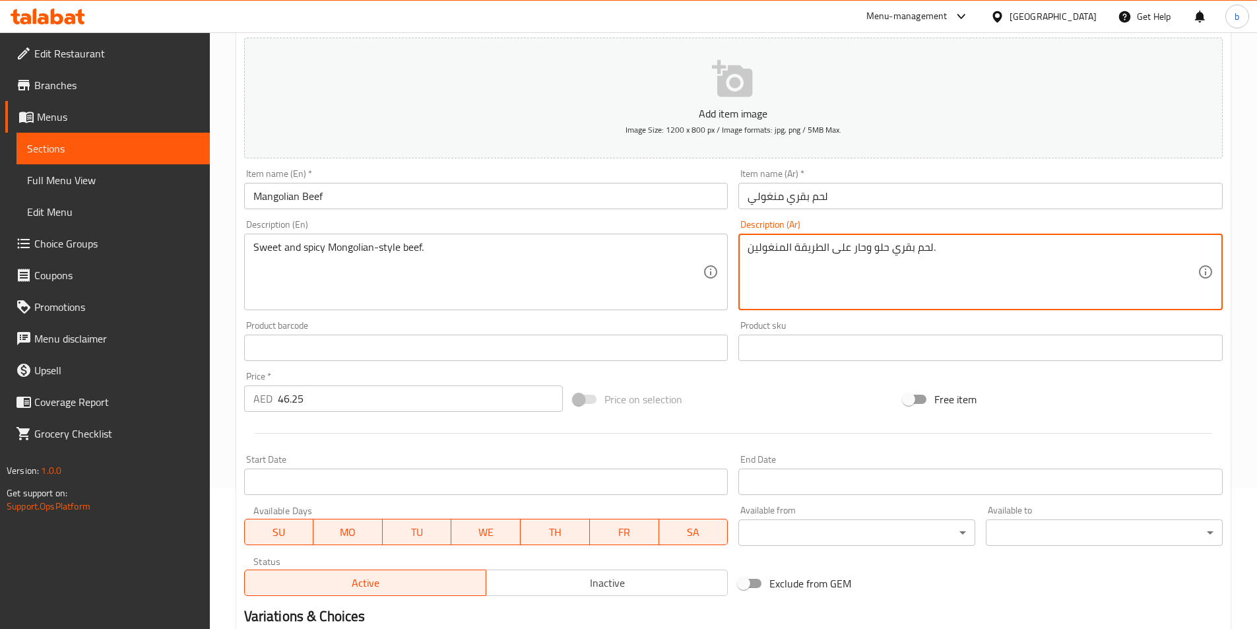
scroll to position [304, 0]
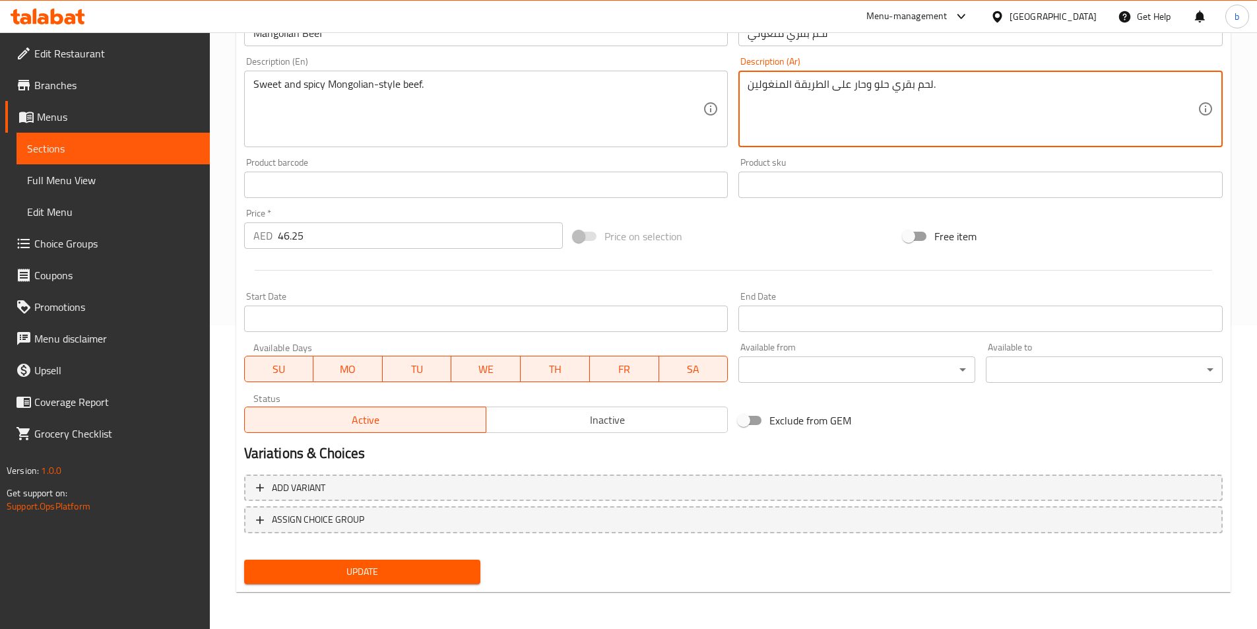
type textarea "لحم بقري حلو وحار على الطريقة المنغولين."
click at [373, 575] on span "Update" at bounding box center [363, 572] width 216 height 17
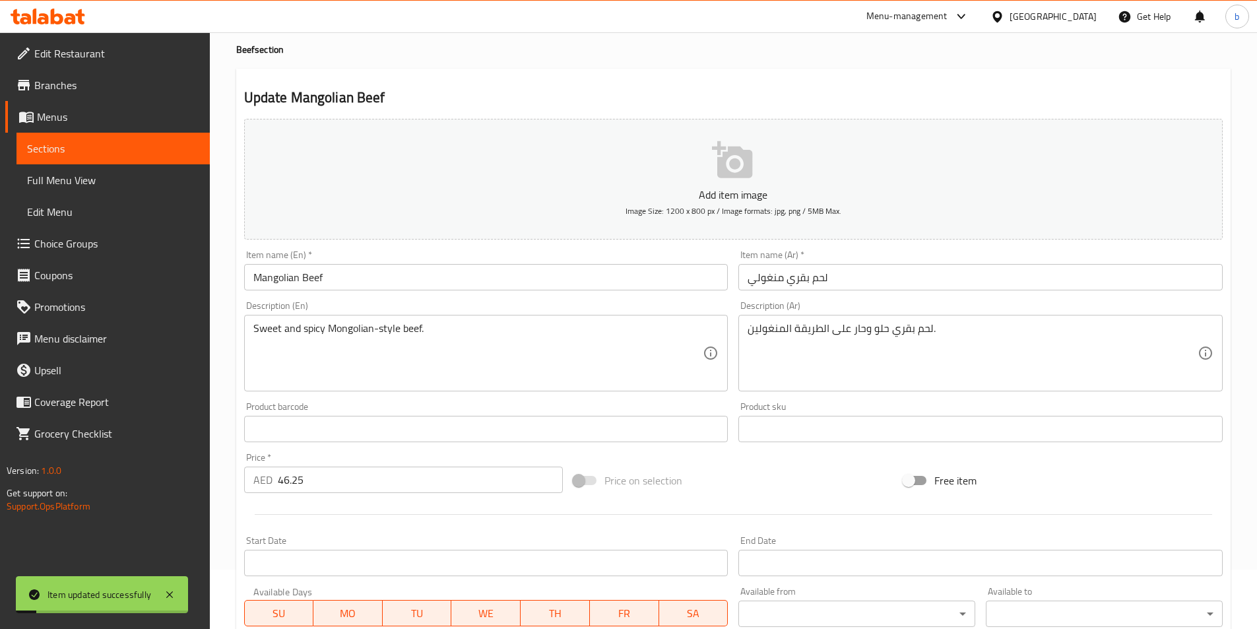
scroll to position [0, 0]
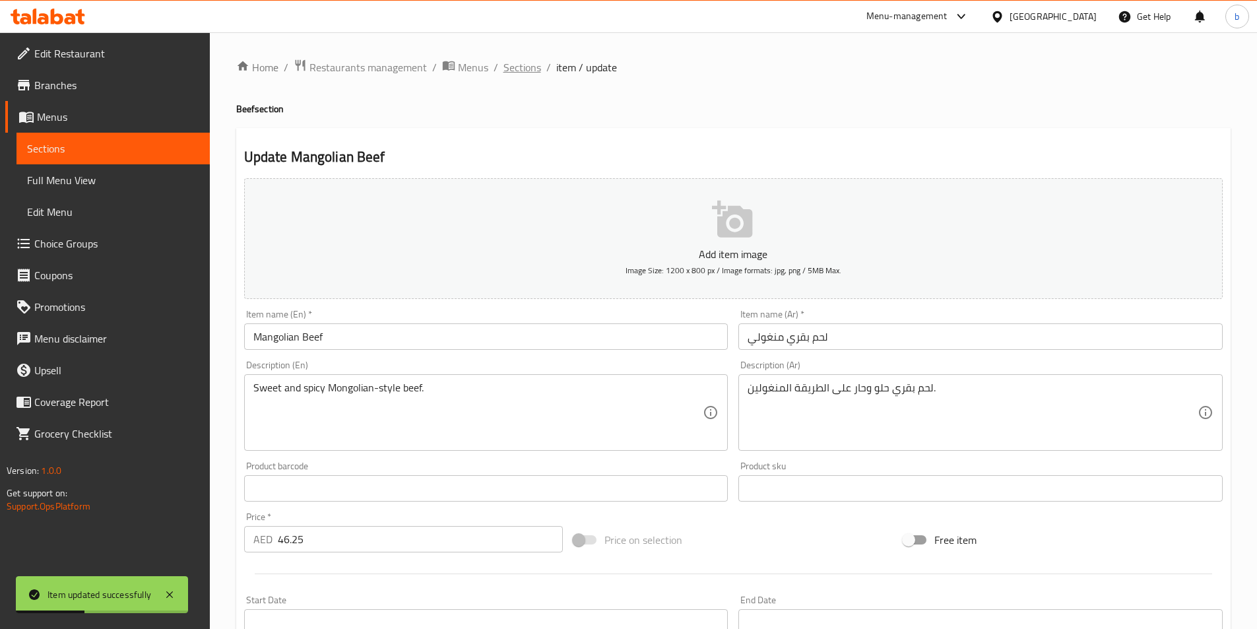
click at [510, 66] on span "Sections" at bounding box center [523, 67] width 38 height 16
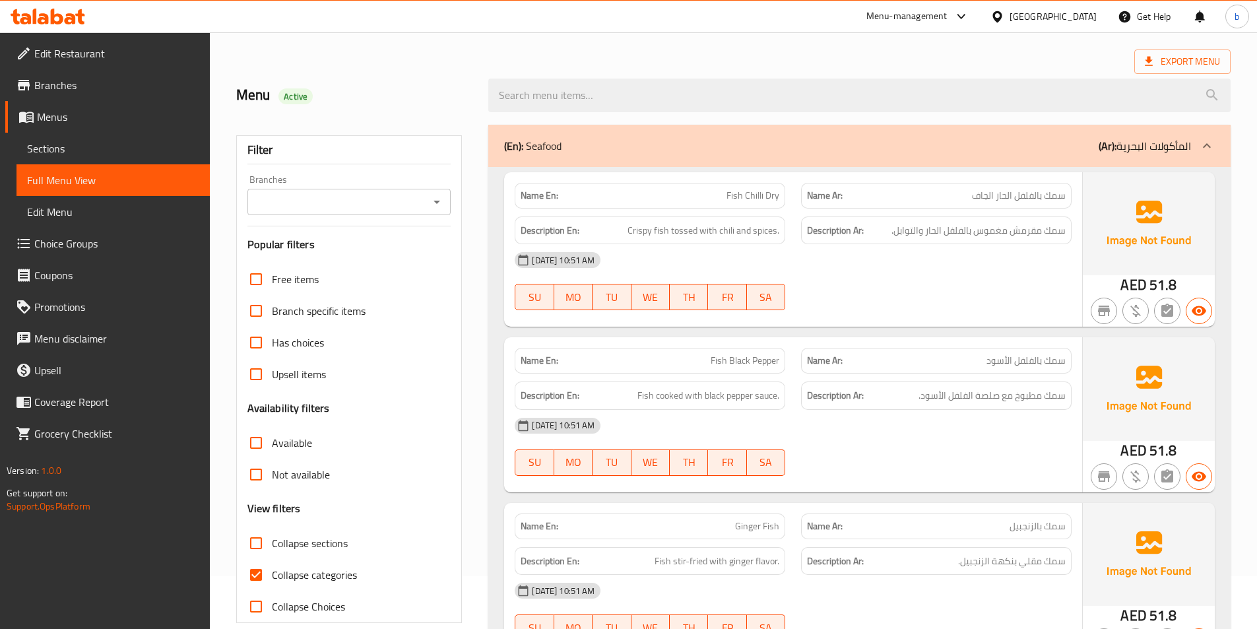
scroll to position [198, 0]
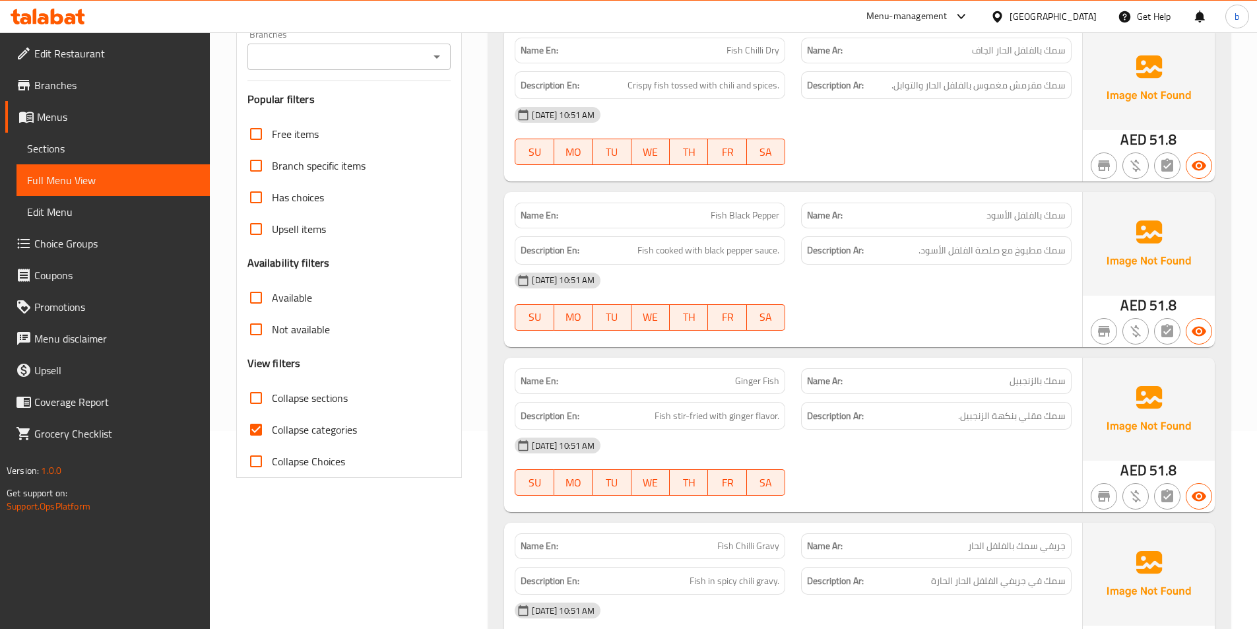
drag, startPoint x: 252, startPoint y: 435, endPoint x: 277, endPoint y: 428, distance: 25.9
click at [253, 433] on input "Collapse categories" at bounding box center [256, 430] width 32 height 32
checkbox input "false"
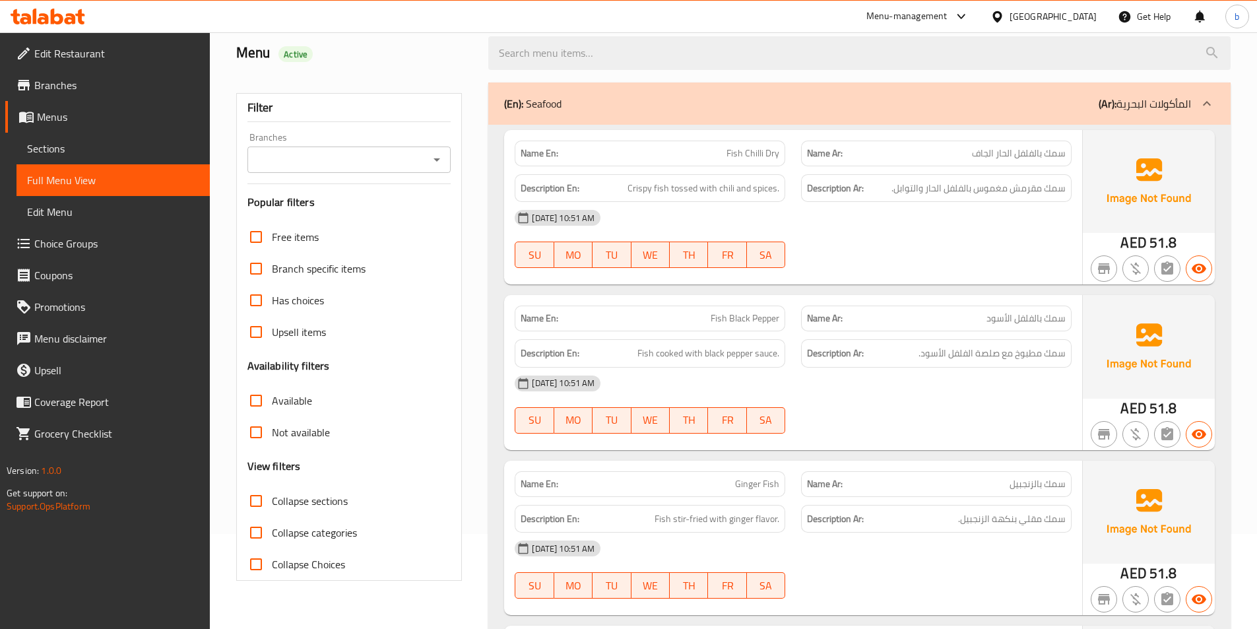
scroll to position [0, 0]
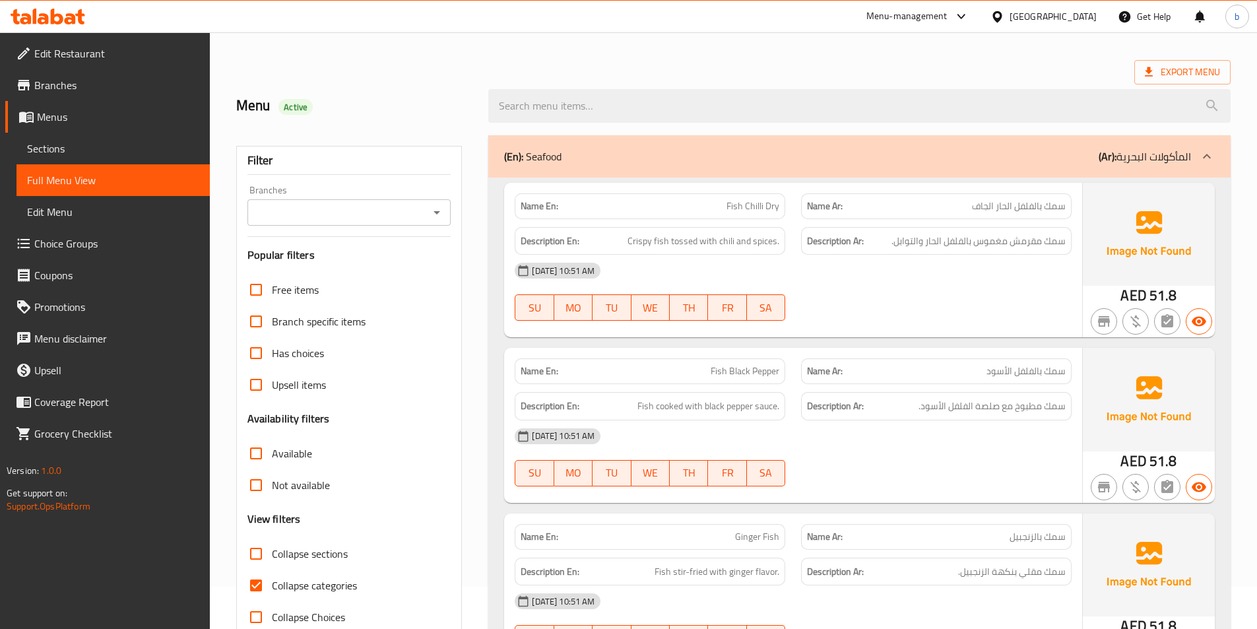
scroll to position [66, 0]
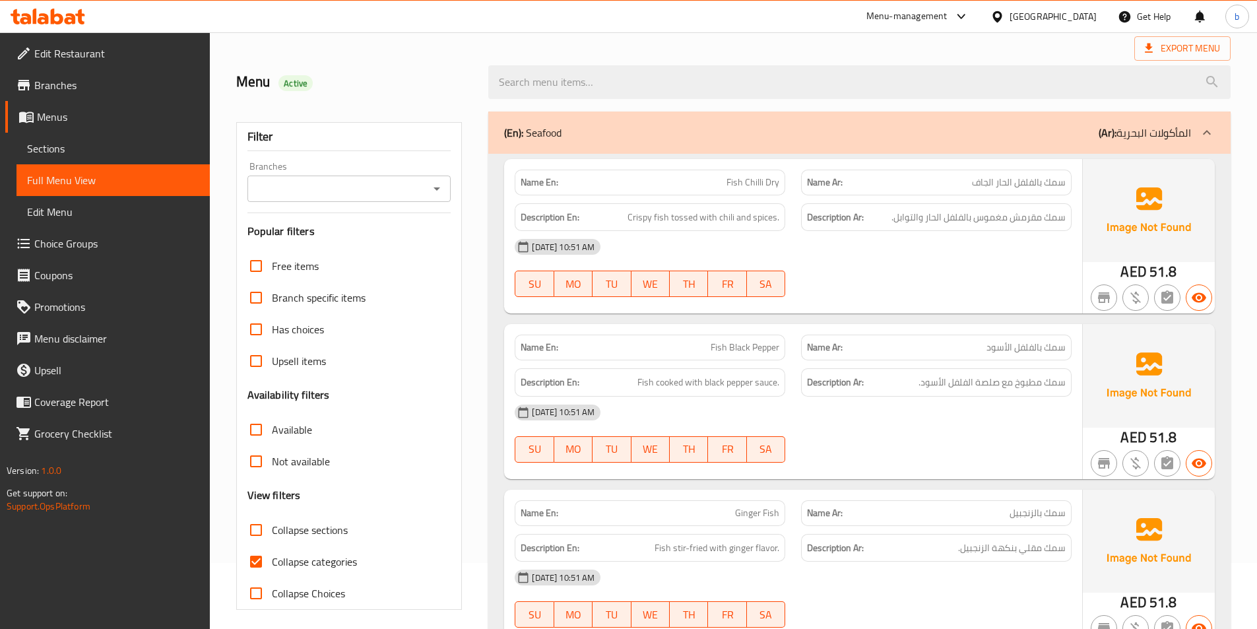
click at [282, 567] on span "Collapse categories" at bounding box center [314, 562] width 85 height 16
click at [272, 567] on input "Collapse categories" at bounding box center [256, 562] width 32 height 32
checkbox input "false"
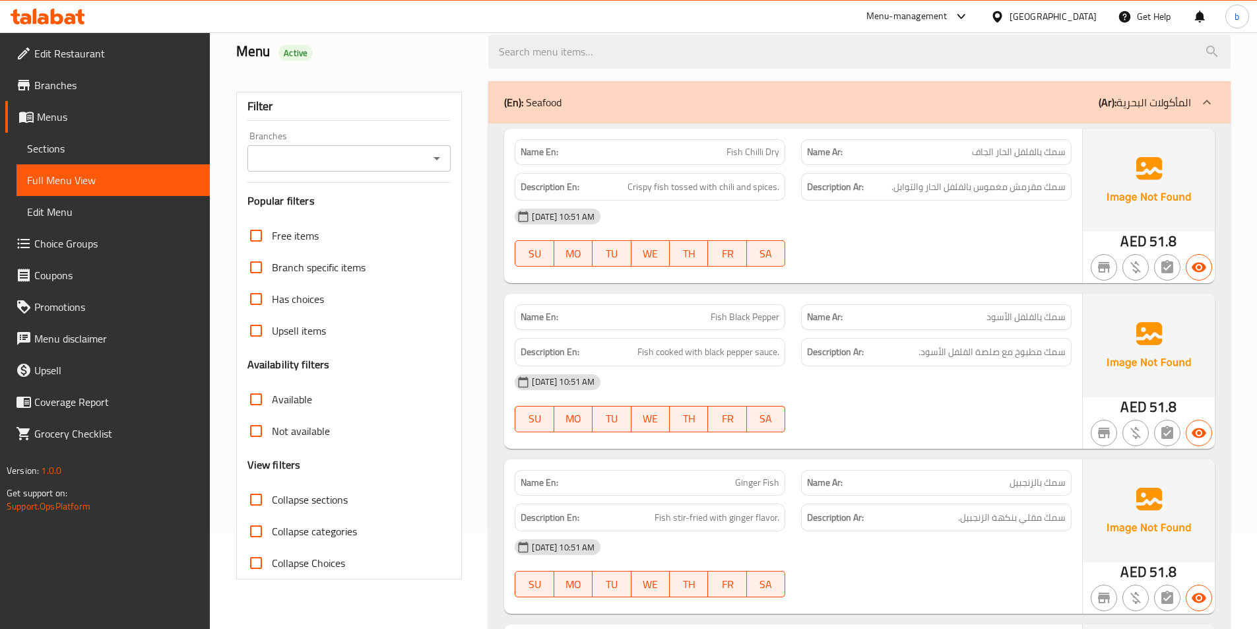
scroll to position [0, 0]
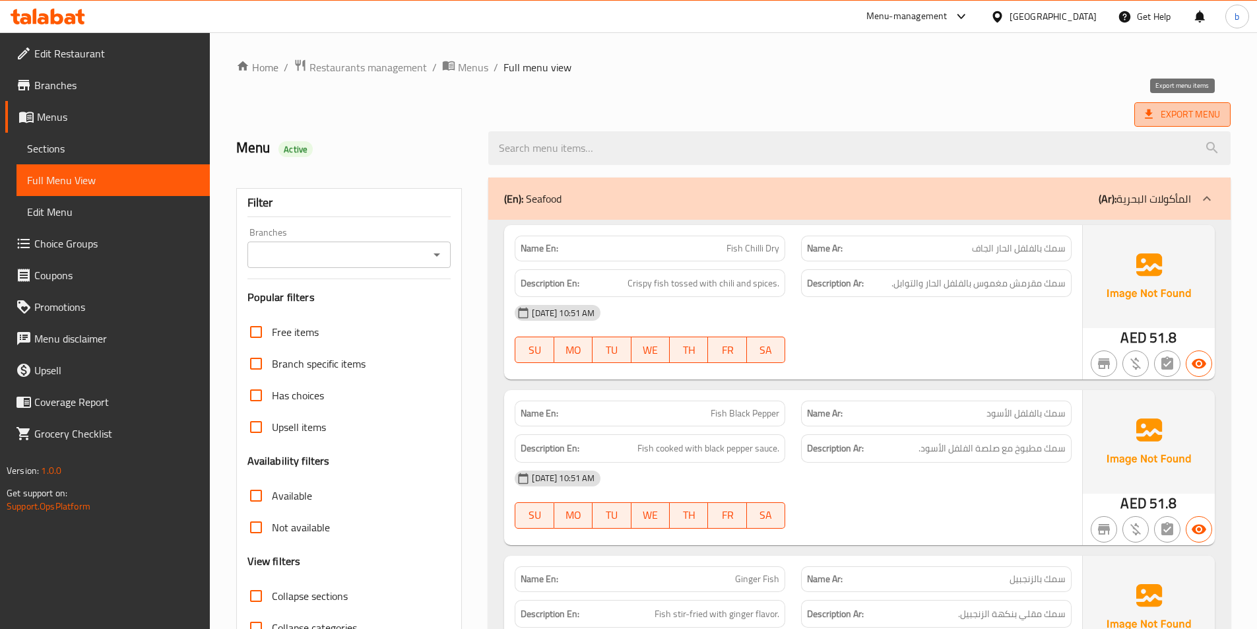
click at [1197, 110] on span "Export Menu" at bounding box center [1182, 114] width 75 height 17
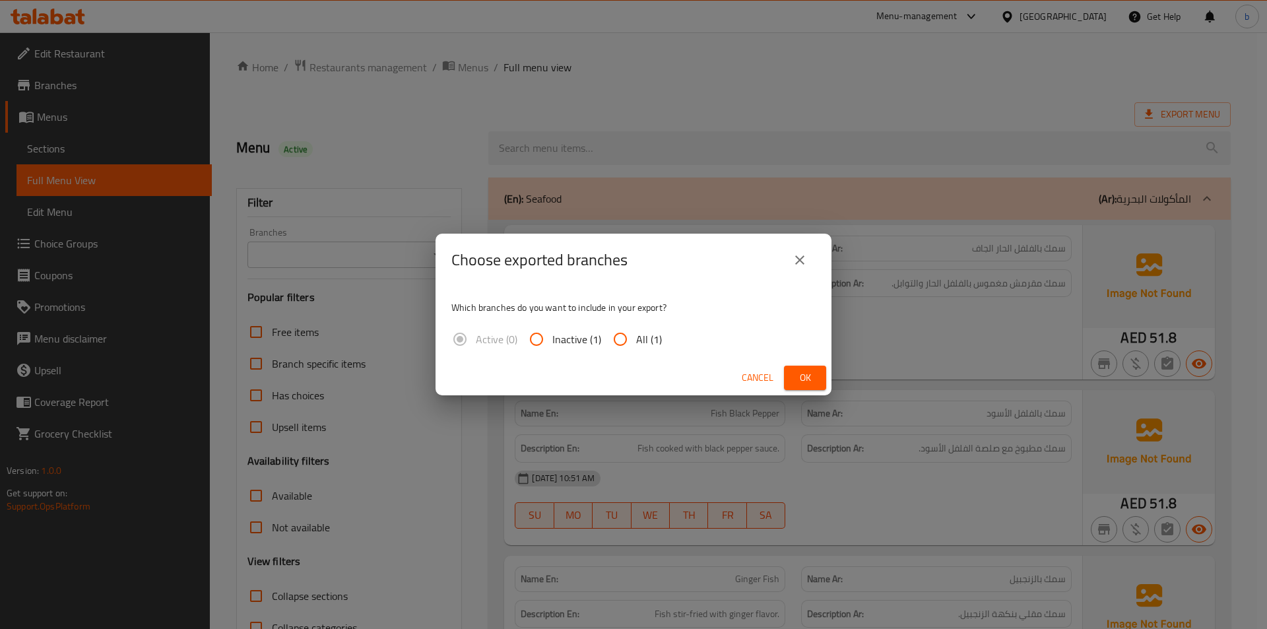
click at [622, 331] on input "All (1)" at bounding box center [621, 339] width 32 height 32
radio input "true"
click at [798, 372] on span "Ok" at bounding box center [805, 378] width 21 height 17
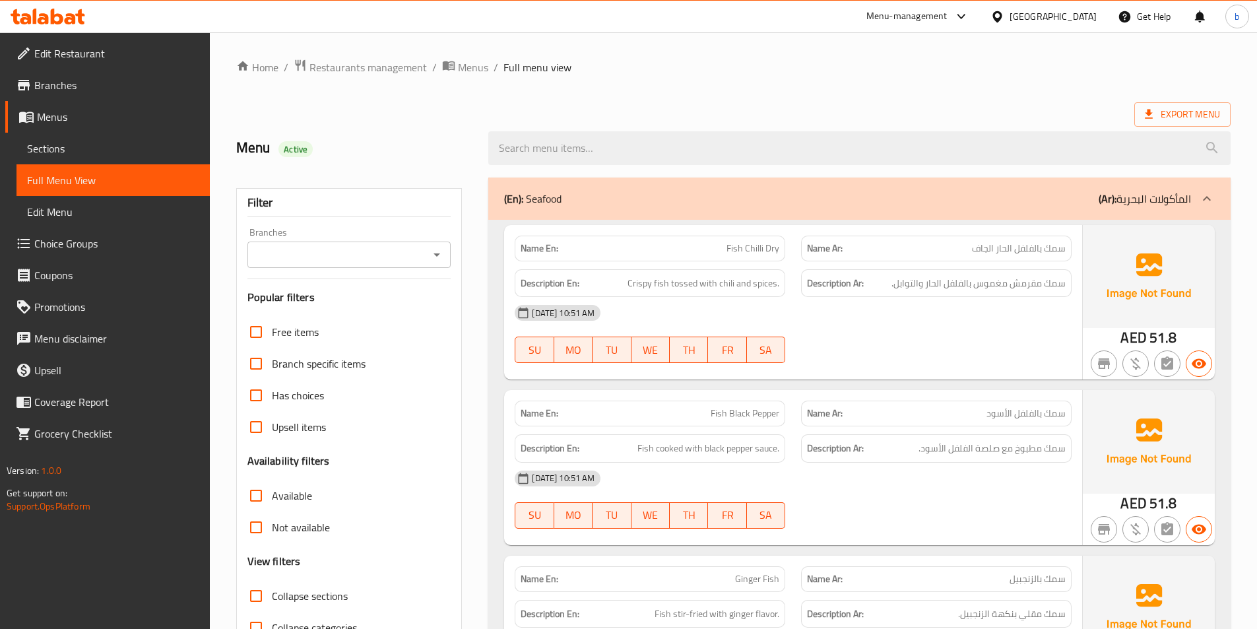
click at [112, 56] on span "Edit Restaurant" at bounding box center [116, 54] width 165 height 16
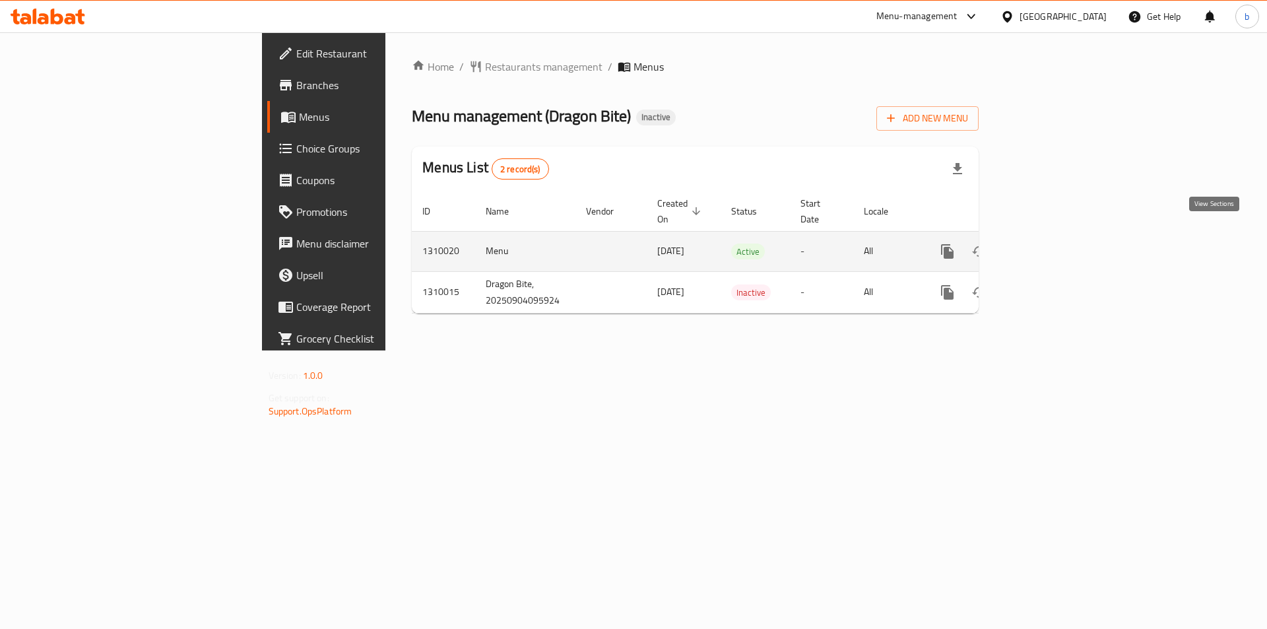
click at [1051, 244] on icon "enhanced table" at bounding box center [1043, 252] width 16 height 16
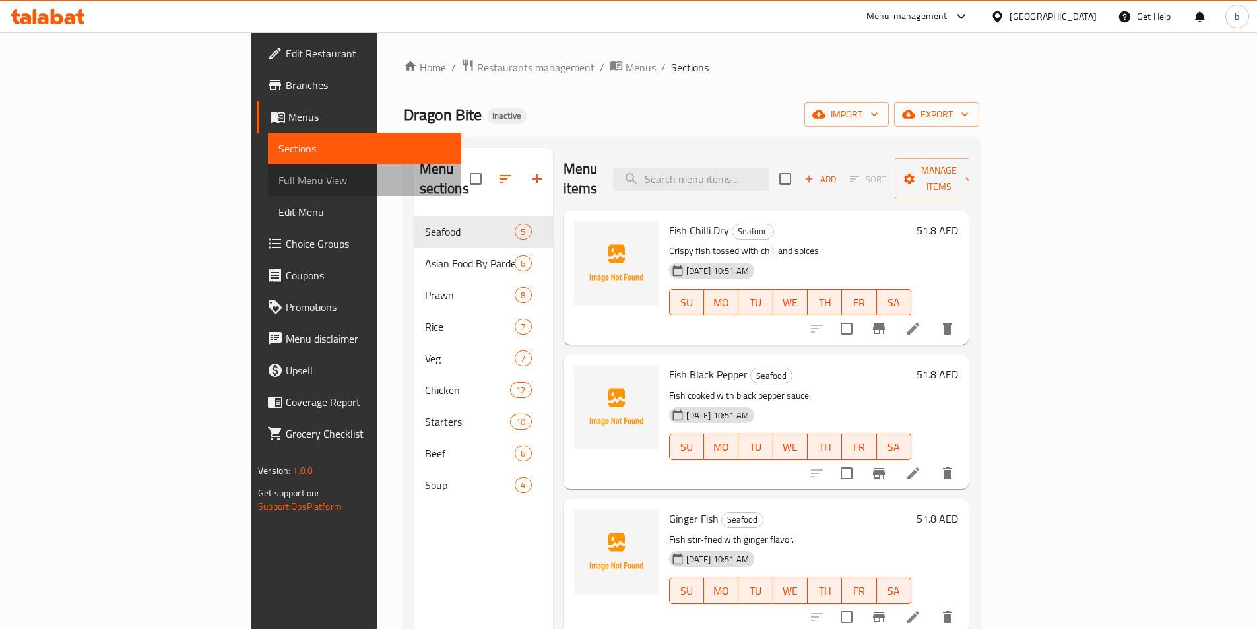
click at [279, 187] on span "Full Menu View" at bounding box center [365, 180] width 172 height 16
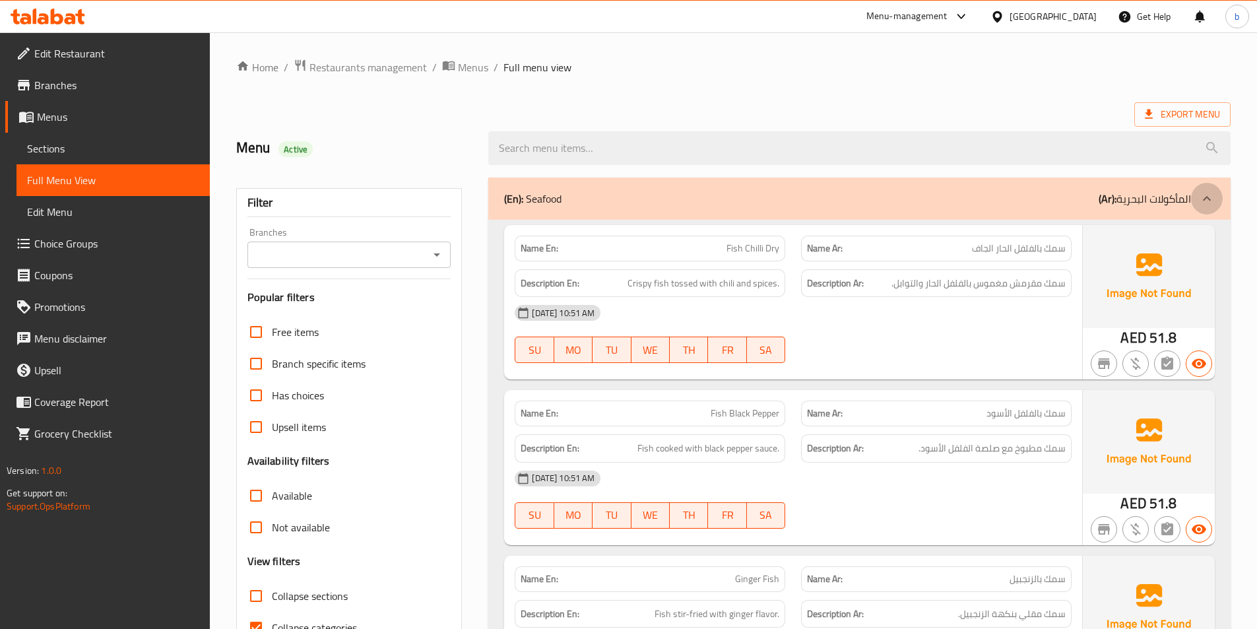
click at [1206, 193] on icon at bounding box center [1207, 199] width 16 height 16
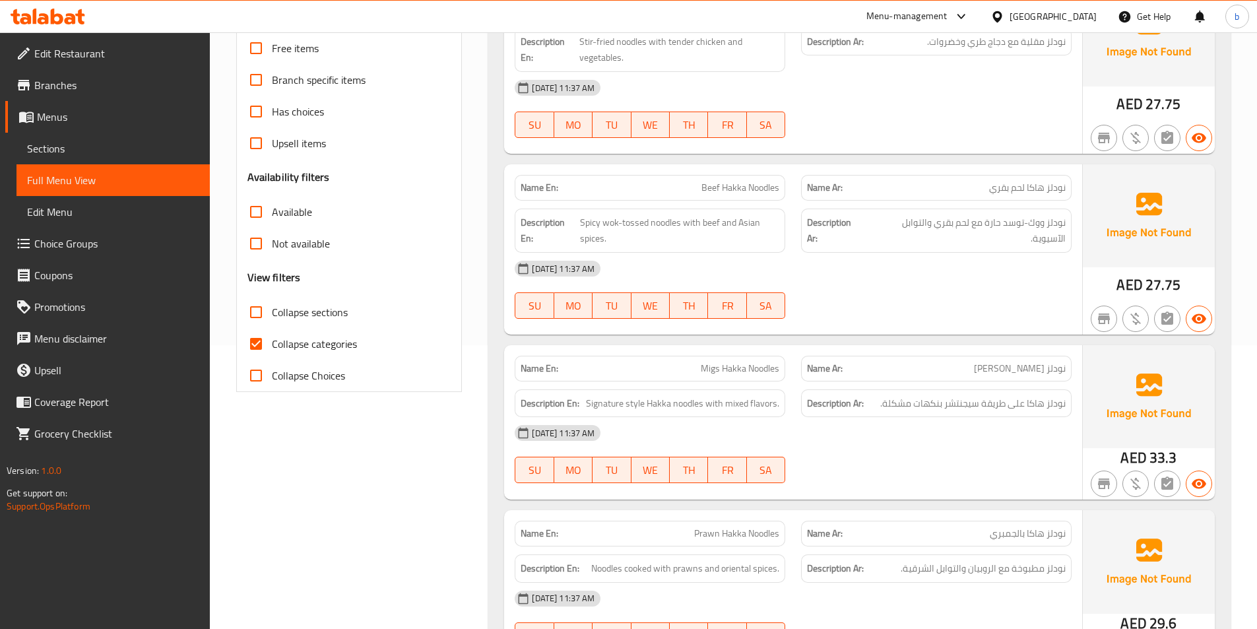
scroll to position [330, 0]
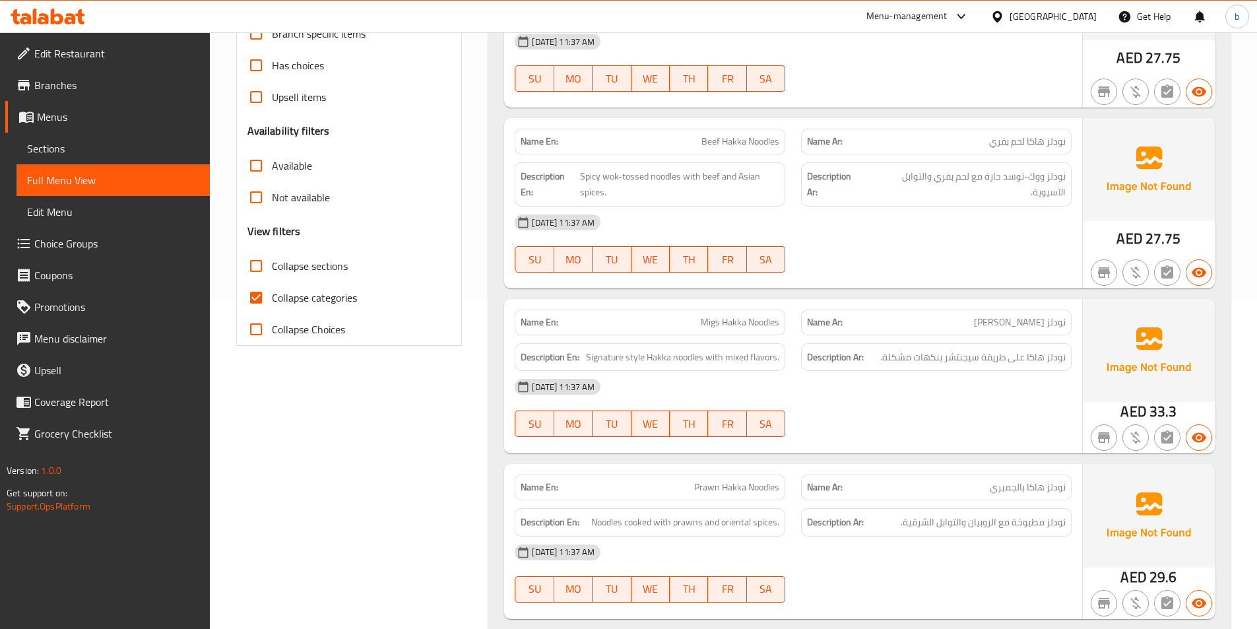
click at [267, 298] on input "Collapse categories" at bounding box center [256, 298] width 32 height 32
checkbox input "false"
click at [301, 274] on span "Collapse sections" at bounding box center [310, 266] width 76 height 16
click at [272, 274] on input "Collapse sections" at bounding box center [256, 266] width 32 height 32
checkbox input "true"
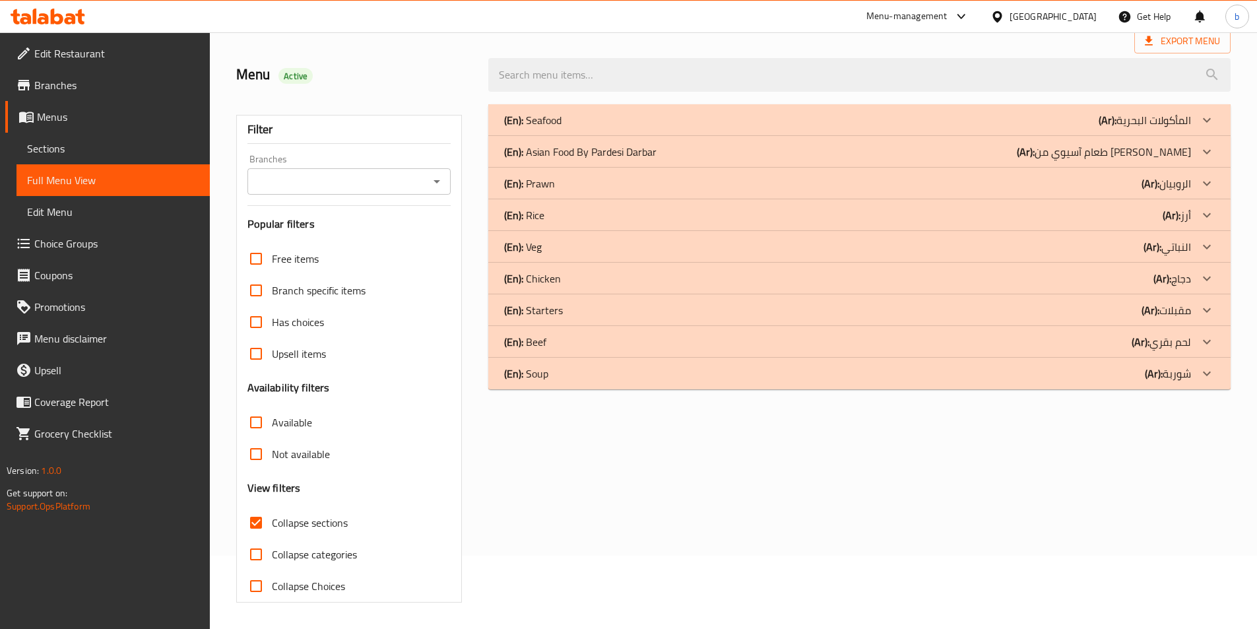
scroll to position [73, 0]
click at [1189, 154] on p "(Ar): طعام آسيوي من [PERSON_NAME]" at bounding box center [1104, 152] width 174 height 16
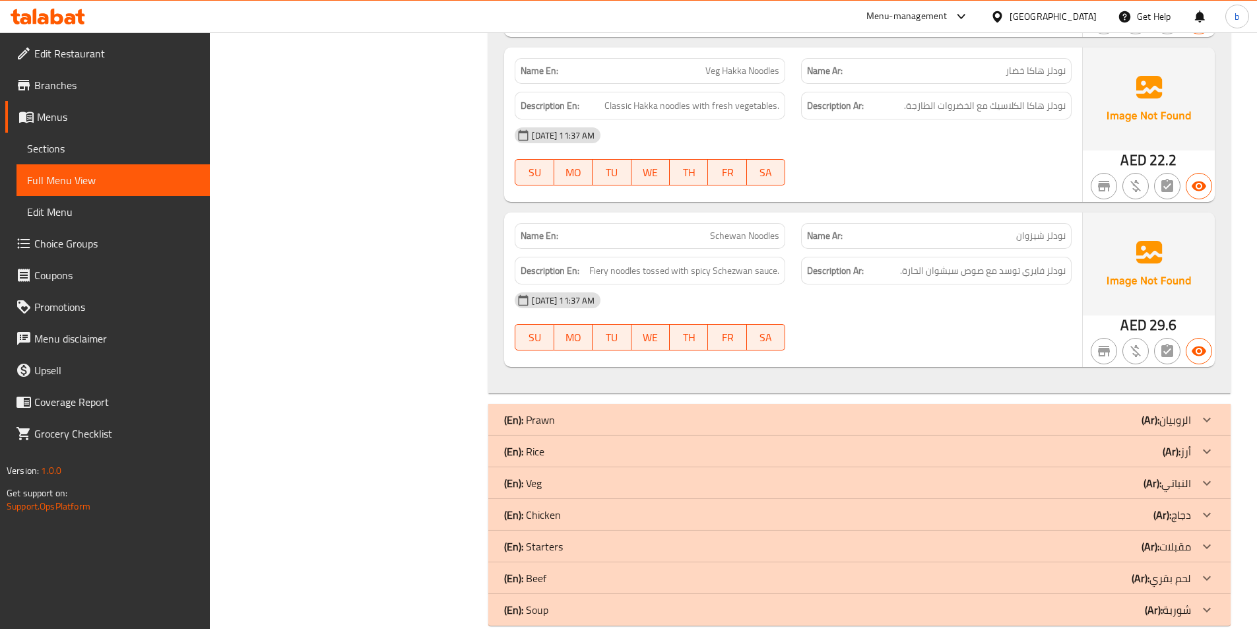
scroll to position [935, 0]
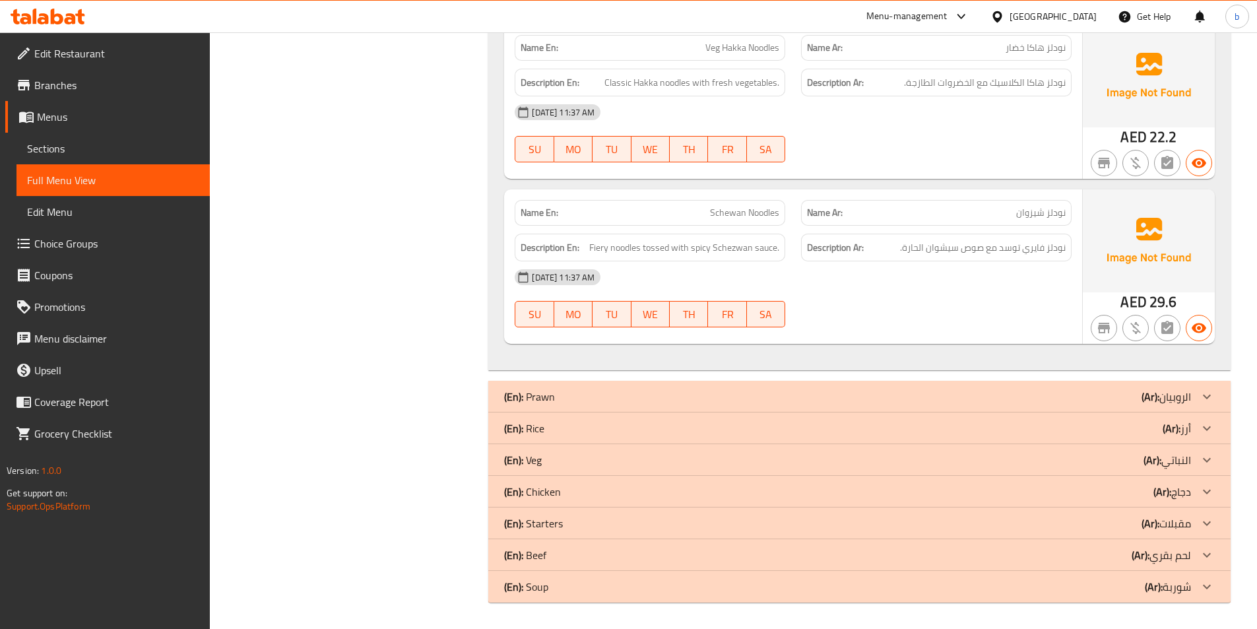
click at [1201, 427] on icon at bounding box center [1207, 428] width 16 height 16
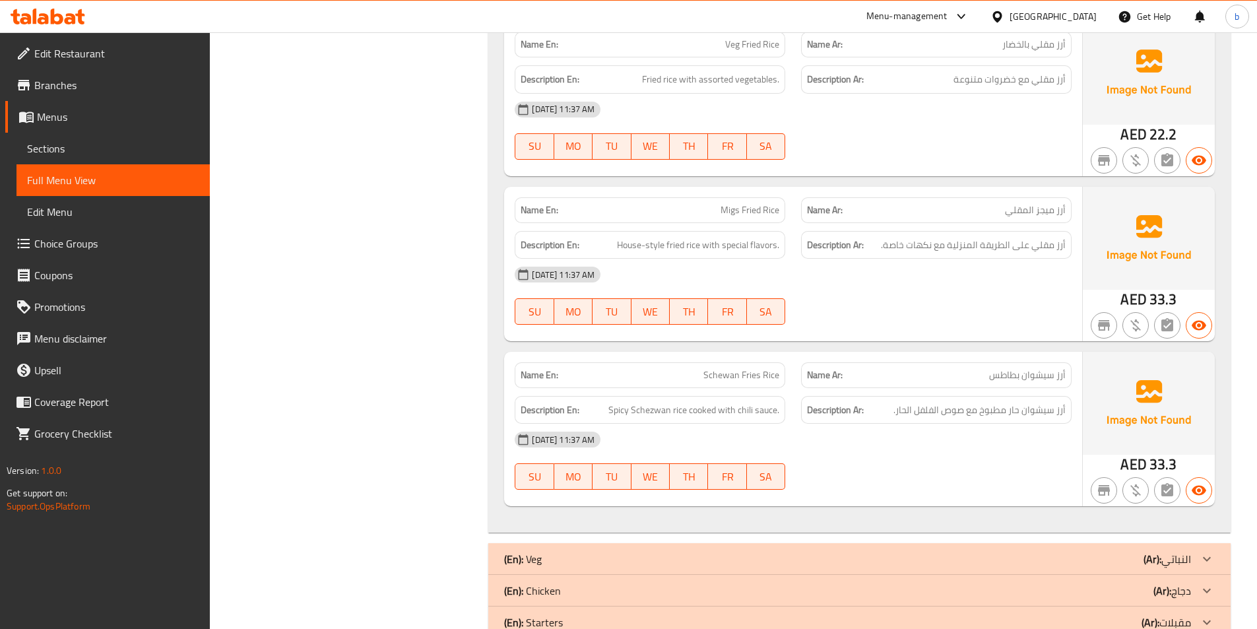
scroll to position [2160, 0]
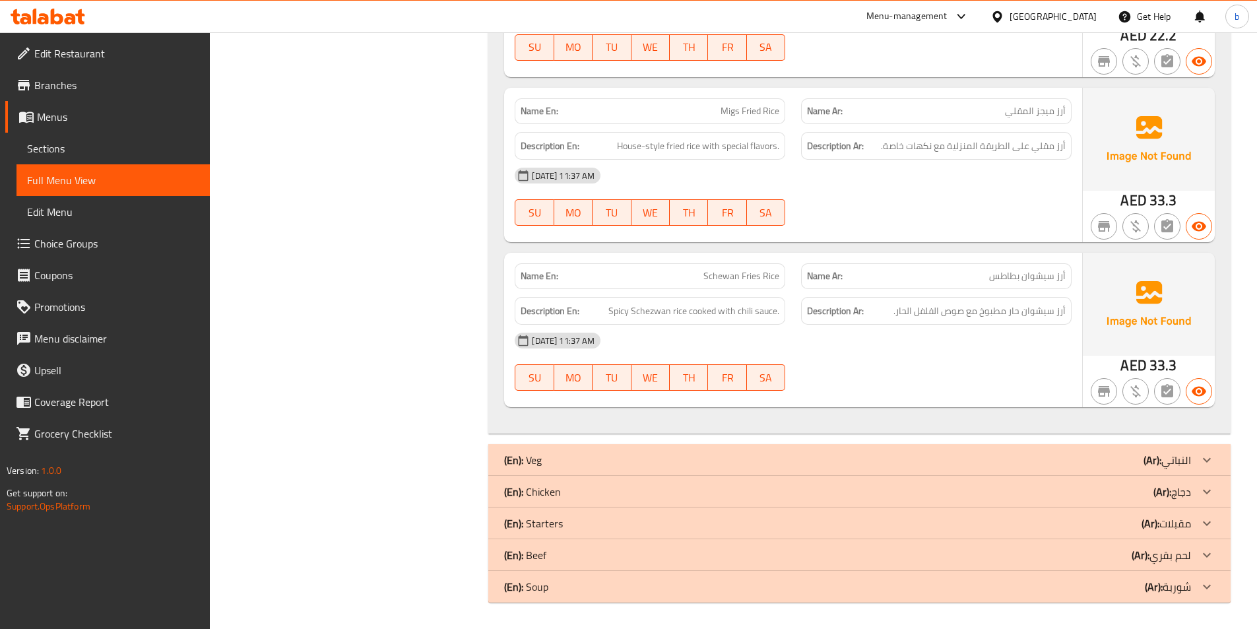
click at [1203, 490] on icon at bounding box center [1207, 492] width 16 height 16
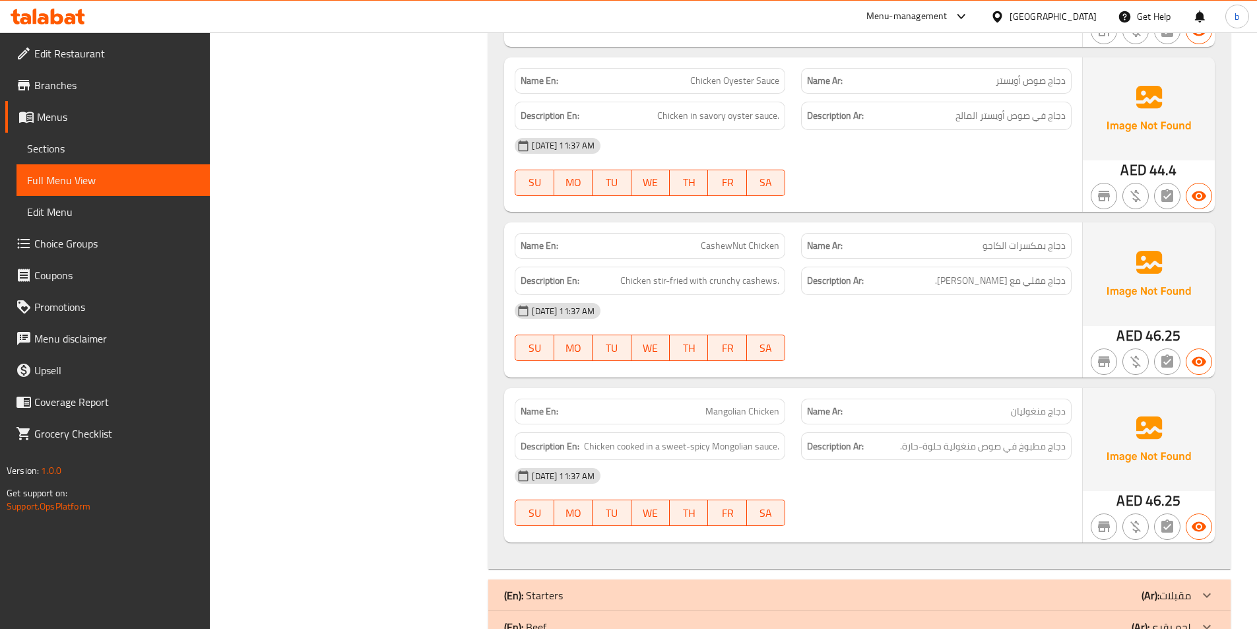
scroll to position [4212, 0]
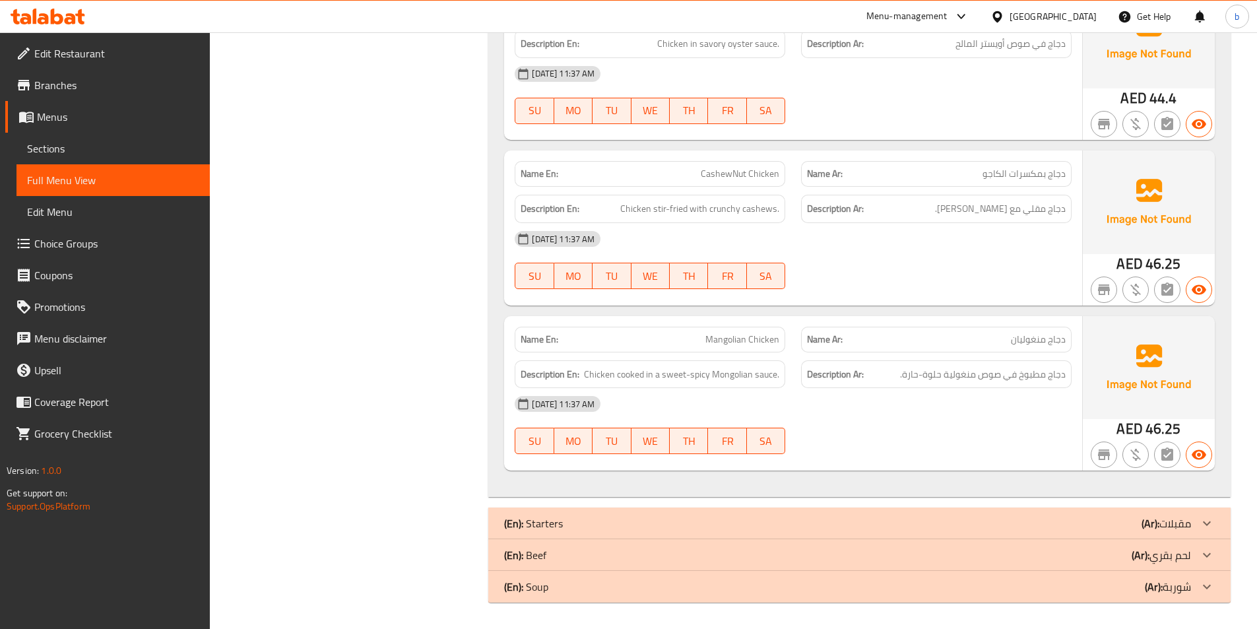
drag, startPoint x: 1201, startPoint y: 558, endPoint x: 1201, endPoint y: 552, distance: 6.6
click at [1202, 558] on icon at bounding box center [1207, 555] width 16 height 16
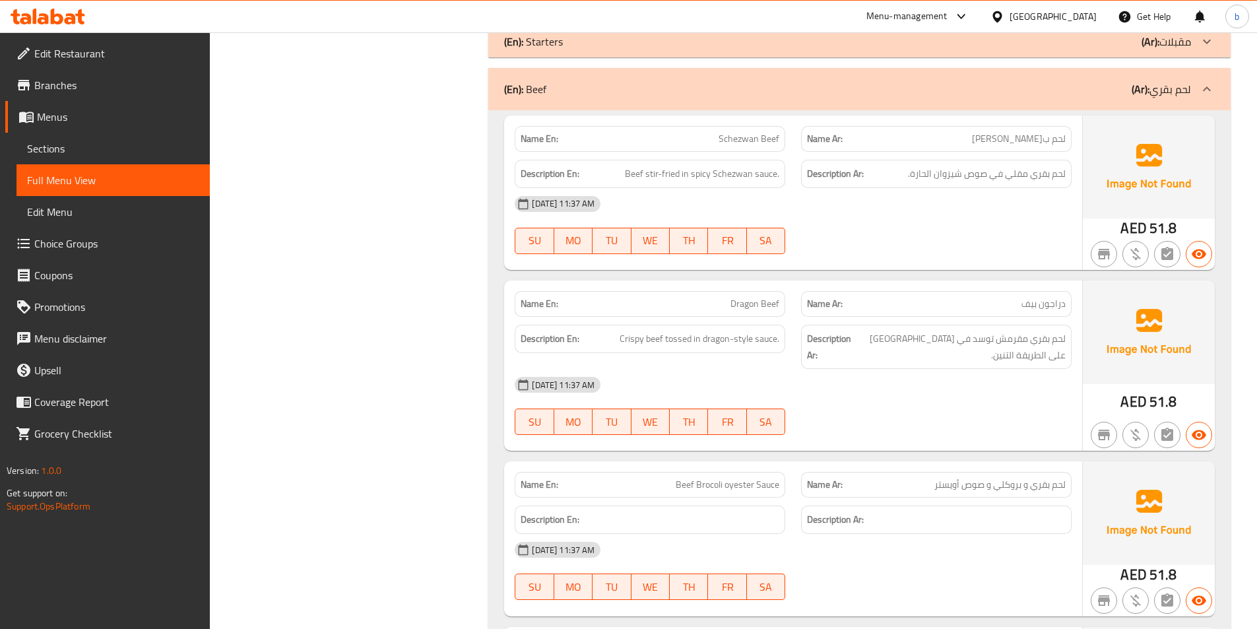
scroll to position [4693, 0]
click at [142, 82] on span "Branches" at bounding box center [116, 85] width 165 height 16
